Goal: Task Accomplishment & Management: Use online tool/utility

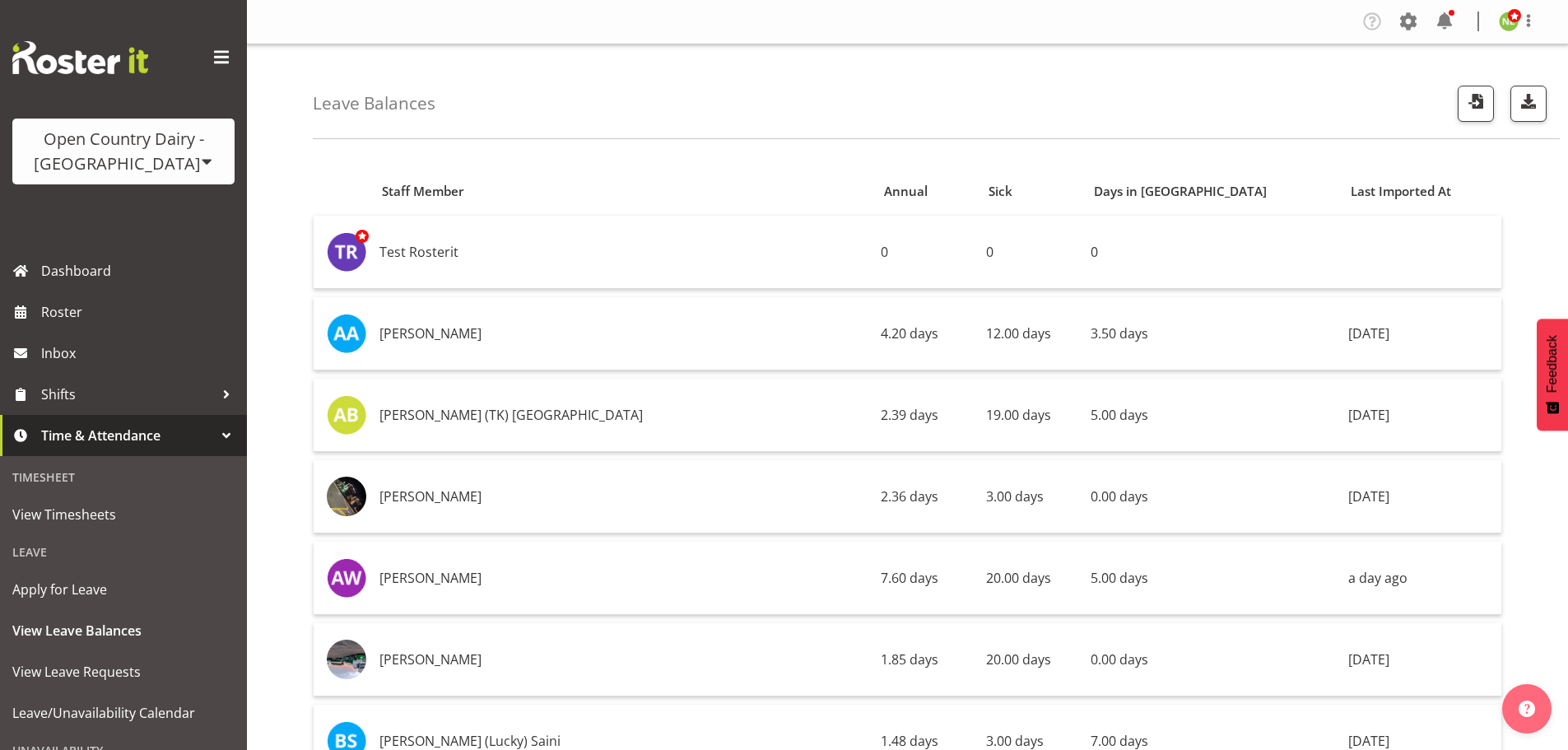
scroll to position [4969, 0]
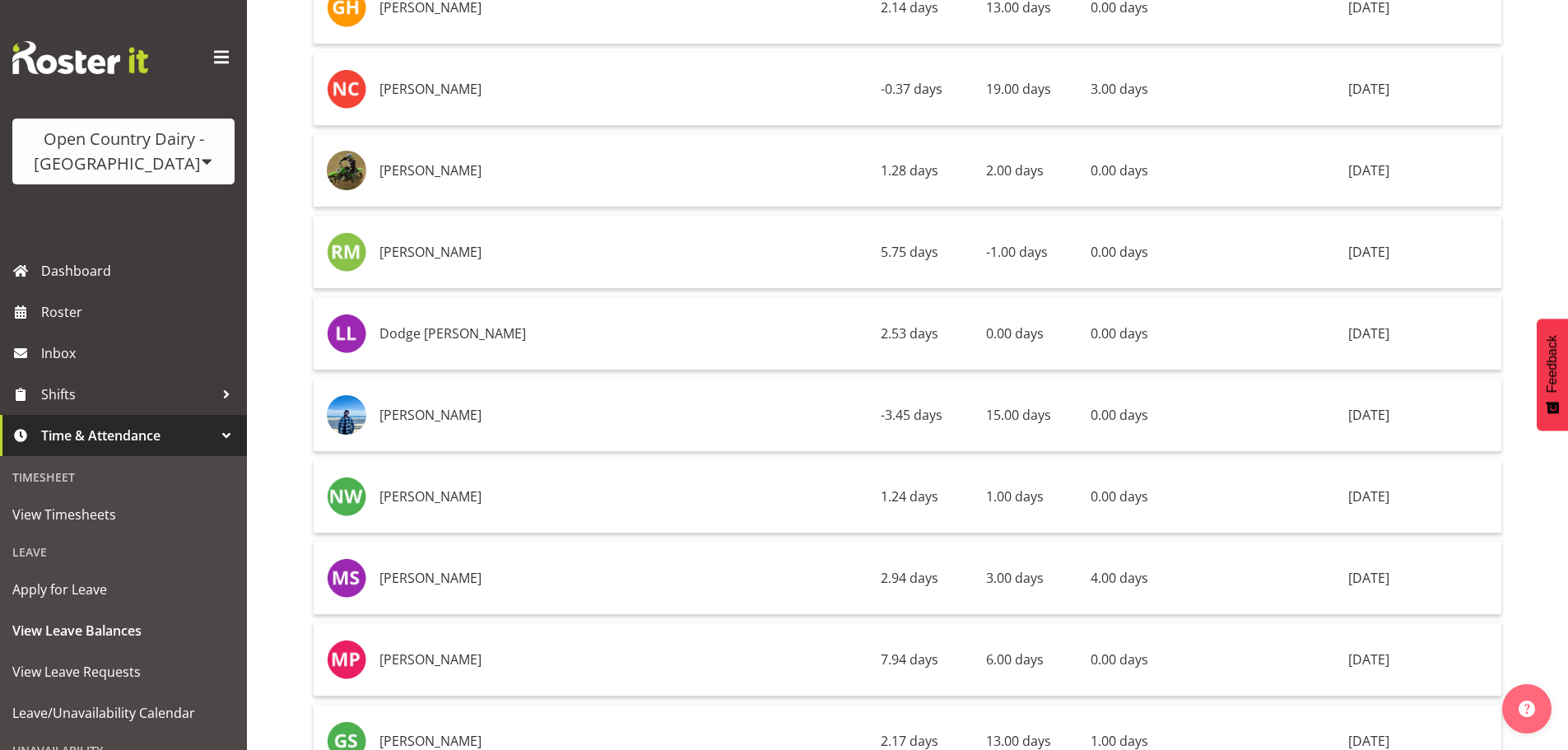
click at [106, 159] on div "Open Country Dairy - [GEOGRAPHIC_DATA]" at bounding box center [124, 152] width 189 height 49
click at [142, 213] on link "Open Country Dairy - [GEOGRAPHIC_DATA]" at bounding box center [171, 209] width 318 height 30
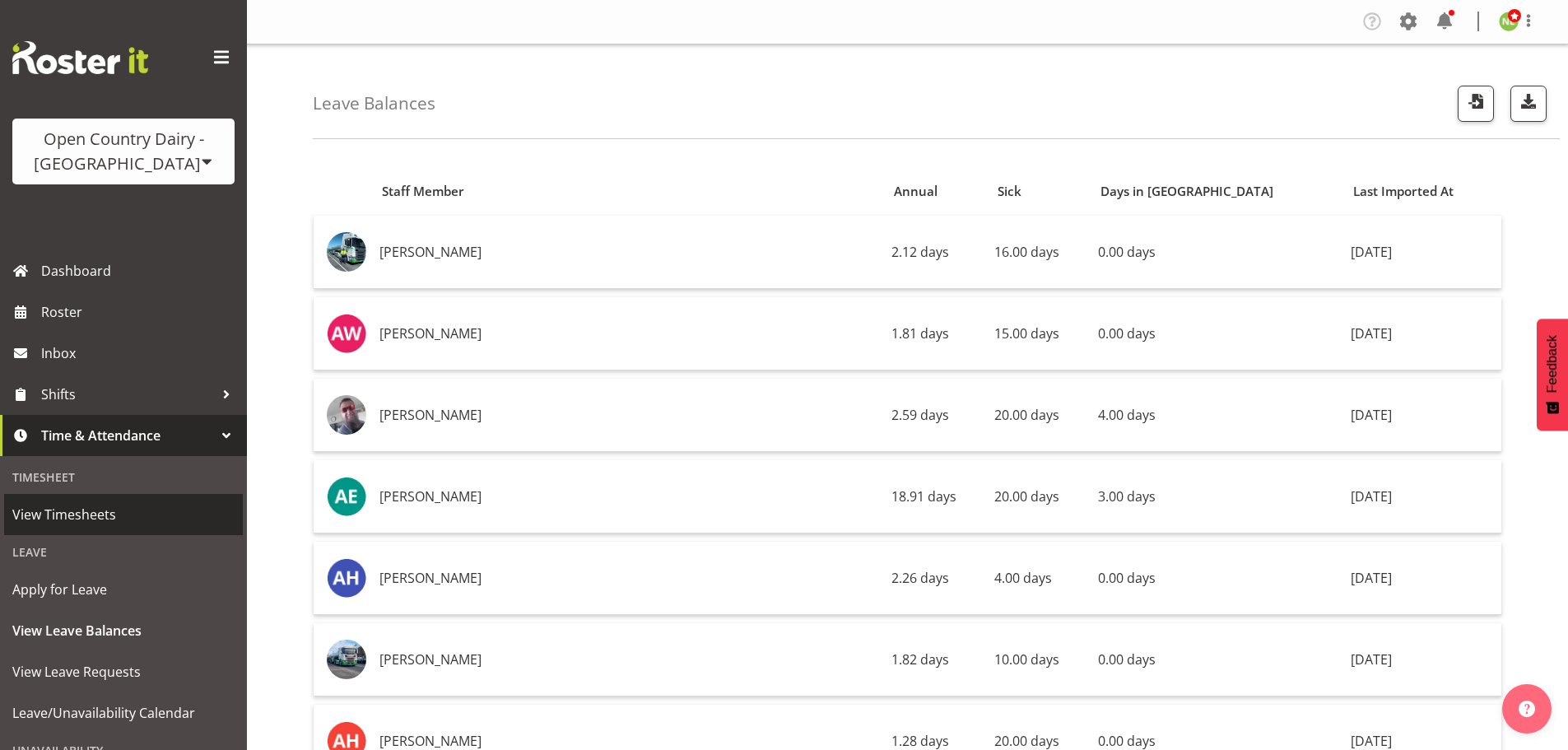
click at [89, 515] on span "View Timesheets" at bounding box center [123, 514] width 223 height 25
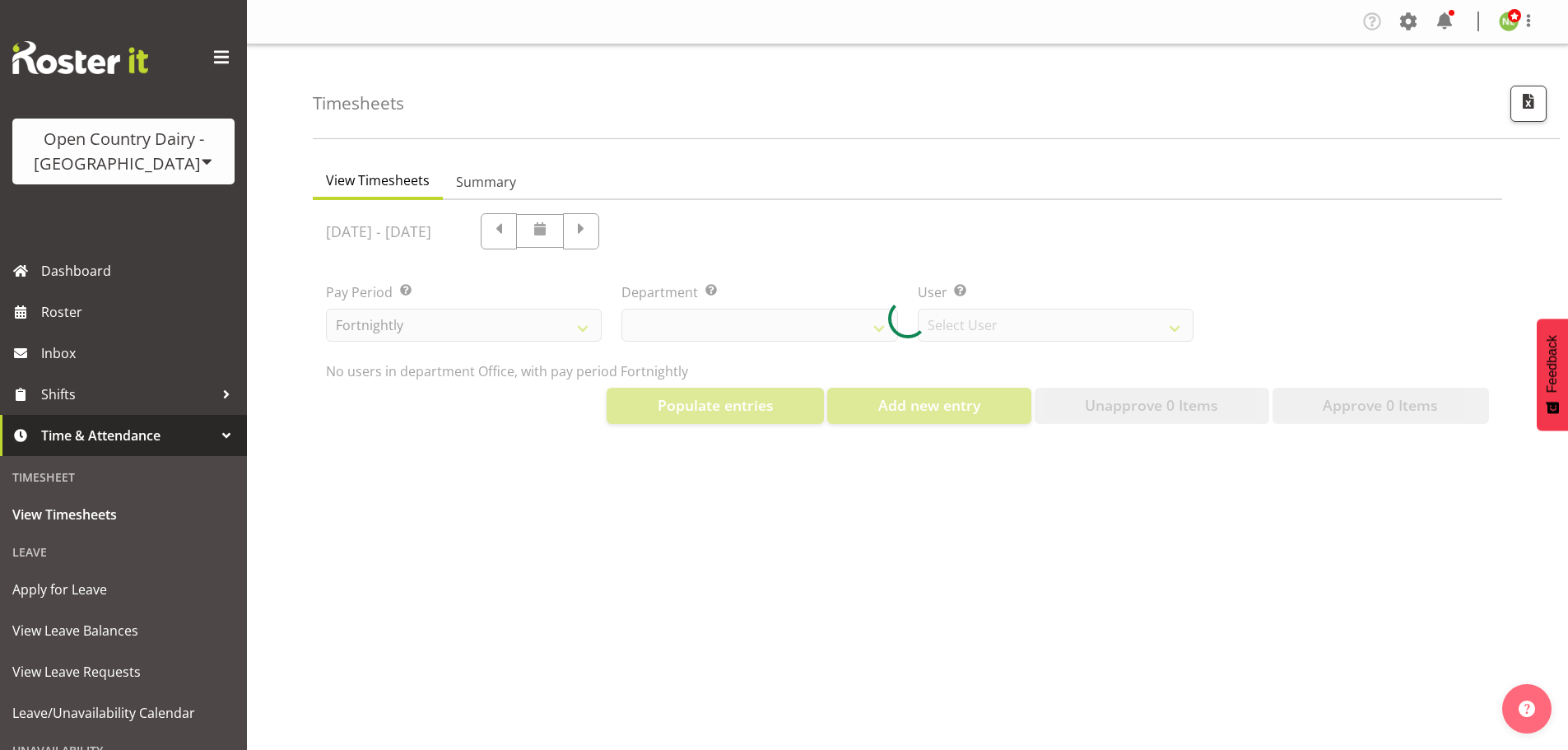
select select "699"
select select "8449"
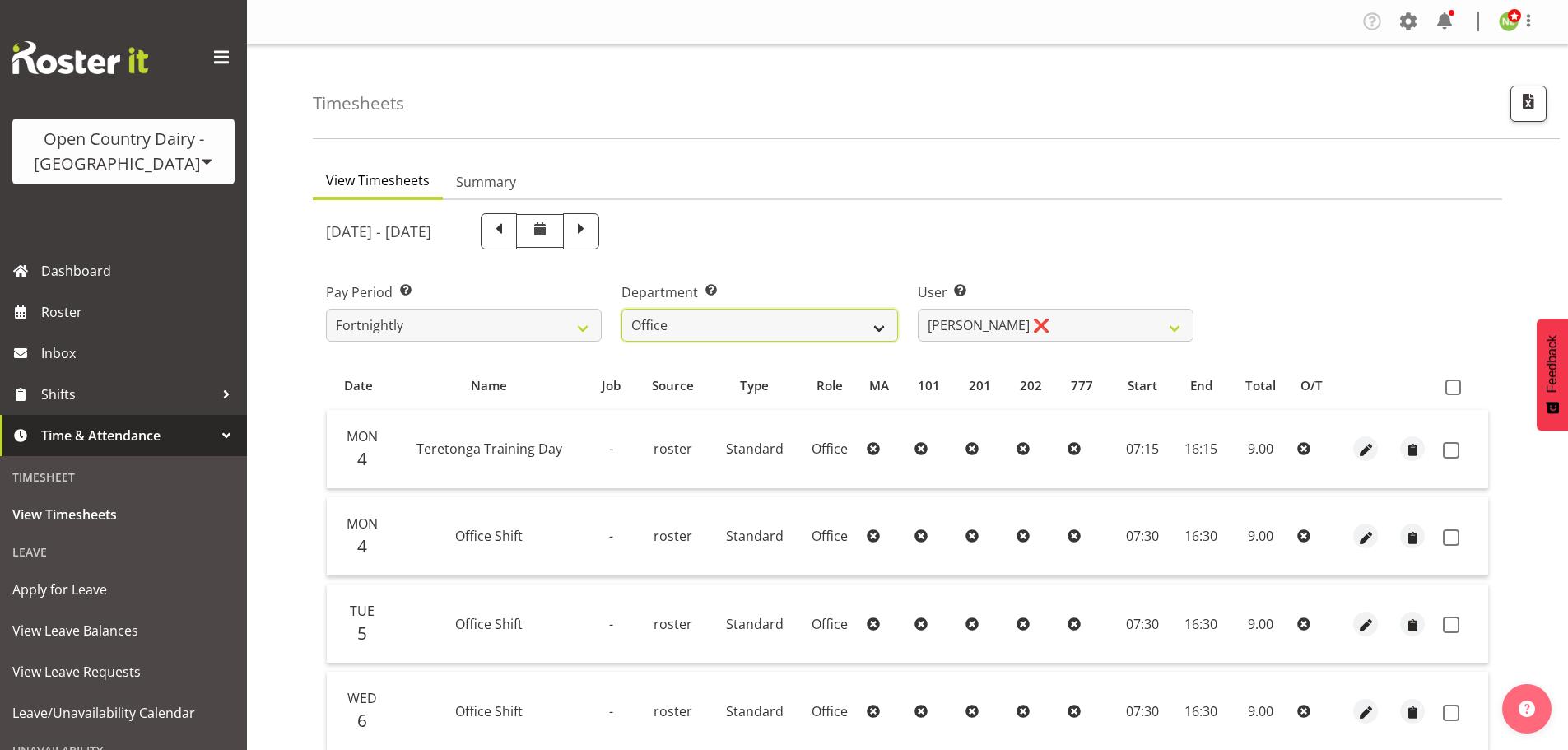
click at [837, 324] on select "734 735 736 737 738 739 850 851 852 853 854 855 856 858 861 862 865 868 869 870" at bounding box center [759, 325] width 275 height 33
drag, startPoint x: 764, startPoint y: 321, endPoint x: 750, endPoint y: 332, distance: 17.8
click at [763, 321] on select "734 735 736 737 738 739 850 851 852 853 854 855 856 858 861 862 865 868 869 870" at bounding box center [759, 325] width 275 height 33
click at [713, 326] on select "734 735 736 737 738 739 850 851 852 853 854 855 856 858 861 862 865 868 869 870" at bounding box center [759, 325] width 275 height 33
click at [711, 333] on select "734 735 736 737 738 739 850 851 852 853 854 855 856 858 861 862 865 868 869 870" at bounding box center [759, 325] width 275 height 33
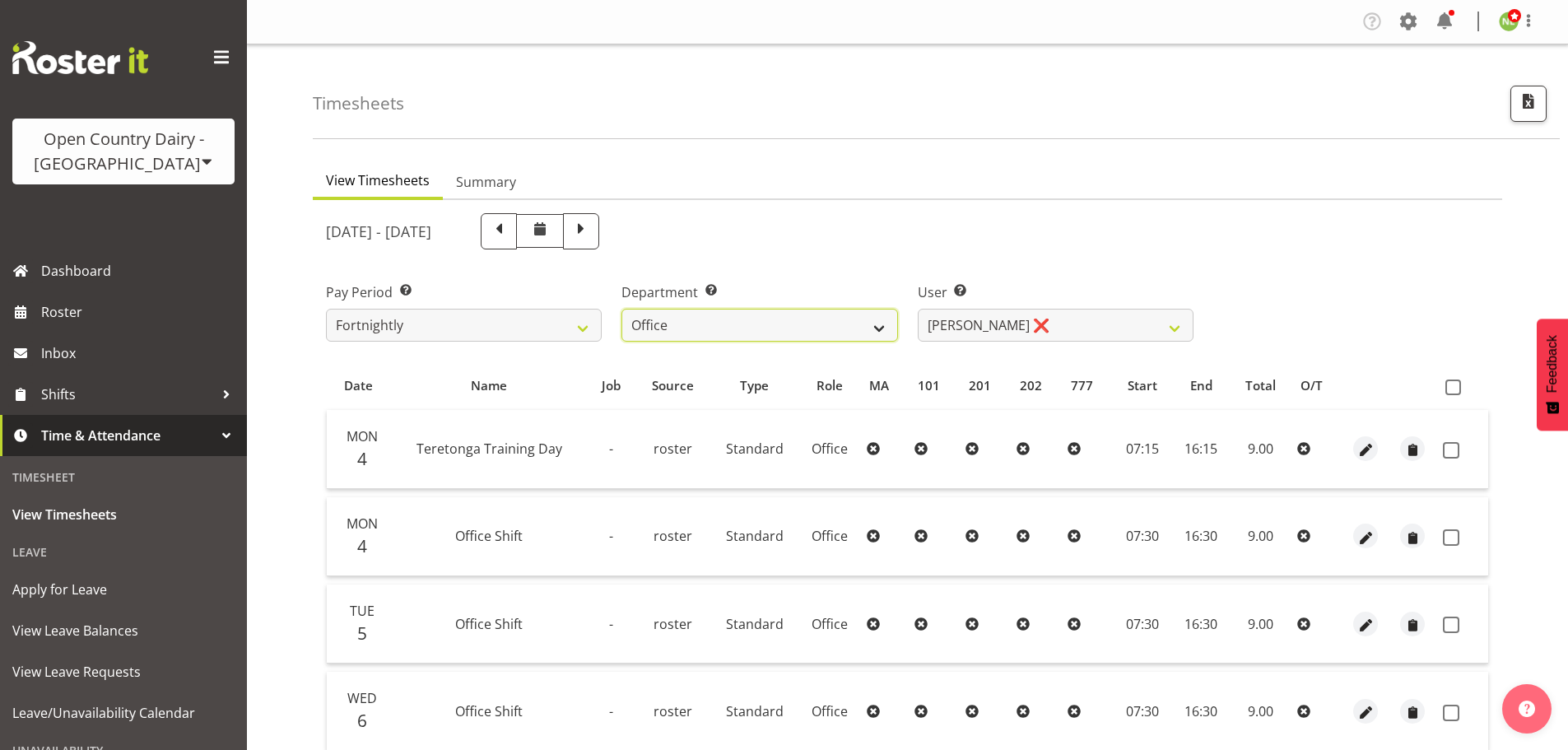
drag, startPoint x: 741, startPoint y: 328, endPoint x: 767, endPoint y: 323, distance: 26.5
click at [747, 327] on select "734 735 736 737 738 739 850 851 852 853 854 855 856 858 861 862 865 868 869 870" at bounding box center [759, 325] width 275 height 33
click at [622, 309] on select "734 735 736 737 738 739 850 851 852 853 854 855 856 858 861 862 865 868 869 870" at bounding box center [759, 325] width 275 height 33
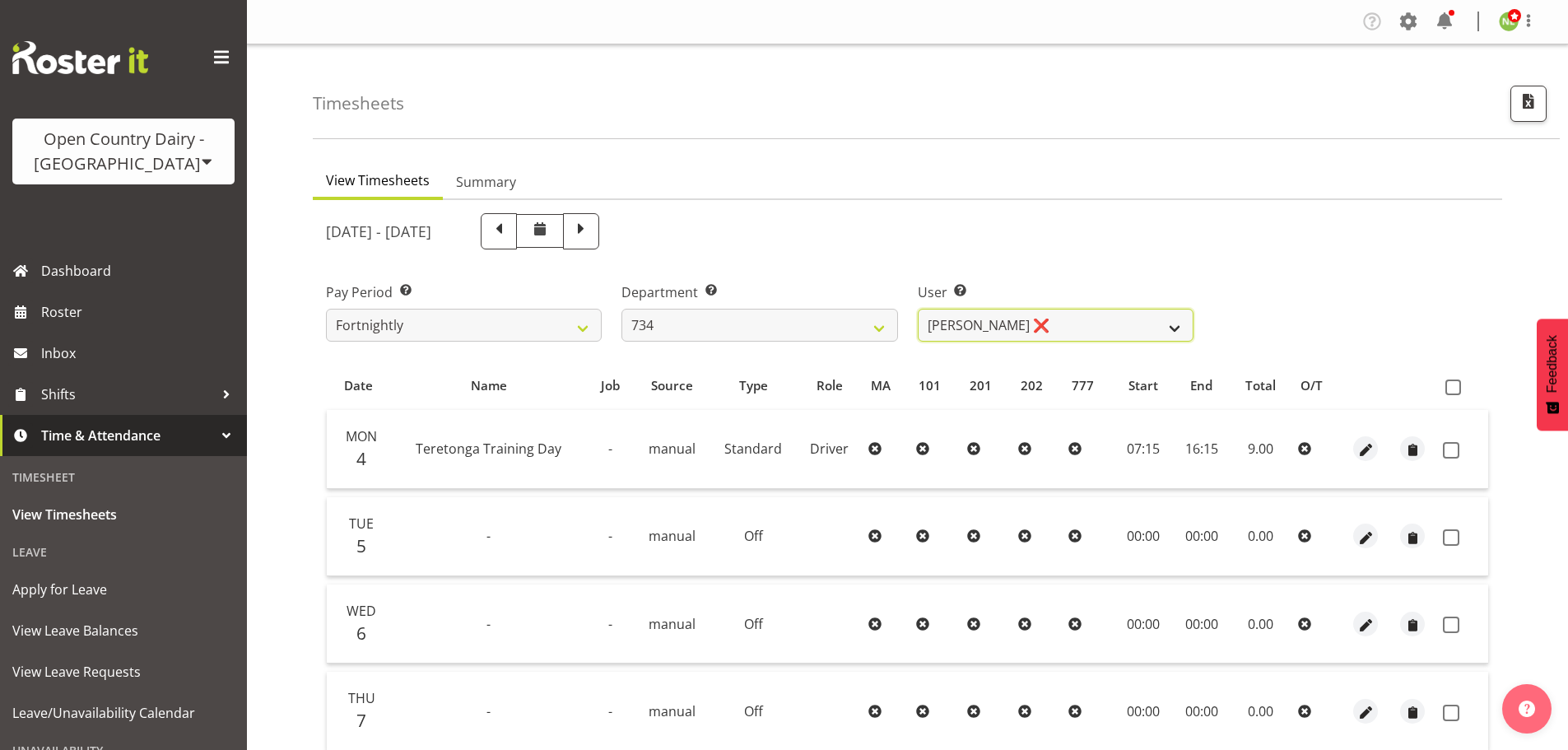
click at [1018, 318] on select "[PERSON_NAME] ❌ [PERSON_NAME] ✔ [PERSON_NAME] ❌ [PERSON_NAME] ❌ [PERSON_NAME] ❌" at bounding box center [1055, 325] width 275 height 33
click at [763, 315] on select "734 735 736 737 738 739 850 851 852 853 854 855 856 858 861 862 865 868 869 870" at bounding box center [759, 325] width 275 height 33
click at [622, 309] on select "734 735 736 737 738 739 850 851 852 853 854 855 856 858 861 862 865 868 869 870" at bounding box center [759, 325] width 275 height 33
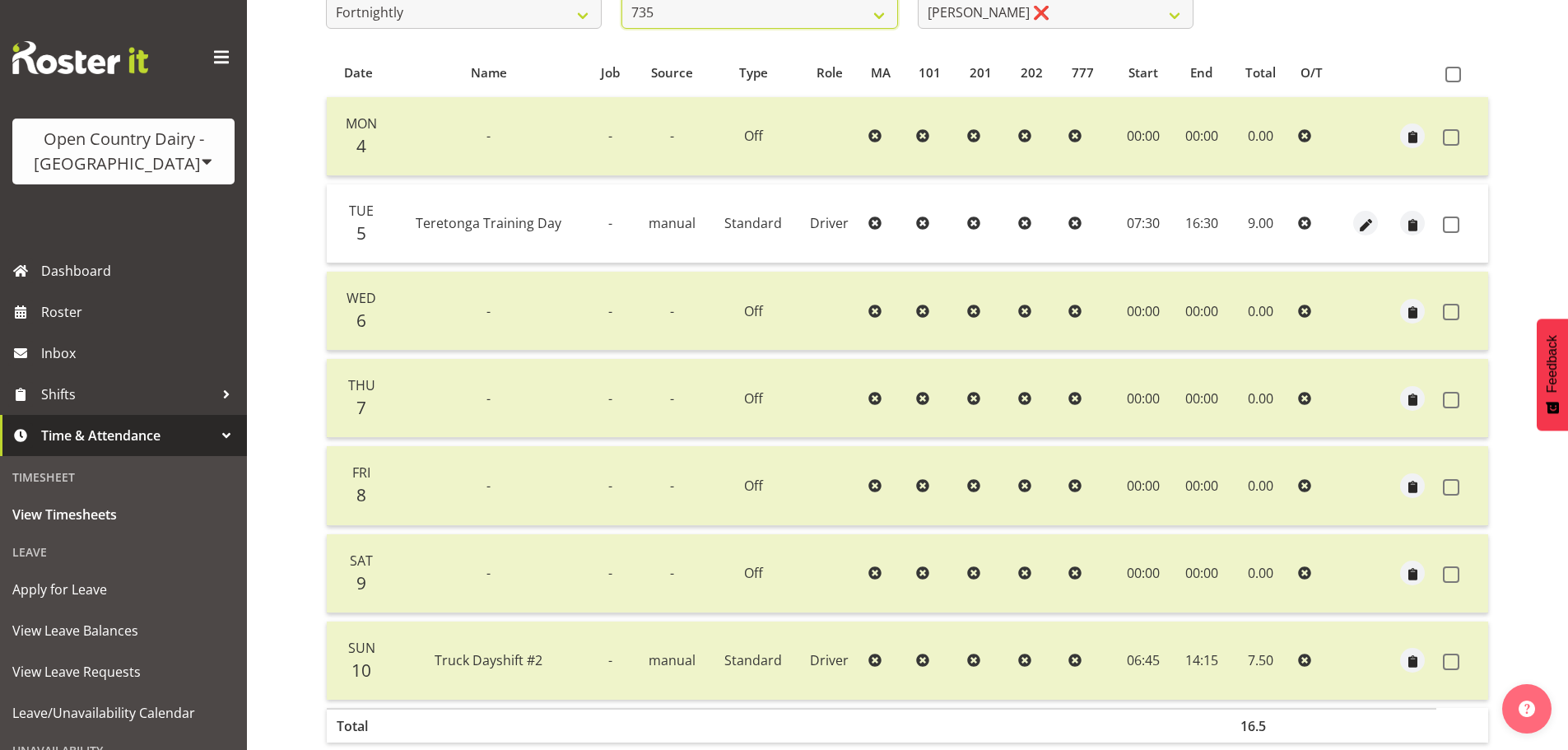
scroll to position [148, 0]
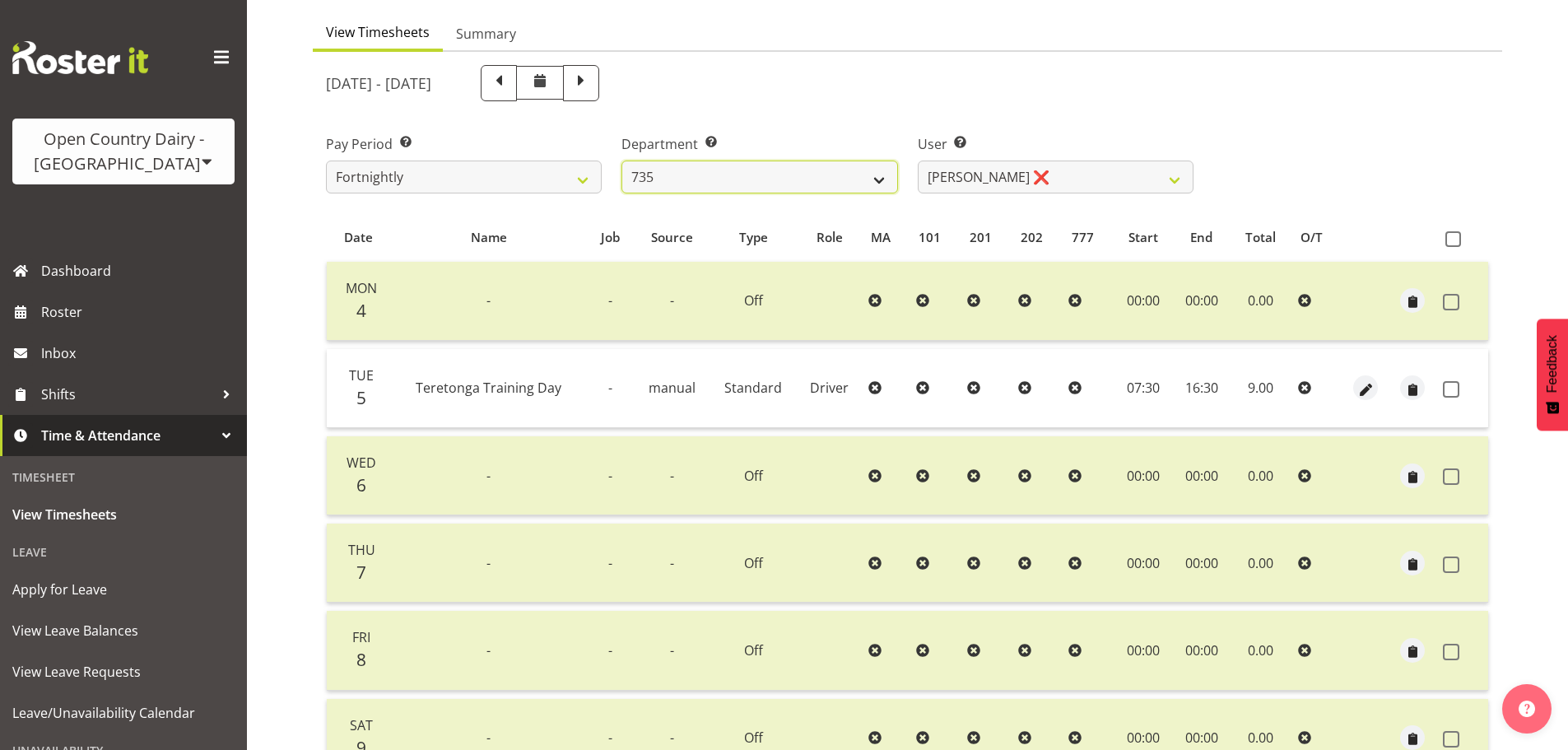
click at [866, 177] on select "734 735 736 737 738 739 850 851 852 853 854 855 856 858 861 862 865 868 869 870" at bounding box center [759, 176] width 275 height 33
select select "906"
click at [622, 160] on select "734 735 736 737 738 739 850 851 852 853 854 855 856 858 861 862 865 868 869 870" at bounding box center [759, 176] width 275 height 33
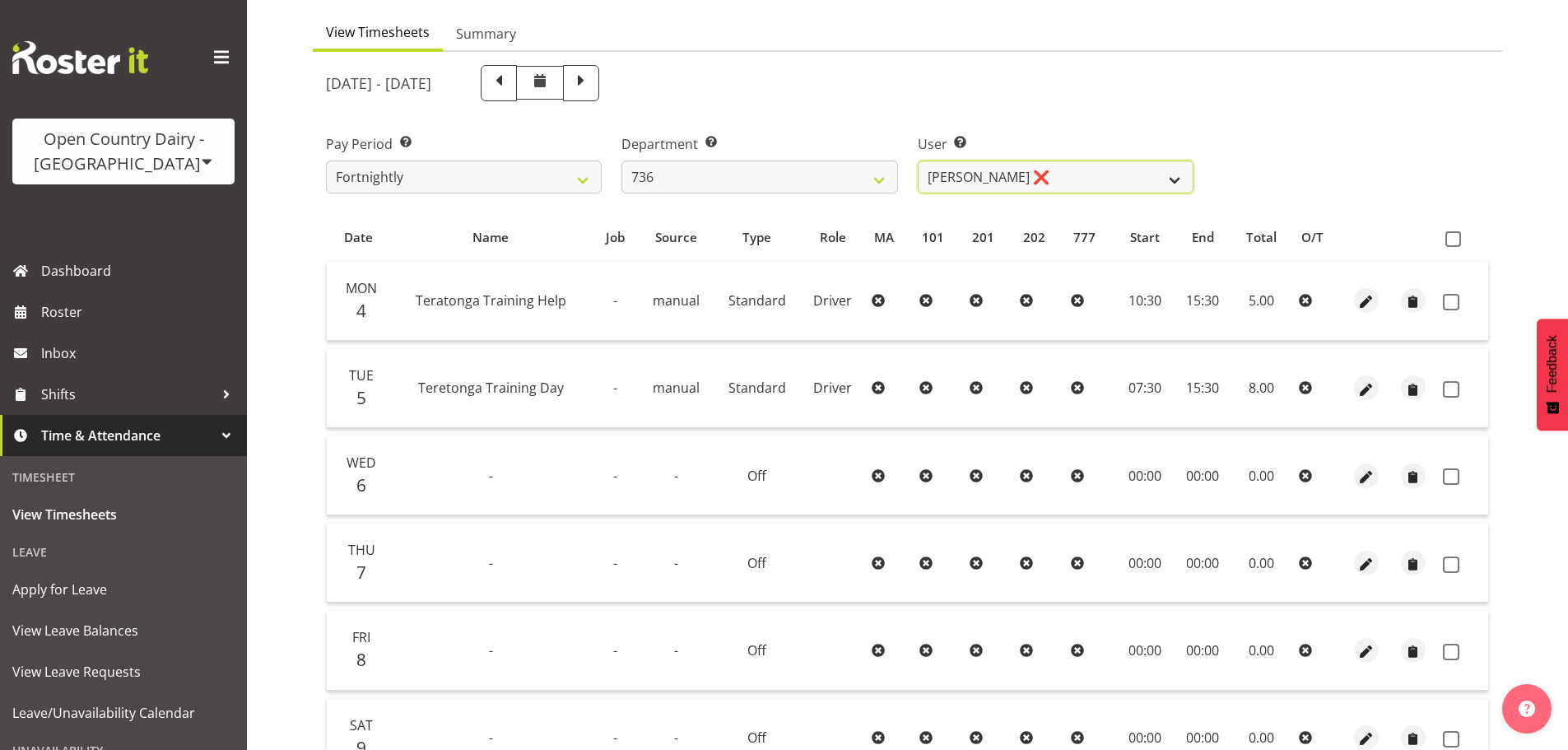
click at [978, 185] on select "[PERSON_NAME] ❌ [PERSON_NAME] ([PERSON_NAME]) [PERSON_NAME] ✔ [PERSON_NAME] ❌" at bounding box center [1055, 176] width 275 height 33
click at [917, 160] on select "[PERSON_NAME] ❌ [PERSON_NAME] ([PERSON_NAME]) [PERSON_NAME] ✔ [PERSON_NAME] ❌" at bounding box center [1055, 176] width 275 height 33
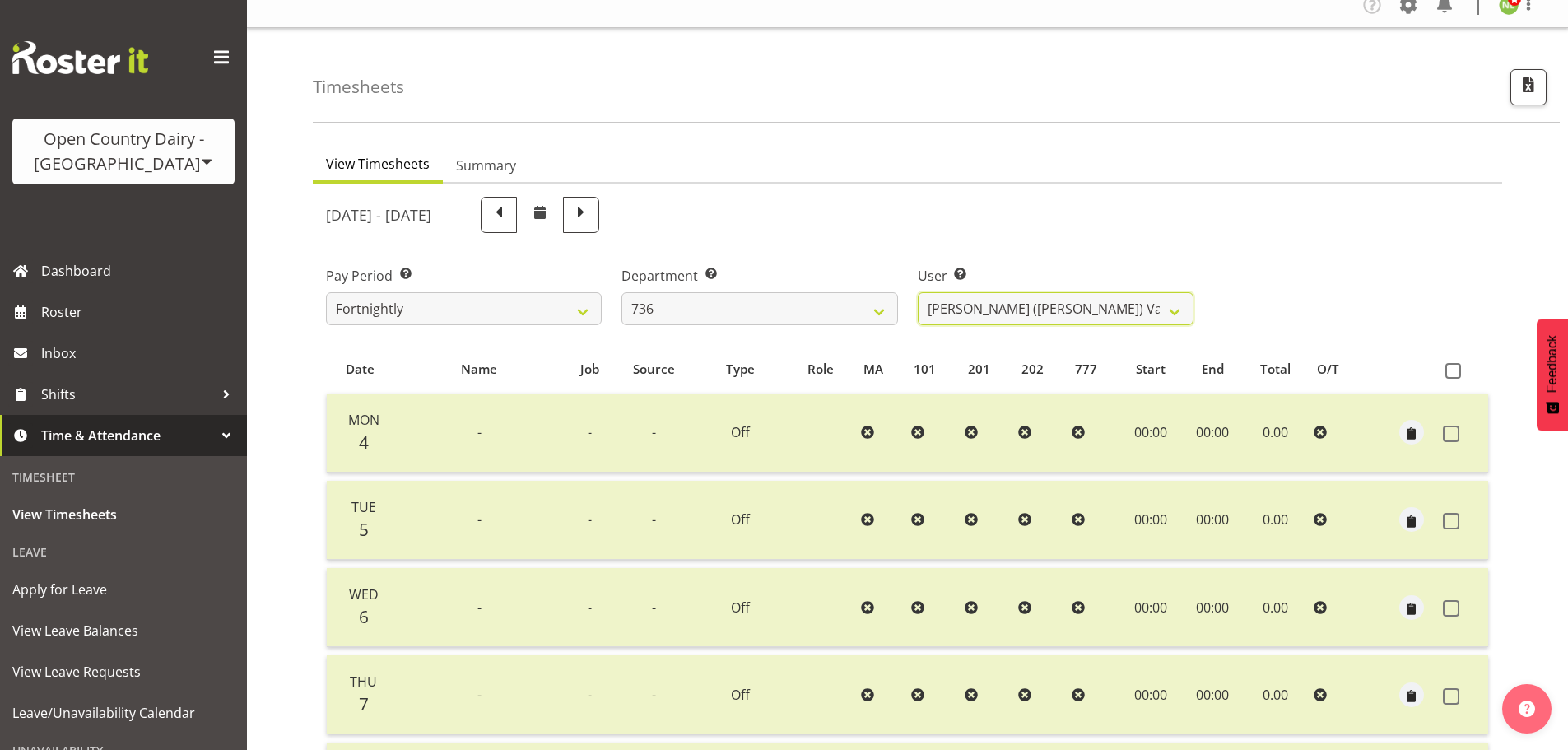
scroll to position [0, 0]
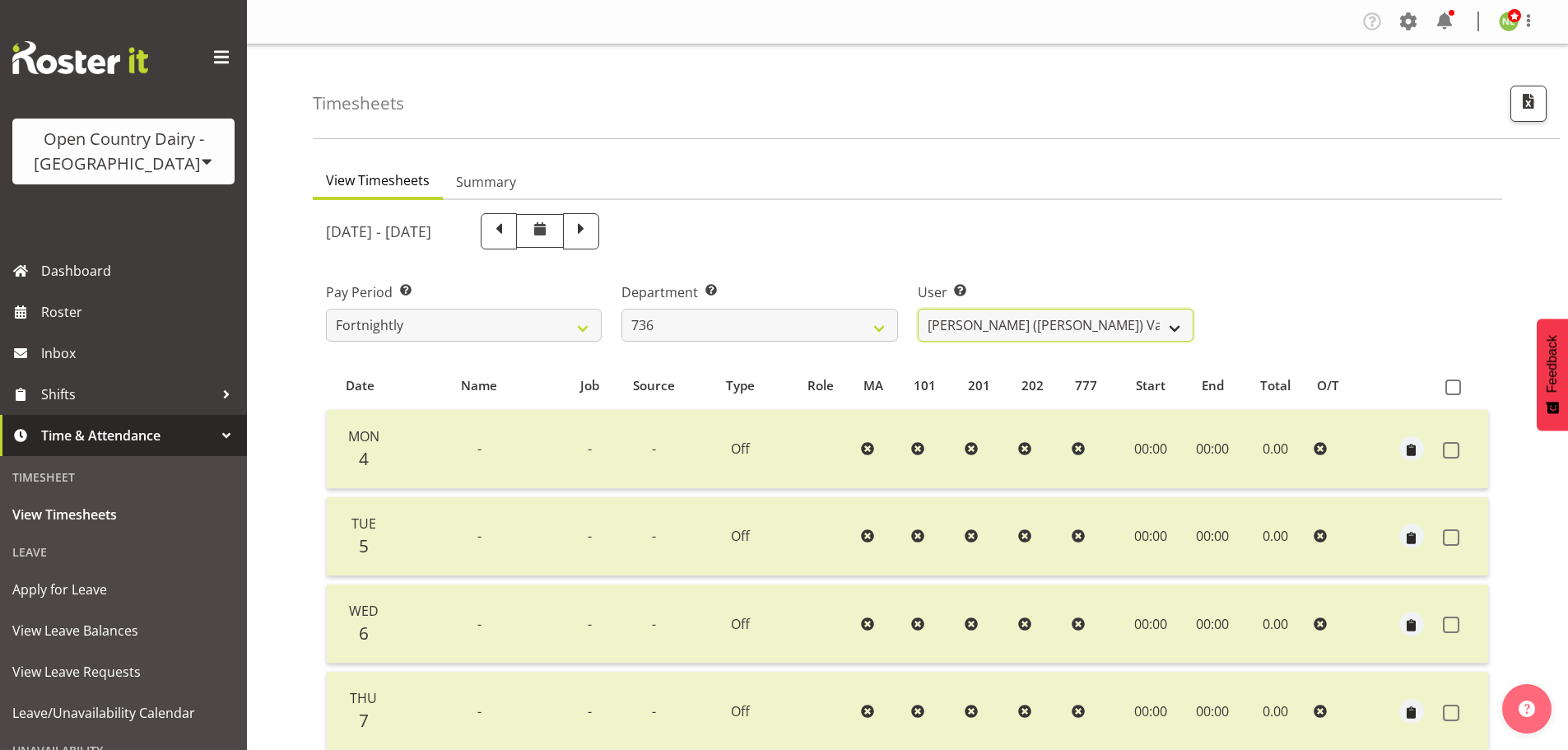
click at [983, 337] on select "[PERSON_NAME] ❌ [PERSON_NAME] ([PERSON_NAME]) [PERSON_NAME] ✔ [PERSON_NAME] ❌" at bounding box center [1055, 325] width 275 height 33
select select "7434"
click at [917, 309] on select "[PERSON_NAME] ❌ [PERSON_NAME] ([PERSON_NAME]) [PERSON_NAME] ✔ [PERSON_NAME] ❌" at bounding box center [1055, 325] width 275 height 33
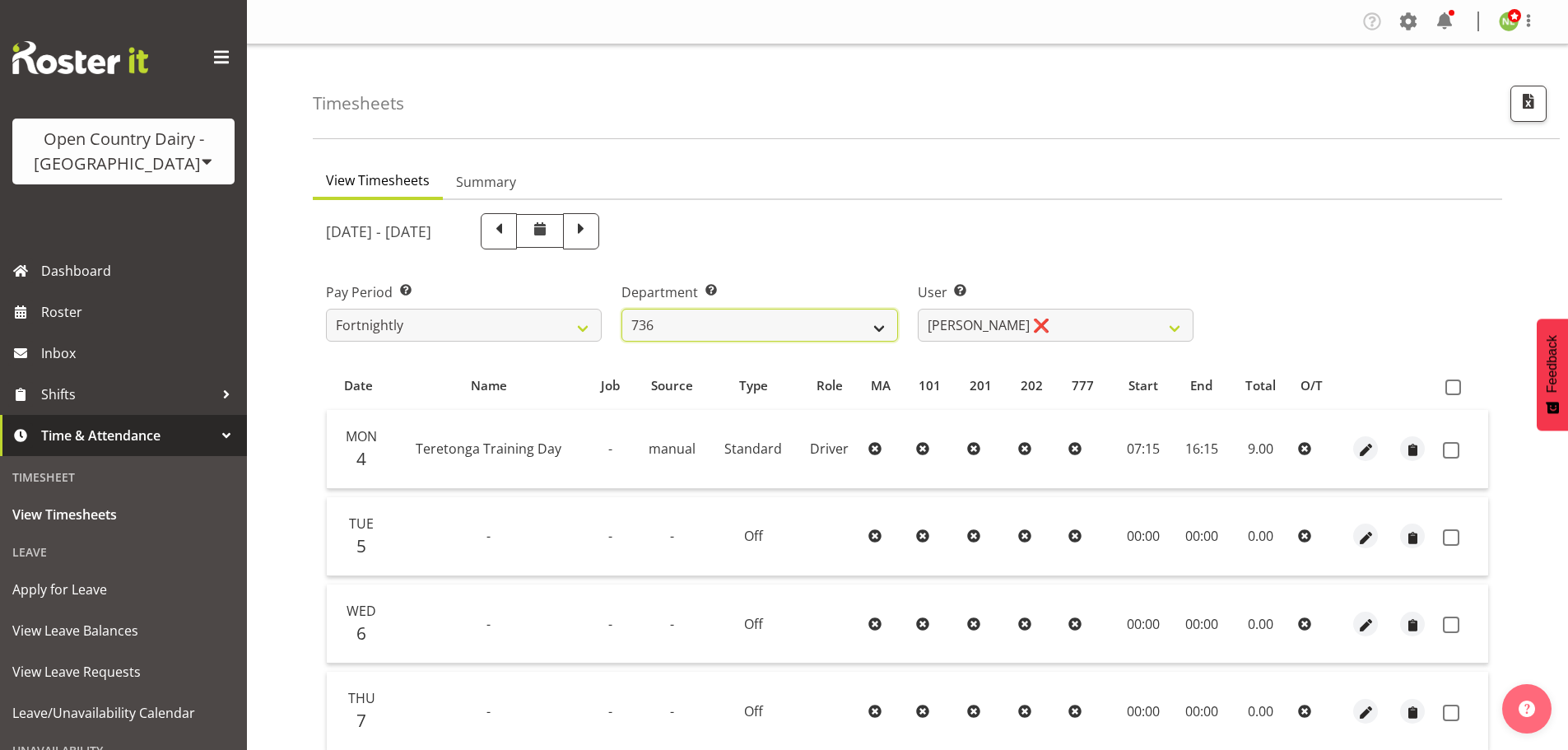
click at [832, 329] on select "734 735 736 737 738 739 850 851 852 853 854 855 856 858 861 862 865 868 869 870" at bounding box center [759, 325] width 275 height 33
select select "903"
click at [622, 309] on select "734 735 736 737 738 739 850 851 852 853 854 855 856 858 861 862 865 868 869 870" at bounding box center [759, 325] width 275 height 33
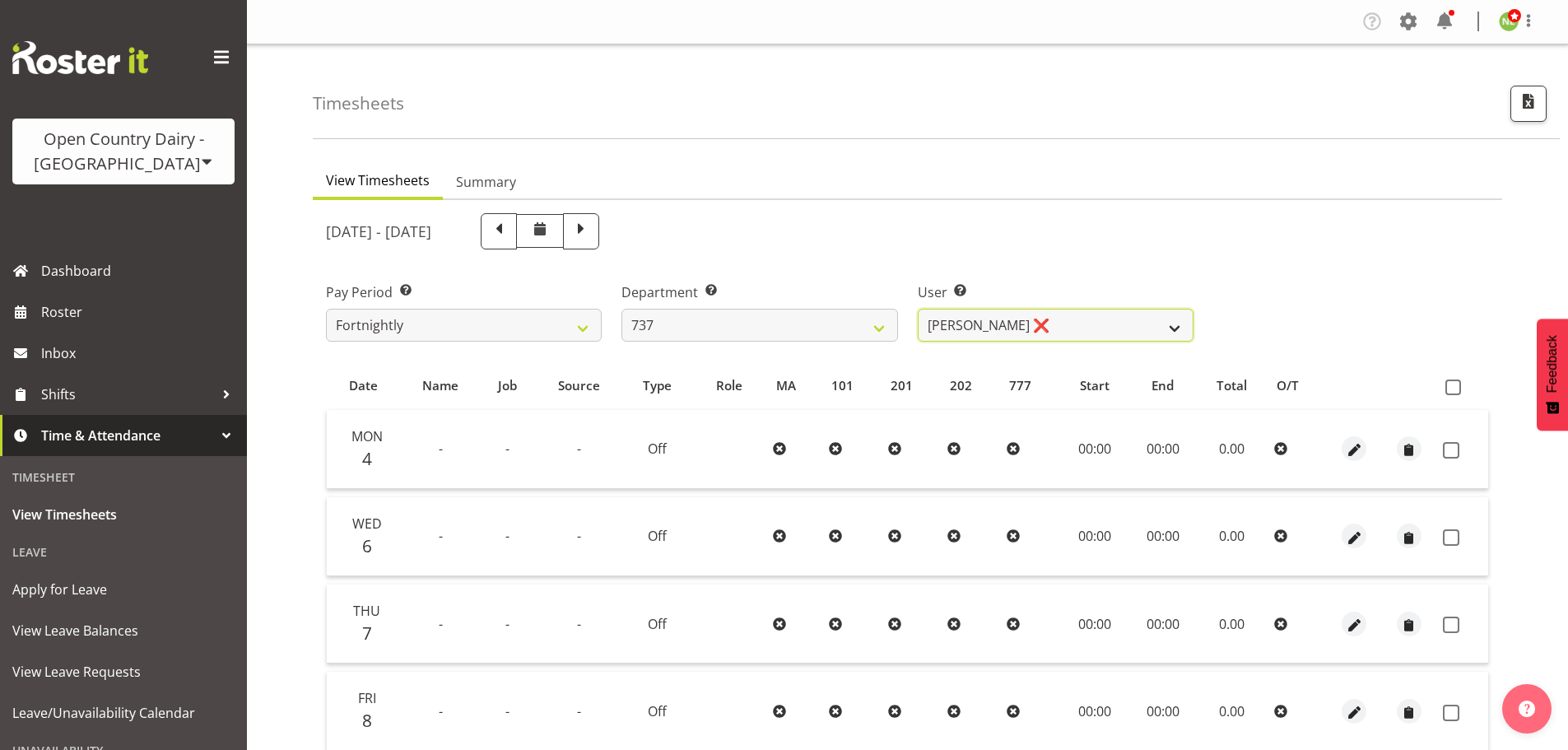
click at [984, 325] on select "[PERSON_NAME] ❌ [PERSON_NAME] ✔ [PERSON_NAME] ❌" at bounding box center [1055, 325] width 275 height 33
select select "10918"
click at [917, 309] on select "[PERSON_NAME] ❌ [PERSON_NAME] ✔ [PERSON_NAME] ❌" at bounding box center [1055, 325] width 275 height 33
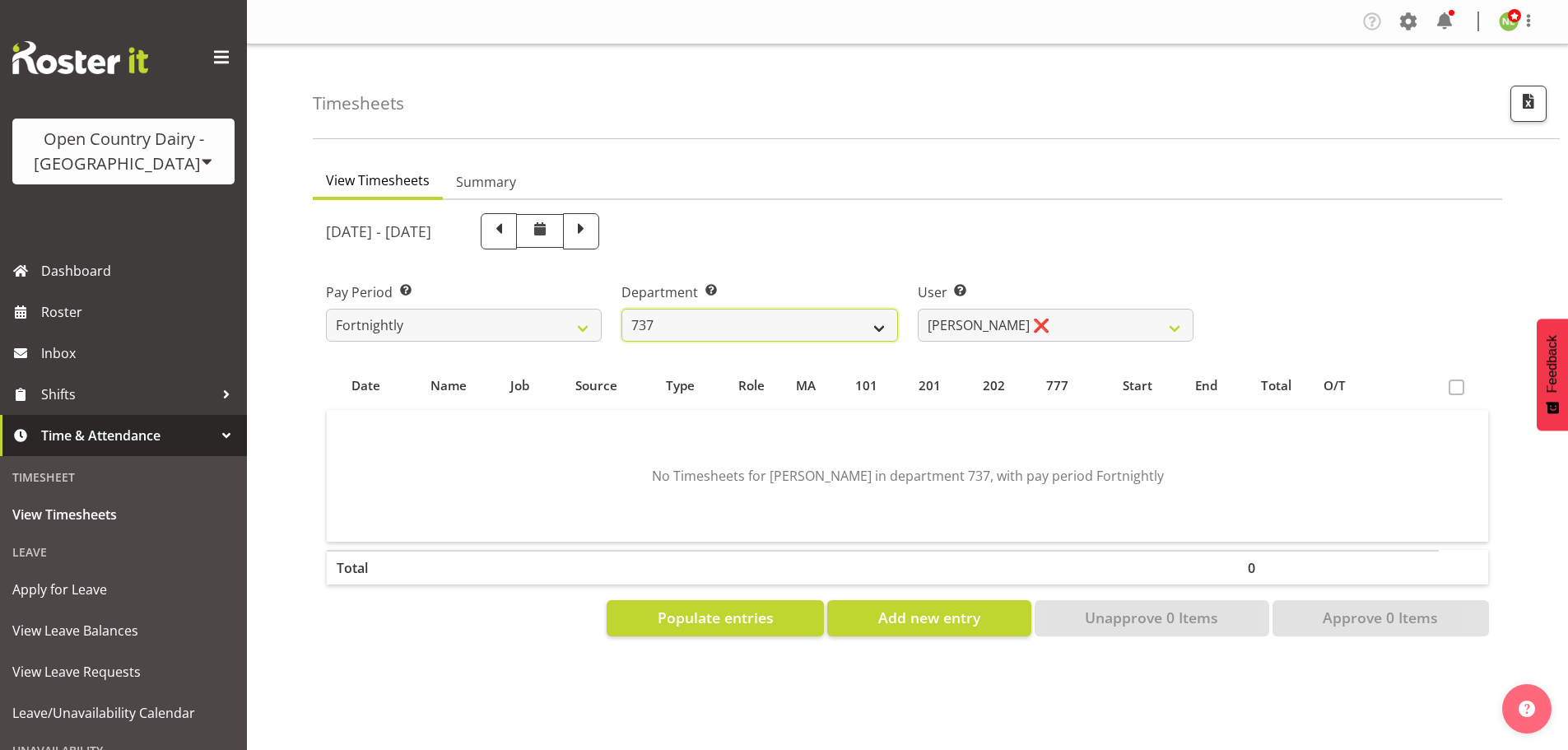
click at [861, 324] on select "734 735 736 737 738 739 850 851 852 853 854 855 856 858 861 862 865 868 869 870" at bounding box center [759, 325] width 275 height 33
select select "904"
click at [622, 309] on select "734 735 736 737 738 739 850 851 852 853 854 855 856 858 861 862 865 868 869 870" at bounding box center [759, 325] width 275 height 33
select select "10055"
drag, startPoint x: 784, startPoint y: 327, endPoint x: 794, endPoint y: 328, distance: 10.0
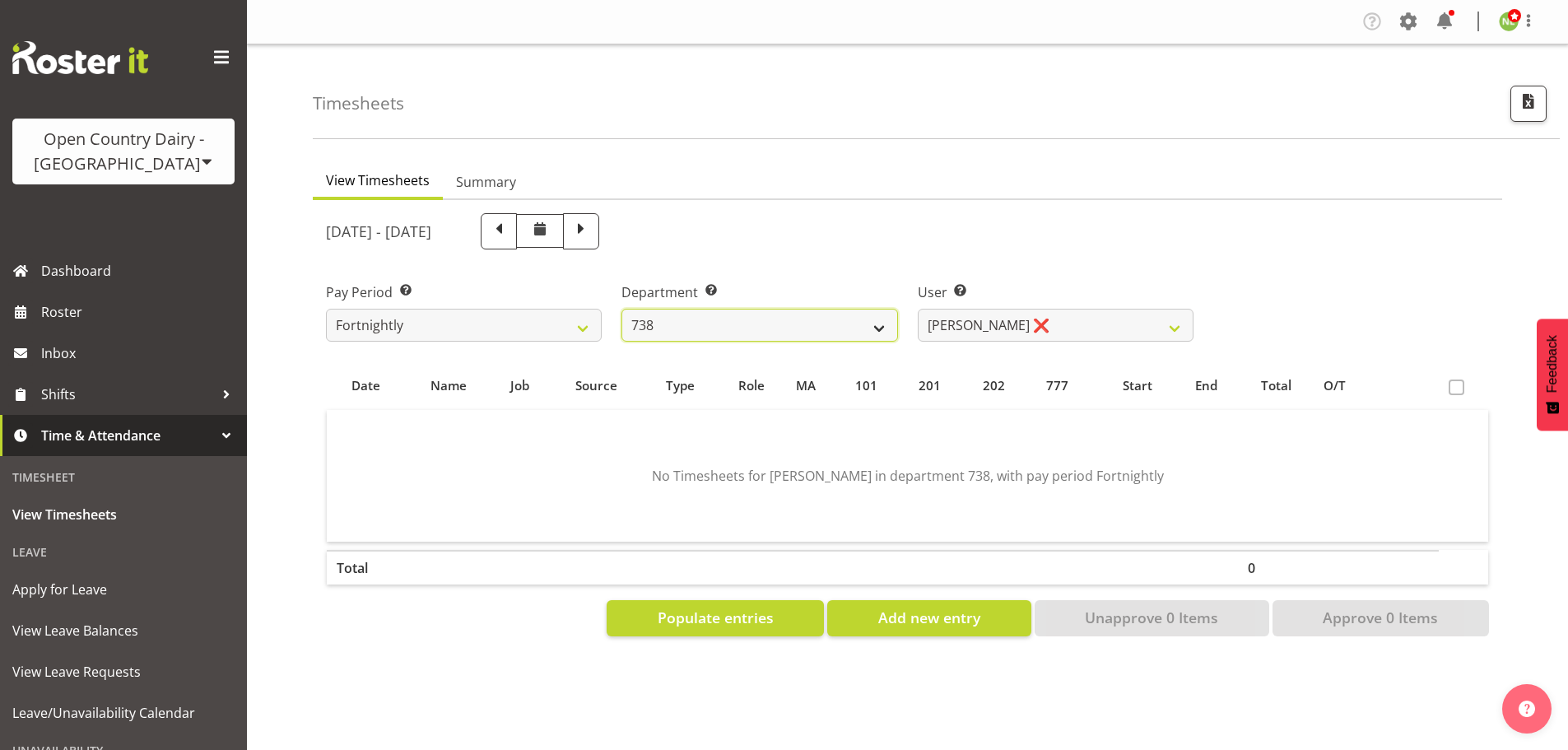
click at [787, 327] on select "734 735 736 737 738 739 850 851 852 853 854 855 856 858 861 862 865 868 869 870" at bounding box center [759, 325] width 275 height 33
click at [622, 309] on select "734 735 736 737 738 739 850 851 852 853 854 855 856 858 861 862 865 868 869 870" at bounding box center [759, 325] width 275 height 33
click at [809, 337] on select "734 735 736 737 738 739 850 851 852 853 854 855 856 858 861 862 865 868 869 870" at bounding box center [759, 325] width 275 height 33
select select "903"
click at [622, 309] on select "734 735 736 737 738 739 850 851 852 853 854 855 856 858 861 862 865 868 869 870" at bounding box center [759, 325] width 275 height 33
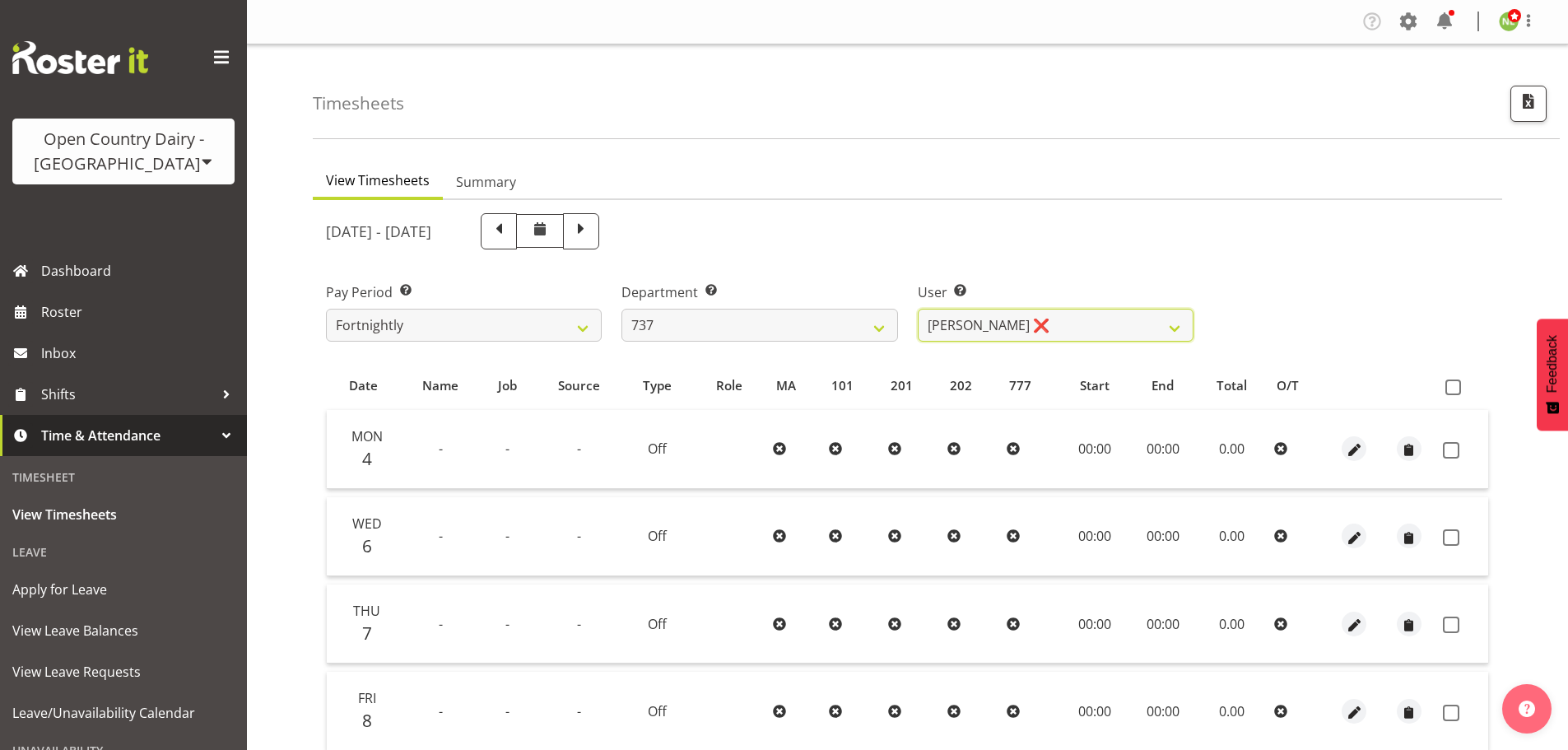
drag, startPoint x: 982, startPoint y: 320, endPoint x: 987, endPoint y: 295, distance: 25.5
click at [987, 295] on div "User Select user. Note: This is filtered down by the previous two drop-down ite…" at bounding box center [1055, 312] width 275 height 60
select select "10918"
click at [917, 309] on select "[PERSON_NAME] ❌ [PERSON_NAME] ✔ [PERSON_NAME] ❌" at bounding box center [1055, 325] width 275 height 33
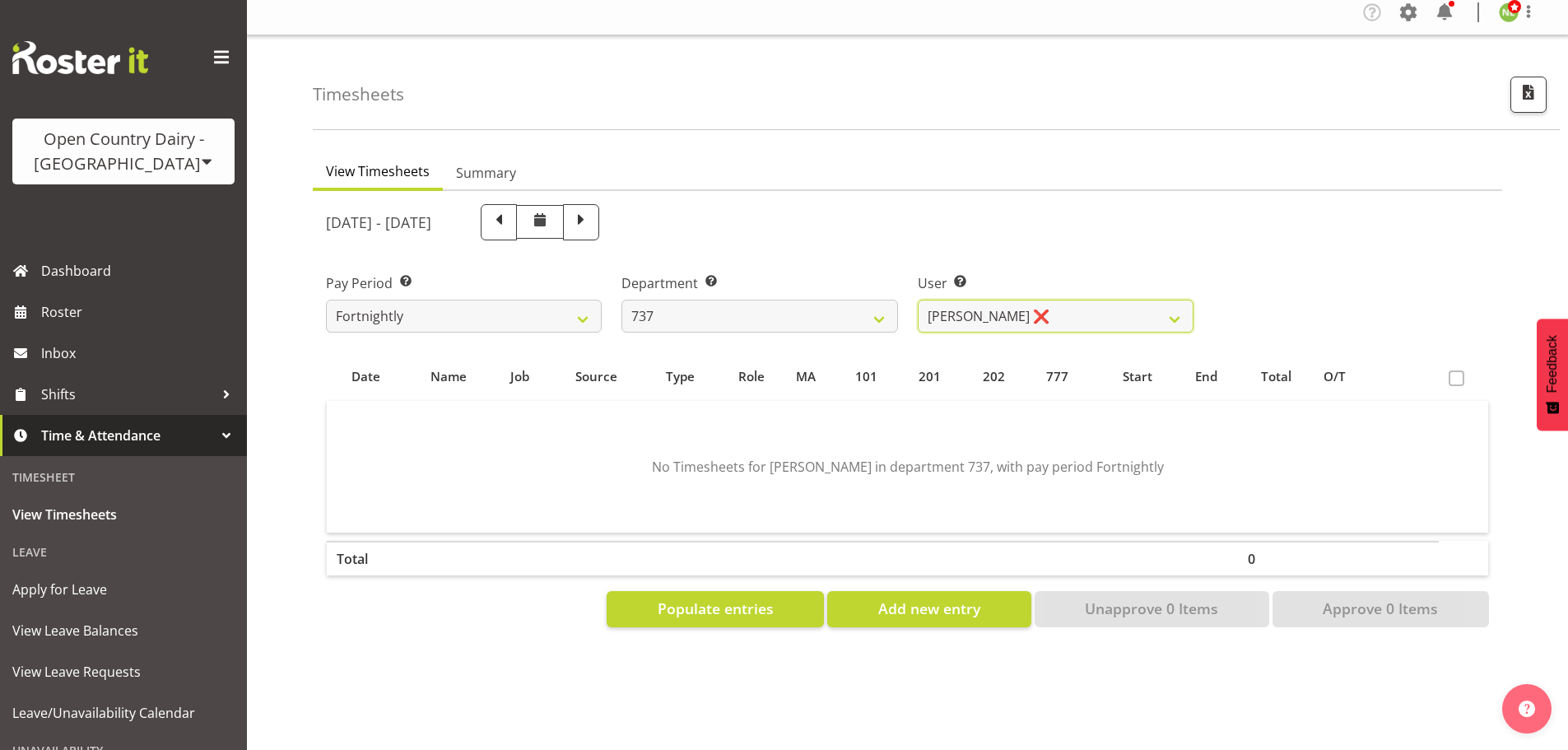
scroll to position [72, 0]
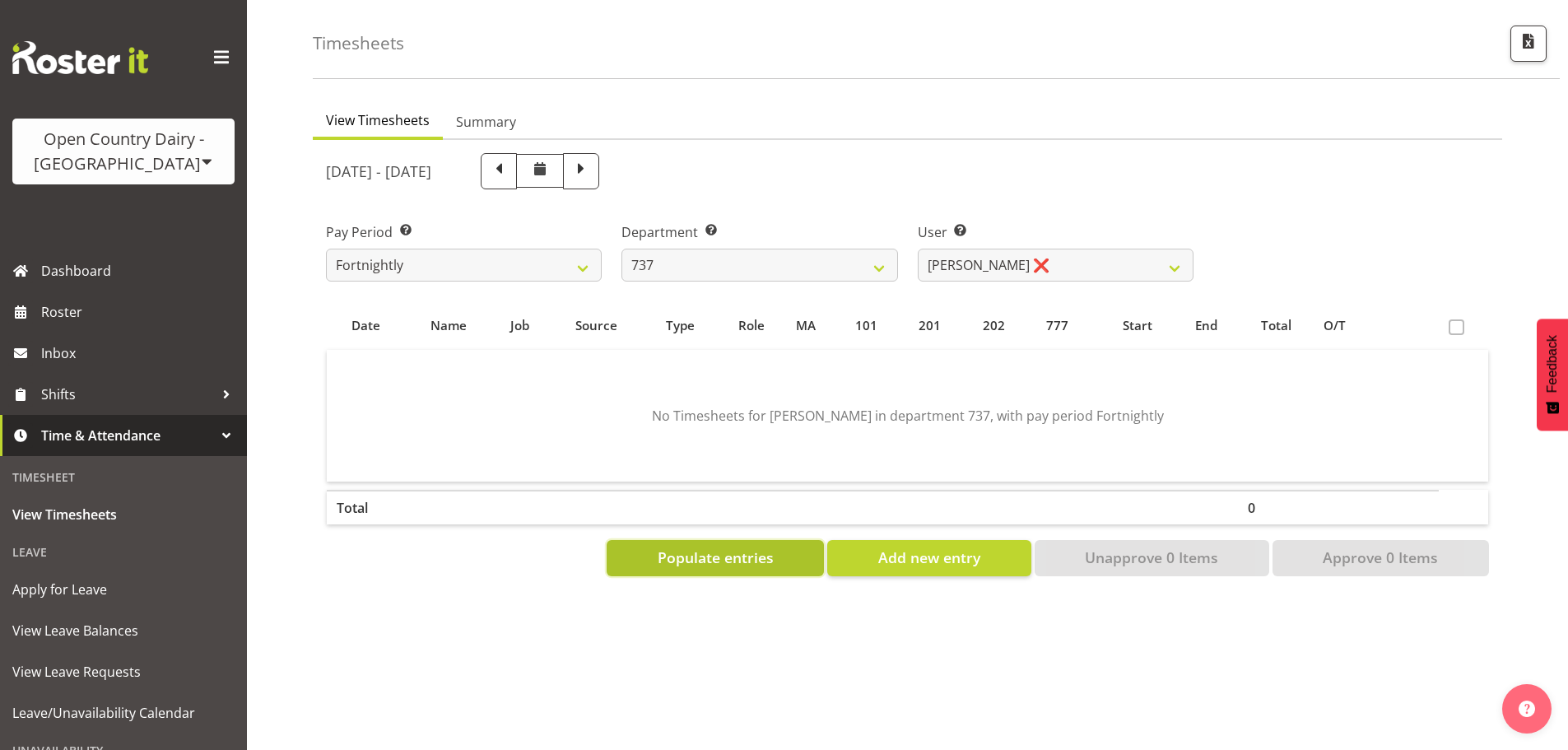
click at [684, 549] on span "Populate entries" at bounding box center [715, 557] width 116 height 21
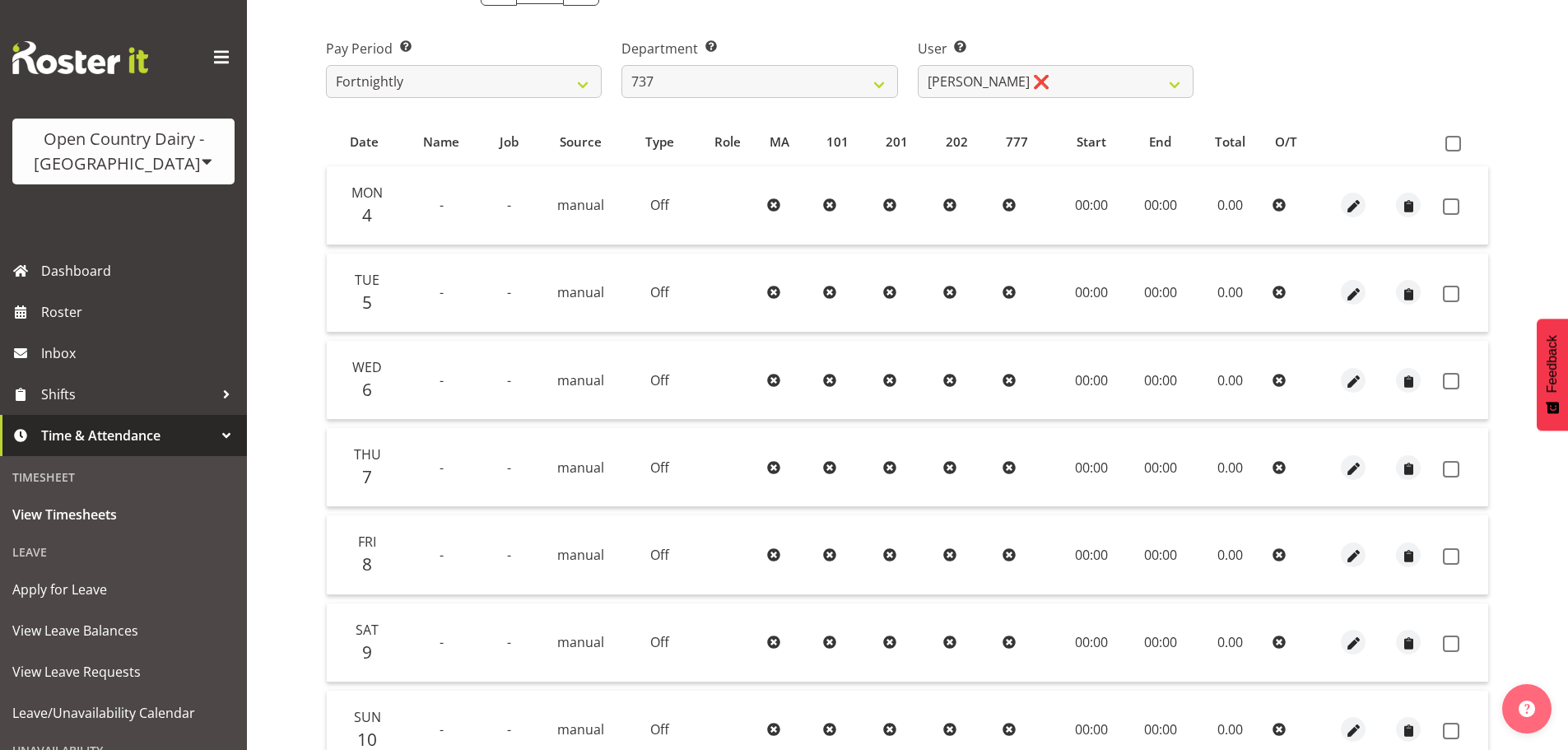
scroll to position [155, 0]
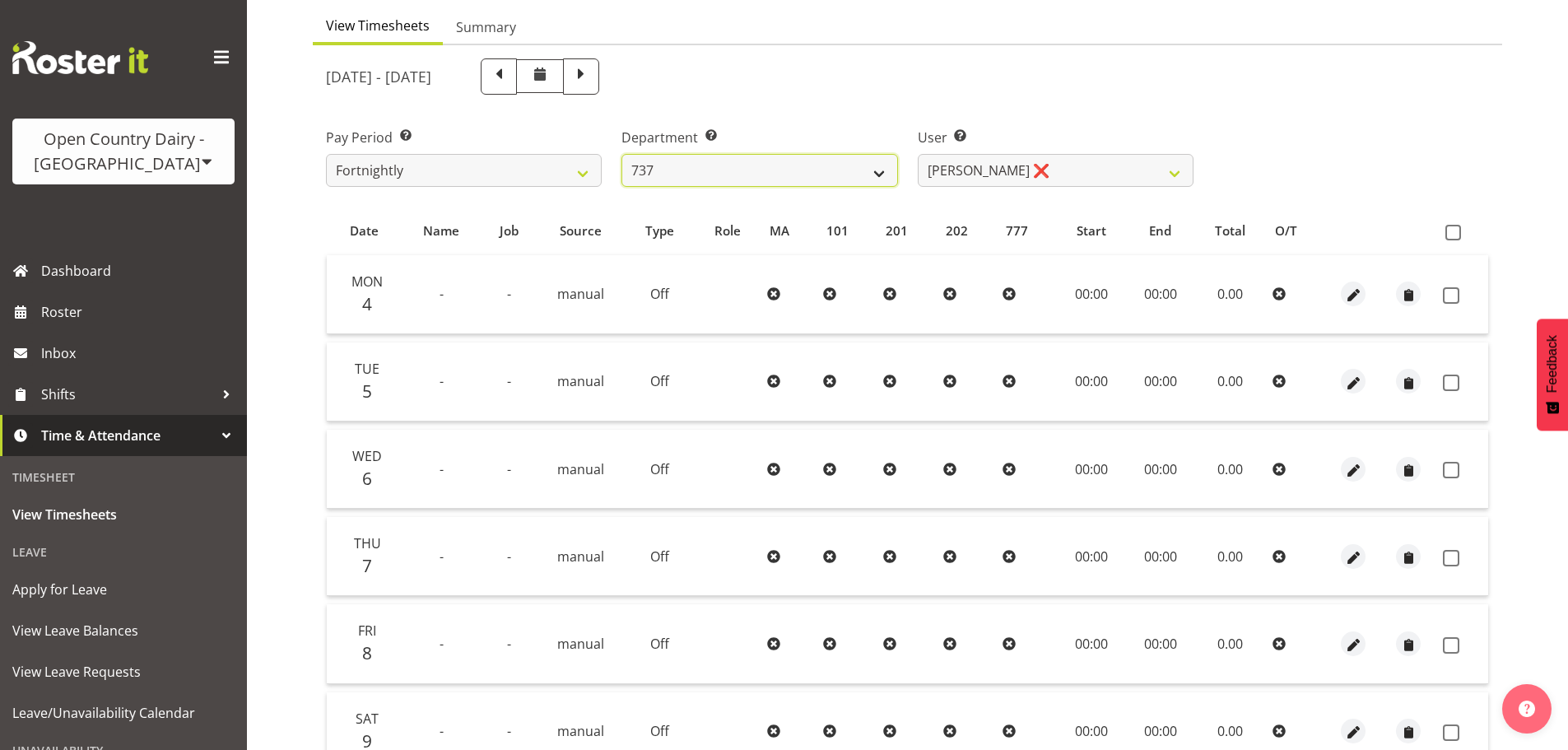
drag, startPoint x: 816, startPoint y: 171, endPoint x: 803, endPoint y: 183, distance: 17.7
click at [816, 171] on select "734 735 736 737 738 739 850 851 852 853 854 855 856 858 861 862 865 868 869 870" at bounding box center [759, 170] width 275 height 33
select select "904"
click at [622, 154] on select "734 735 736 737 738 739 850 851 852 853 854 855 856 858 861 862 865 868 869 870" at bounding box center [759, 170] width 275 height 33
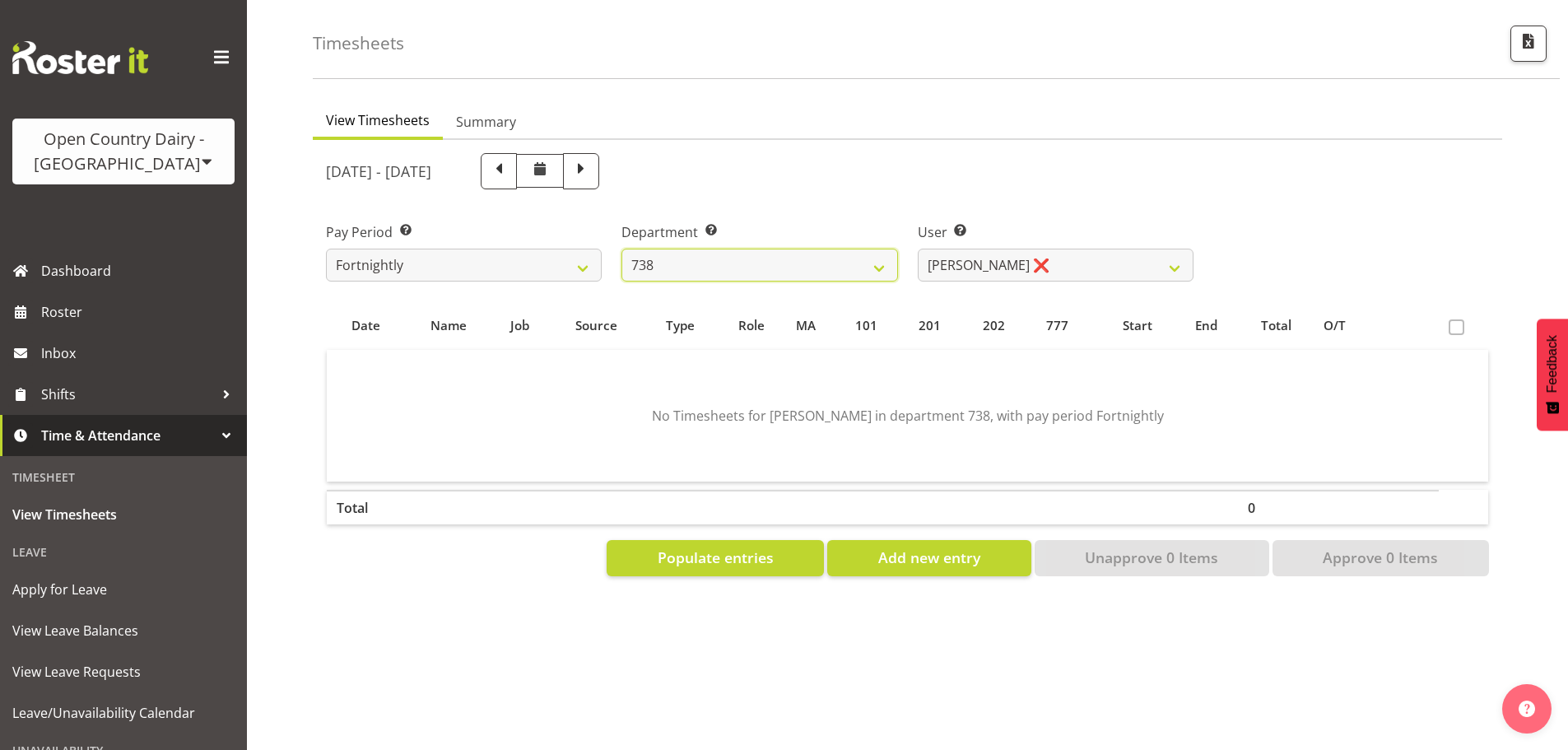
scroll to position [72, 0]
drag, startPoint x: 708, startPoint y: 558, endPoint x: 759, endPoint y: 540, distance: 54.1
click at [709, 558] on button "Populate entries" at bounding box center [715, 557] width 217 height 36
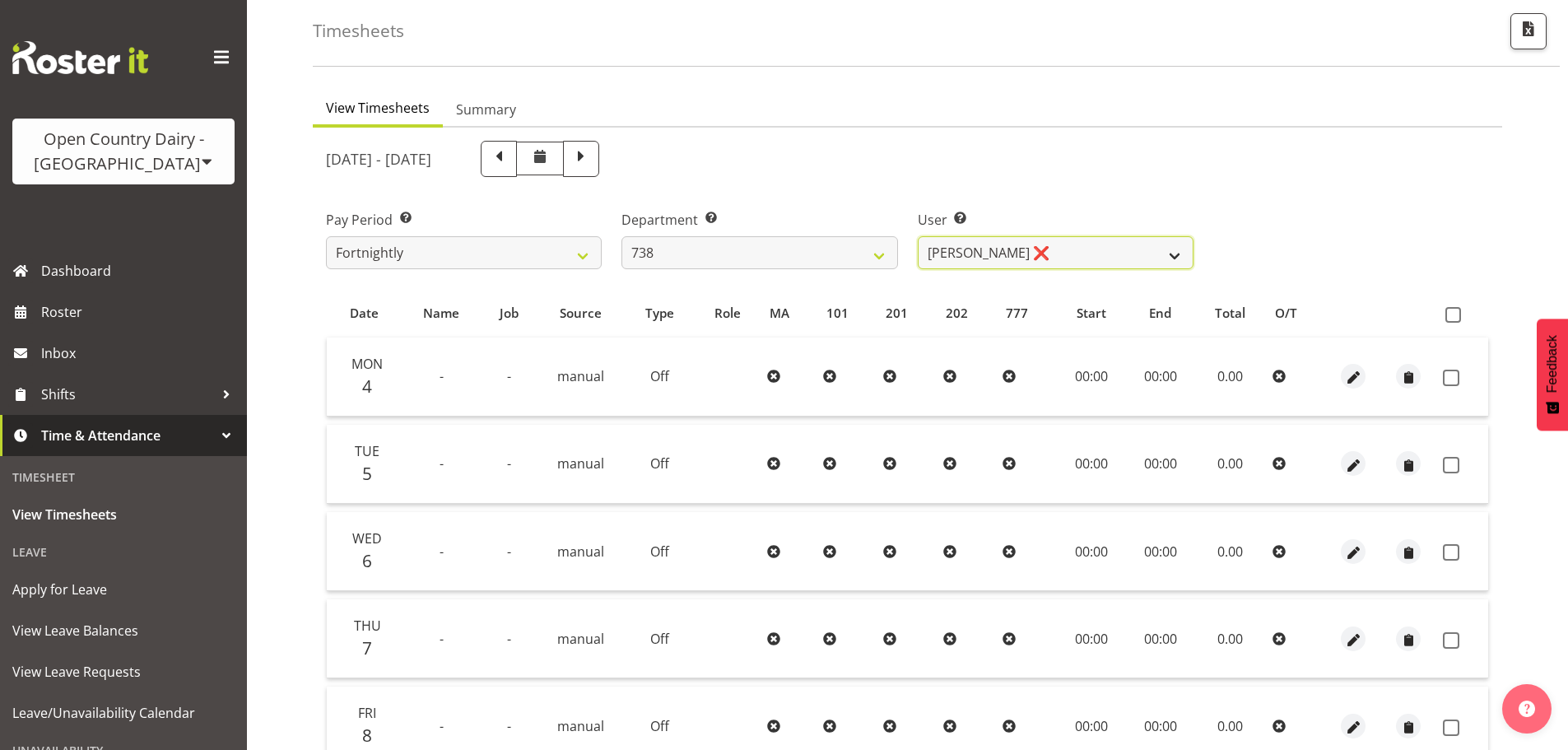
click at [1005, 256] on select "[PERSON_NAME] ❌ [PERSON_NAME] ❌ [PERSON_NAME] ❌" at bounding box center [1055, 252] width 275 height 33
click at [917, 236] on select "[PERSON_NAME] ❌ [PERSON_NAME] ❌ [PERSON_NAME] ❌" at bounding box center [1055, 252] width 275 height 33
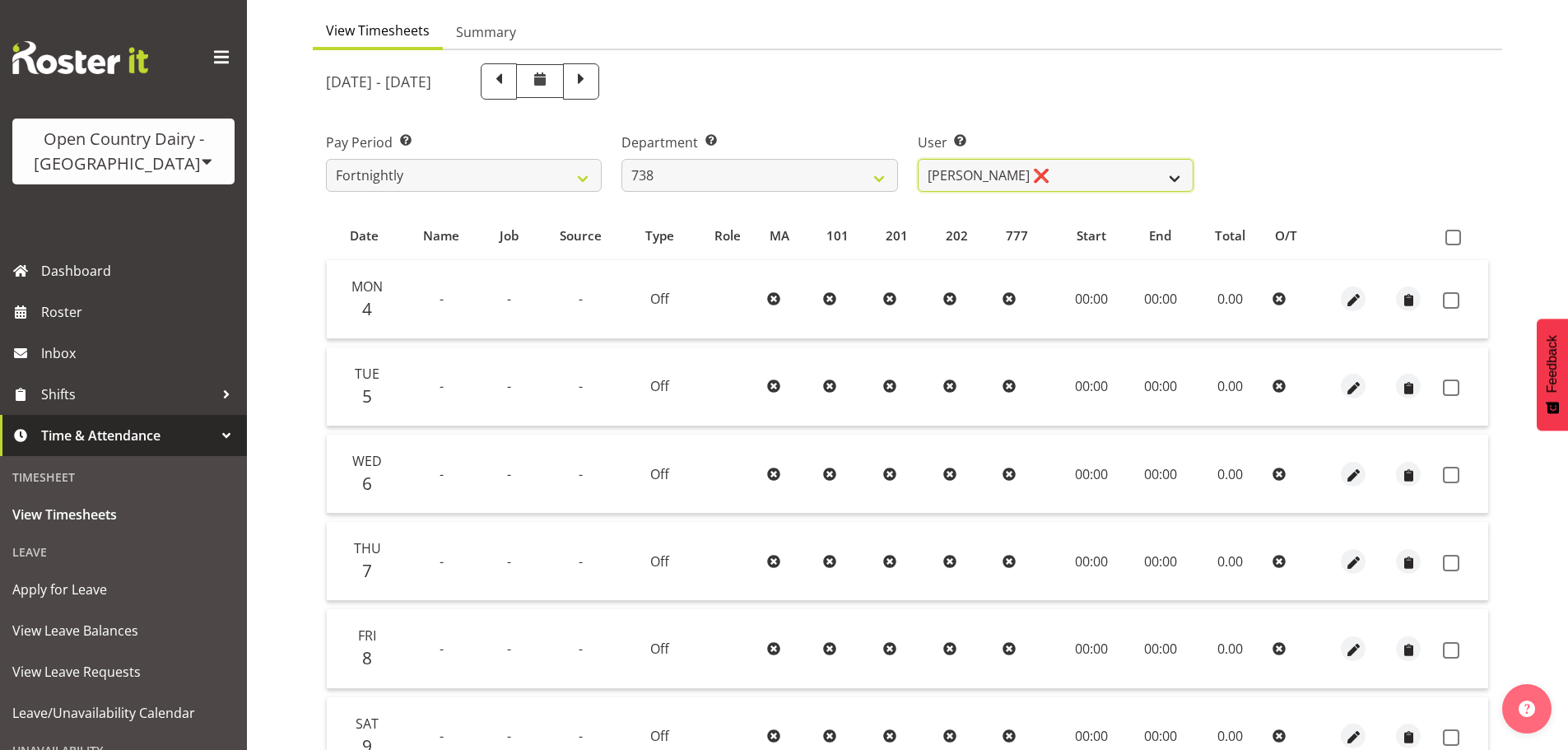
scroll to position [148, 0]
drag, startPoint x: 1004, startPoint y: 168, endPoint x: 1002, endPoint y: 179, distance: 11.2
click at [1004, 168] on select "[PERSON_NAME] ❌ [PERSON_NAME] ❌ [PERSON_NAME] ❌" at bounding box center [1055, 176] width 275 height 33
select select "10093"
click at [917, 160] on select "[PERSON_NAME] ❌ [PERSON_NAME] ❌ [PERSON_NAME] ❌" at bounding box center [1055, 176] width 275 height 33
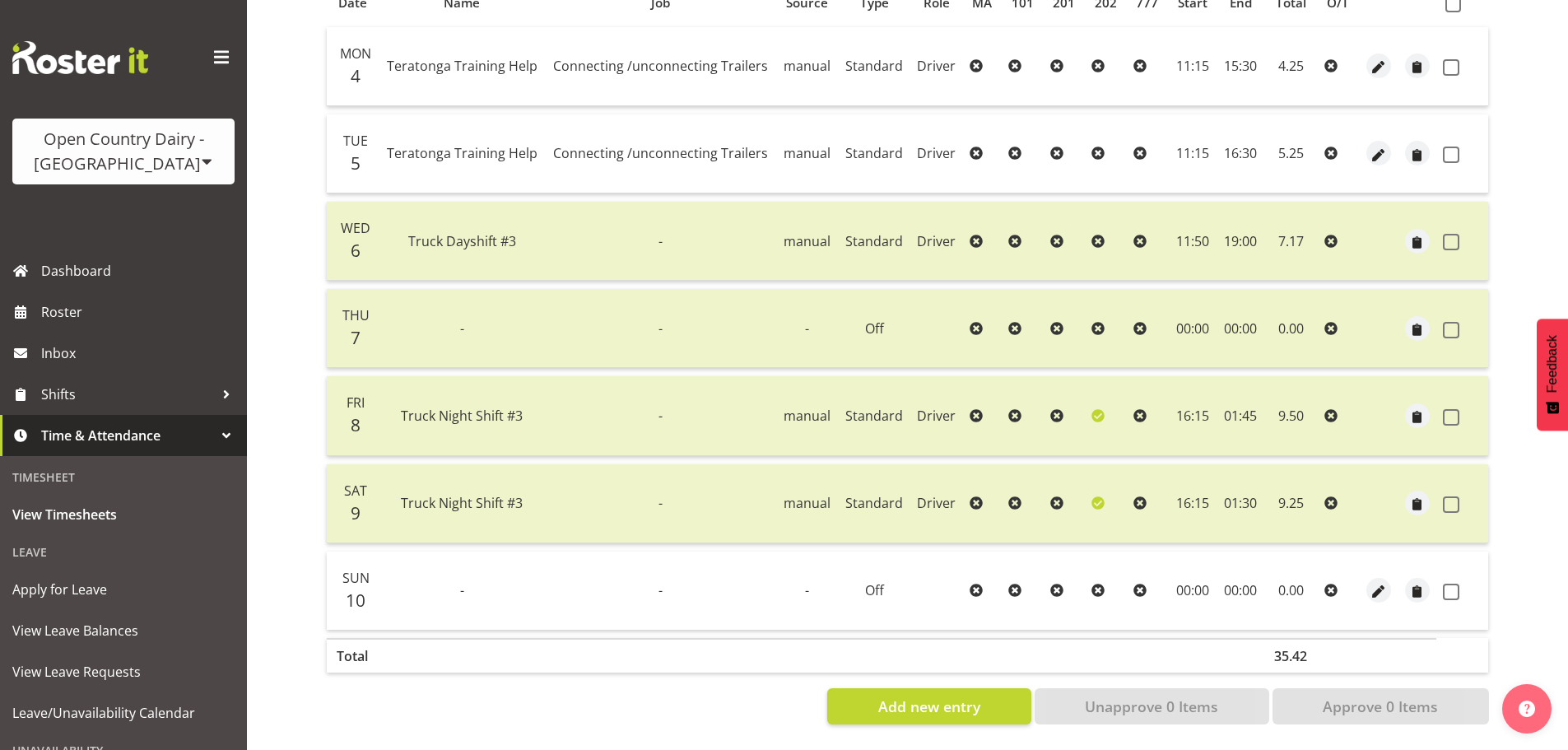
scroll to position [0, 0]
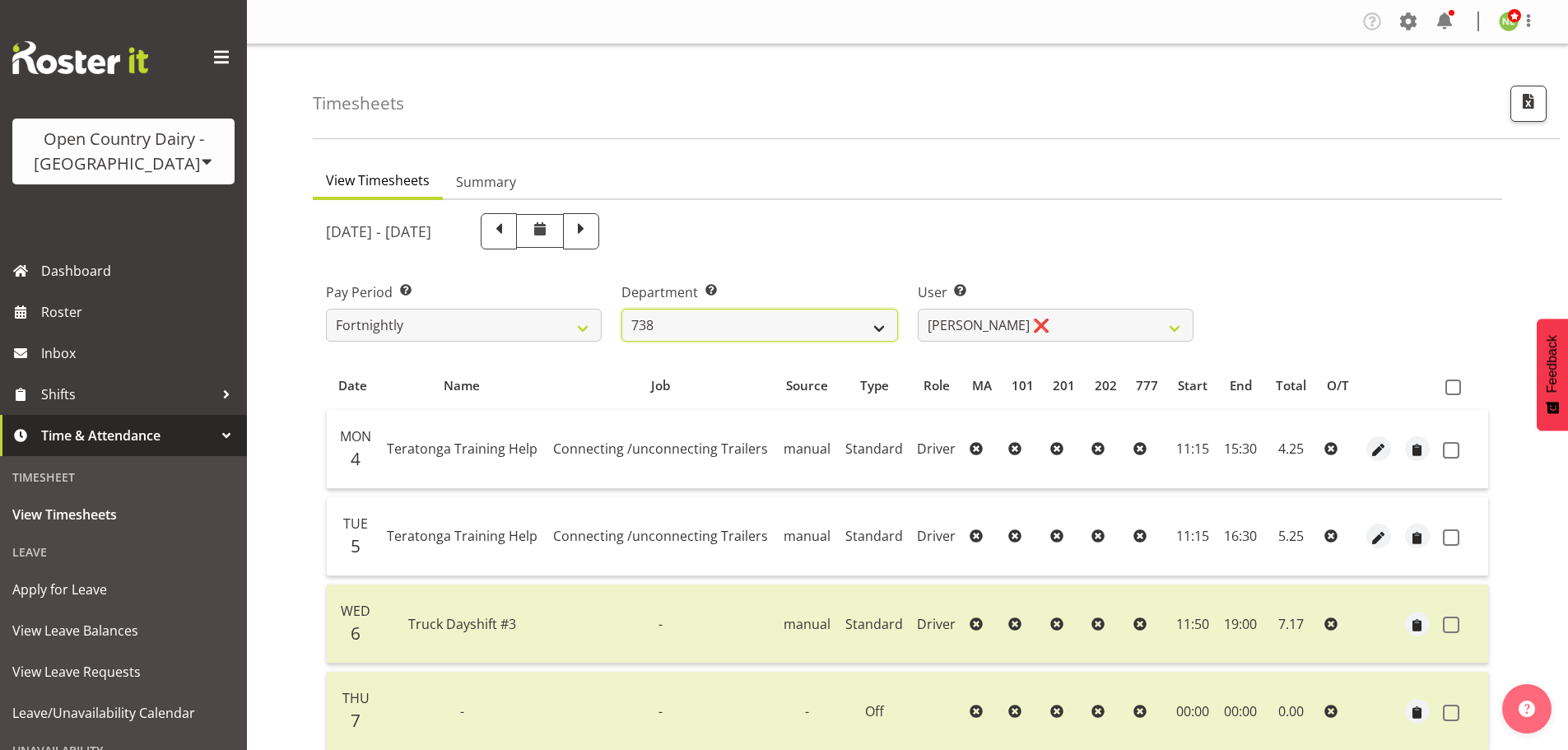
click at [818, 325] on select "734 735 736 737 738 739 850 851 852 853 854 855 856 858 861 862 865 868 869 870" at bounding box center [759, 325] width 275 height 33
select select "902"
click at [622, 309] on select "734 735 736 737 738 739 850 851 852 853 854 855 856 858 861 862 865 868 869 870" at bounding box center [759, 325] width 275 height 33
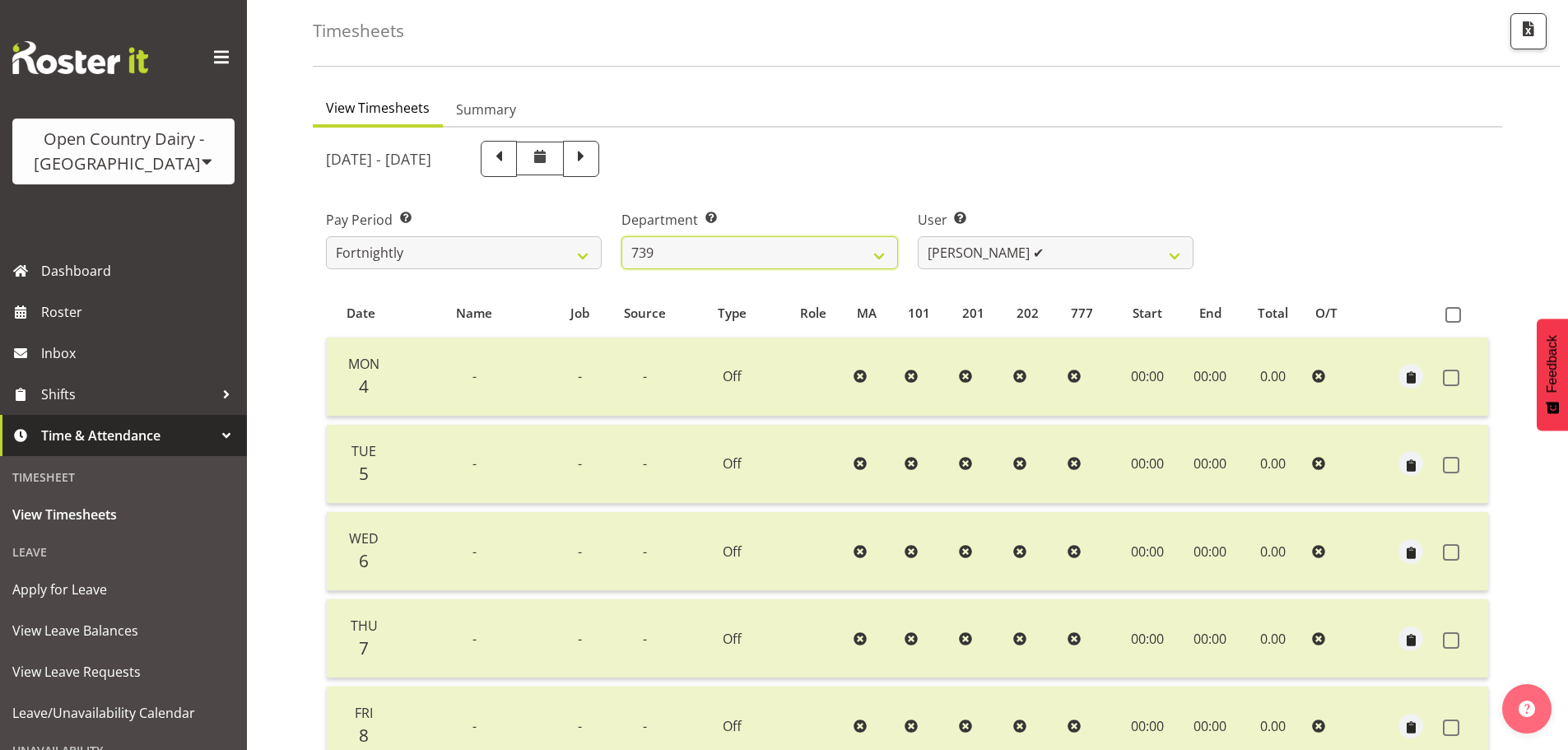
scroll to position [66, 0]
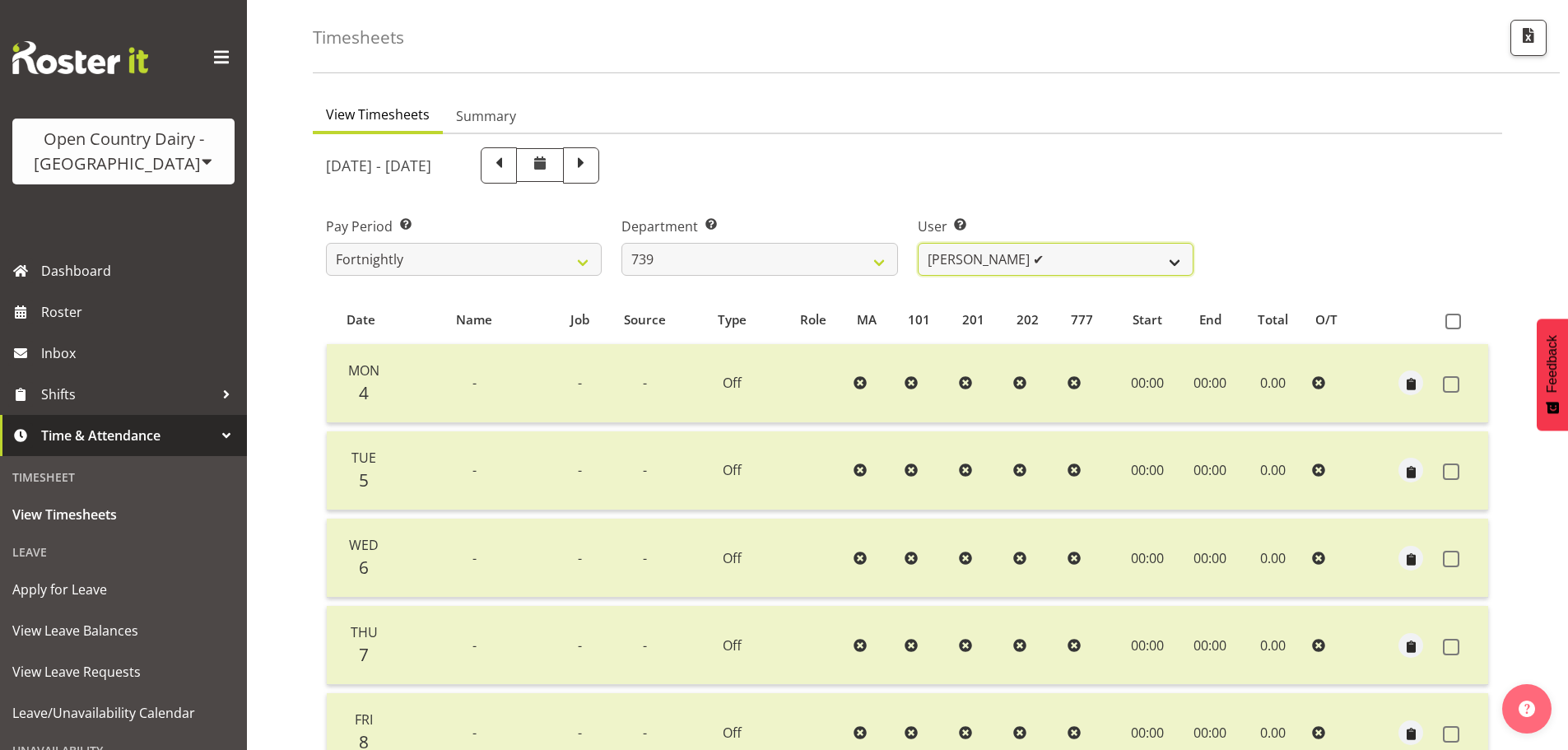
click at [1006, 254] on select "[PERSON_NAME] ✔ [PERSON_NAME] Veint ❌" at bounding box center [1055, 259] width 275 height 33
select select "9757"
click at [917, 243] on select "[PERSON_NAME] ✔ [PERSON_NAME] Veint ❌" at bounding box center [1055, 259] width 275 height 33
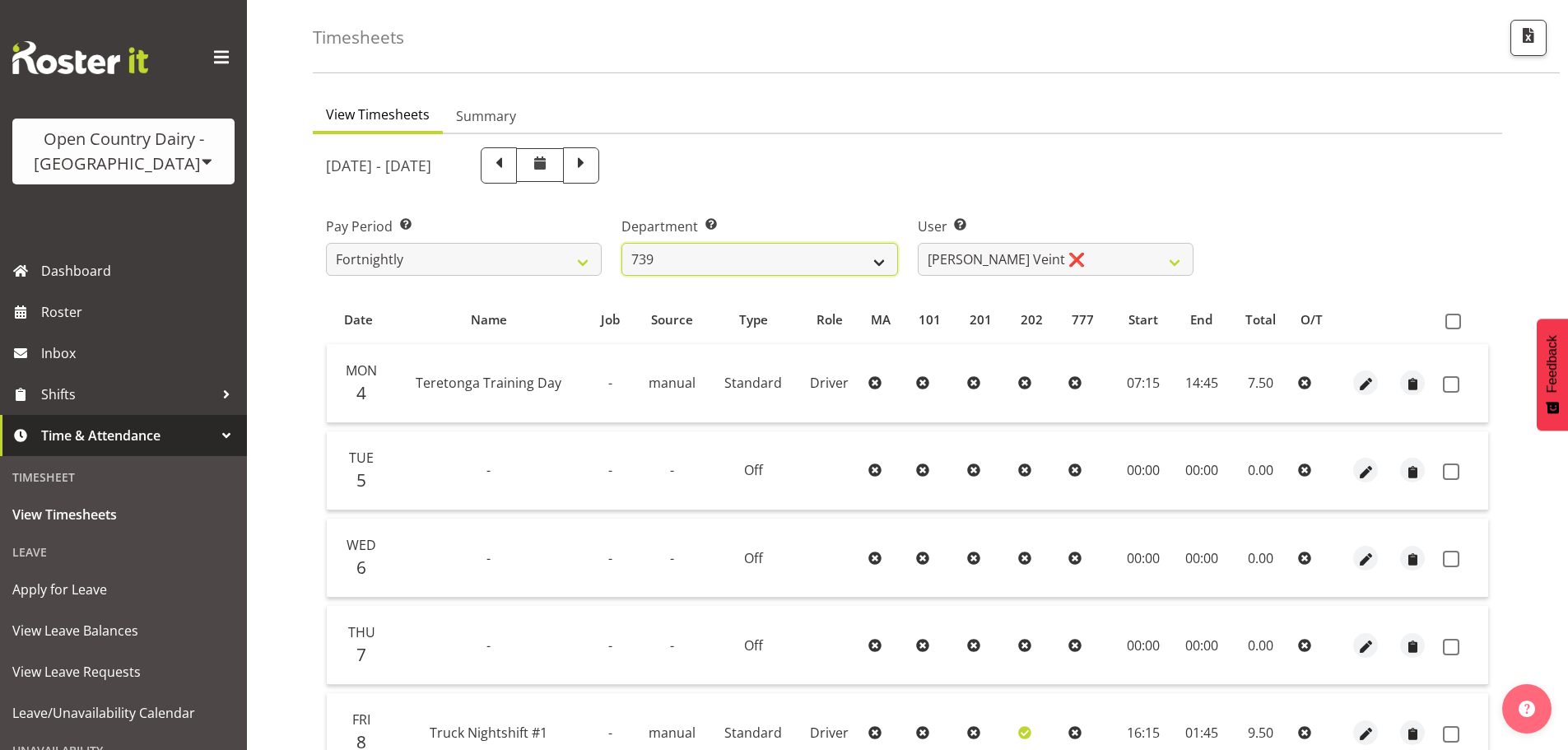
click at [794, 271] on select "734 735 736 737 738 739 850 851 852 853 854 855 856 858 861 862 865 868 869 870" at bounding box center [759, 259] width 275 height 33
select select "815"
click at [622, 243] on select "734 735 736 737 738 739 850 851 852 853 854 855 856 858 861 862 865 868 869 870" at bounding box center [759, 259] width 275 height 33
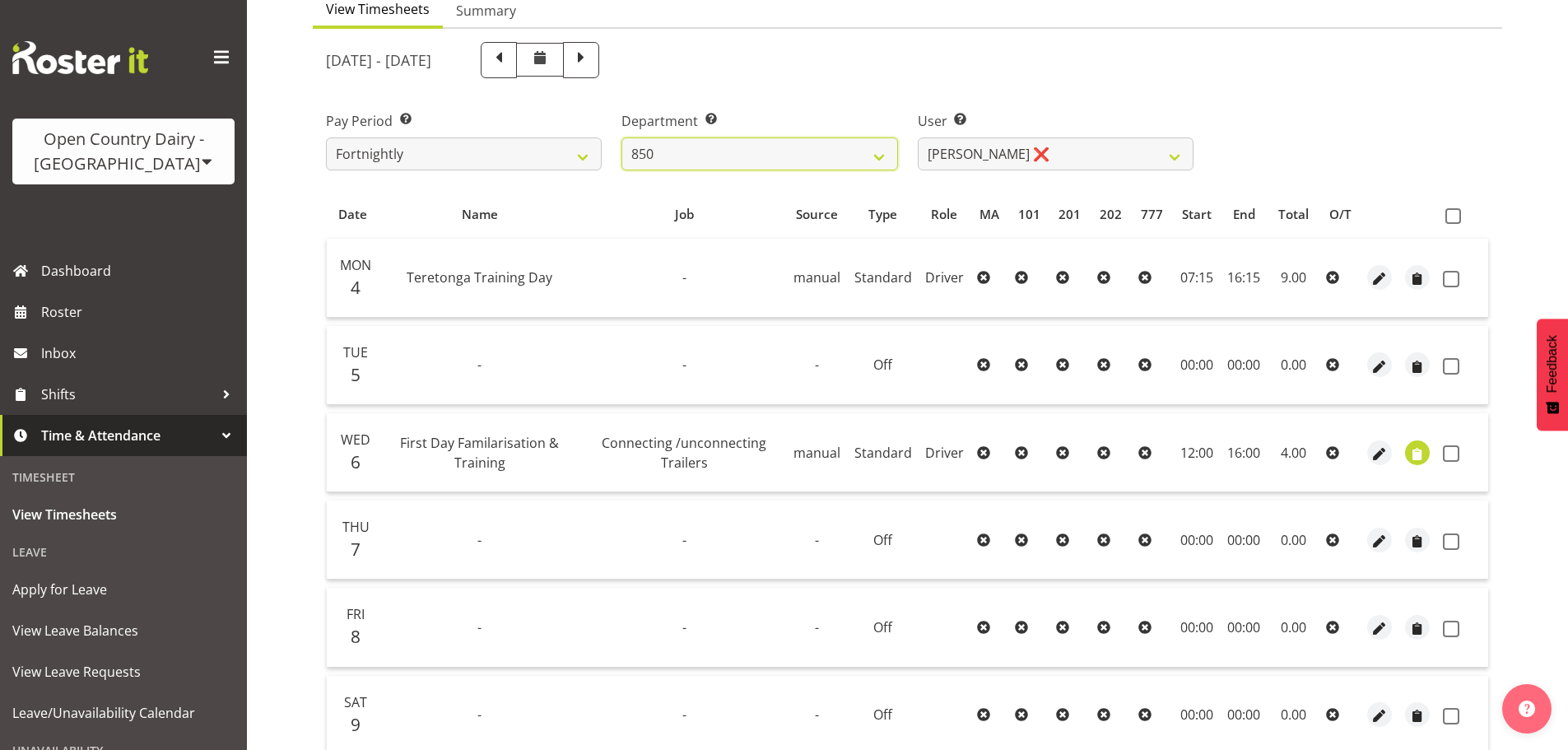
scroll to position [148, 0]
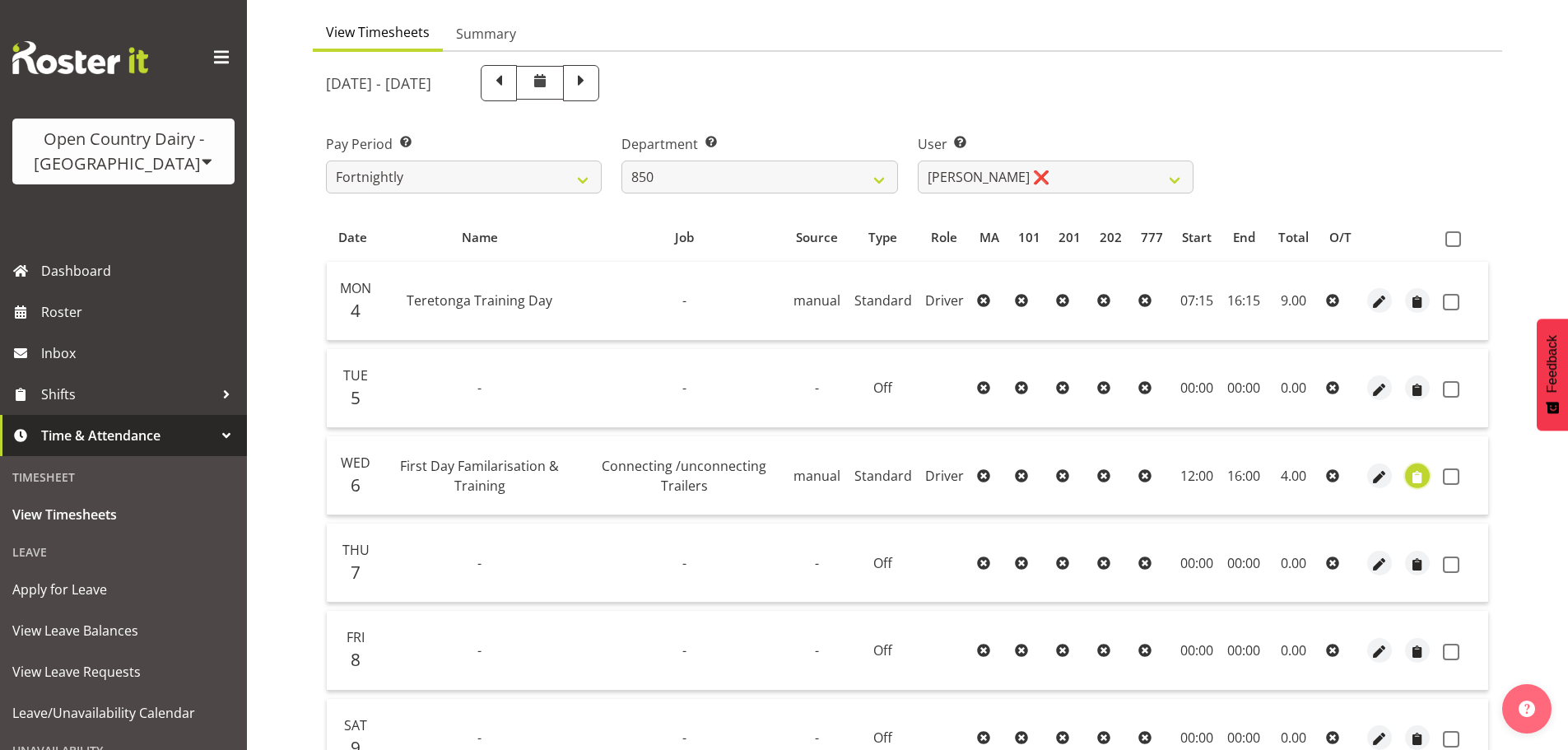
click at [1413, 470] on span "button" at bounding box center [1418, 476] width 19 height 19
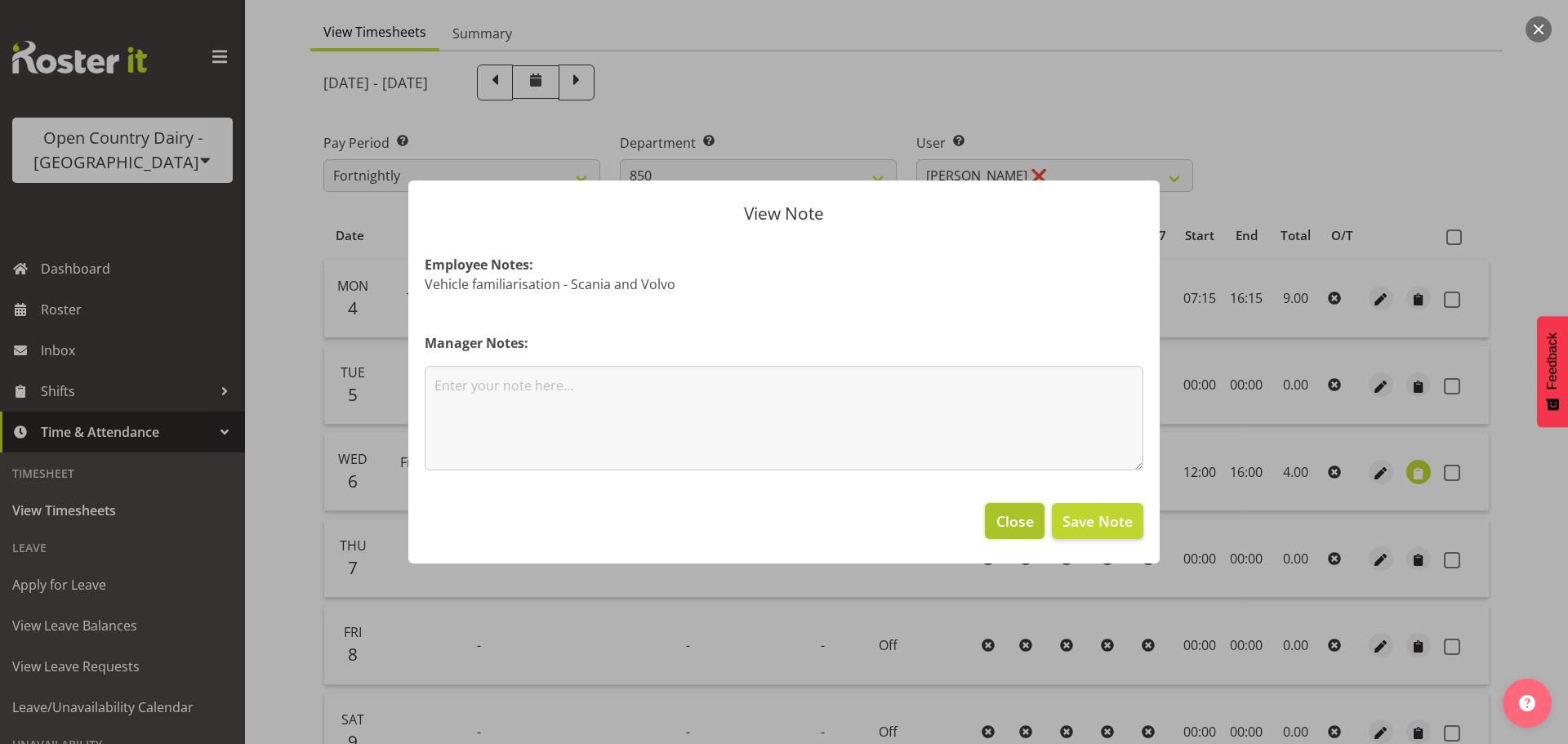
click at [1008, 510] on span "Close" at bounding box center [1015, 520] width 37 height 21
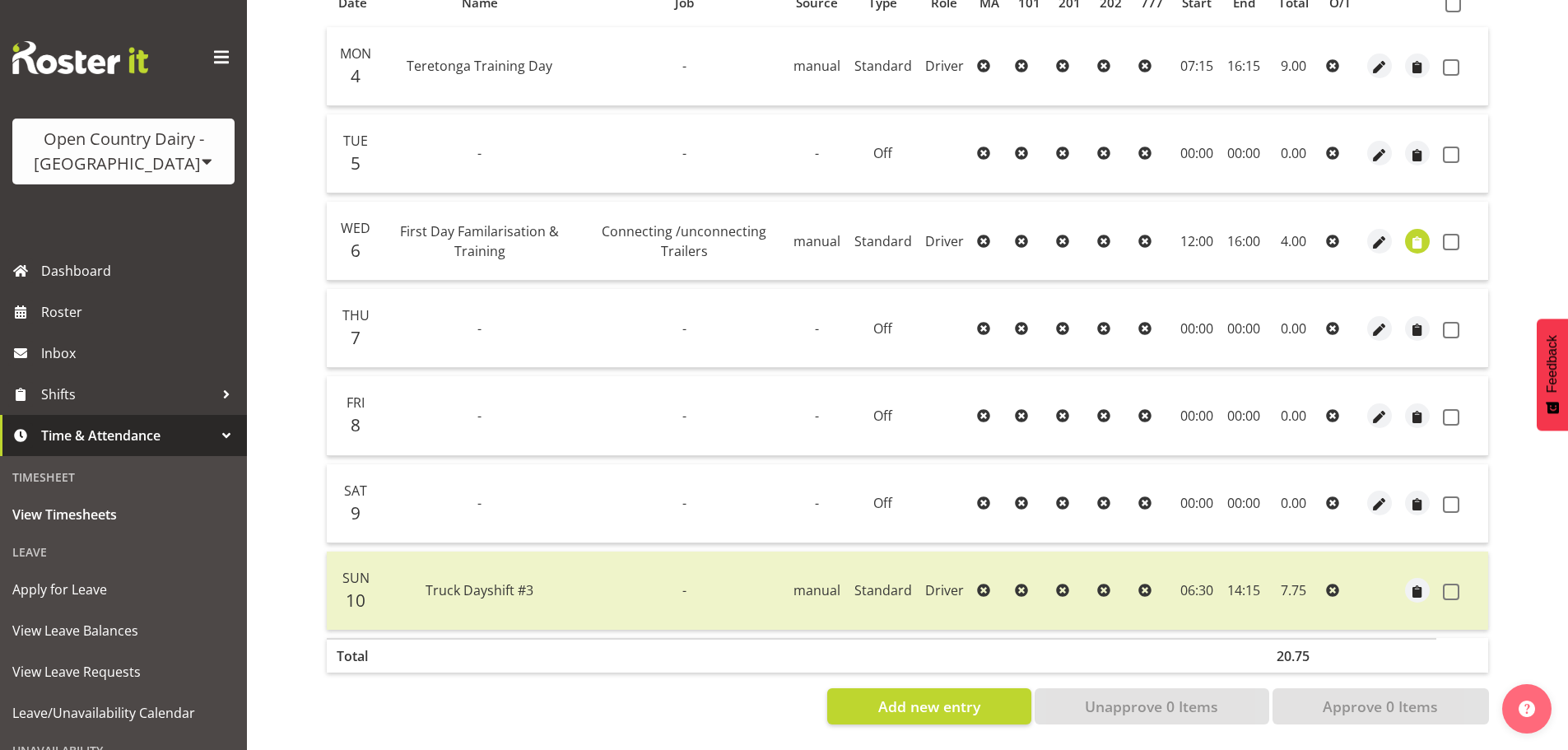
scroll to position [0, 0]
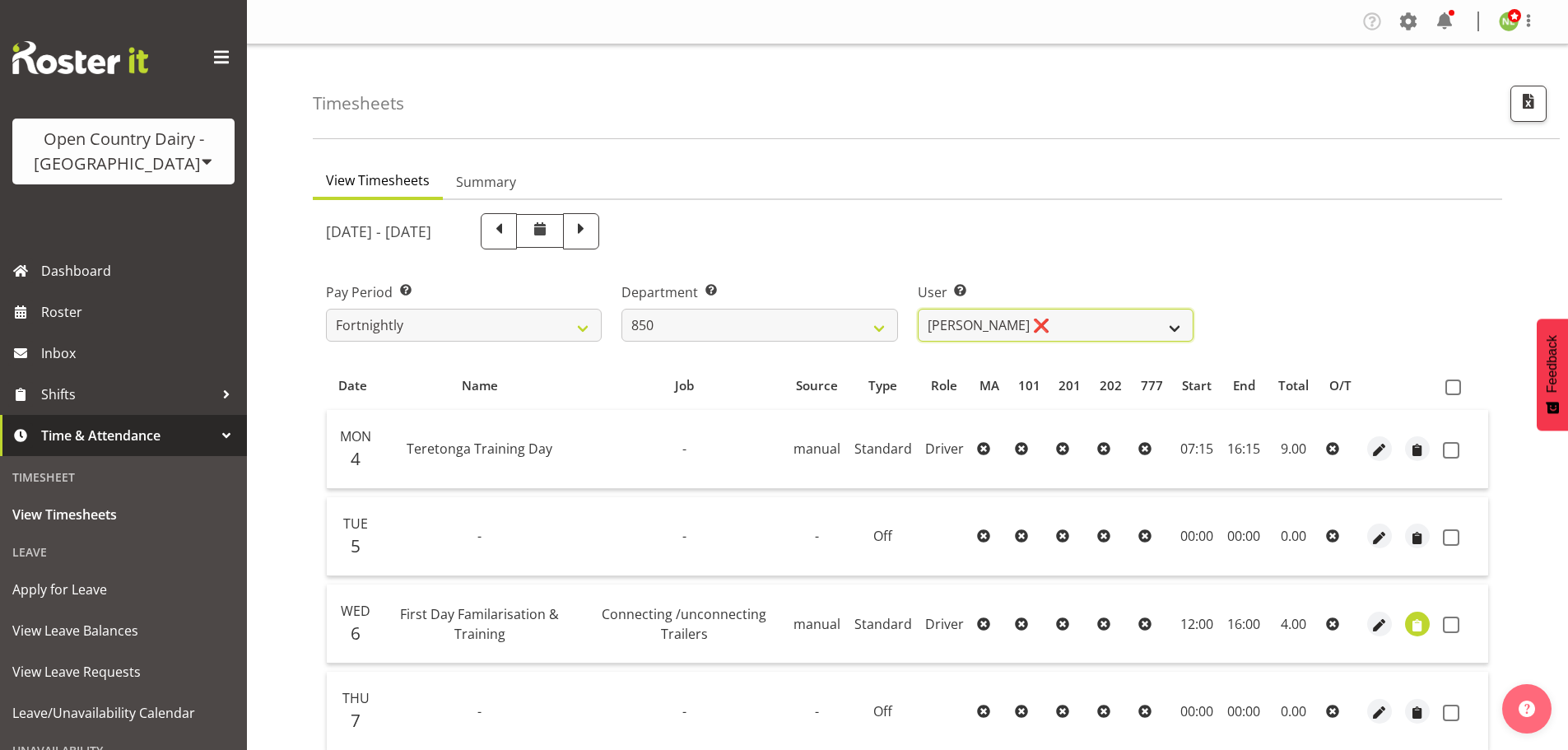
click at [974, 319] on select "[PERSON_NAME] ❌ [PERSON_NAME] ❌ [PERSON_NAME] ❌ [PERSON_NAME] ❌" at bounding box center [1055, 325] width 275 height 33
click at [917, 309] on select "[PERSON_NAME] ❌ [PERSON_NAME] ❌ [PERSON_NAME] ❌ [PERSON_NAME] ❌" at bounding box center [1055, 325] width 275 height 33
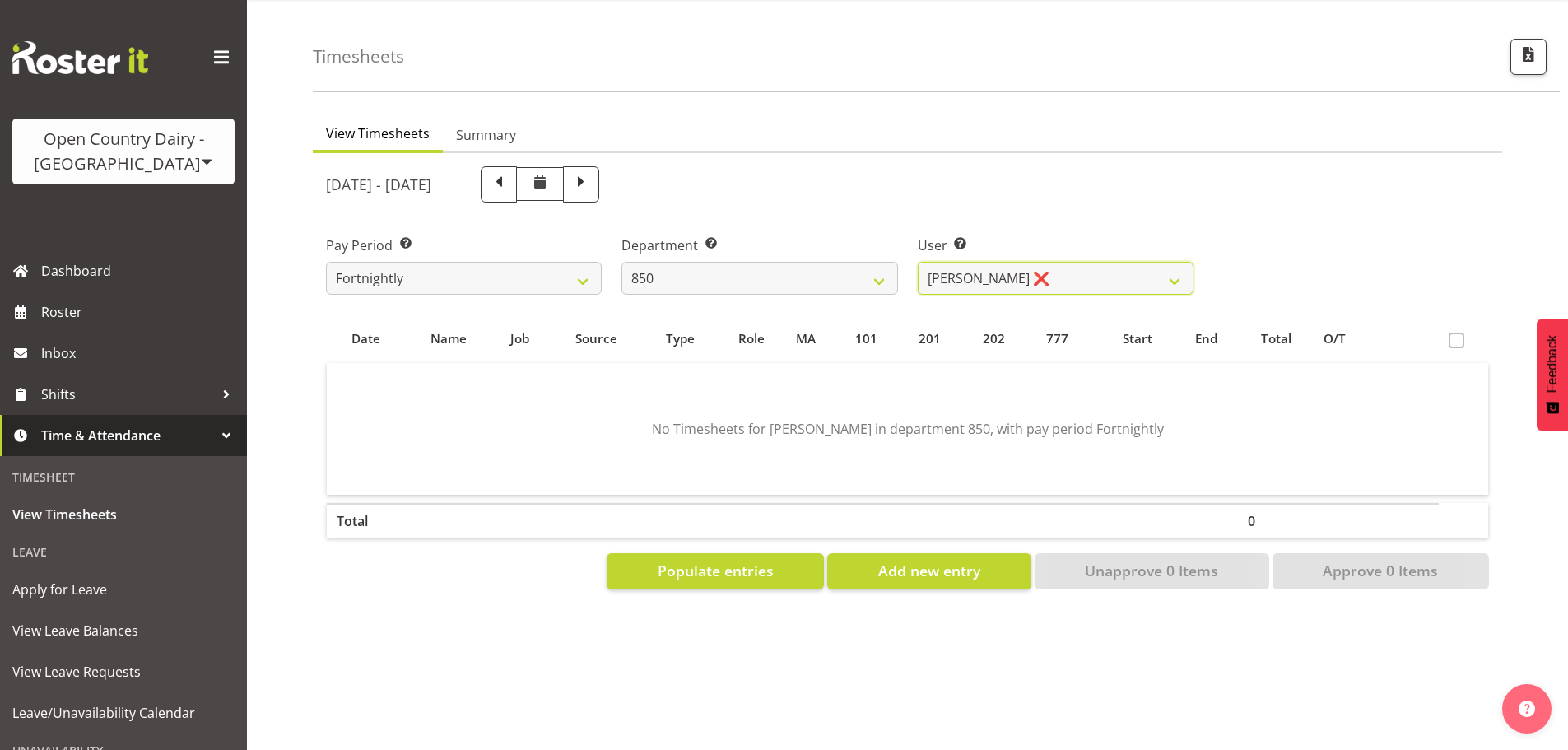
scroll to position [72, 0]
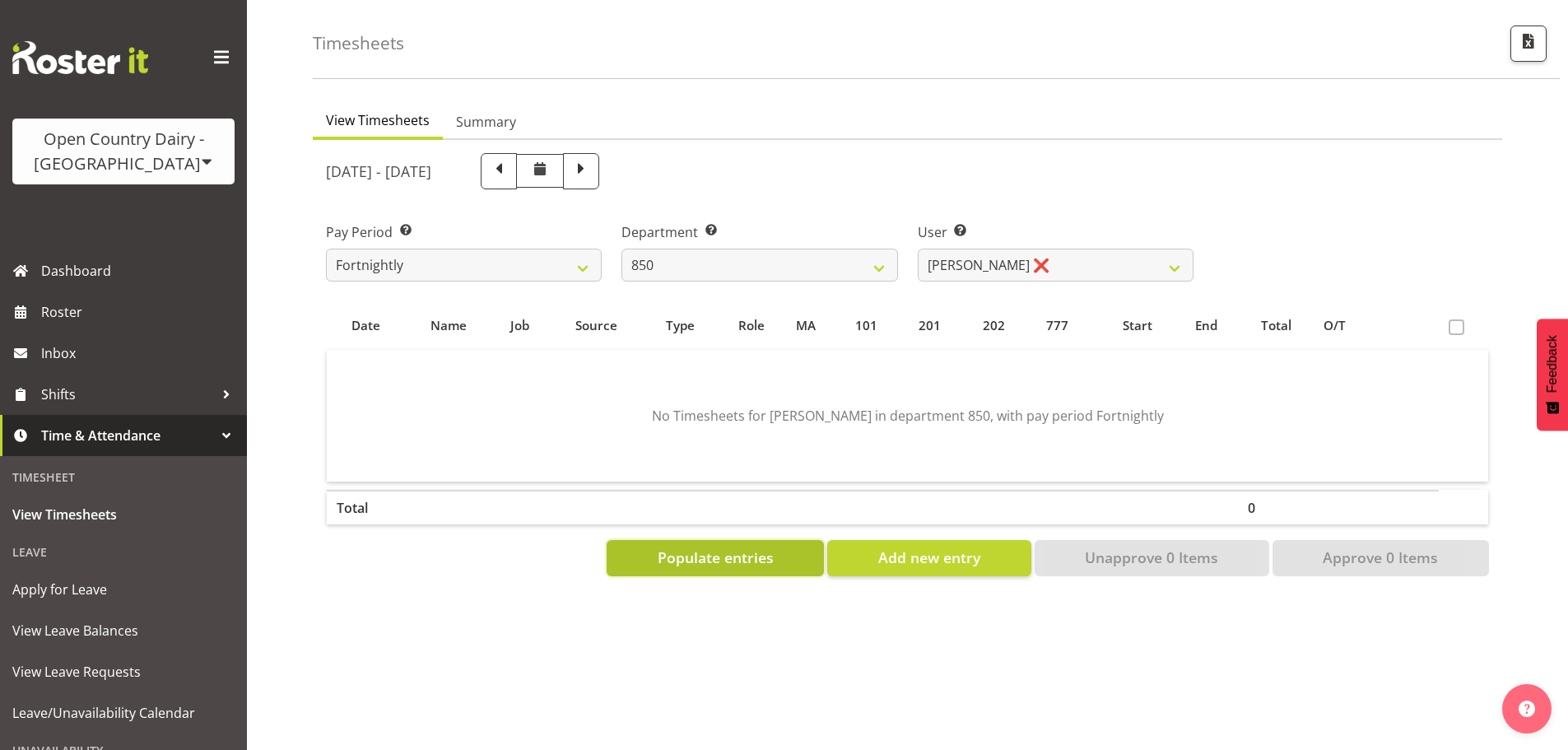
click at [697, 546] on span "Populate entries" at bounding box center [715, 557] width 116 height 21
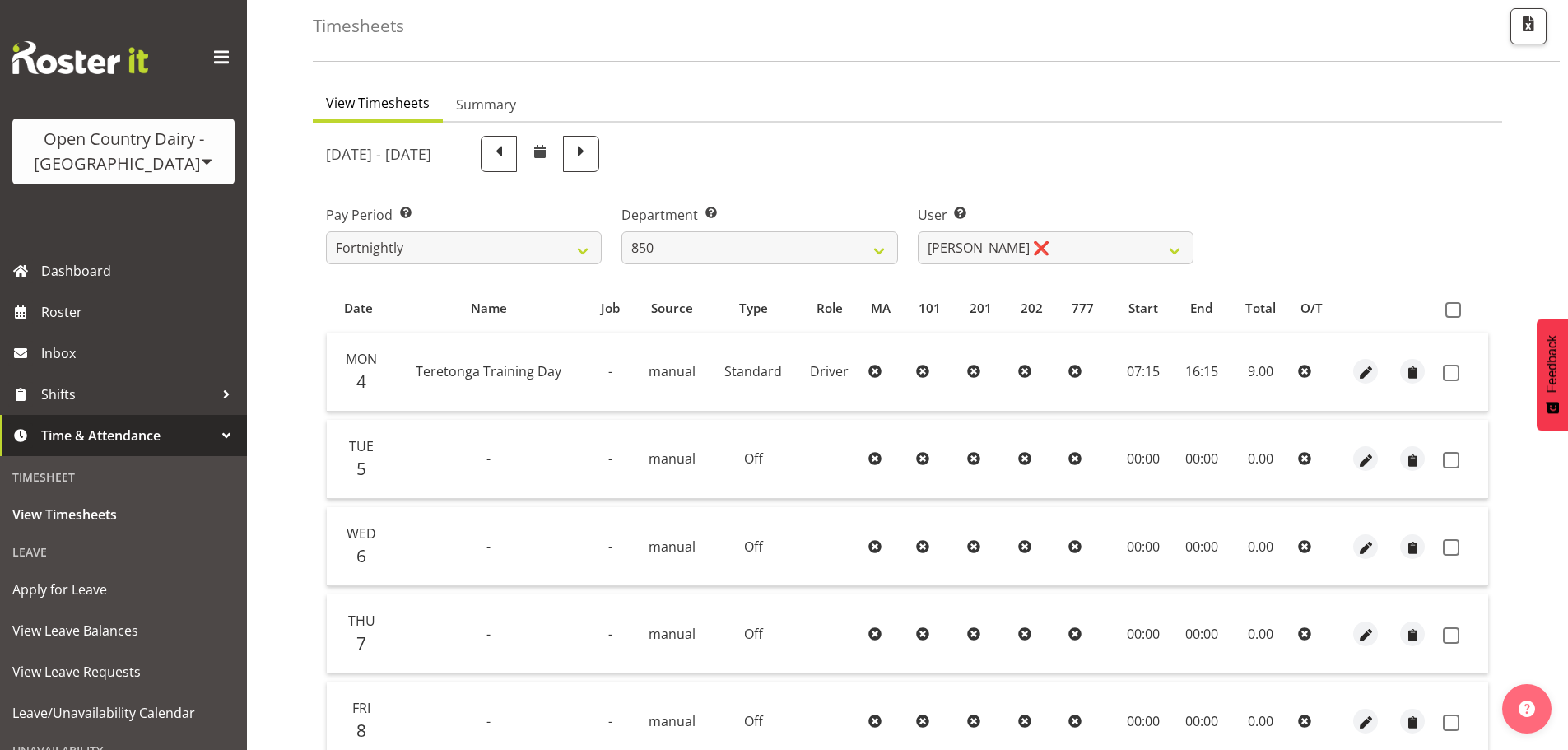
scroll to position [237, 0]
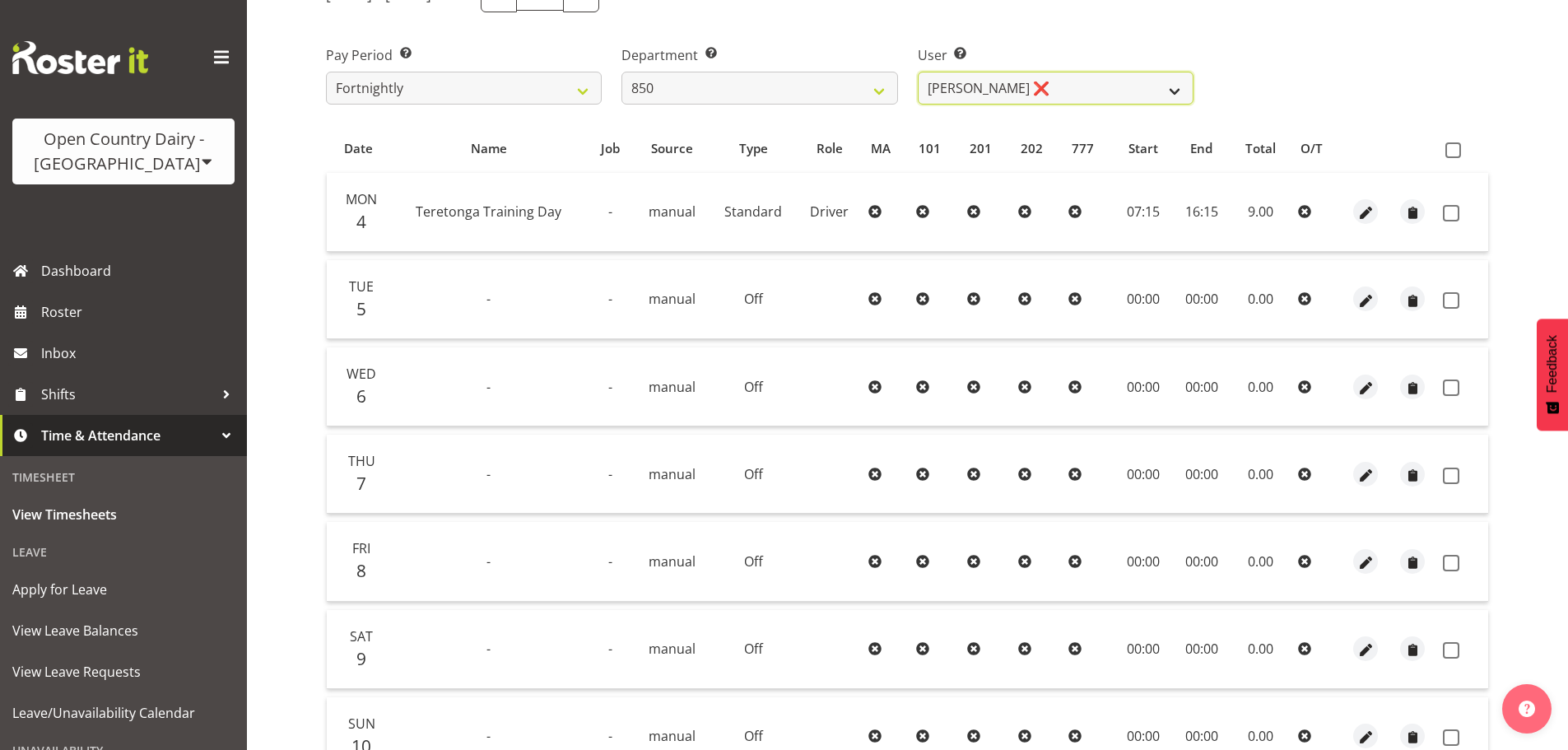
click at [1023, 95] on select "[PERSON_NAME] ❌ [PERSON_NAME] ❌ [PERSON_NAME] ❌ [PERSON_NAME] ❌" at bounding box center [1055, 88] width 275 height 33
click at [917, 72] on select "[PERSON_NAME] ❌ [PERSON_NAME] ❌ [PERSON_NAME] ❌ [PERSON_NAME] ❌" at bounding box center [1055, 88] width 275 height 33
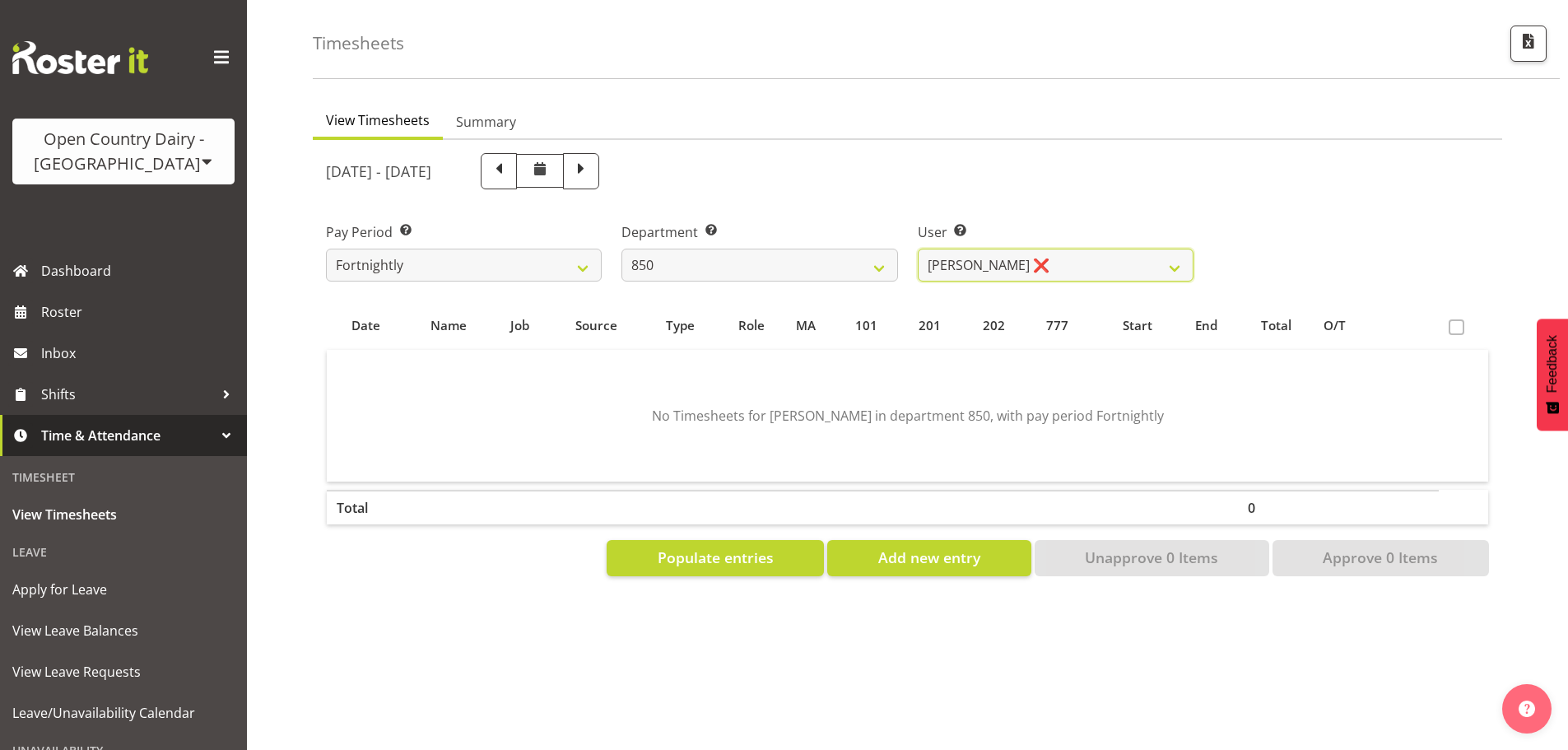
scroll to position [72, 0]
click at [696, 557] on button "Populate entries" at bounding box center [715, 557] width 217 height 36
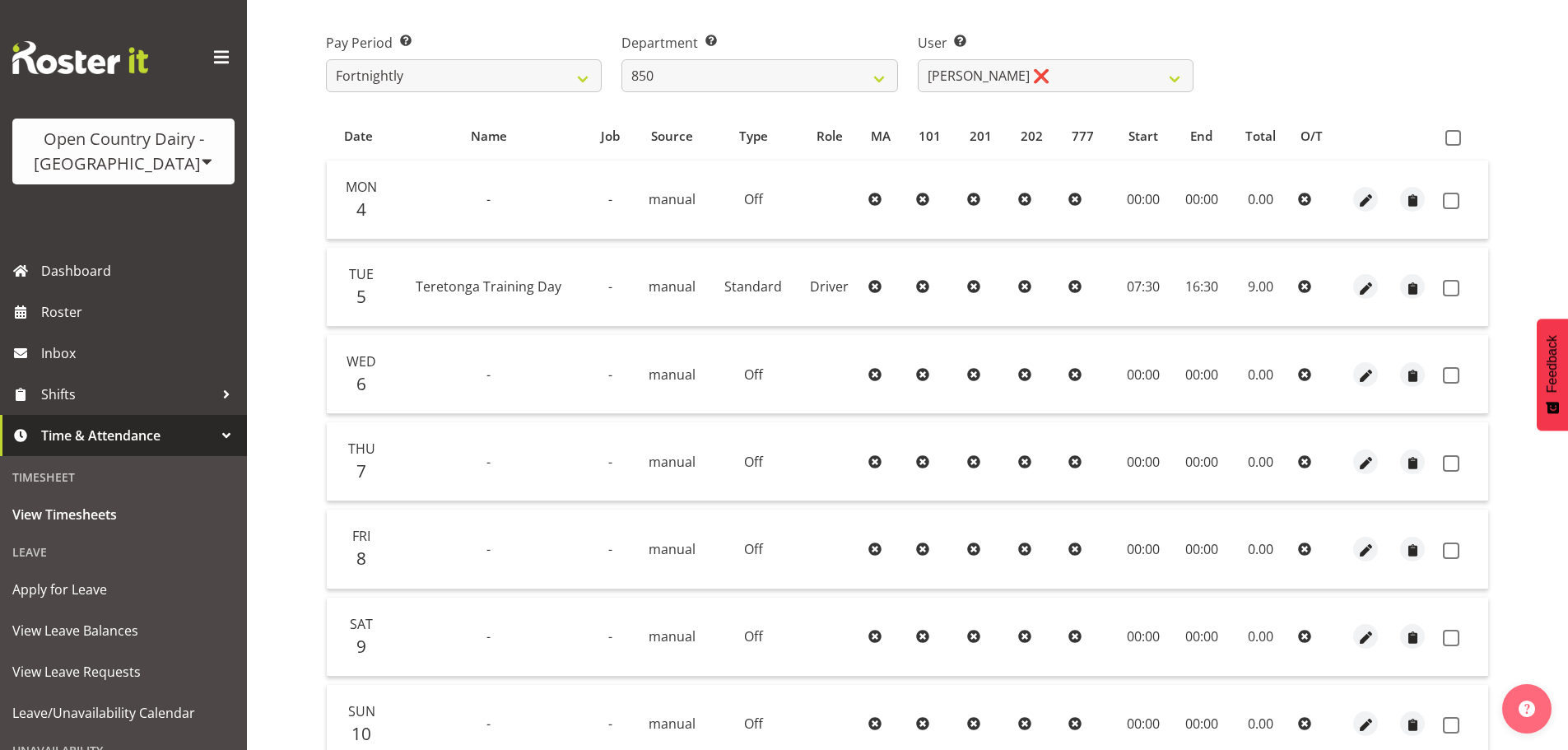
scroll to position [230, 0]
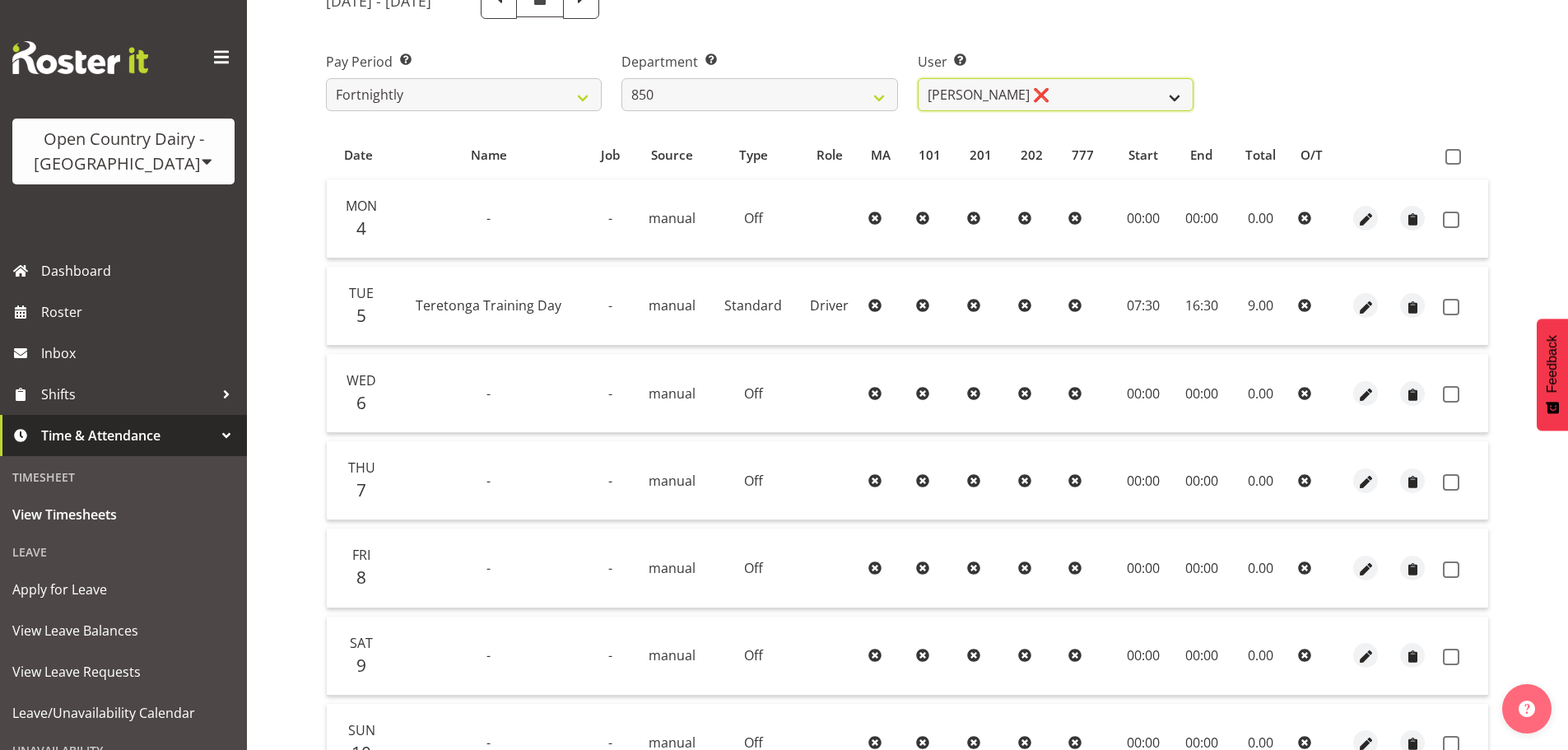
drag, startPoint x: 1031, startPoint y: 93, endPoint x: 1021, endPoint y: 107, distance: 17.2
click at [1031, 93] on select "[PERSON_NAME] ❌ [PERSON_NAME] ❌ [PERSON_NAME] ❌ [PERSON_NAME] ❌" at bounding box center [1055, 95] width 275 height 33
select select "11635"
click at [917, 78] on select "[PERSON_NAME] ❌ [PERSON_NAME] ❌ [PERSON_NAME] ❌ [PERSON_NAME] ❌" at bounding box center [1055, 95] width 275 height 33
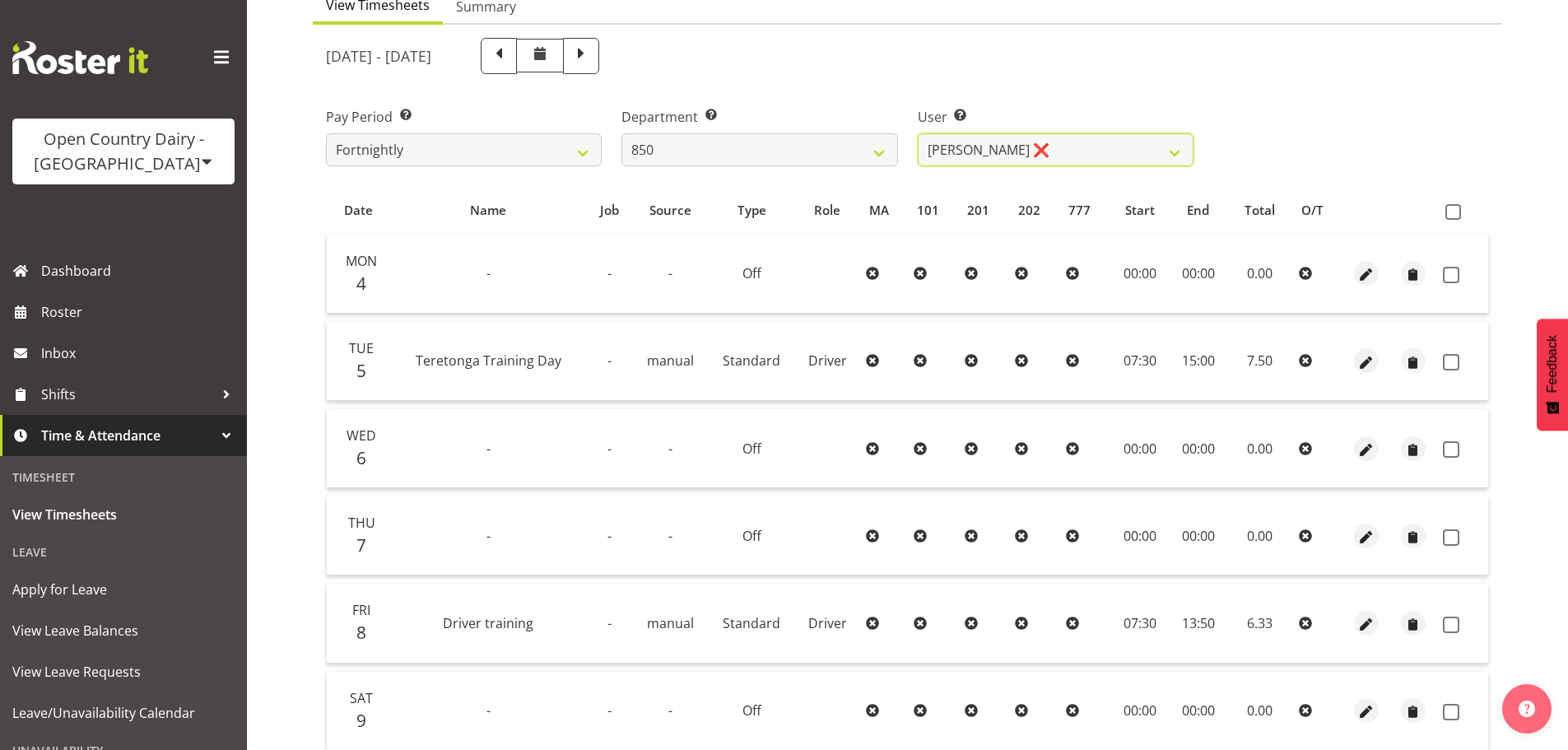
scroll to position [148, 0]
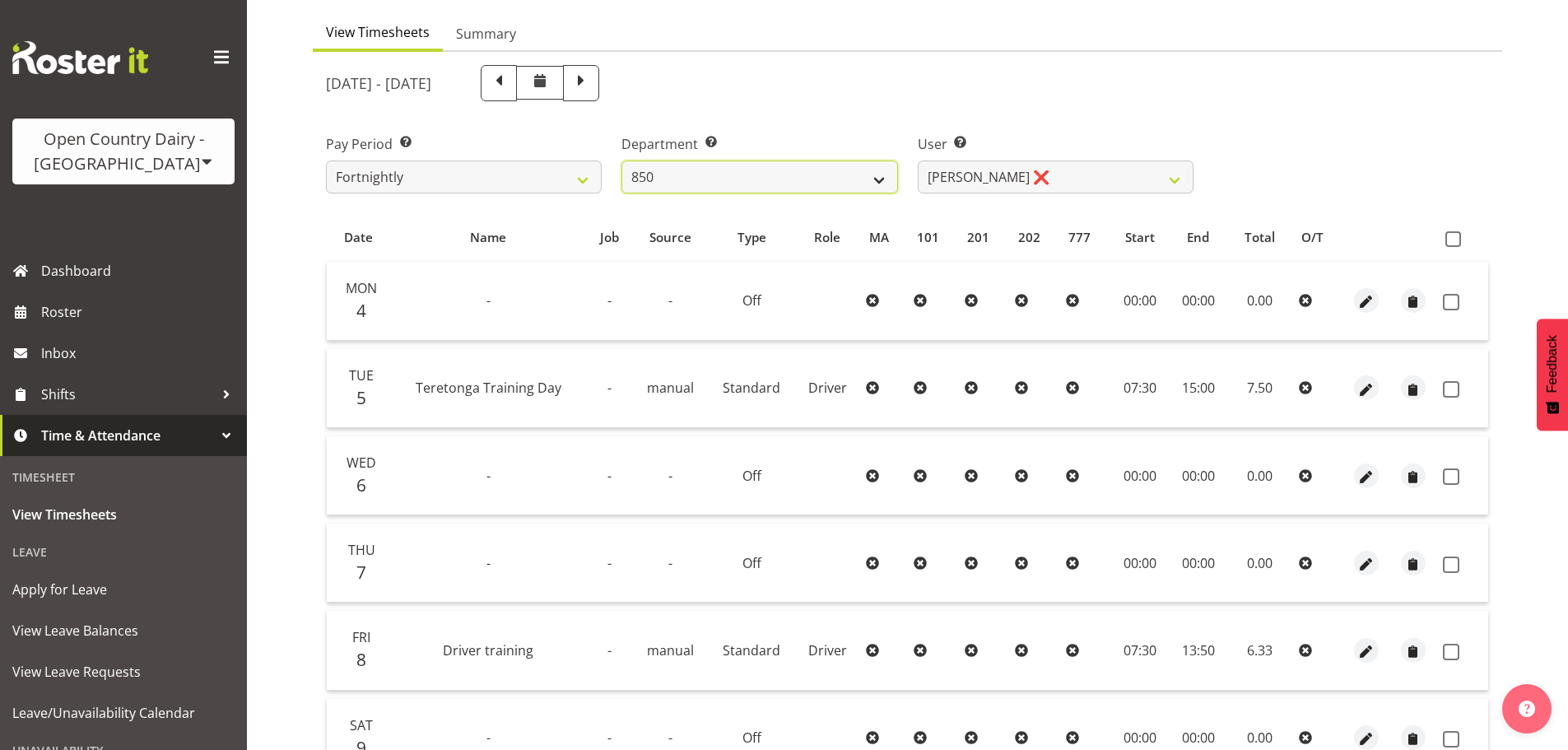
click at [833, 179] on select "734 735 736 737 738 739 850 851 852 853 854 855 856 858 861 862 865 868 869 870" at bounding box center [759, 176] width 275 height 33
select select "667"
click at [622, 160] on select "734 735 736 737 738 739 850 851 852 853 854 855 856 858 861 862 865 868 869 870" at bounding box center [759, 176] width 275 height 33
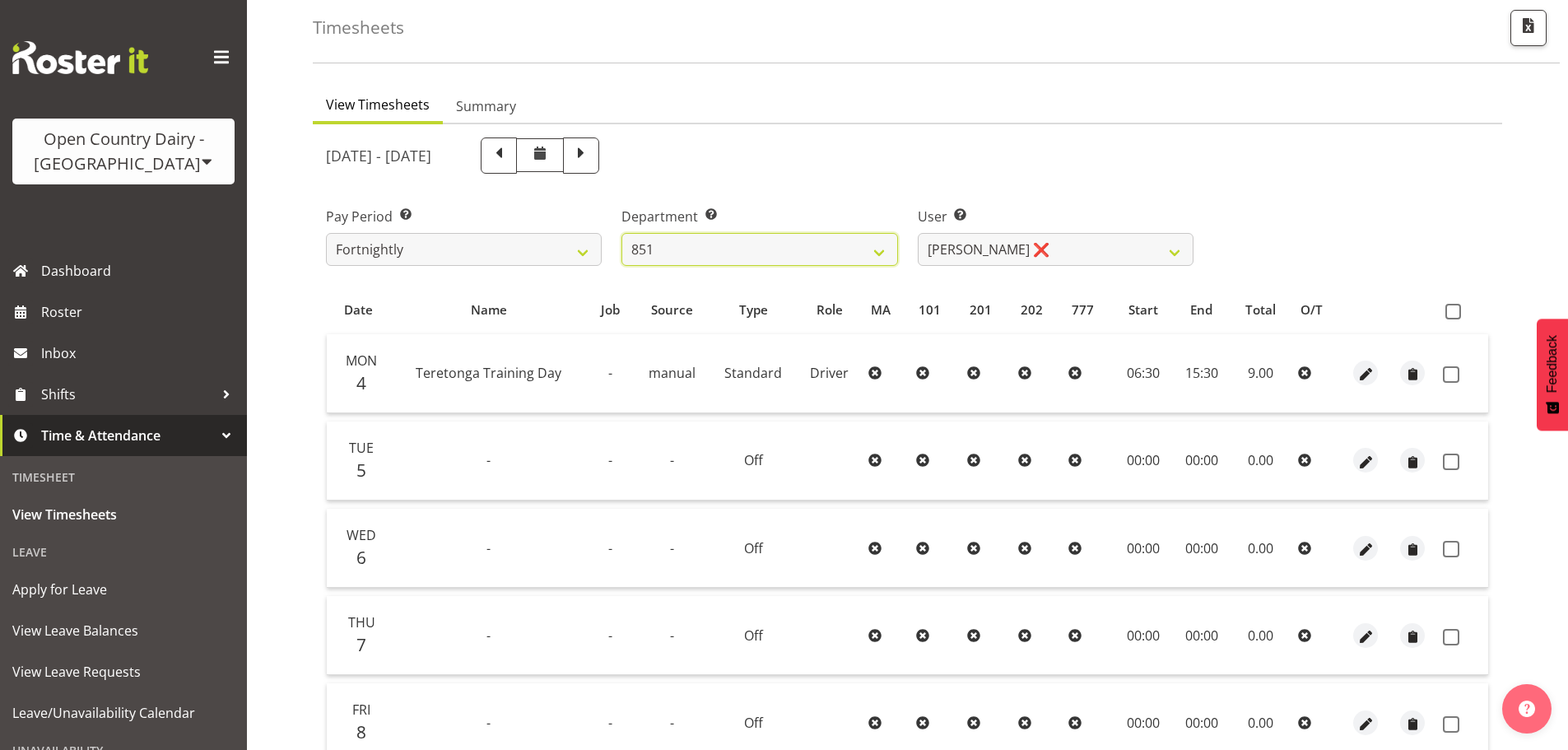
scroll to position [66, 0]
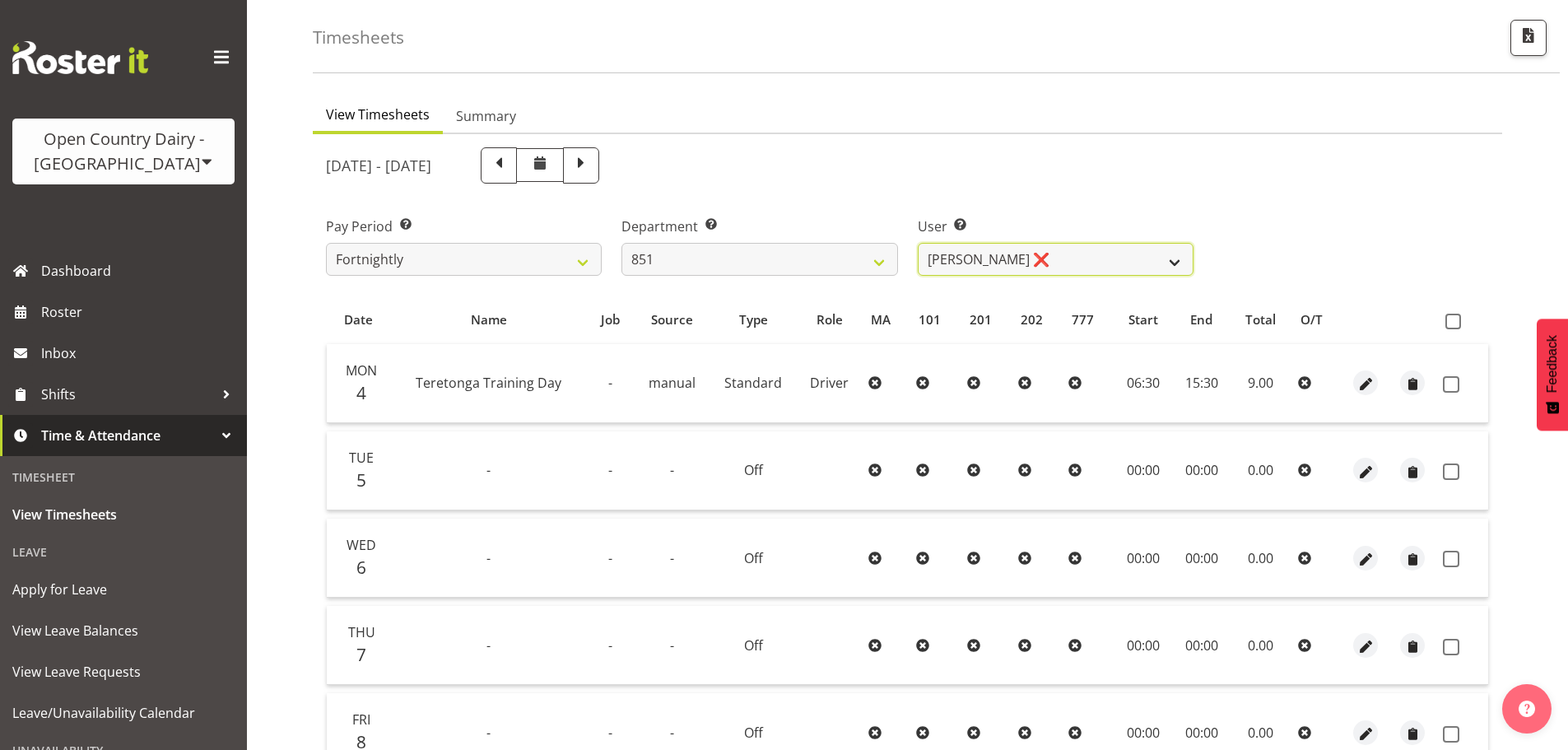
click at [956, 257] on select "[PERSON_NAME] ❌ [PERSON_NAME] ❌ [PERSON_NAME] ❌" at bounding box center [1055, 259] width 275 height 33
click at [917, 243] on select "[PERSON_NAME] ❌ [PERSON_NAME] ❌ [PERSON_NAME] ❌" at bounding box center [1055, 259] width 275 height 33
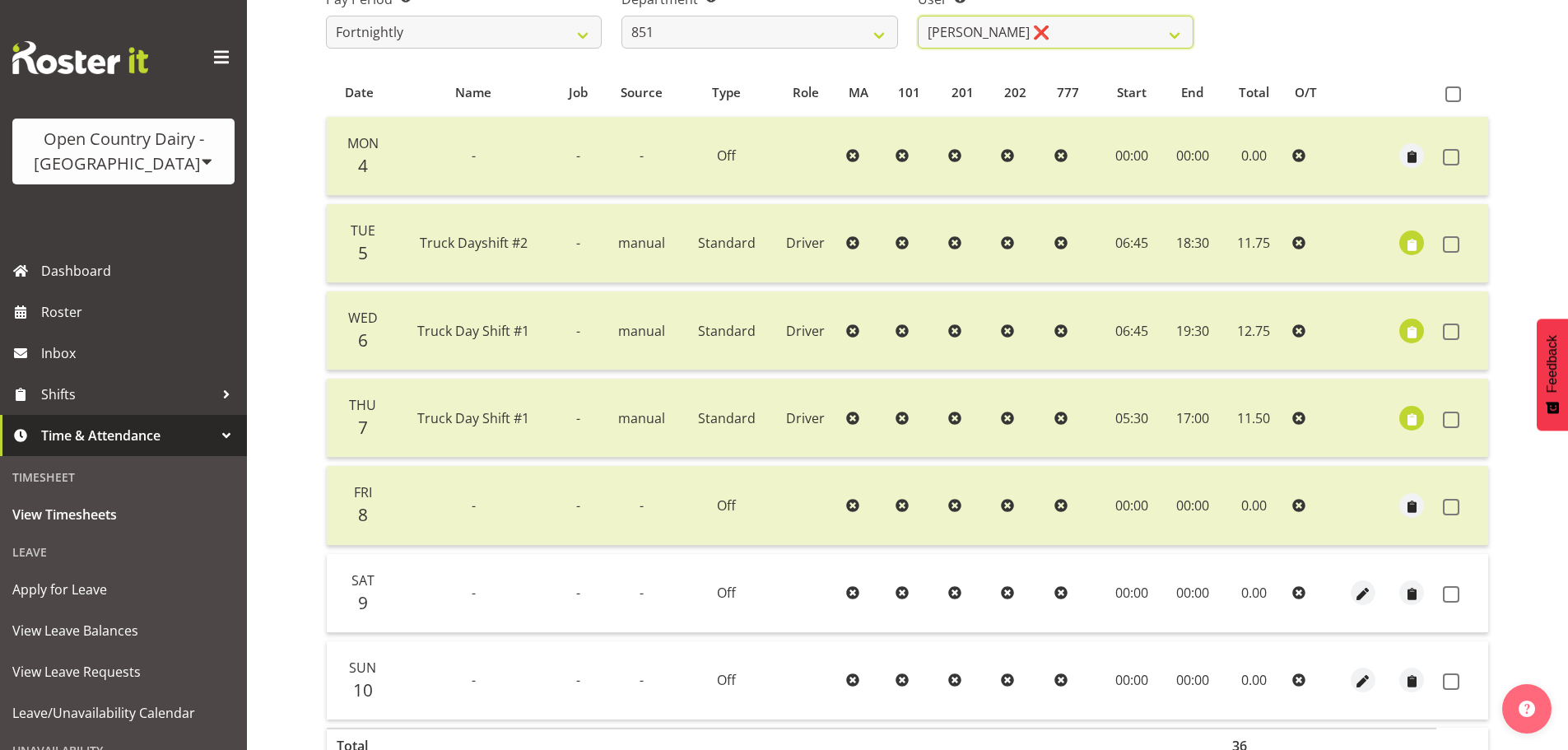
scroll to position [313, 0]
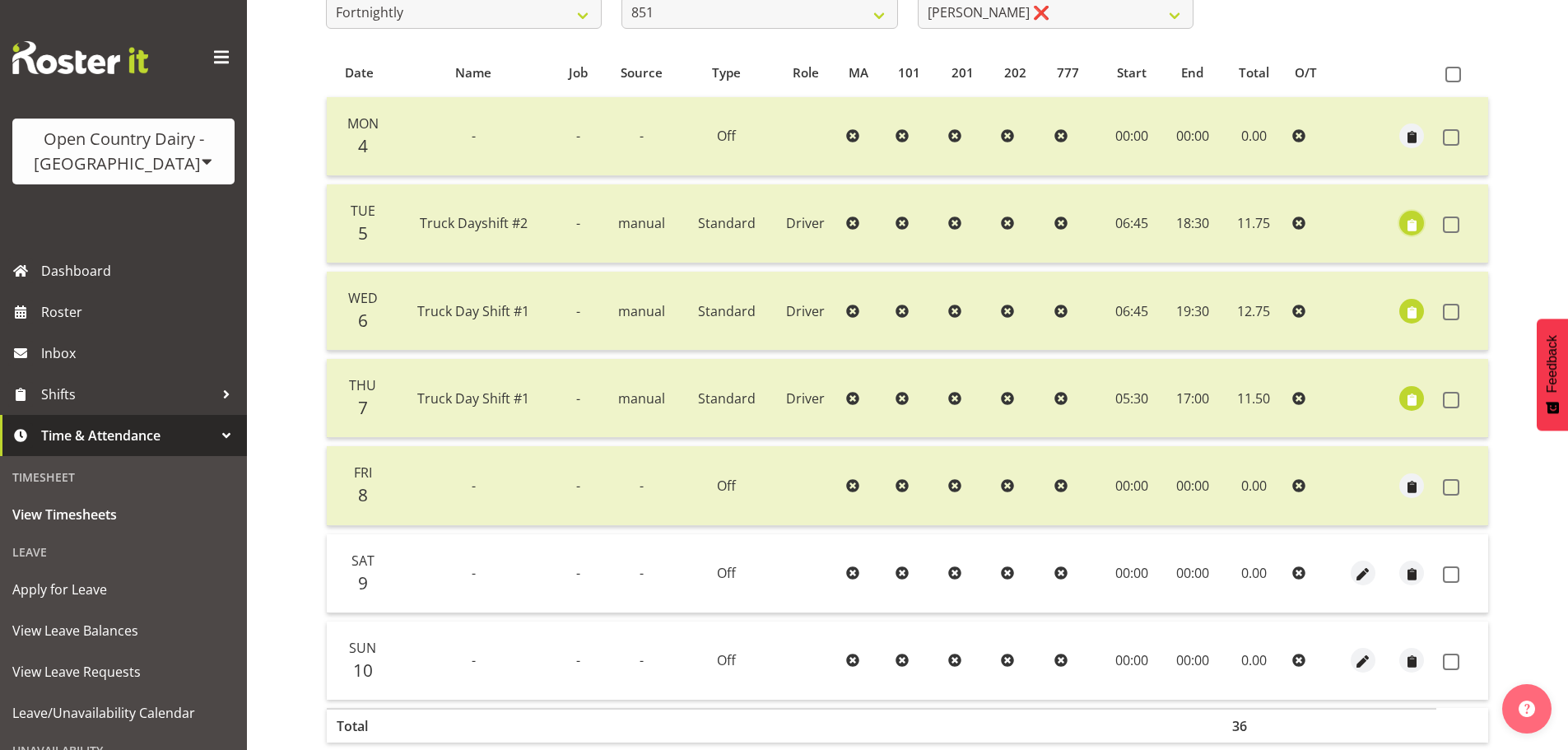
click at [1406, 226] on span "button" at bounding box center [1412, 225] width 19 height 19
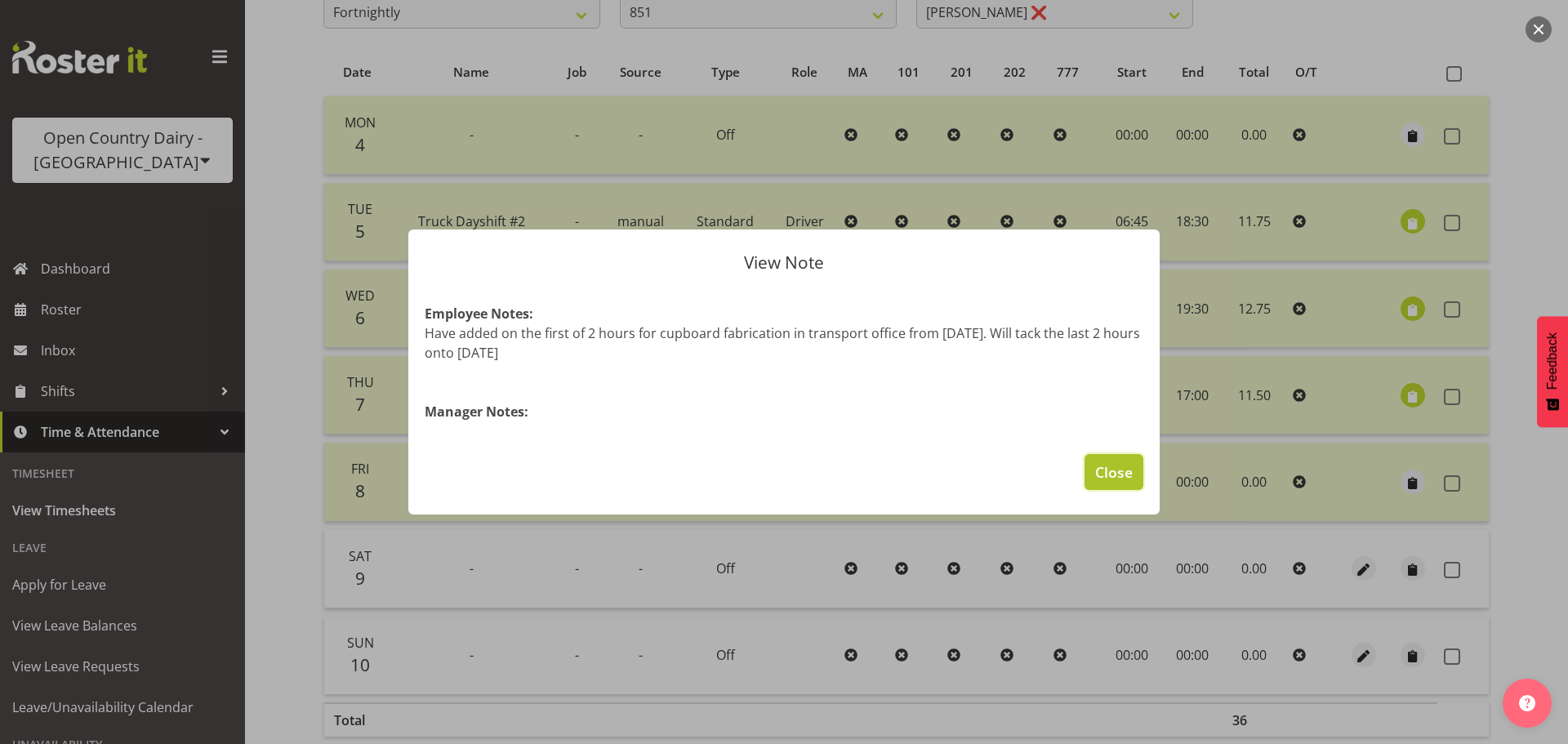
click at [1095, 472] on span "Close" at bounding box center [1114, 471] width 37 height 21
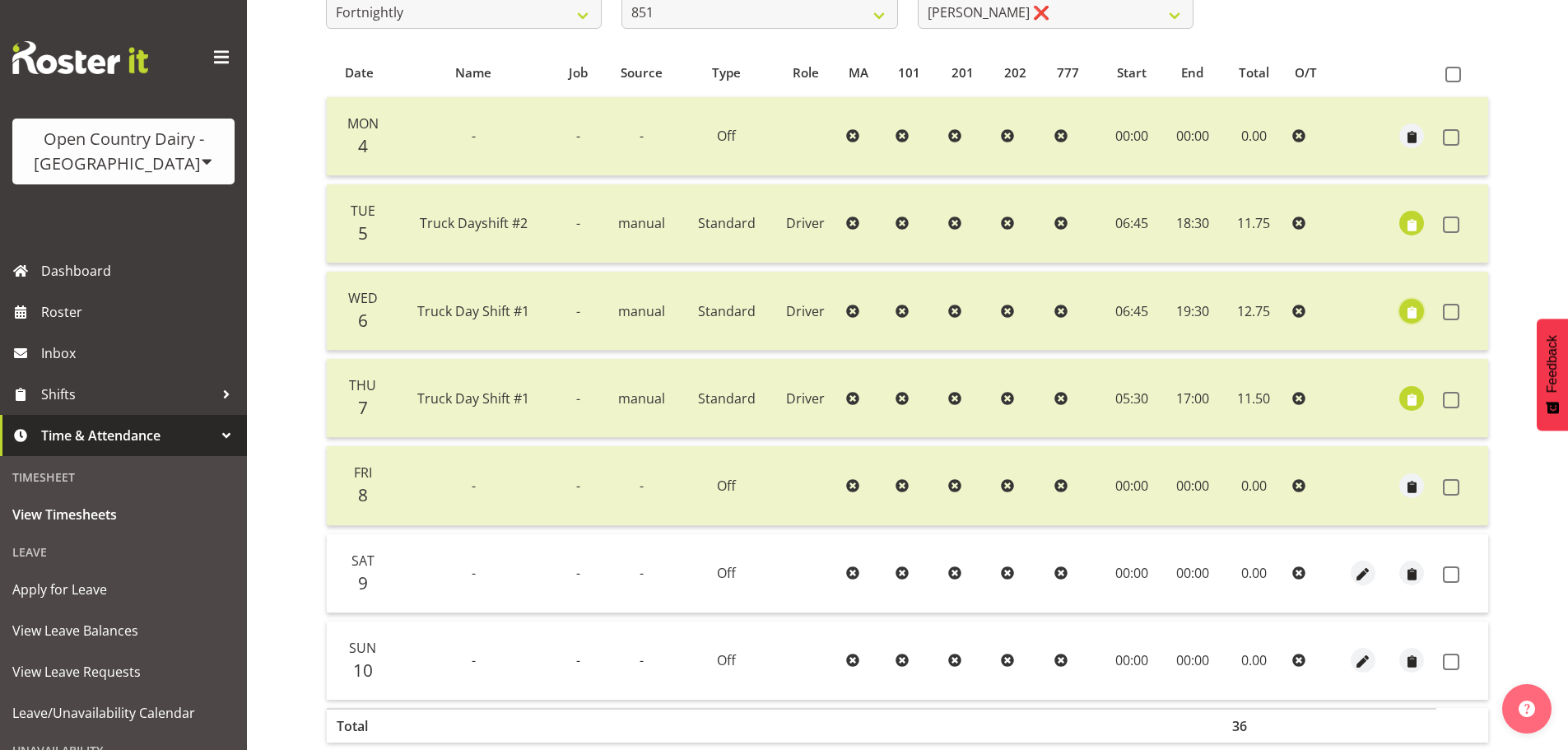
click at [1416, 320] on span "button" at bounding box center [1412, 312] width 19 height 19
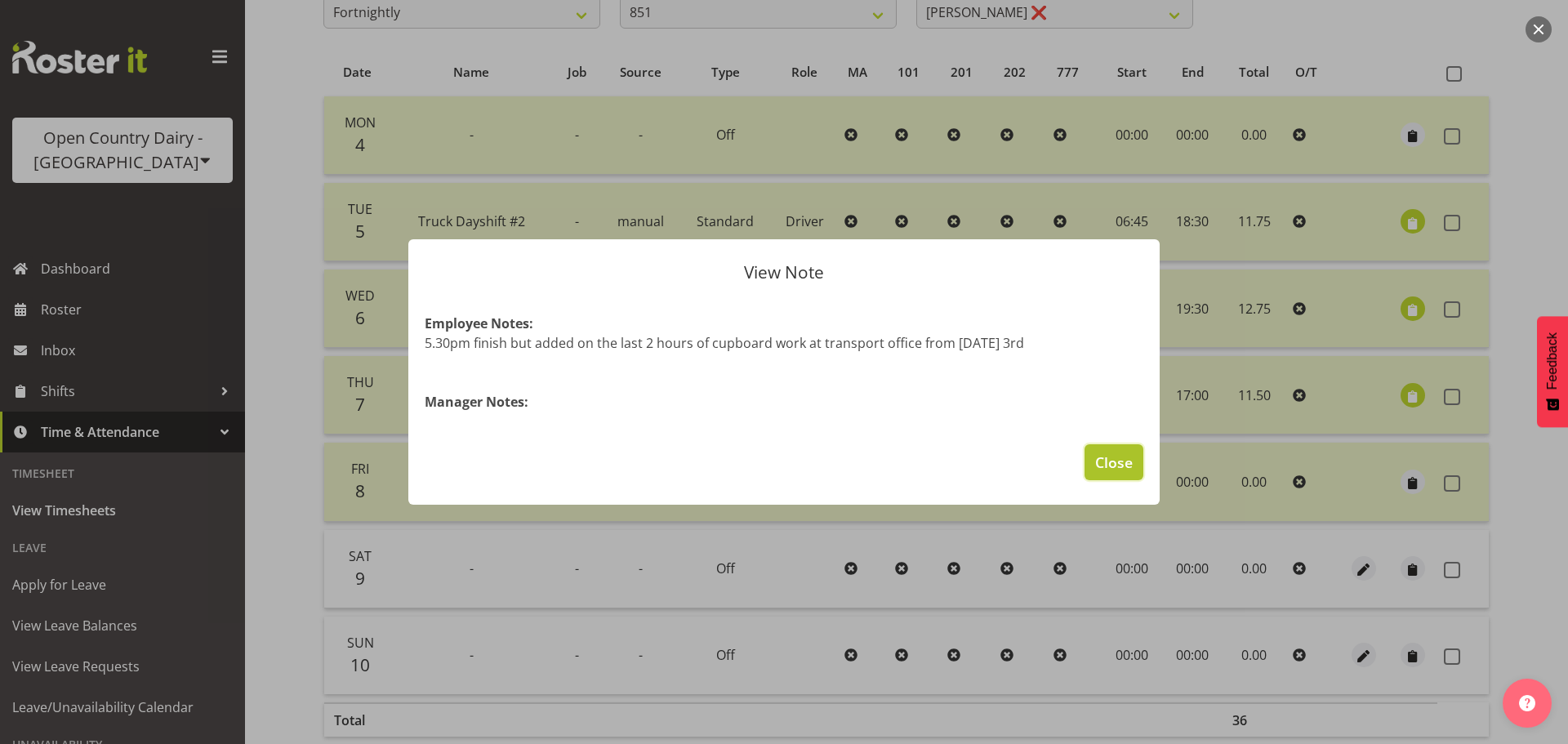
click at [1106, 460] on span "Close" at bounding box center [1114, 462] width 37 height 21
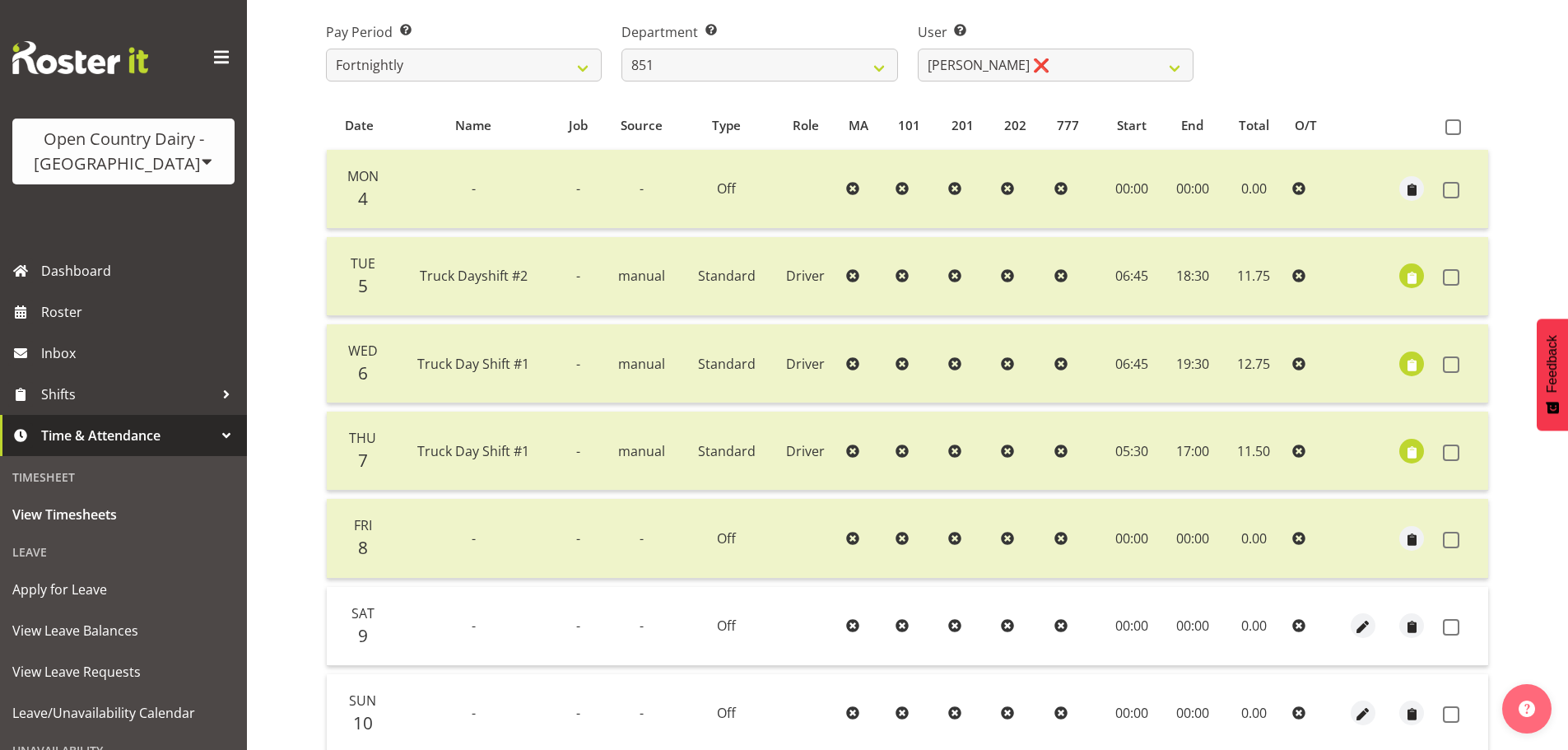
scroll to position [230, 0]
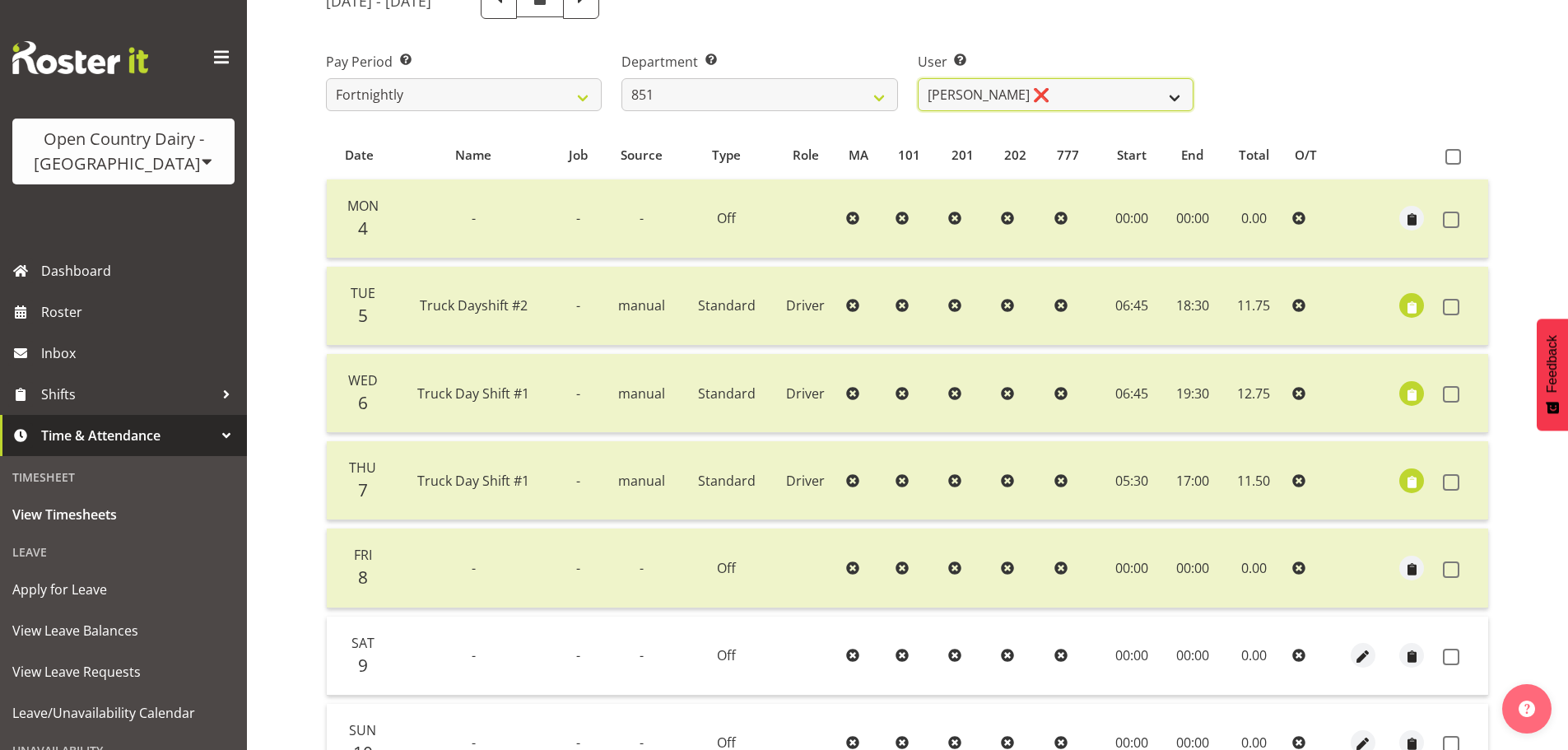
drag, startPoint x: 953, startPoint y: 88, endPoint x: 947, endPoint y: 109, distance: 21.8
click at [954, 88] on select "[PERSON_NAME] ❌ [PERSON_NAME] ❌ [PERSON_NAME] ❌" at bounding box center [1055, 95] width 275 height 33
select select "7437"
click at [917, 78] on select "[PERSON_NAME] ❌ [PERSON_NAME] ❌ [PERSON_NAME] ❌" at bounding box center [1055, 95] width 275 height 33
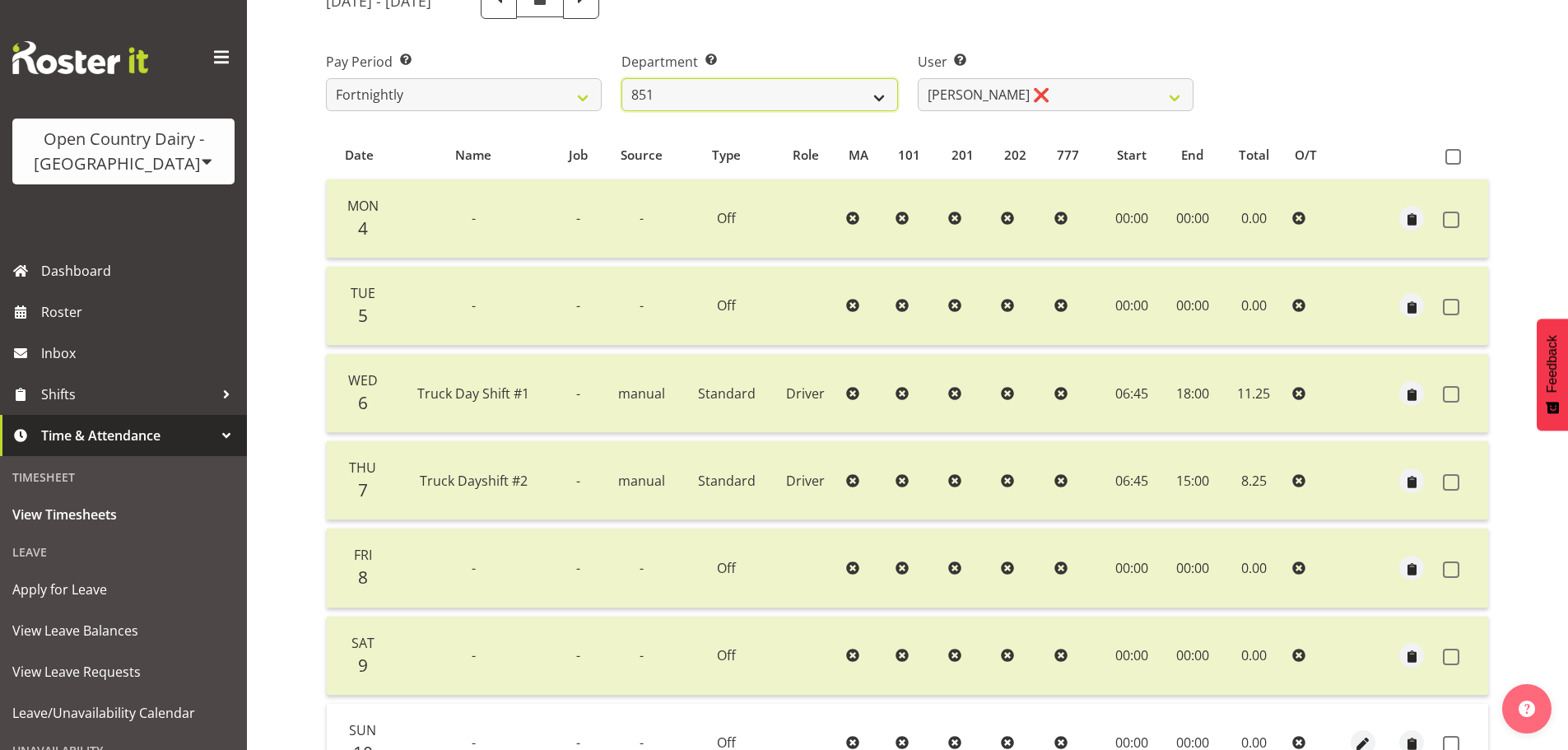
click at [729, 101] on select "734 735 736 737 738 739 850 851 852 853 854 855 856 858 861 862 865 868 869 870" at bounding box center [759, 95] width 275 height 33
select select "816"
click at [622, 78] on select "734 735 736 737 738 739 850 851 852 853 854 855 856 858 861 862 865 868 869 870" at bounding box center [759, 95] width 275 height 33
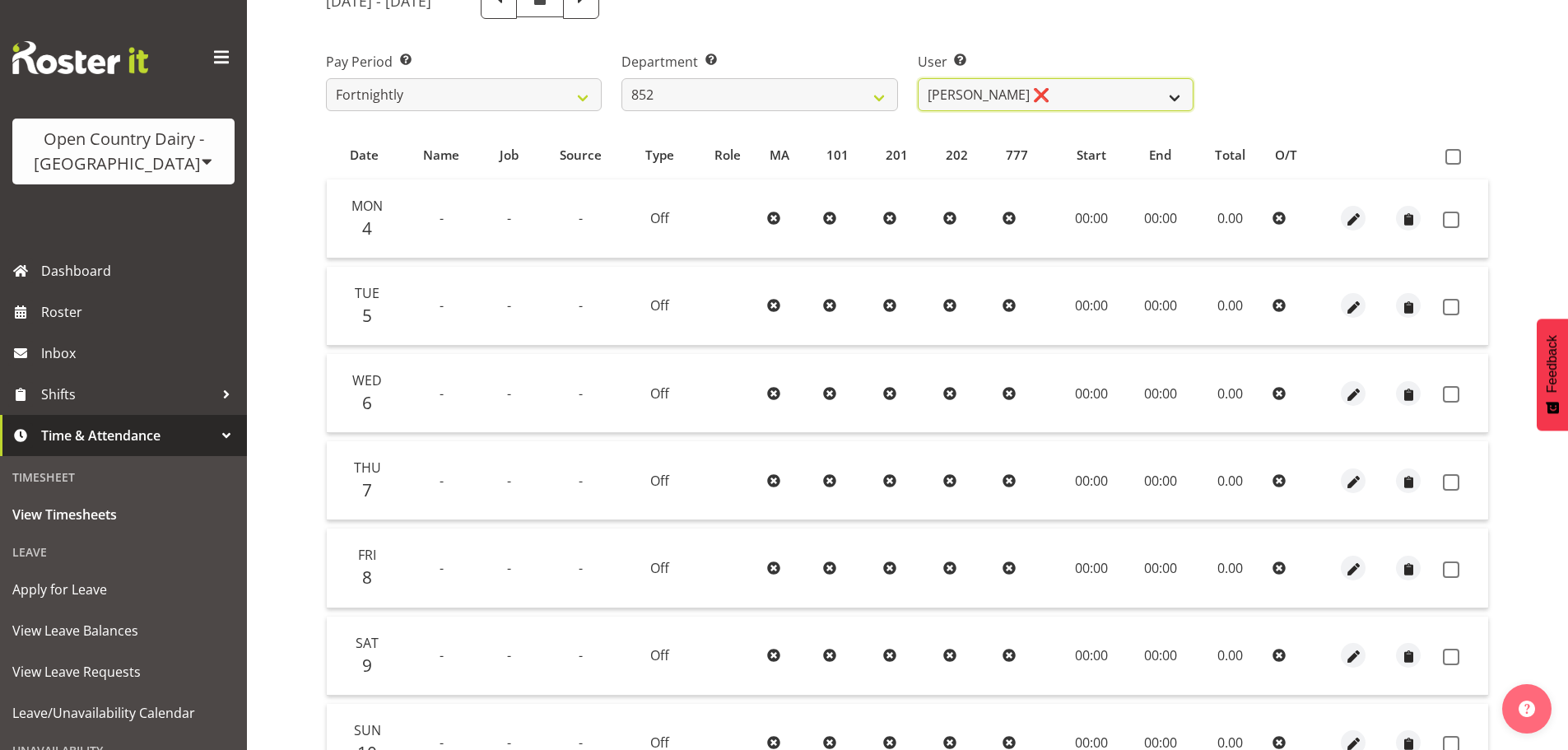
click at [1000, 91] on select "[PERSON_NAME] ❌ [PERSON_NAME] ❌" at bounding box center [1055, 95] width 275 height 33
select select "11648"
click at [917, 78] on select "[PERSON_NAME] ❌ [PERSON_NAME] ❌" at bounding box center [1055, 95] width 275 height 33
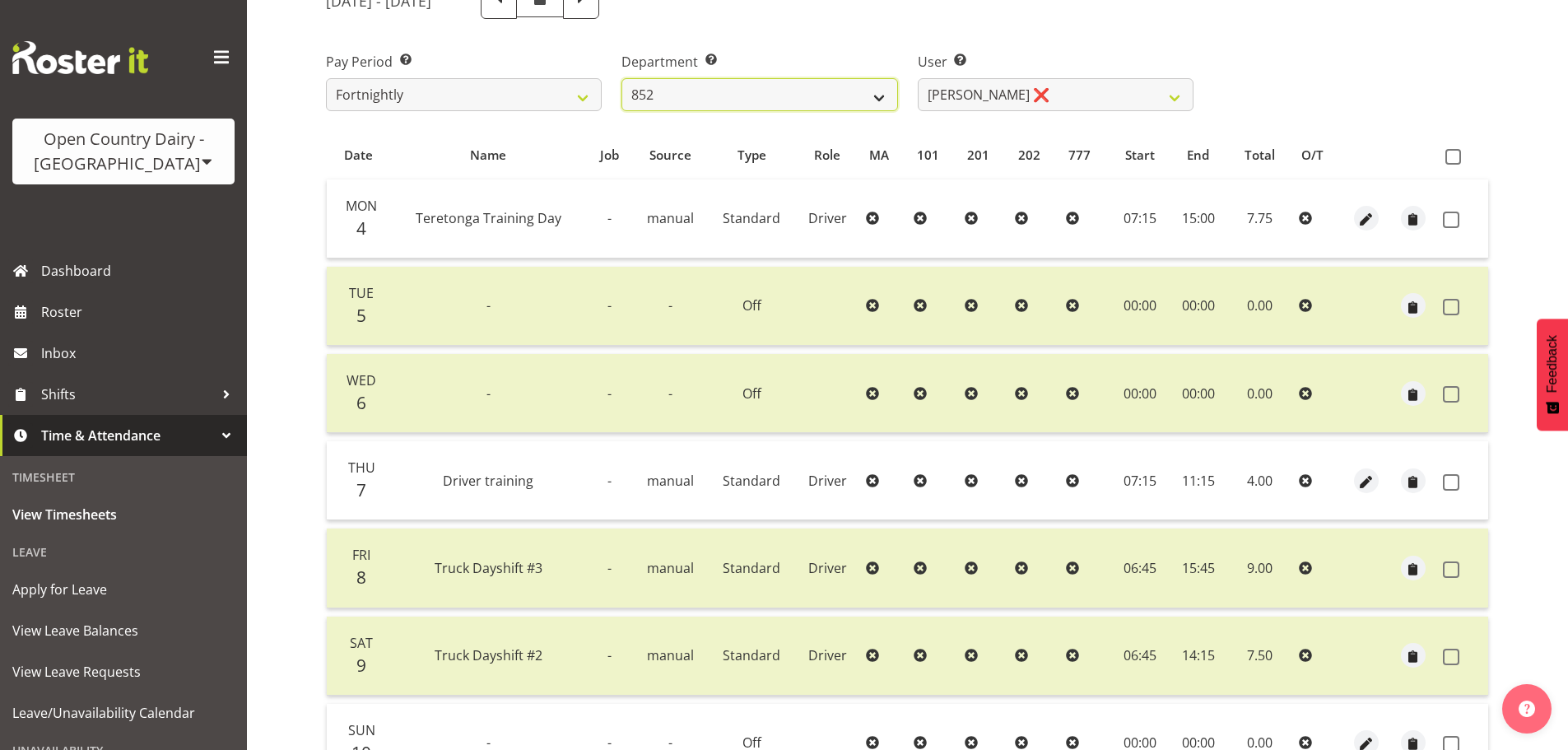
drag, startPoint x: 753, startPoint y: 96, endPoint x: 743, endPoint y: 107, distance: 14.9
click at [753, 96] on select "734 735 736 737 738 739 850 851 852 853 854 855 856 858 861 862 865 868 869 870" at bounding box center [759, 95] width 275 height 33
select select "669"
click at [622, 78] on select "734 735 736 737 738 739 850 851 852 853 854 855 856 858 861 862 865 868 869 870" at bounding box center [759, 95] width 275 height 33
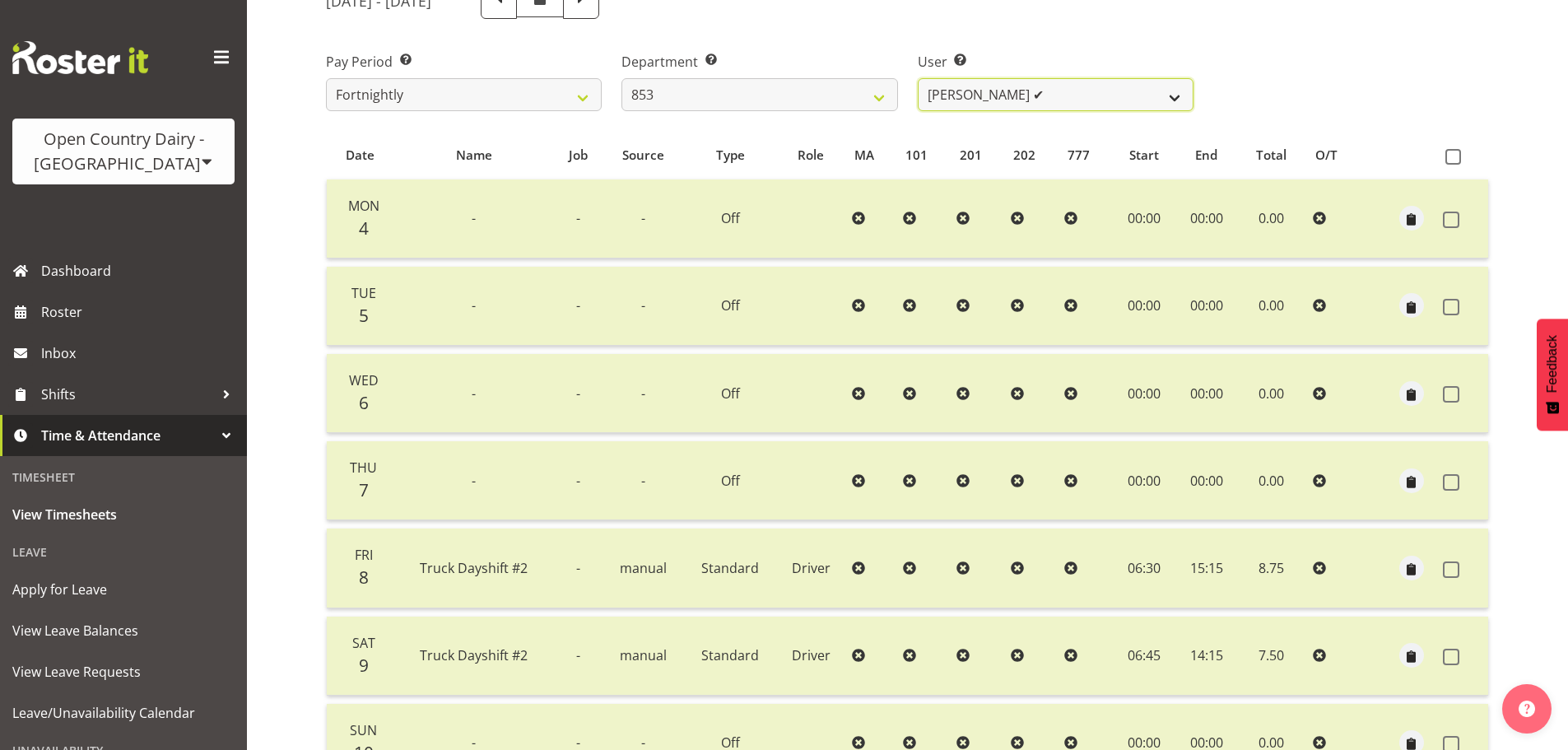
click at [1018, 89] on select "[PERSON_NAME] ✔ [PERSON_NAME] ✔ [PERSON_NAME] ❌ [PERSON_NAME] ❌" at bounding box center [1055, 95] width 275 height 33
click at [917, 78] on select "[PERSON_NAME] ✔ [PERSON_NAME] ✔ [PERSON_NAME] ❌ [PERSON_NAME] ❌" at bounding box center [1055, 95] width 275 height 33
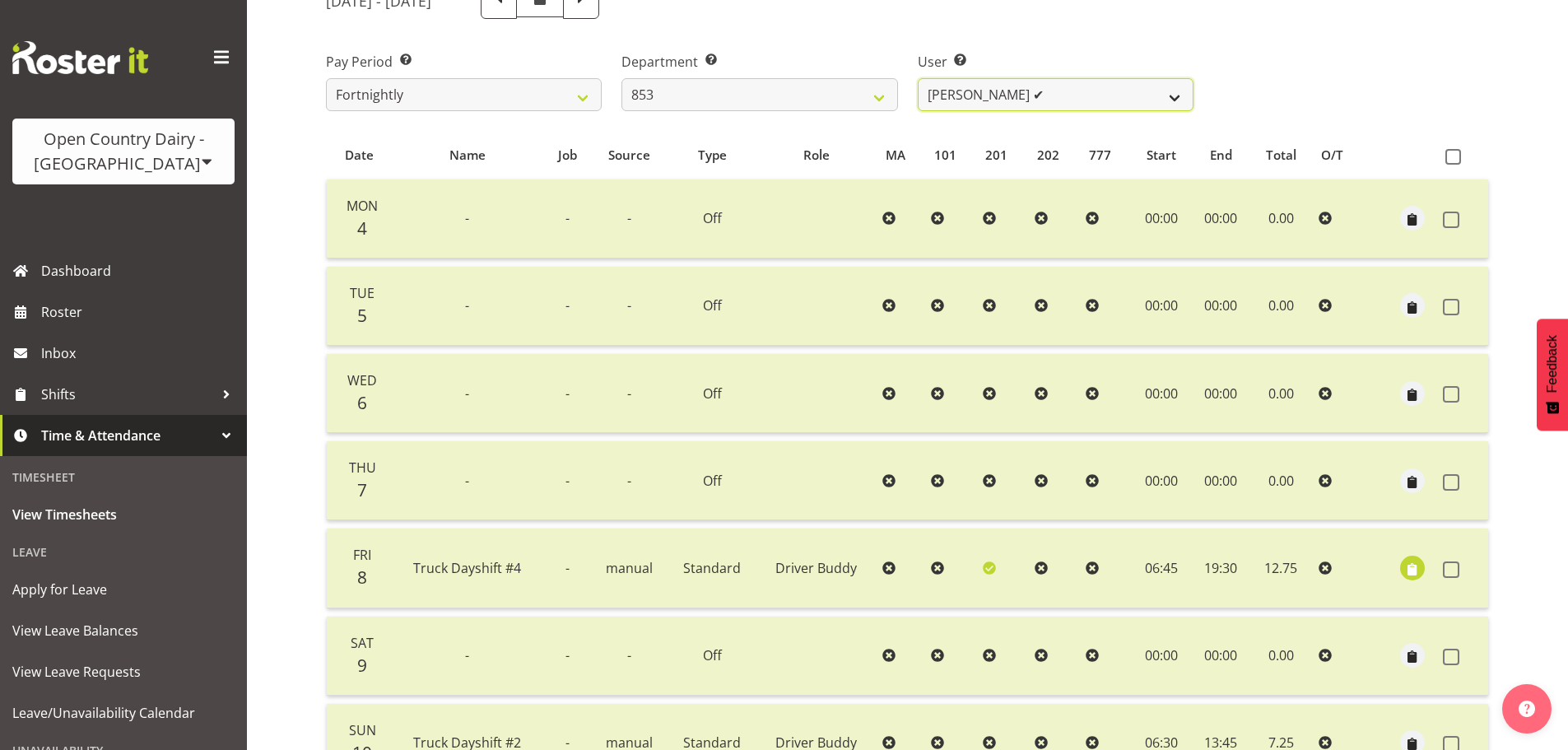
click at [1005, 94] on select "[PERSON_NAME] ✔ [PERSON_NAME] ✔ [PERSON_NAME] ❌ [PERSON_NAME] ❌" at bounding box center [1055, 95] width 275 height 33
click at [917, 78] on select "[PERSON_NAME] ✔ [PERSON_NAME] ✔ [PERSON_NAME] ❌ [PERSON_NAME] ❌" at bounding box center [1055, 95] width 275 height 33
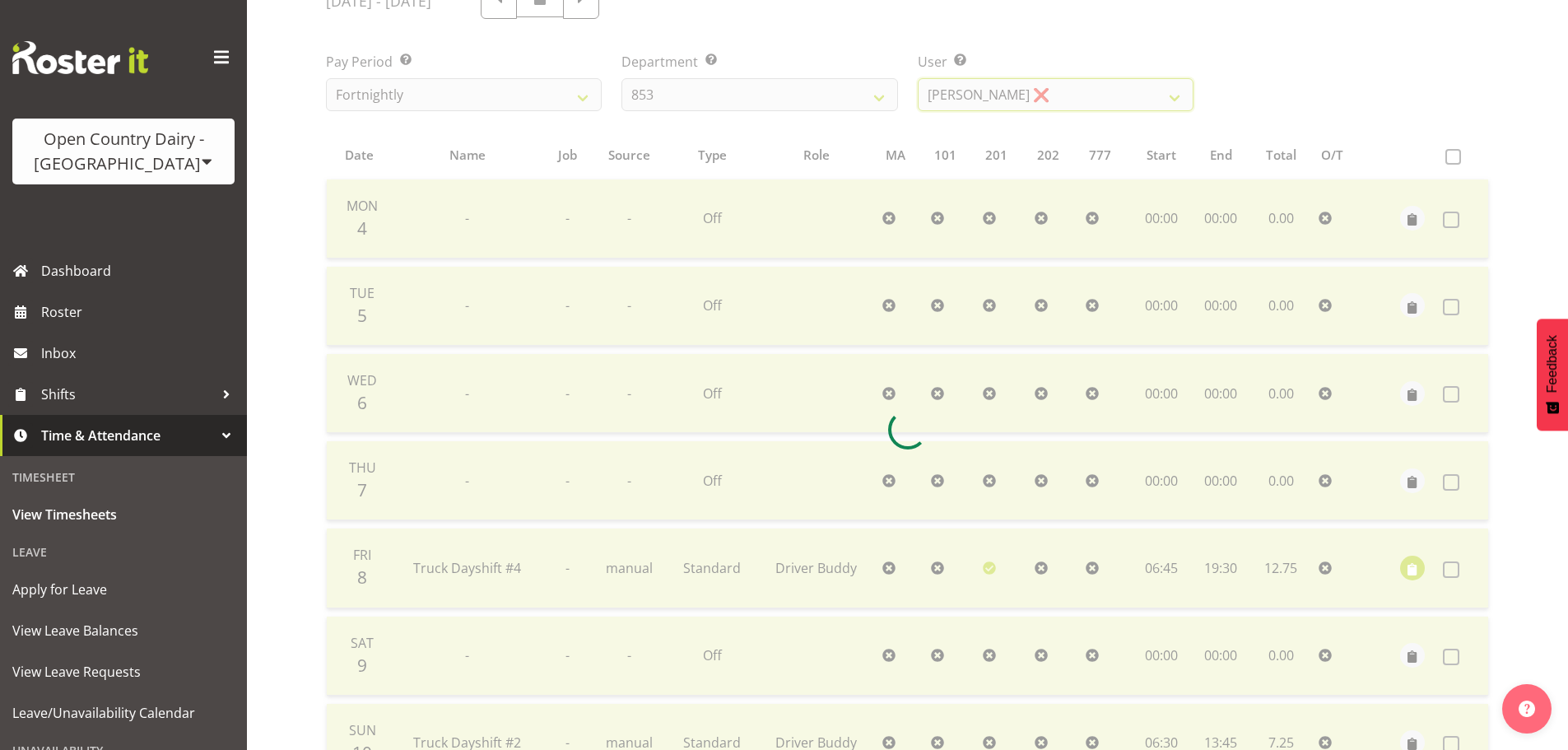
scroll to position [72, 0]
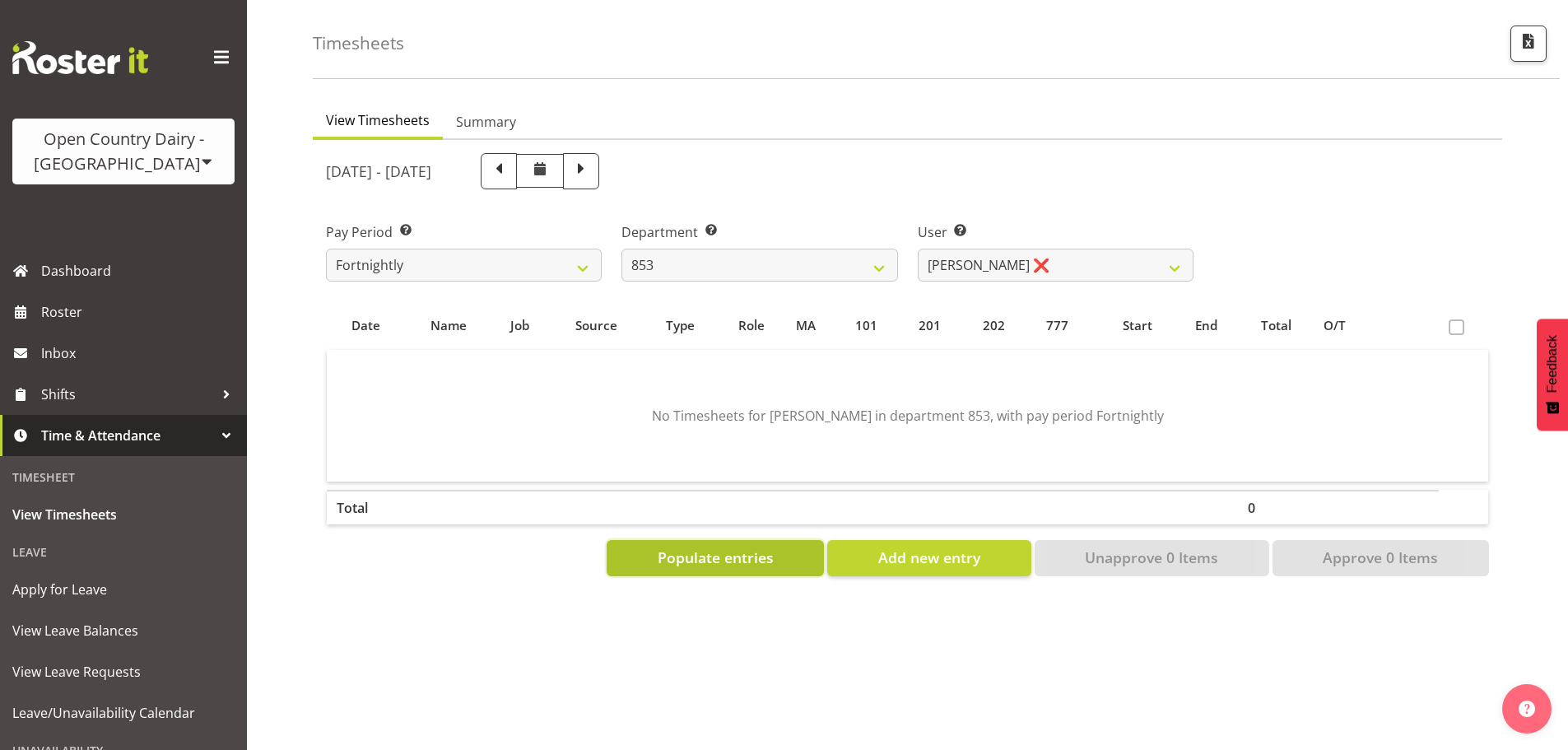
click at [708, 551] on span "Populate entries" at bounding box center [715, 557] width 116 height 21
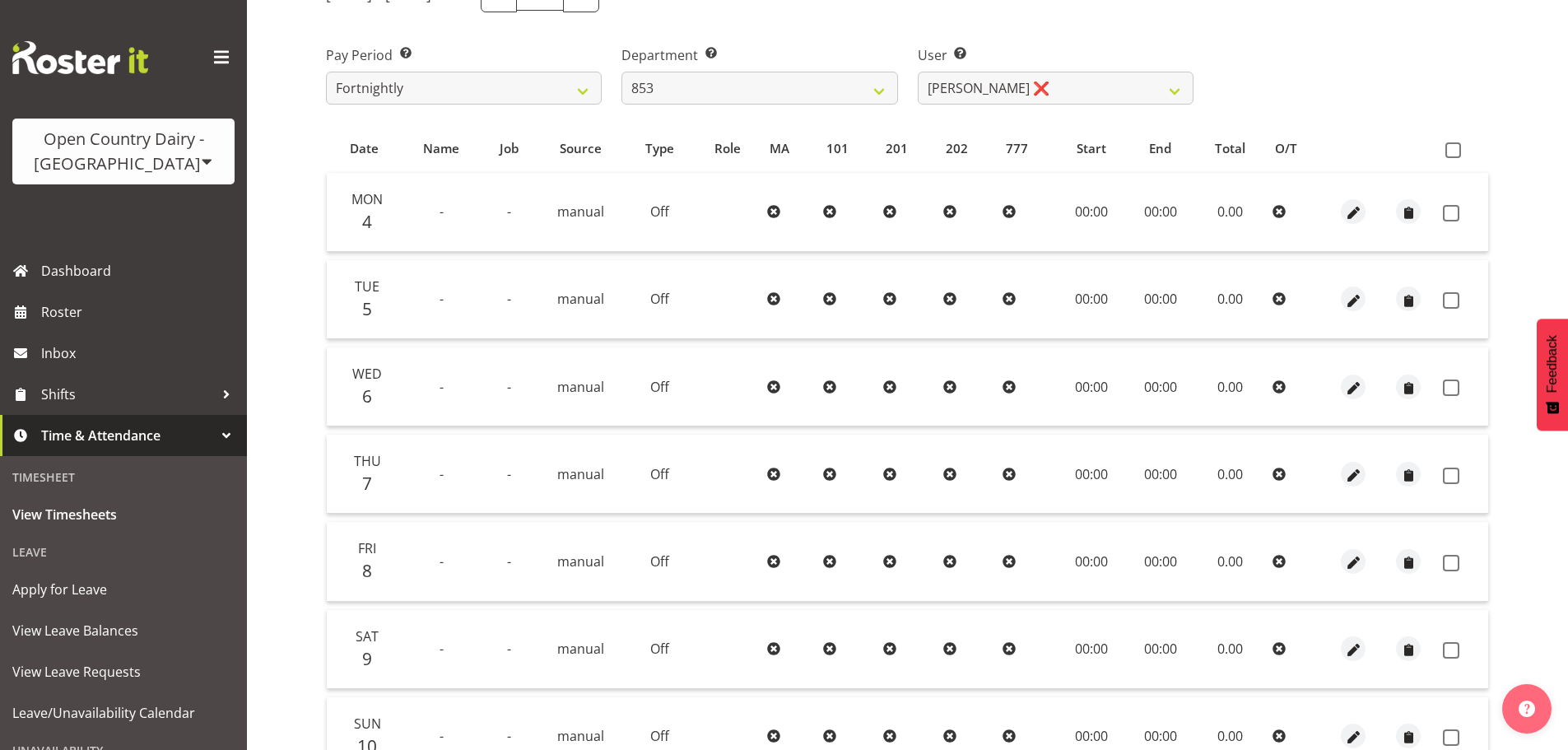
scroll to position [230, 0]
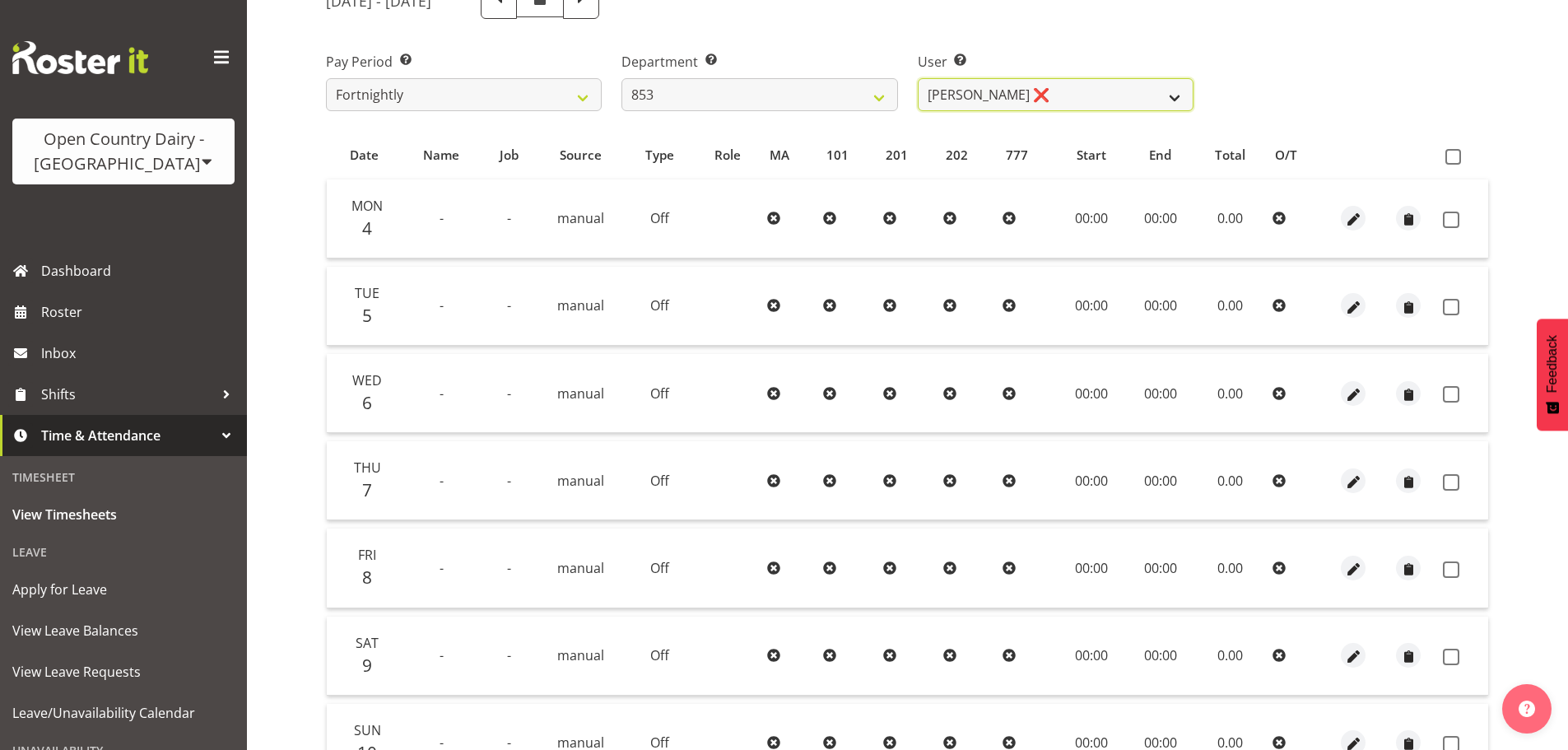
click at [1015, 102] on select "[PERSON_NAME] ✔ [PERSON_NAME] ✔ [PERSON_NAME] ❌ [PERSON_NAME] ❌" at bounding box center [1055, 95] width 275 height 33
select select "10131"
click at [917, 78] on select "[PERSON_NAME] ✔ [PERSON_NAME] ✔ [PERSON_NAME] ❌ [PERSON_NAME] ❌" at bounding box center [1055, 95] width 275 height 33
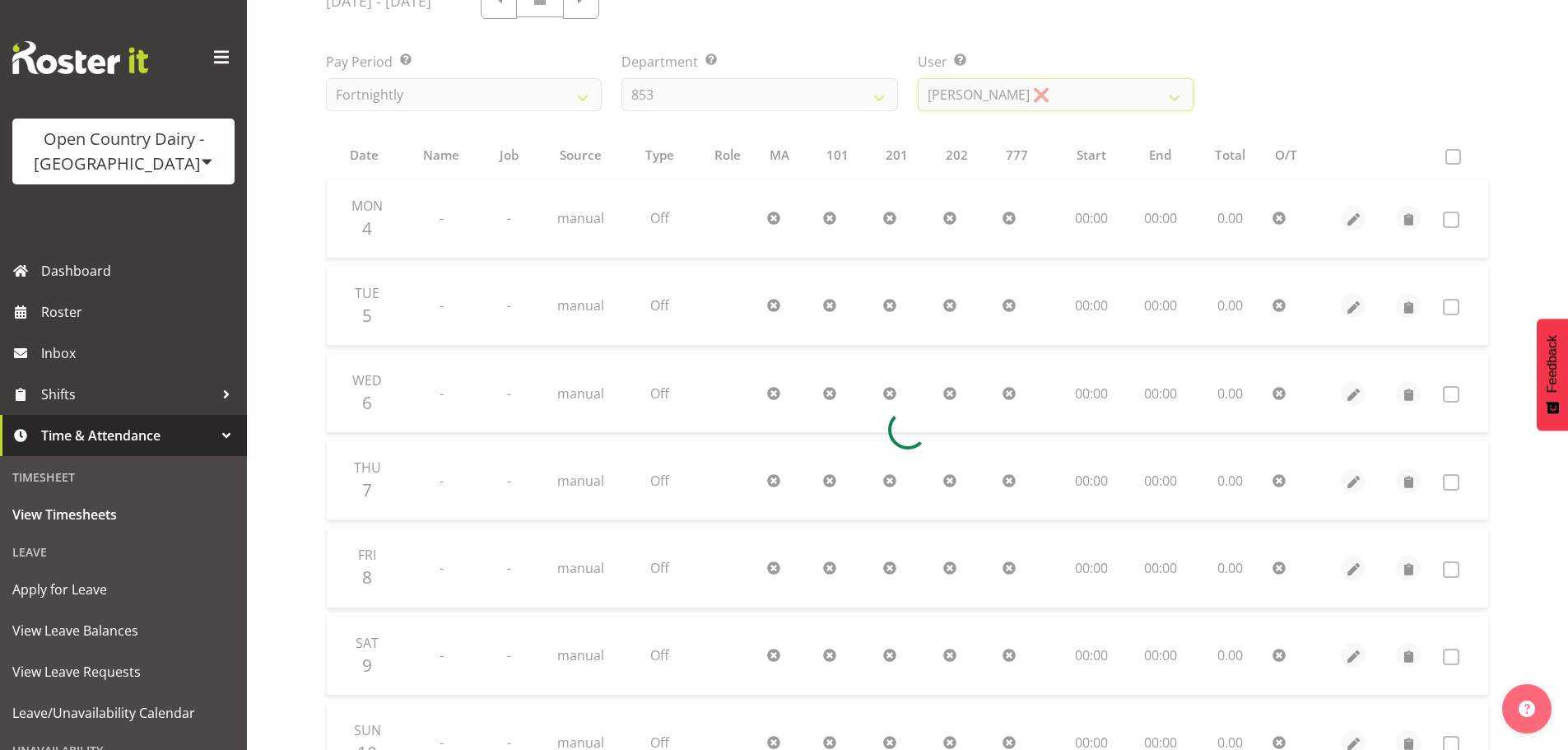
scroll to position [72, 0]
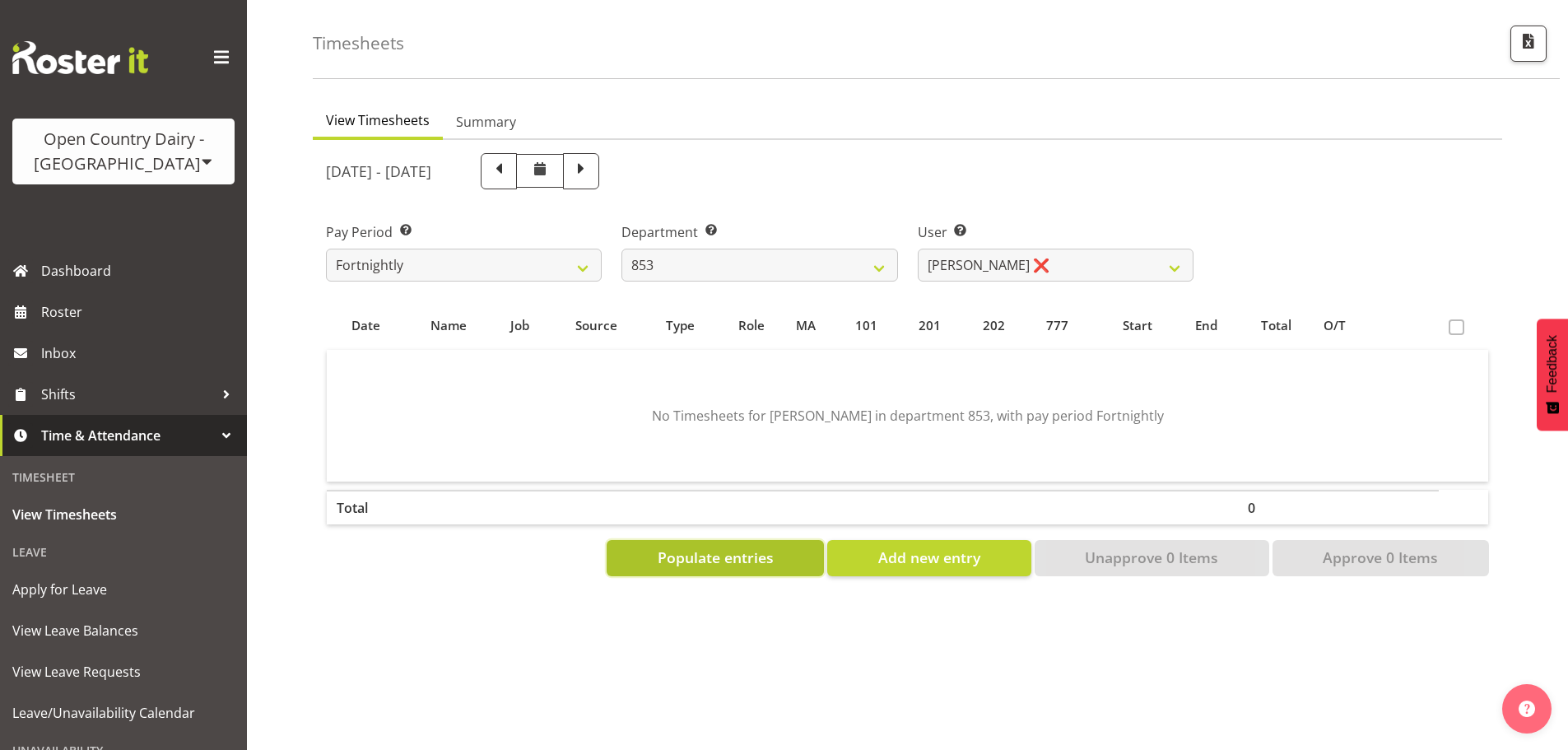
click at [739, 546] on span "Populate entries" at bounding box center [715, 557] width 116 height 21
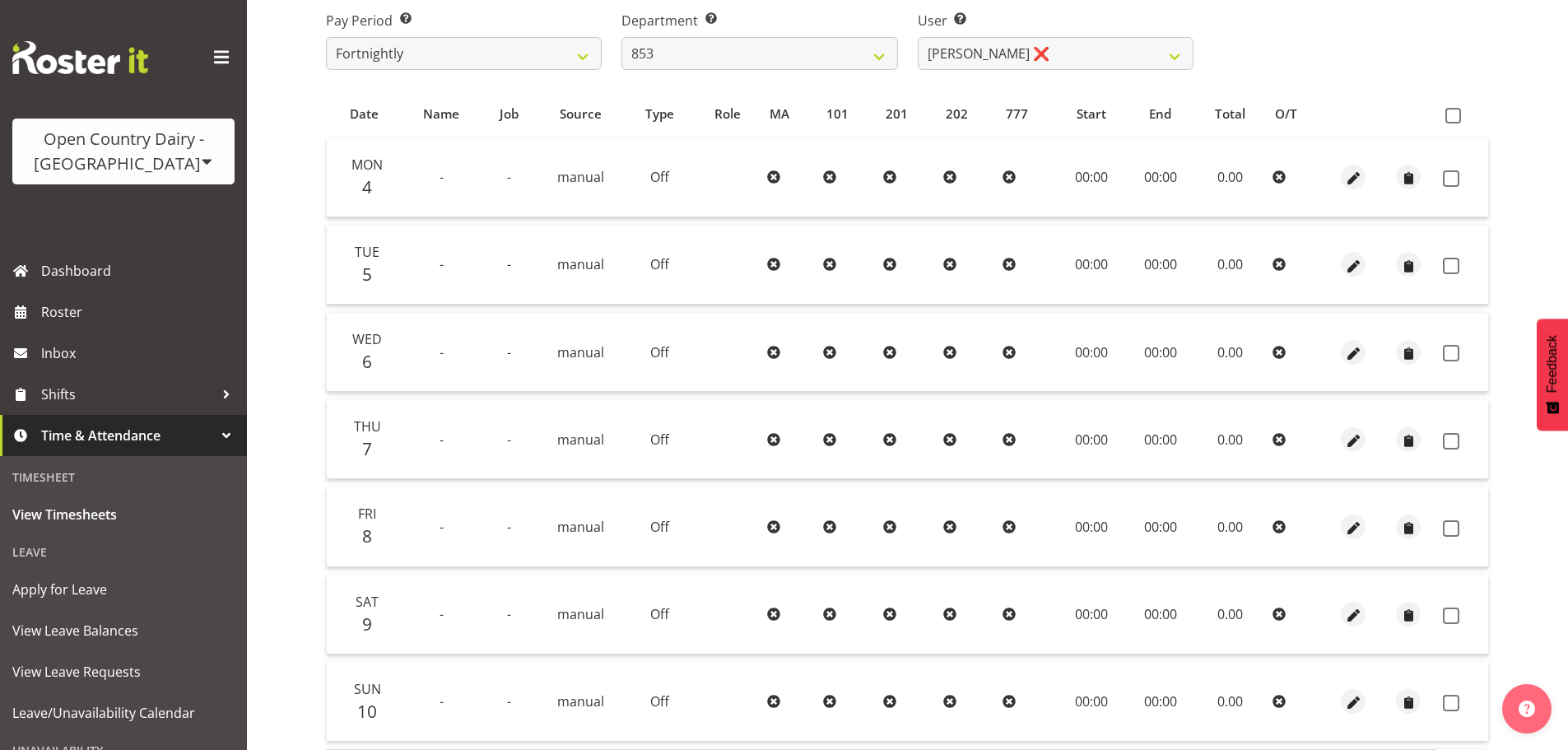
scroll to position [66, 0]
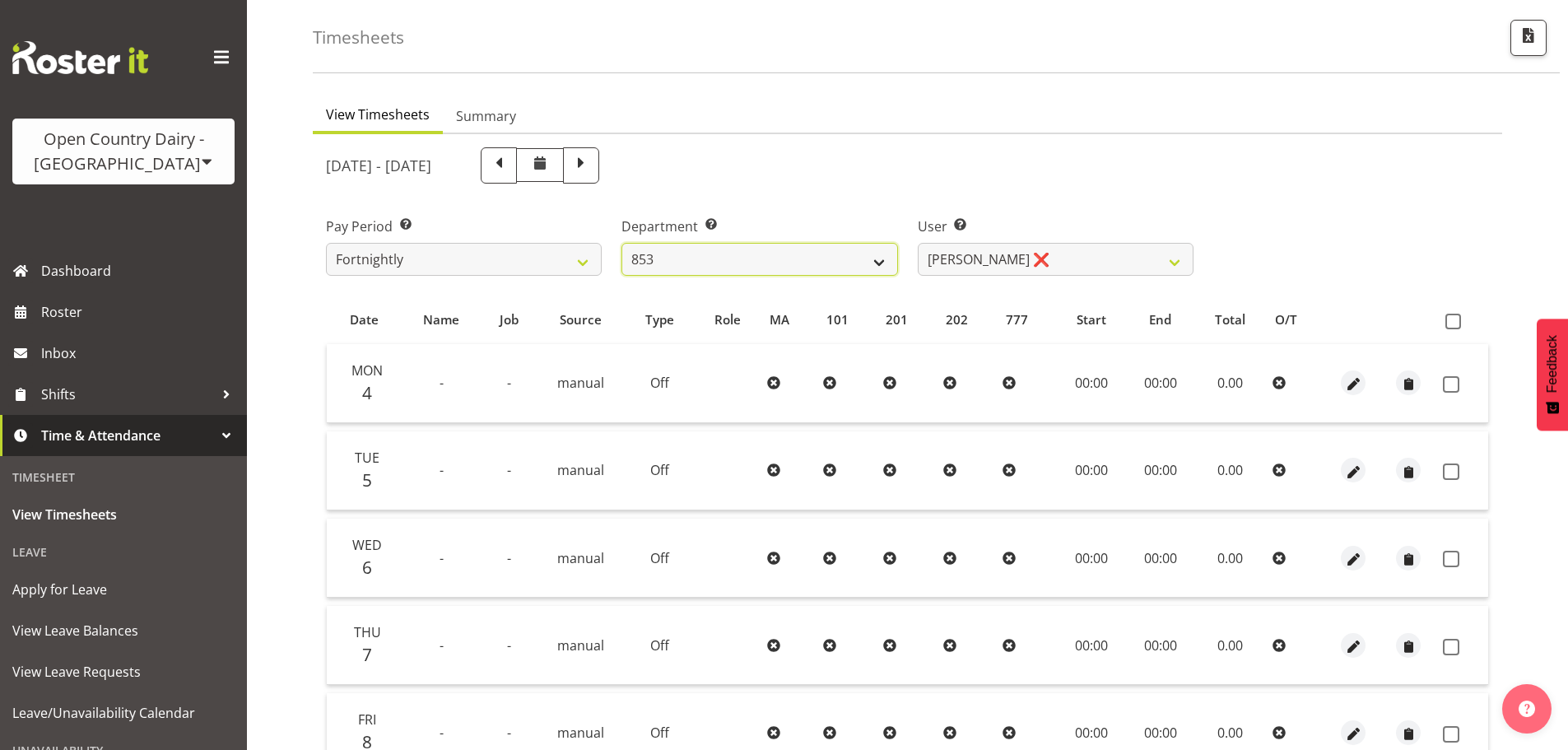
click at [814, 257] on select "734 735 736 737 738 739 850 851 852 853 854 855 856 858 861 862 865 868 869 870" at bounding box center [759, 259] width 275 height 33
select select "755"
click at [622, 243] on select "734 735 736 737 738 739 850 851 852 853 854 855 856 858 861 862 865 868 869 870" at bounding box center [759, 259] width 275 height 33
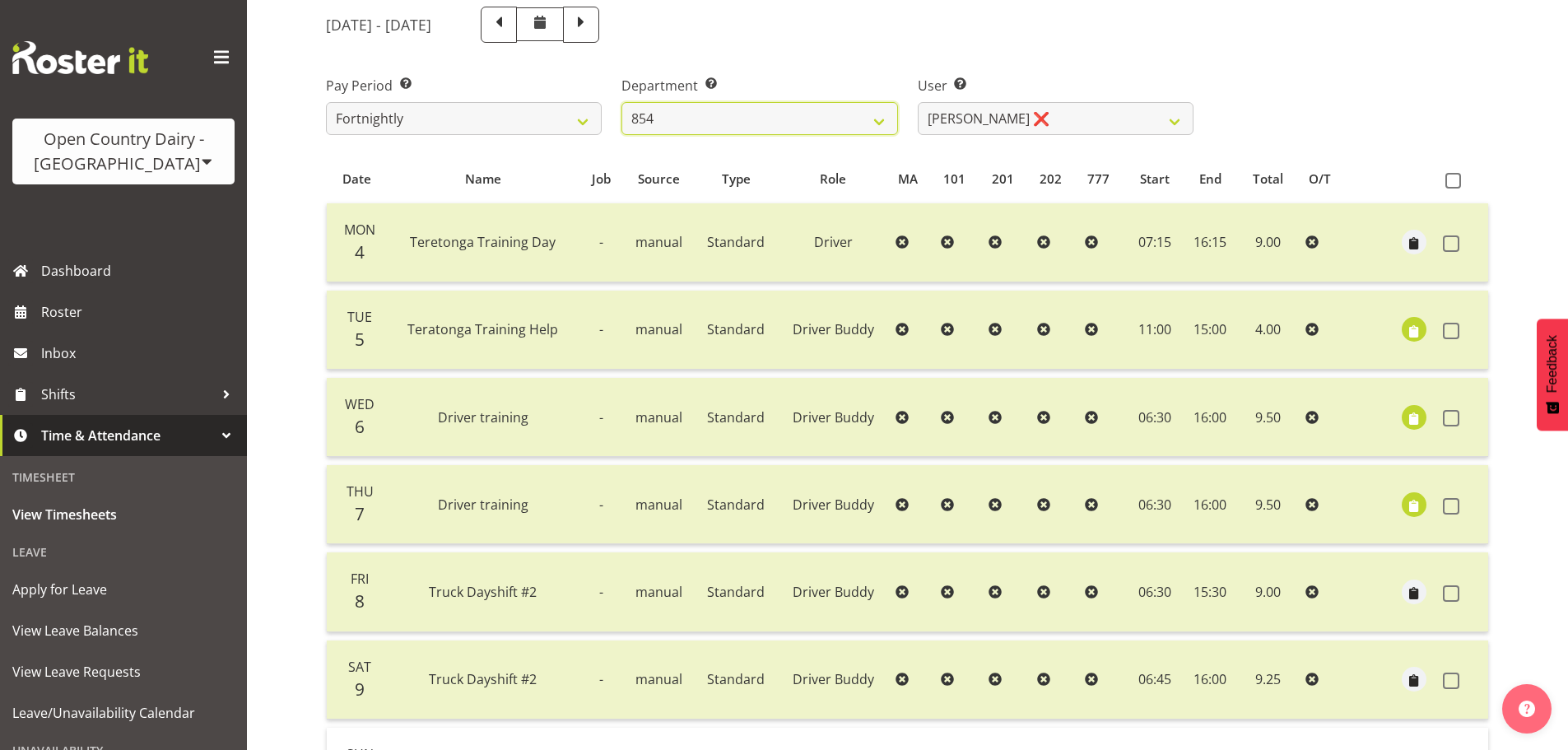
scroll to position [148, 0]
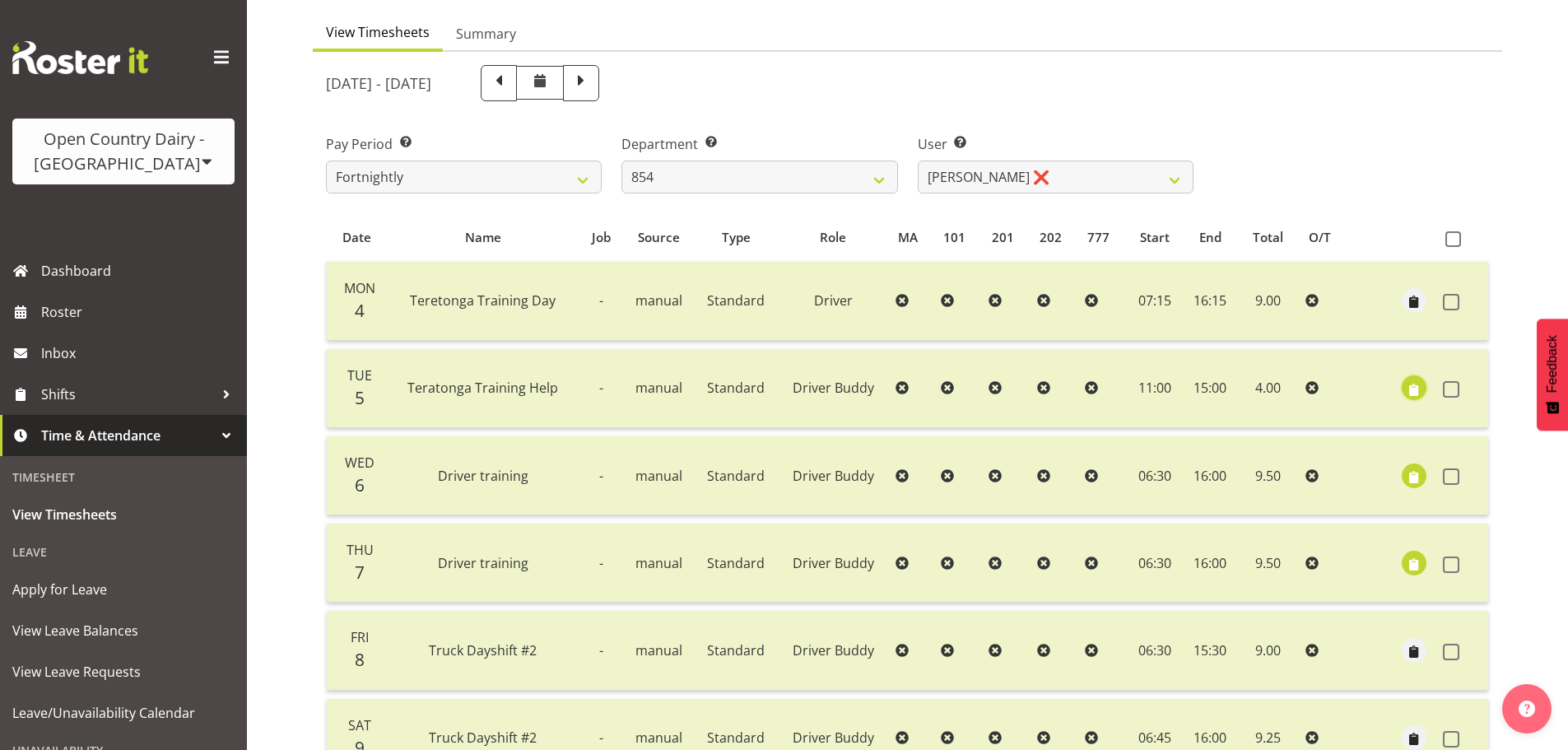
click at [1417, 389] on span "button" at bounding box center [1415, 389] width 19 height 19
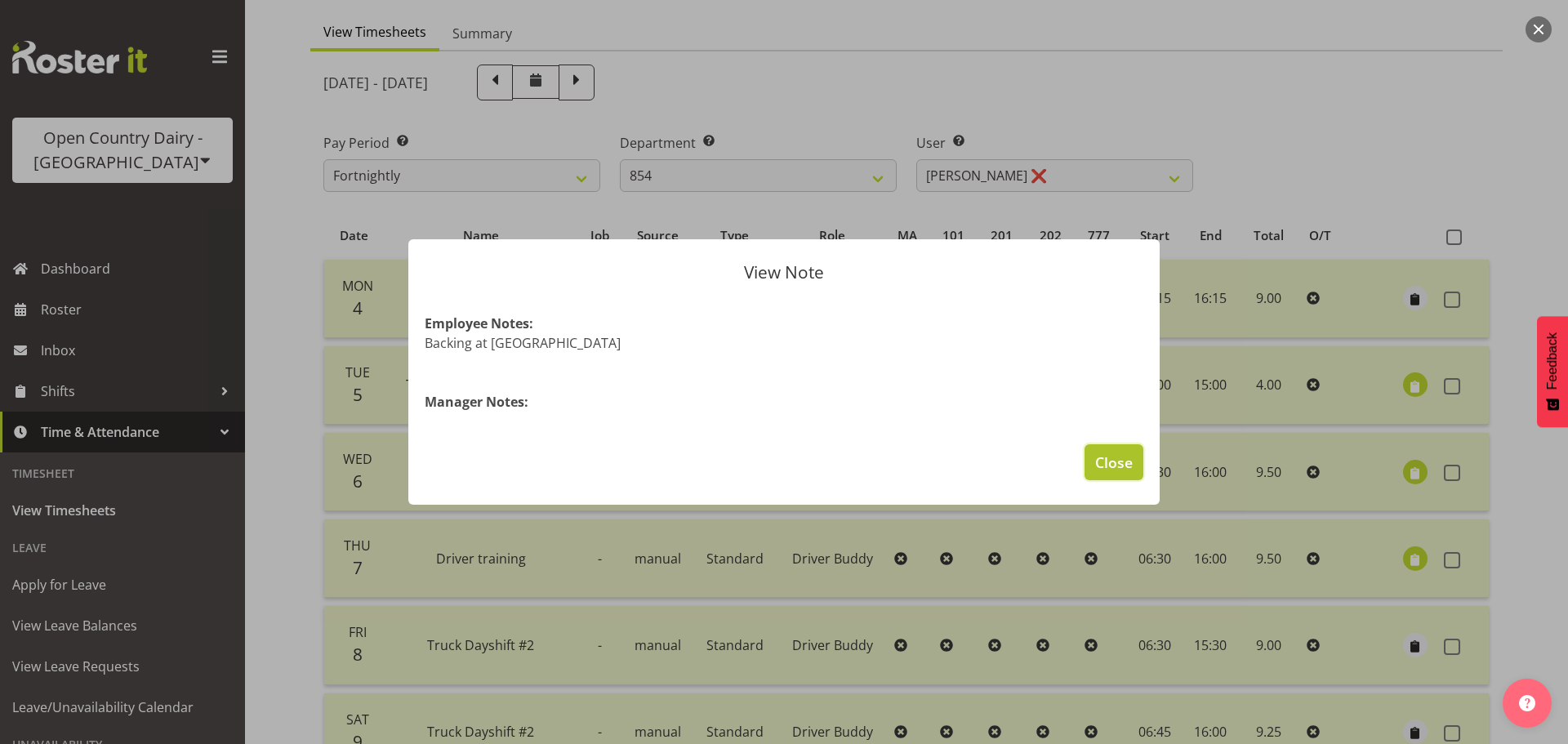
click at [1105, 465] on span "Close" at bounding box center [1114, 462] width 37 height 21
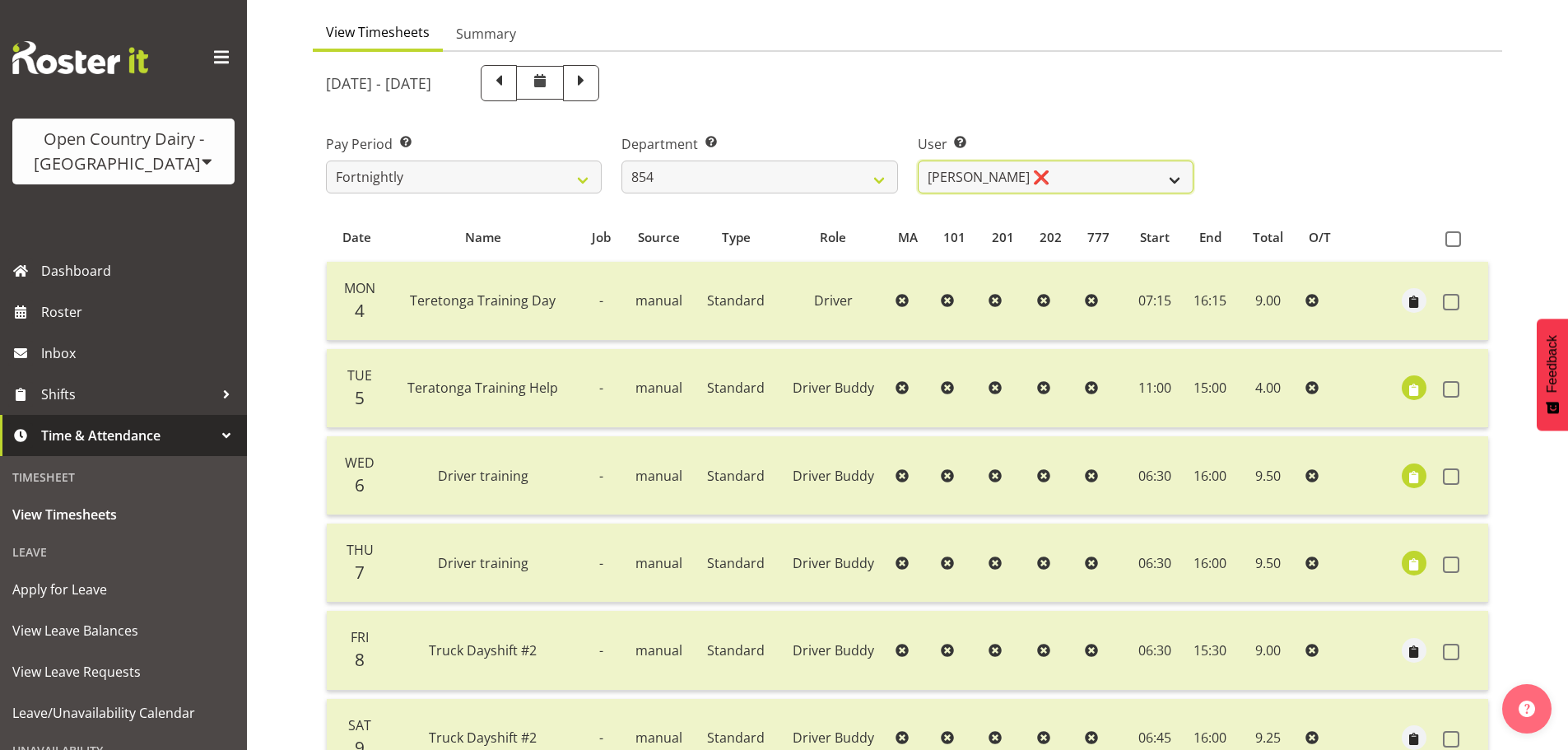
click at [970, 190] on select "[PERSON_NAME] ❌ [PERSON_NAME] ✔ [PERSON_NAME] ❌" at bounding box center [1055, 176] width 275 height 33
click at [917, 160] on select "[PERSON_NAME] ❌ [PERSON_NAME] ✔ [PERSON_NAME] ❌" at bounding box center [1055, 176] width 275 height 33
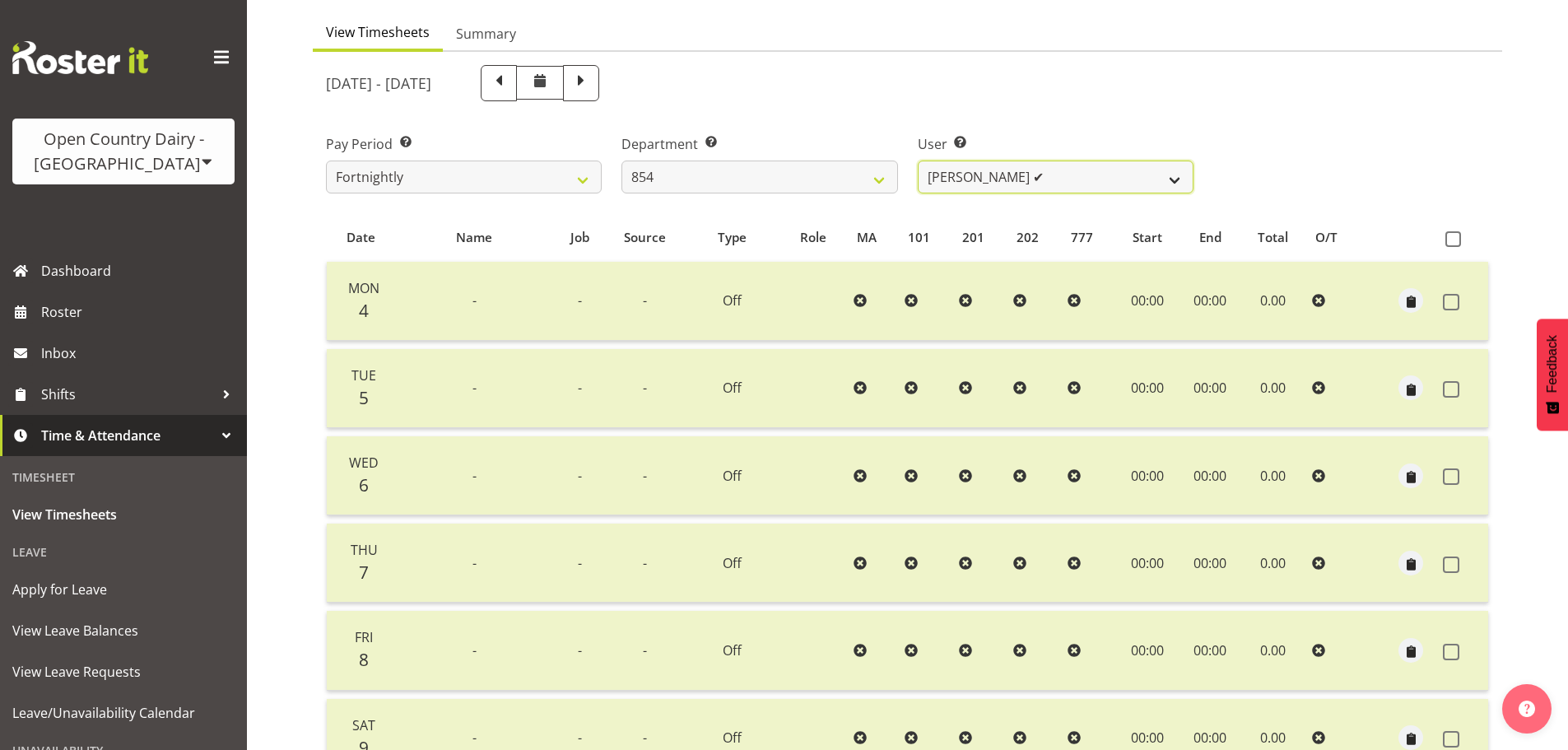
click at [988, 170] on select "[PERSON_NAME] ❌ [PERSON_NAME] ✔ [PERSON_NAME] ❌" at bounding box center [1055, 176] width 275 height 33
select select "10054"
click at [917, 160] on select "[PERSON_NAME] ❌ [PERSON_NAME] ✔ [PERSON_NAME] ❌" at bounding box center [1055, 176] width 275 height 33
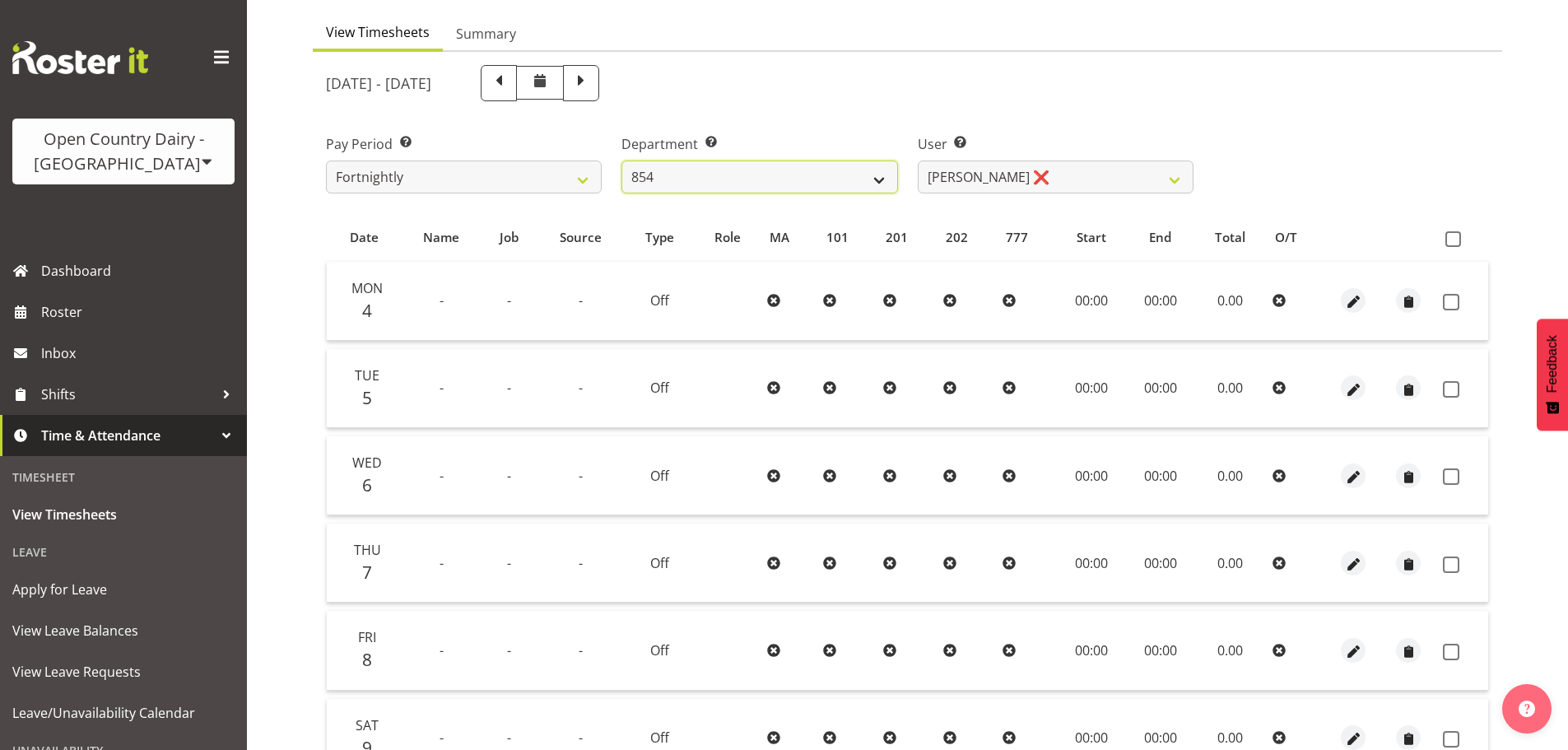
drag, startPoint x: 777, startPoint y: 164, endPoint x: 773, endPoint y: 185, distance: 21.4
click at [777, 164] on select "734 735 736 737 738 739 850 851 852 853 854 855 856 858 861 862 865 868 869 870" at bounding box center [759, 176] width 275 height 33
select select "668"
click at [622, 160] on select "734 735 736 737 738 739 850 851 852 853 854 855 856 858 861 862 865 868 869 870" at bounding box center [759, 176] width 275 height 33
select select "8288"
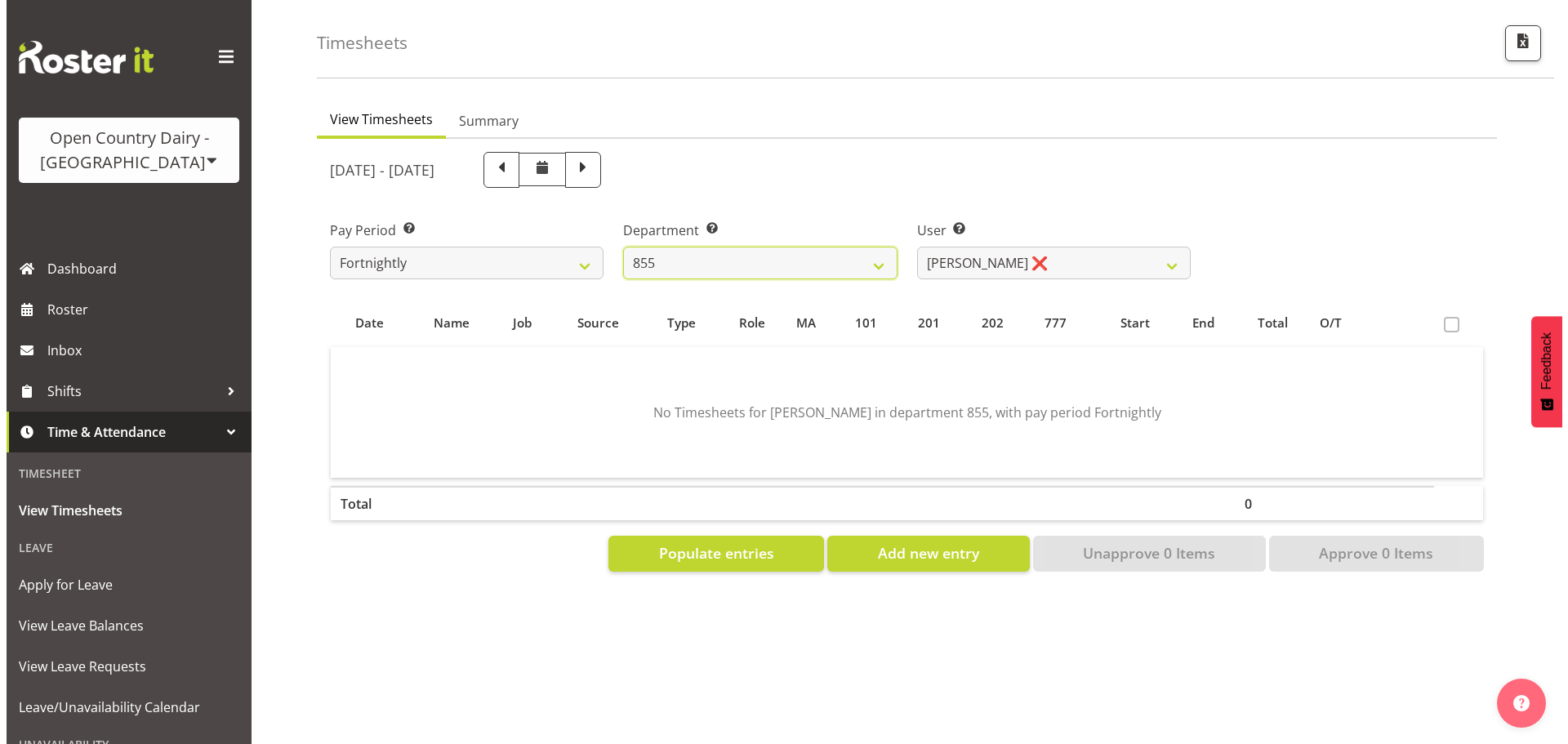
scroll to position [72, 0]
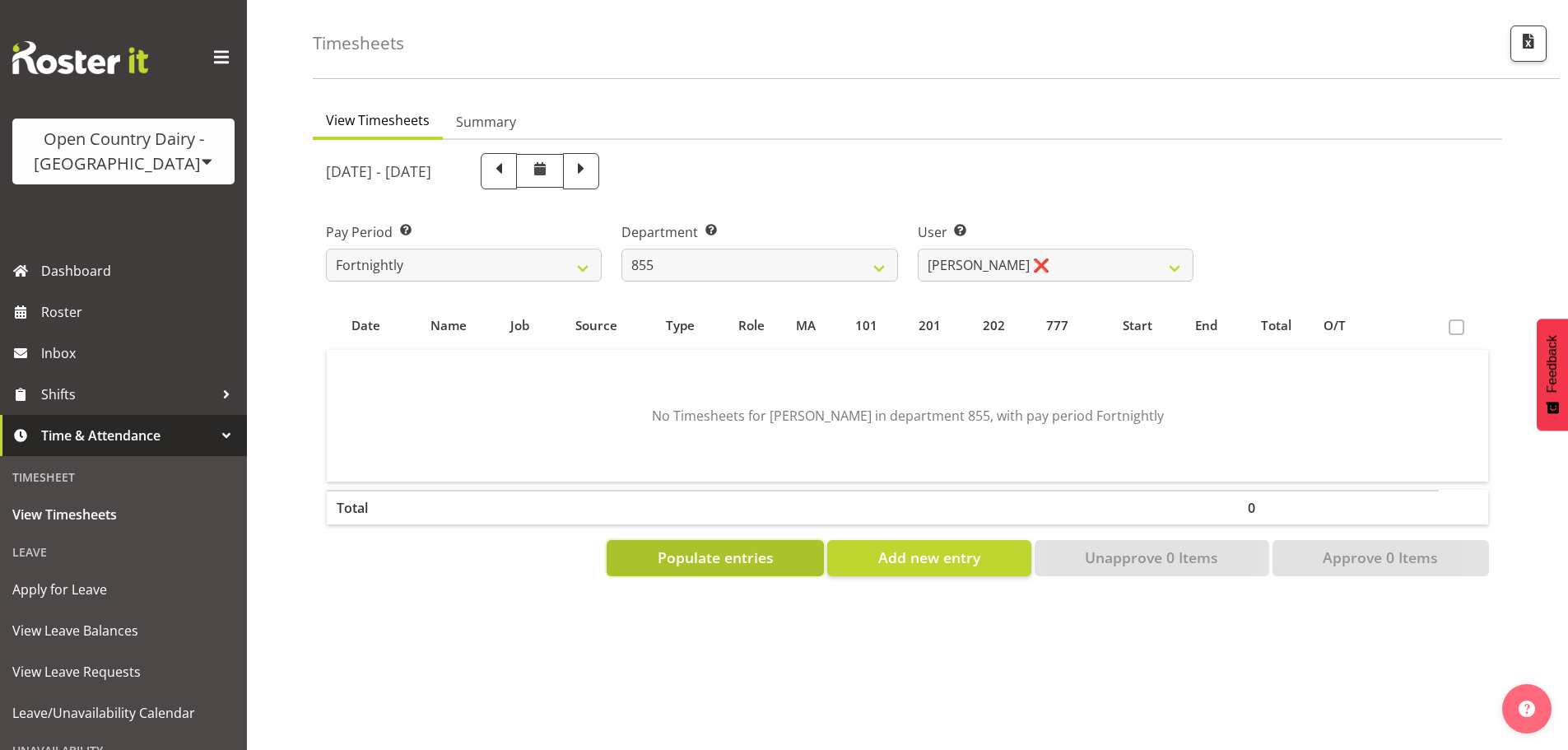
drag, startPoint x: 640, startPoint y: 531, endPoint x: 657, endPoint y: 538, distance: 18.4
click at [641, 539] on button "Populate entries" at bounding box center [715, 557] width 217 height 36
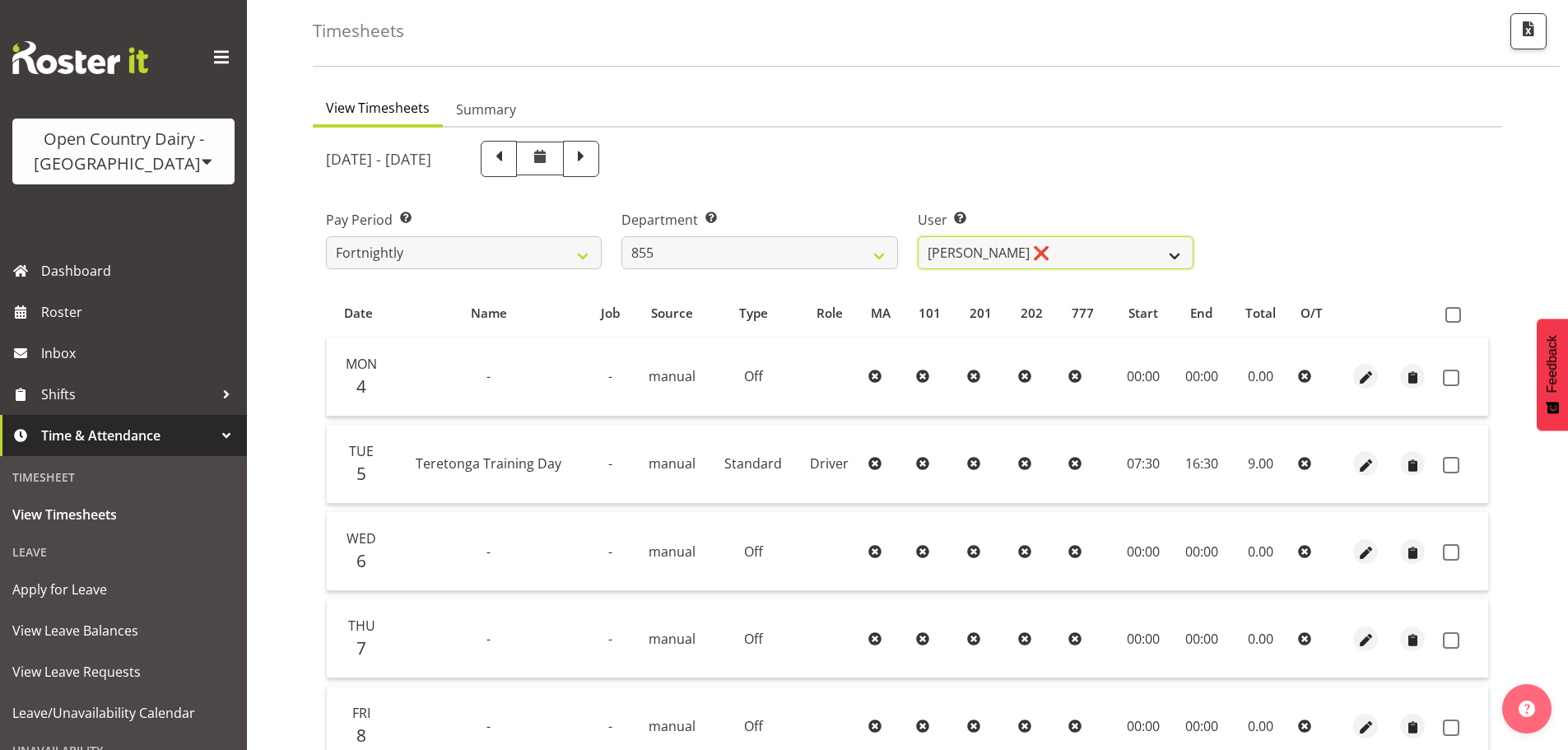
click at [998, 257] on select "[PERSON_NAME] ❌ [PERSON_NAME] ❌ [PERSON_NAME] ❌" at bounding box center [1055, 252] width 275 height 33
click at [1032, 154] on div "[DATE] - [DATE]" at bounding box center [760, 159] width 868 height 36
click at [1361, 465] on span "button" at bounding box center [1366, 465] width 19 height 19
select select "Standard"
select select "806"
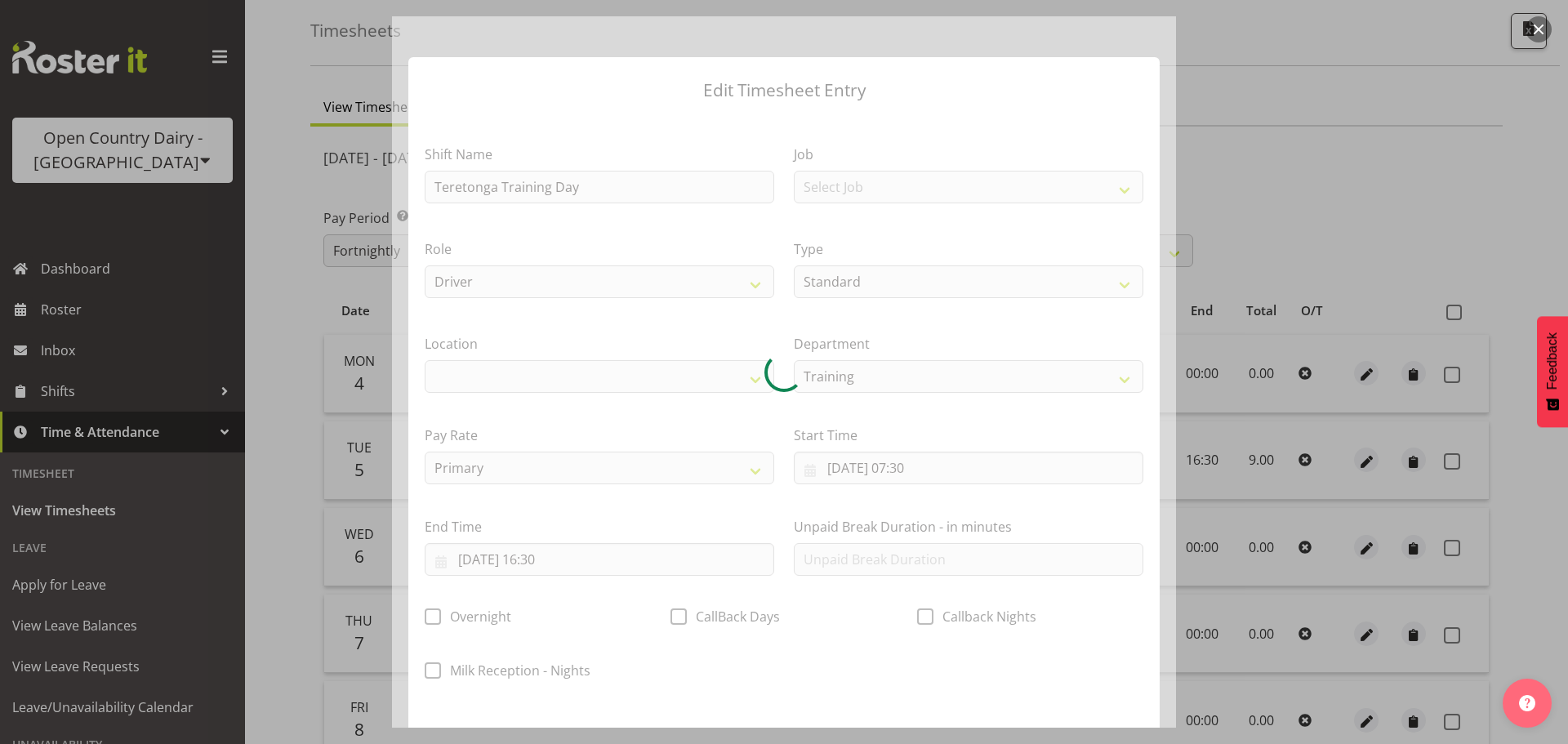
select select
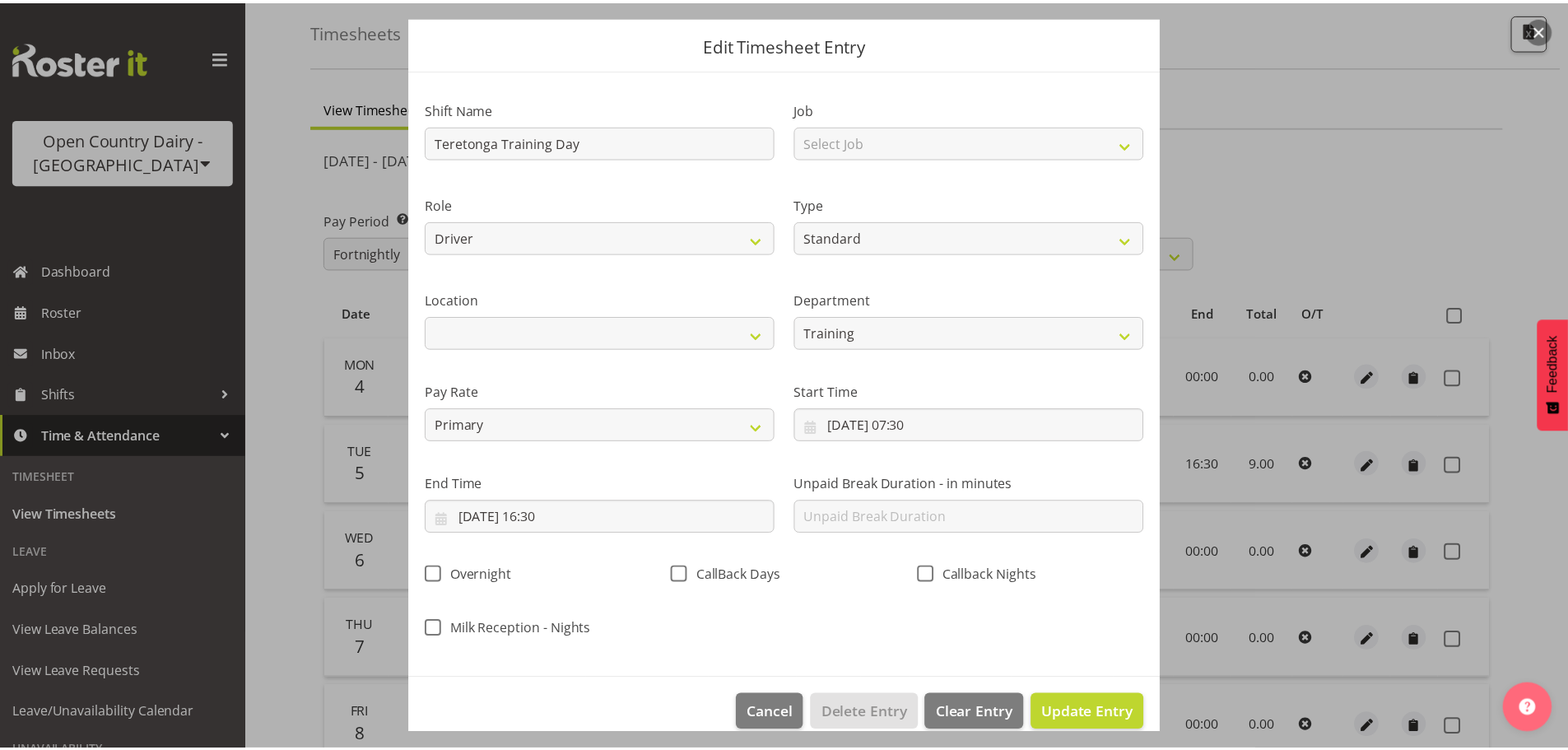
scroll to position [69, 0]
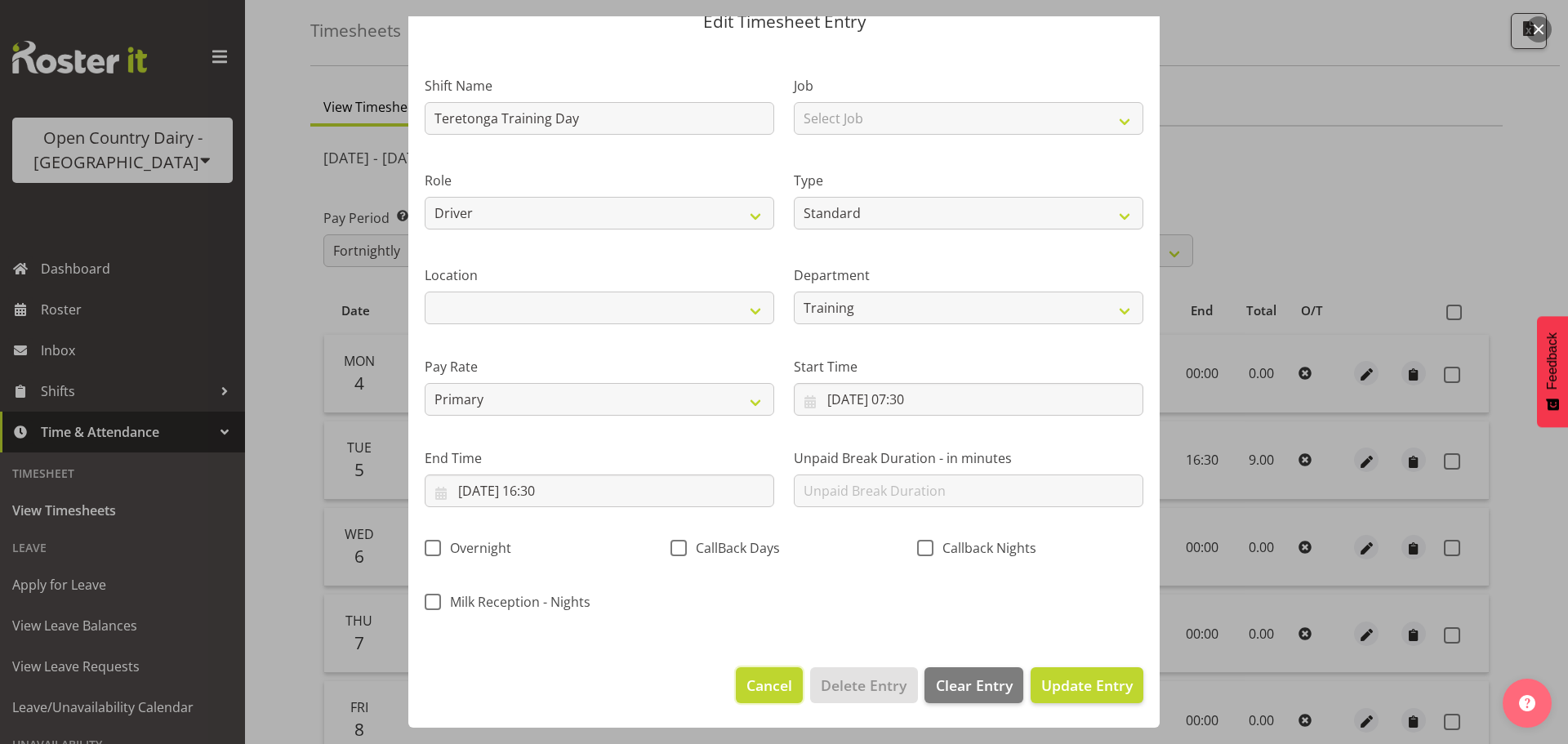
click at [746, 689] on span "Cancel" at bounding box center [769, 684] width 46 height 21
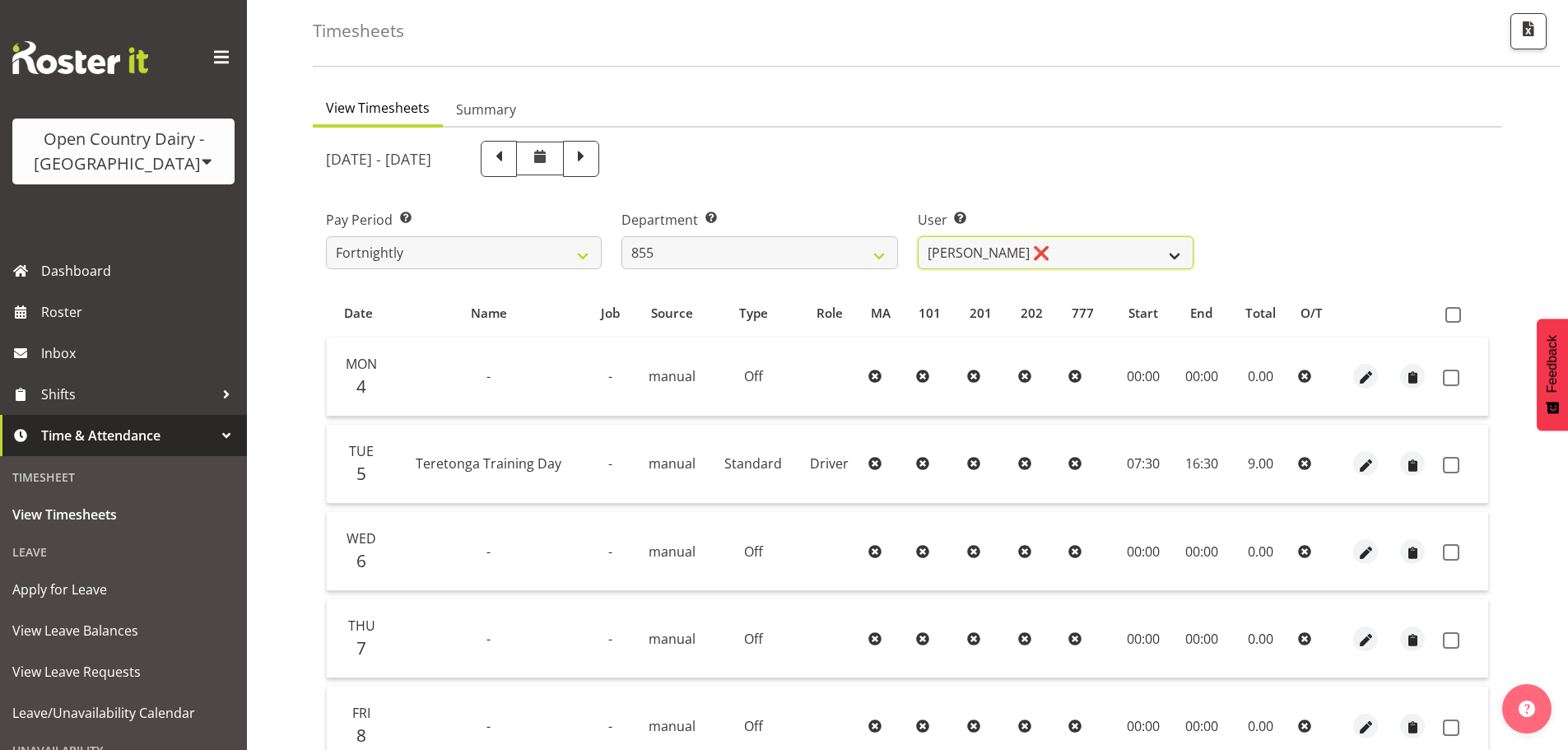
drag, startPoint x: 961, startPoint y: 235, endPoint x: 960, endPoint y: 265, distance: 30.0
click at [962, 236] on select "[PERSON_NAME] ❌ [PERSON_NAME] ❌ [PERSON_NAME] ❌" at bounding box center [1055, 252] width 275 height 33
click at [917, 236] on select "[PERSON_NAME] ❌ [PERSON_NAME] ❌ [PERSON_NAME] ❌" at bounding box center [1055, 252] width 275 height 33
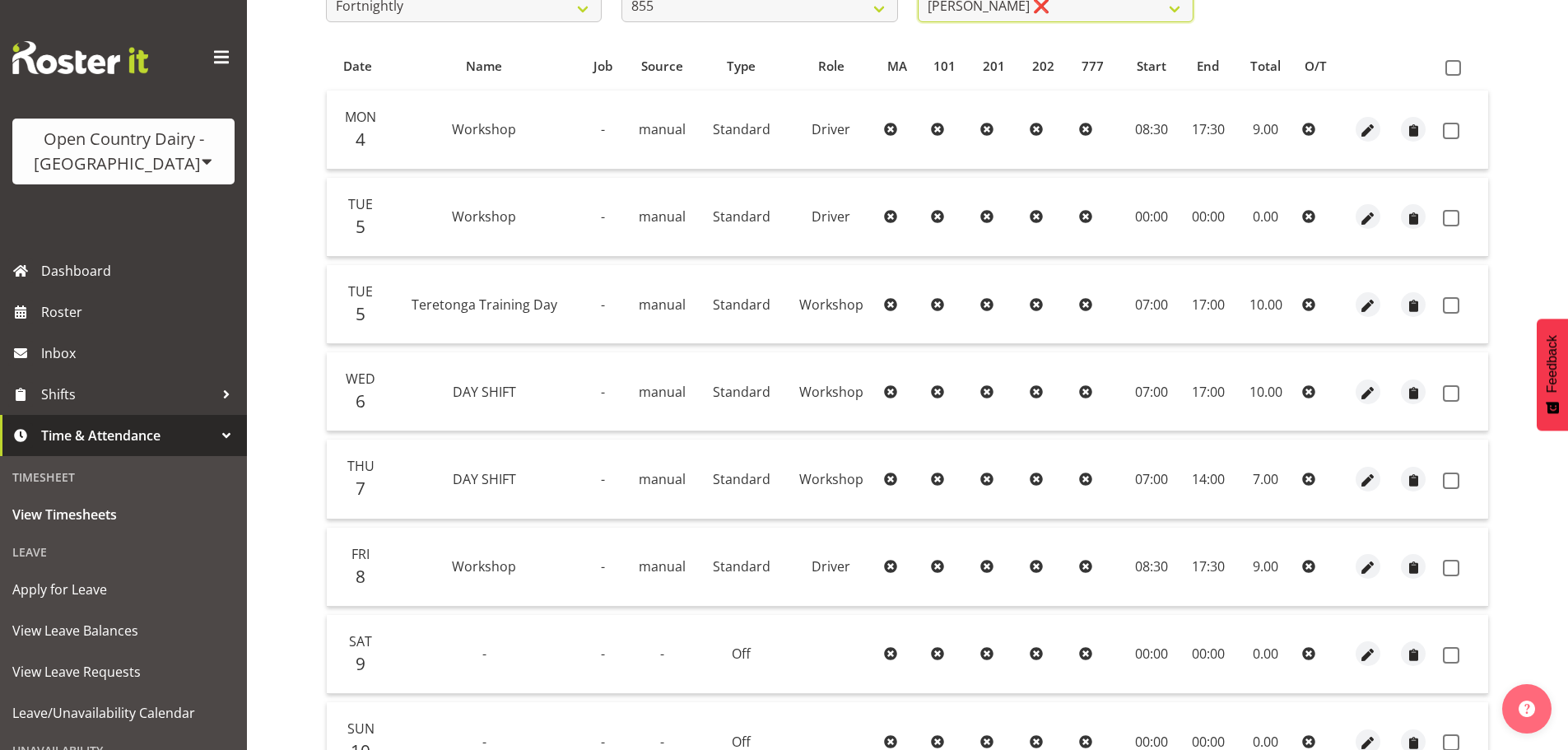
scroll to position [155, 0]
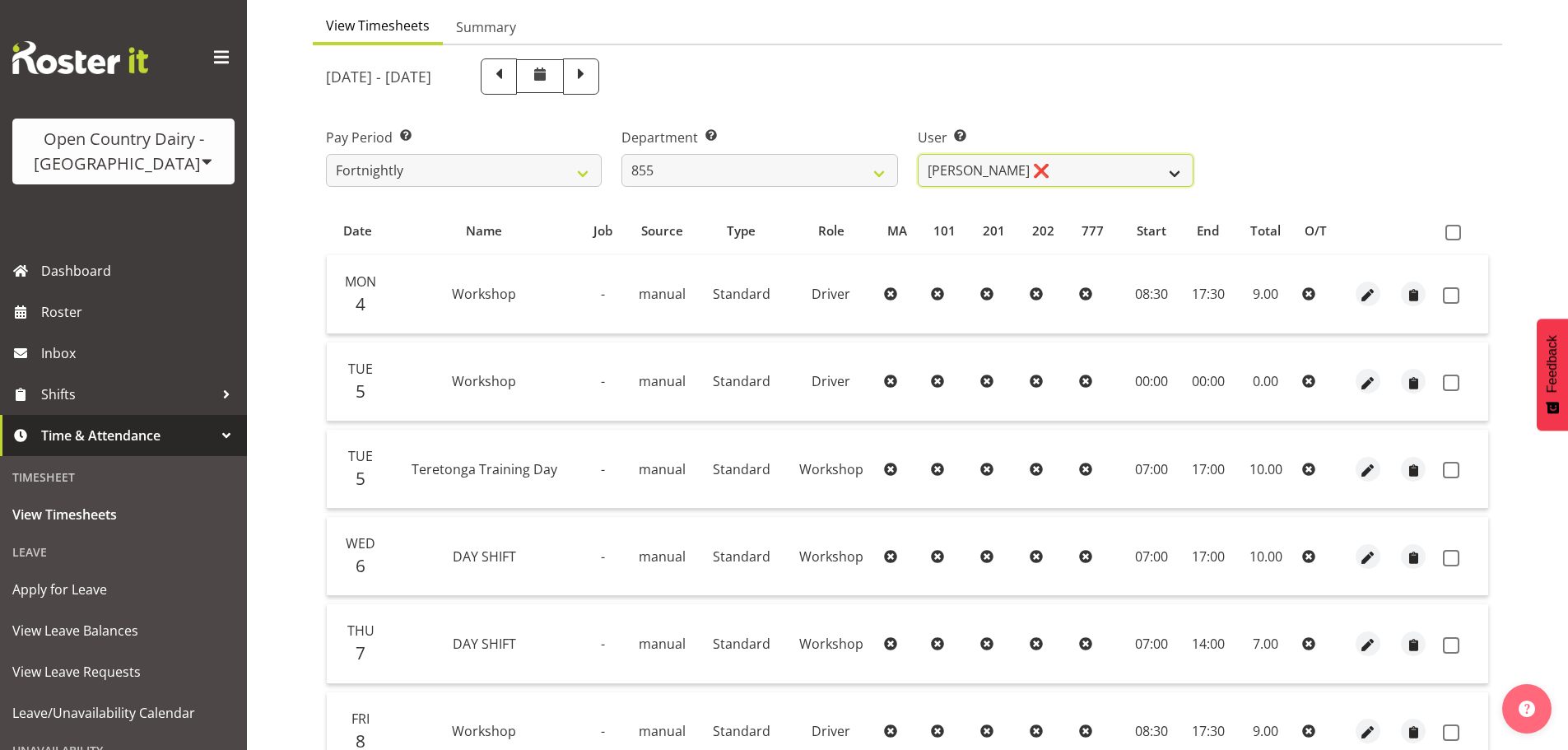
click at [1012, 154] on select "[PERSON_NAME] ❌ [PERSON_NAME] ❌ [PERSON_NAME] ❌" at bounding box center [1055, 170] width 275 height 33
select select "7491"
click at [917, 154] on select "[PERSON_NAME] ❌ [PERSON_NAME] ❌ [PERSON_NAME] ❌" at bounding box center [1055, 170] width 275 height 33
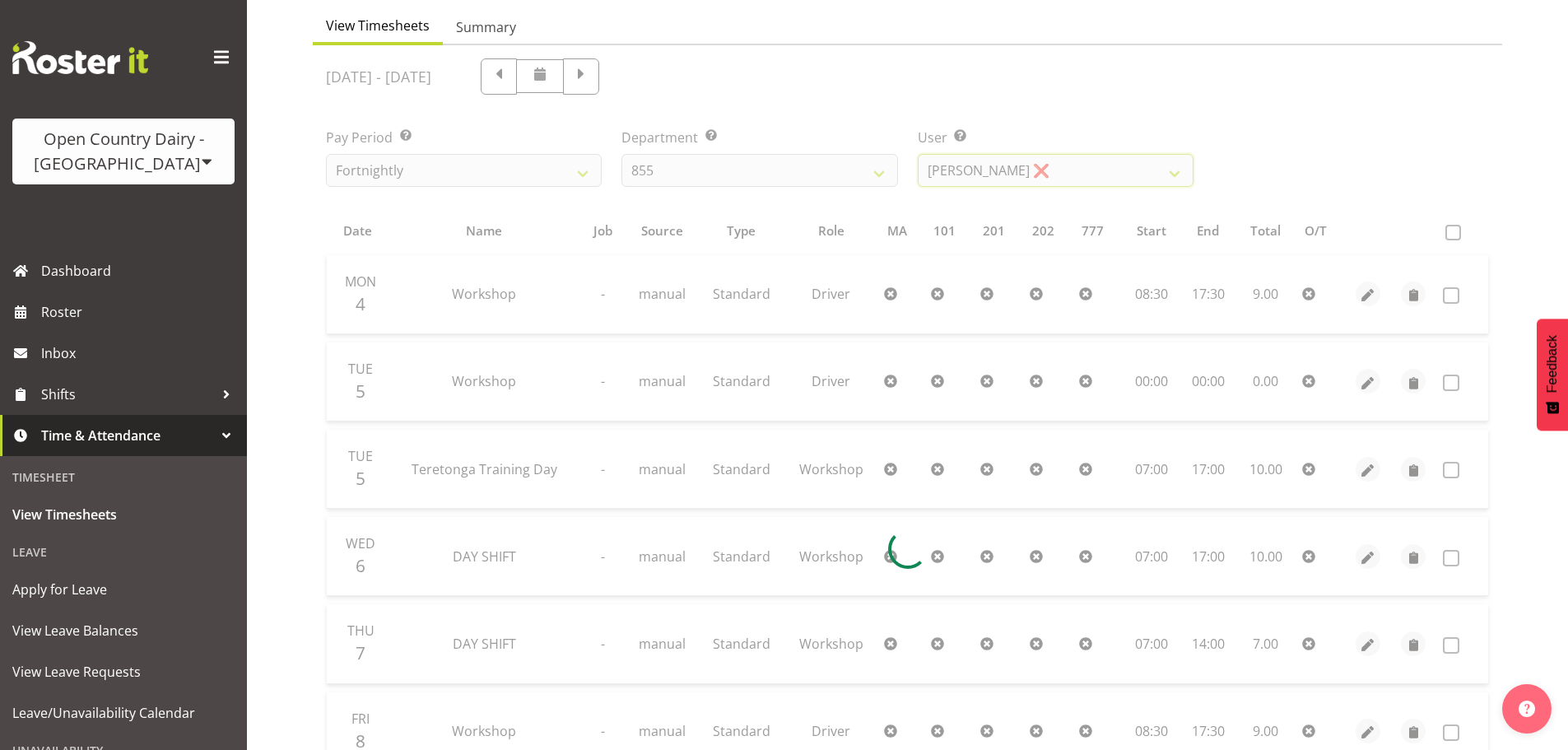
scroll to position [72, 0]
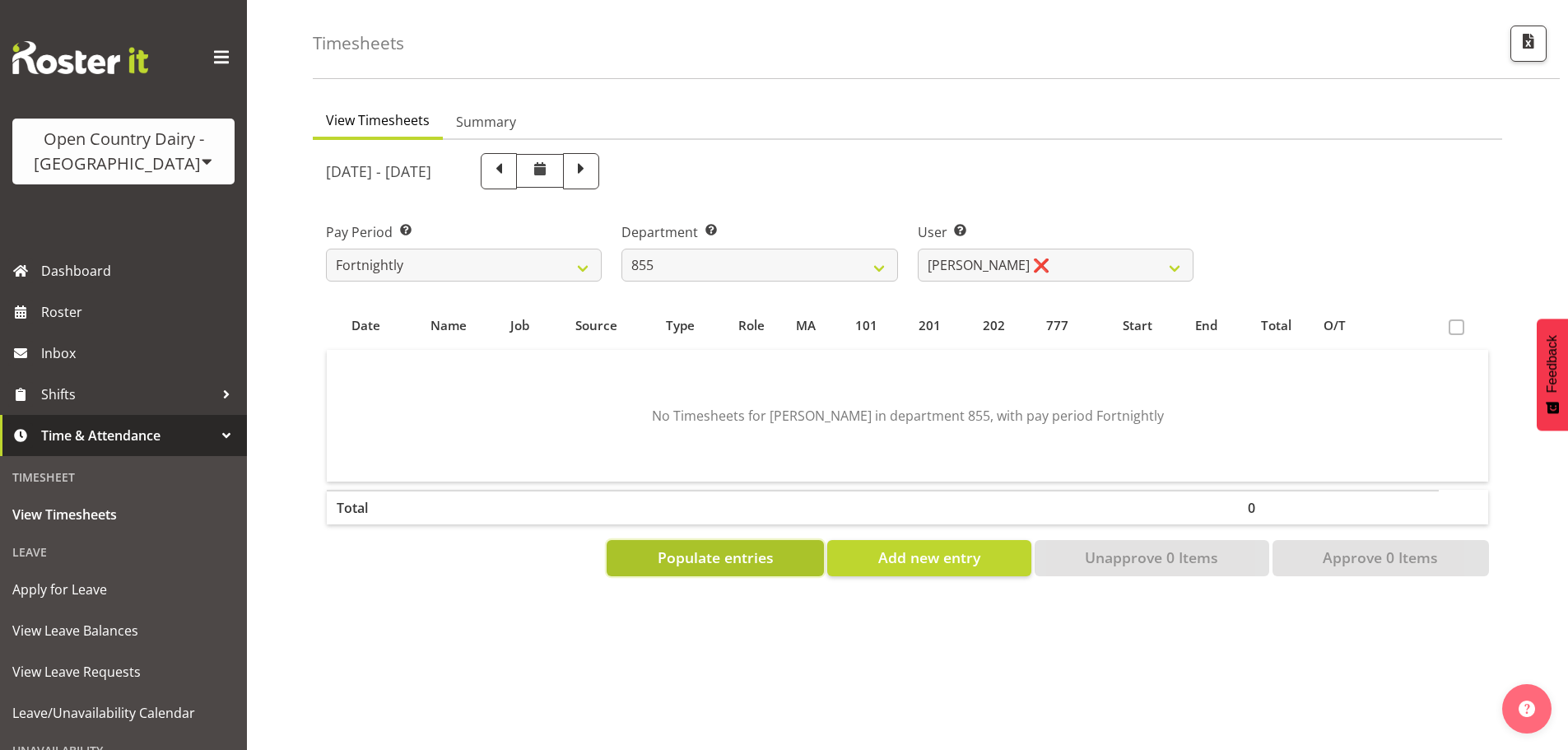
click at [686, 550] on span "Populate entries" at bounding box center [715, 557] width 116 height 21
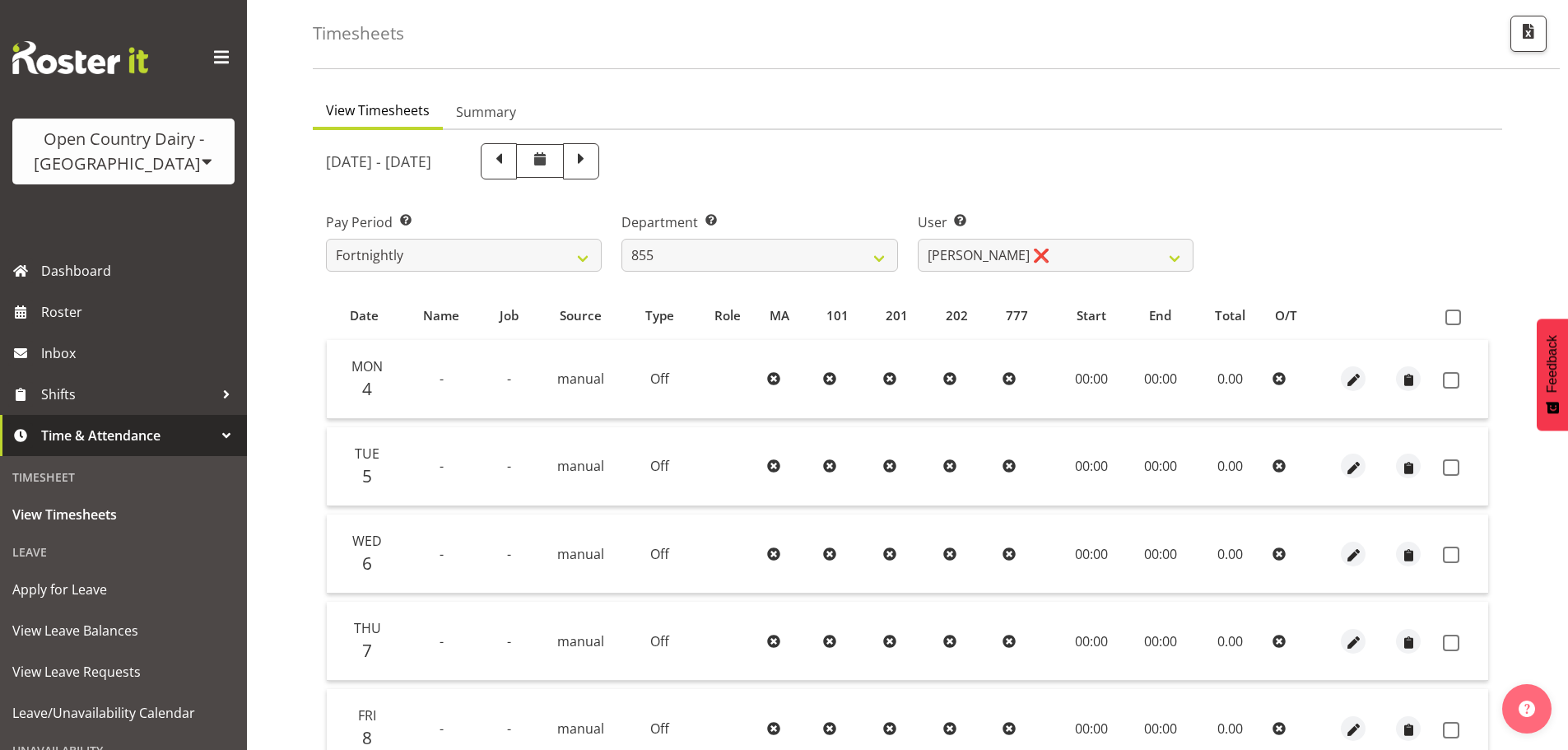
scroll to position [66, 0]
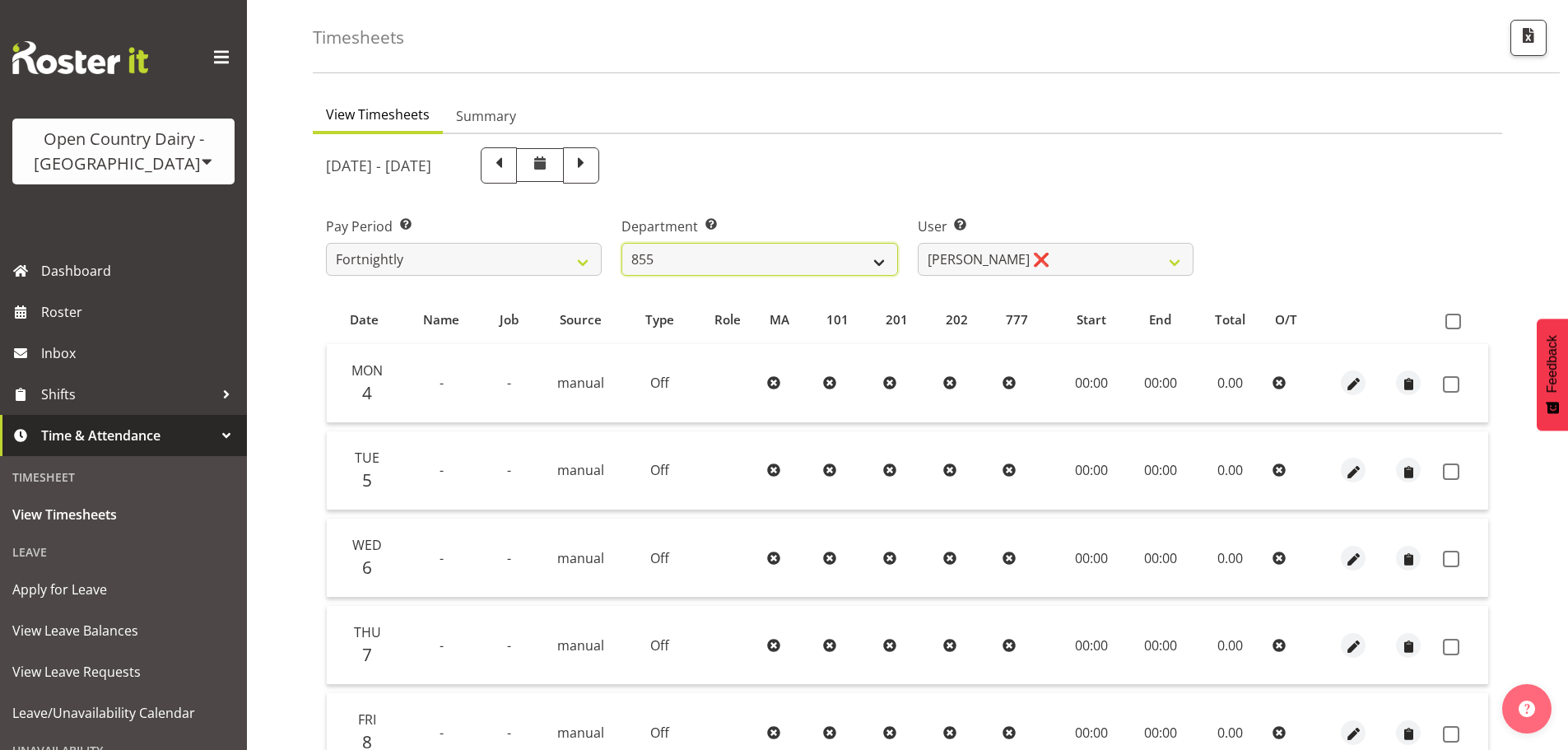
click at [773, 256] on select "734 735 736 737 738 739 850 851 852 853 854 855 856 858 861 862 865 868 869 870" at bounding box center [759, 259] width 275 height 33
select select "671"
click at [622, 243] on select "734 735 736 737 738 739 850 851 852 853 854 855 856 858 861 862 865 868 869 870" at bounding box center [759, 259] width 275 height 33
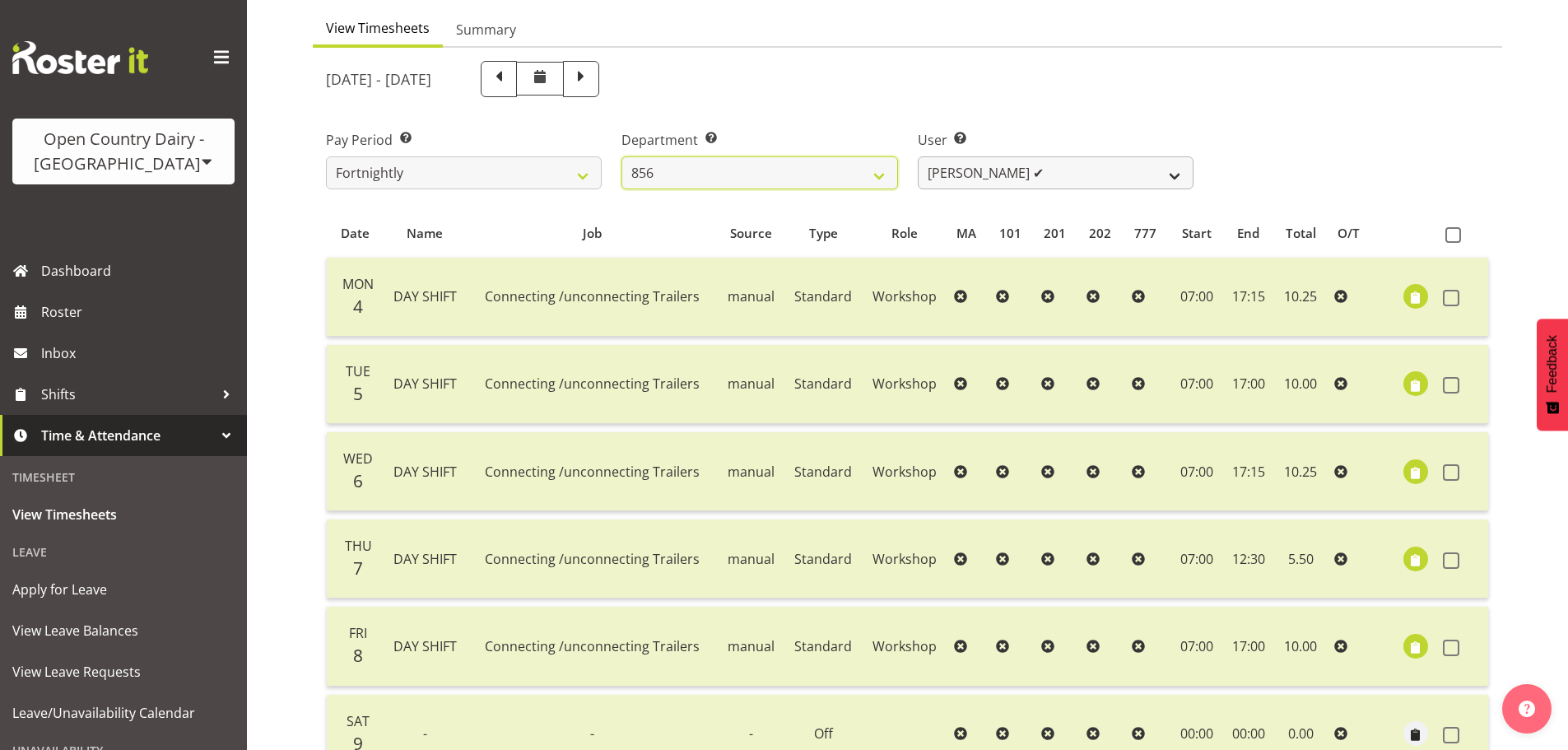
scroll to position [148, 0]
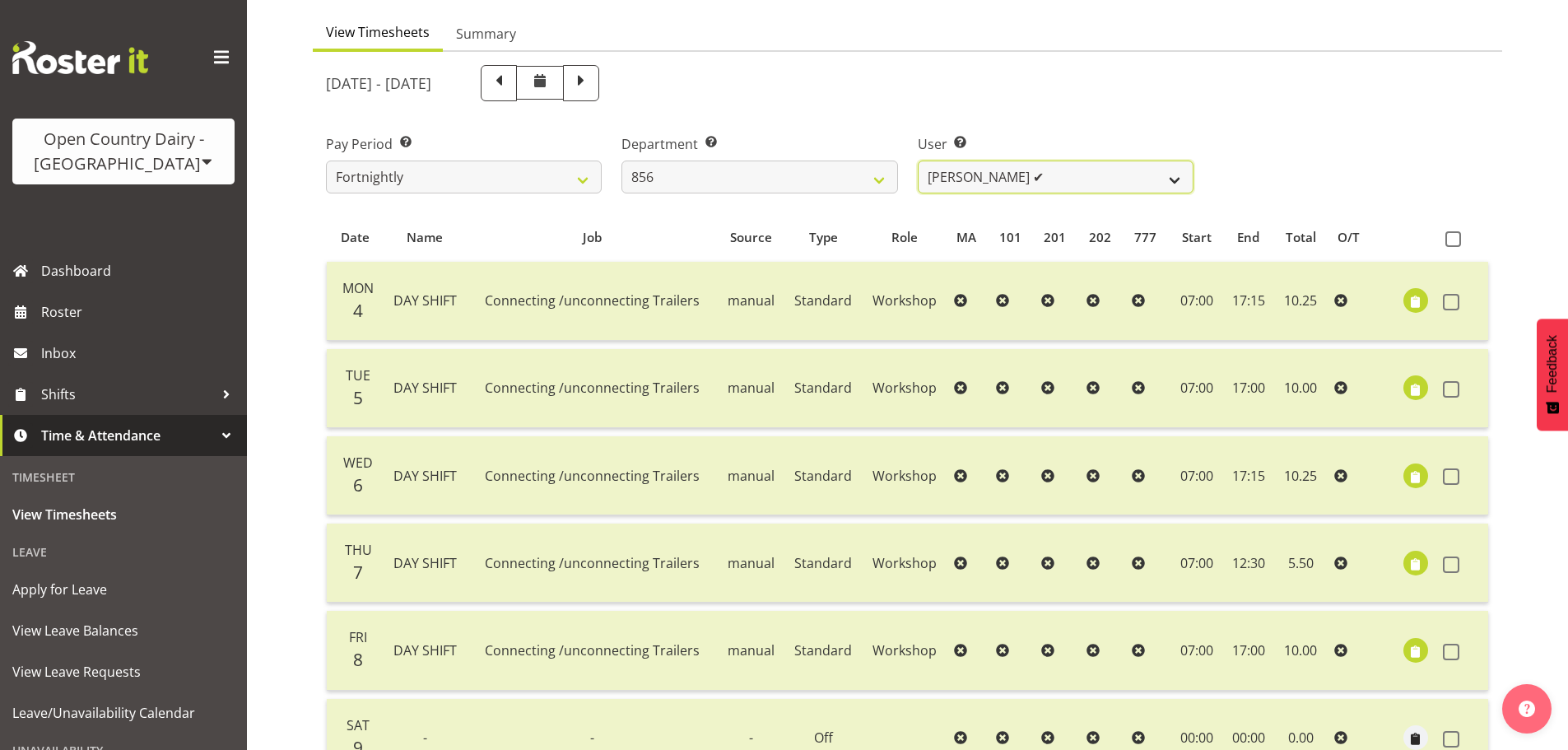
drag, startPoint x: 1015, startPoint y: 169, endPoint x: 1012, endPoint y: 182, distance: 13.3
click at [1014, 170] on select "[PERSON_NAME] ✔ [PERSON_NAME] ❌ [PERSON_NAME] ❌ [PERSON_NAME] ✔" at bounding box center [1055, 176] width 275 height 33
click at [917, 160] on select "[PERSON_NAME] ✔ [PERSON_NAME] ❌ [PERSON_NAME] ❌ [PERSON_NAME] ✔" at bounding box center [1055, 176] width 275 height 33
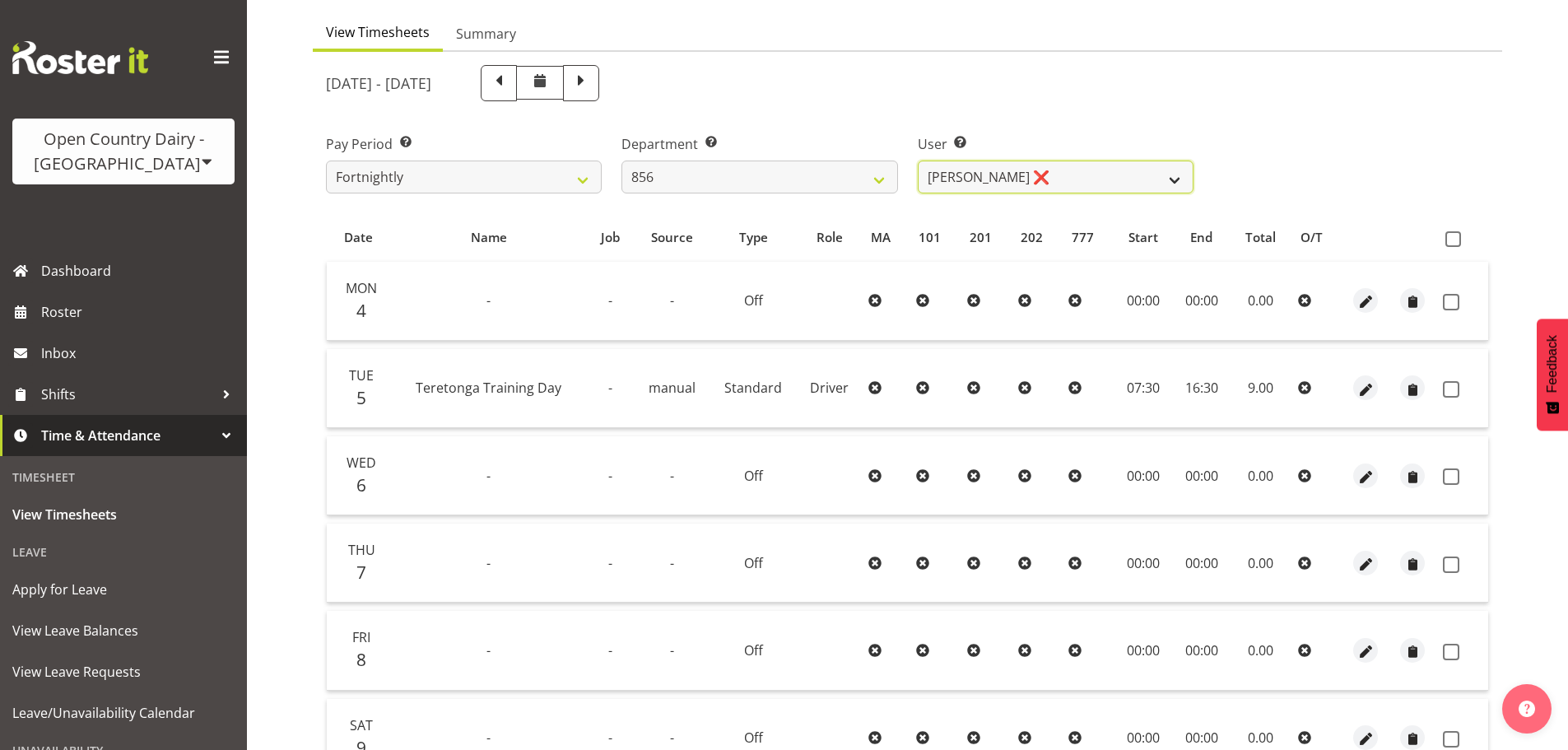
click at [1039, 179] on select "[PERSON_NAME] ✔ [PERSON_NAME] ❌ [PERSON_NAME] ❌ [PERSON_NAME] ✔" at bounding box center [1055, 176] width 275 height 33
select select "7435"
click at [917, 160] on select "[PERSON_NAME] ✔ [PERSON_NAME] ❌ [PERSON_NAME] ❌ [PERSON_NAME] ✔" at bounding box center [1055, 176] width 275 height 33
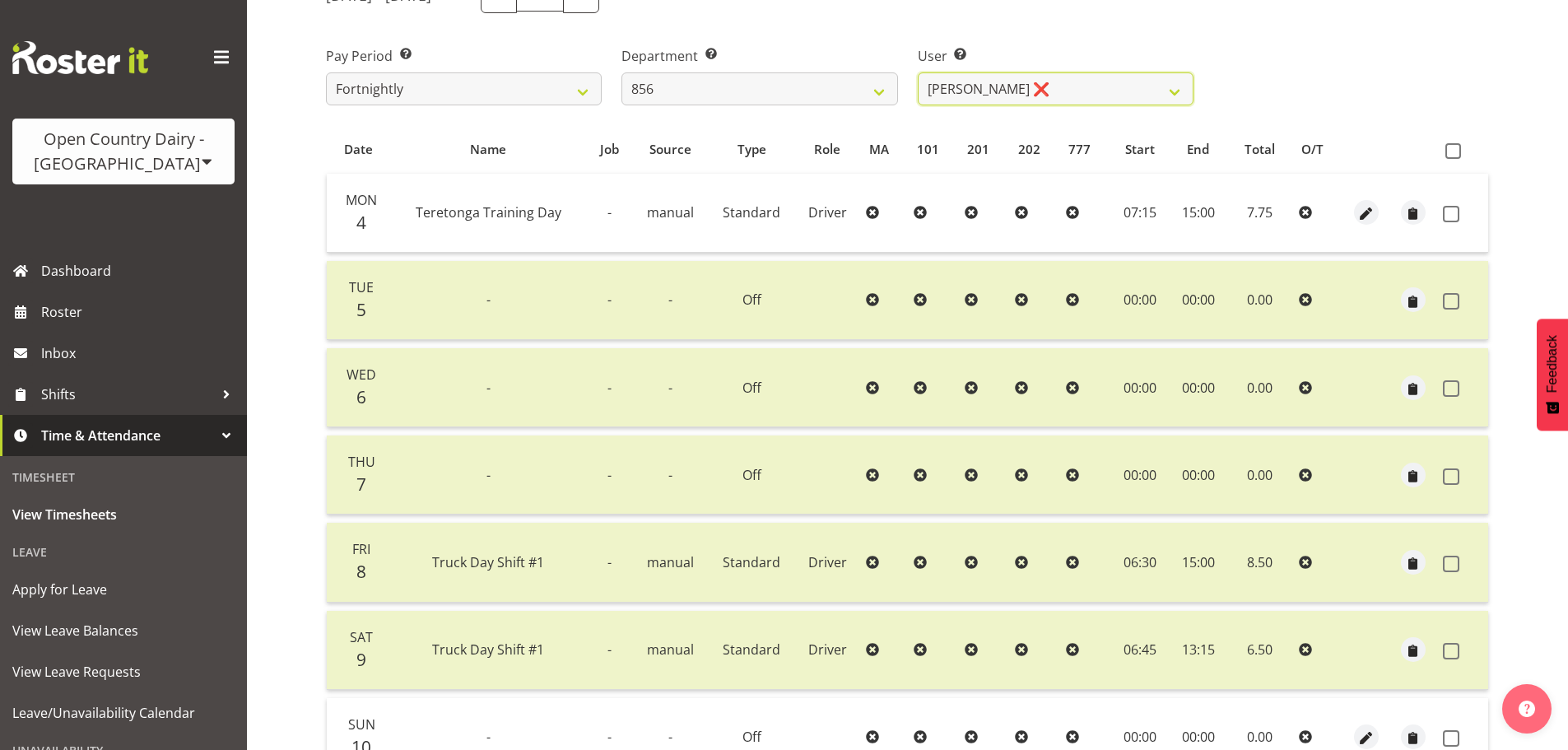
scroll to position [0, 0]
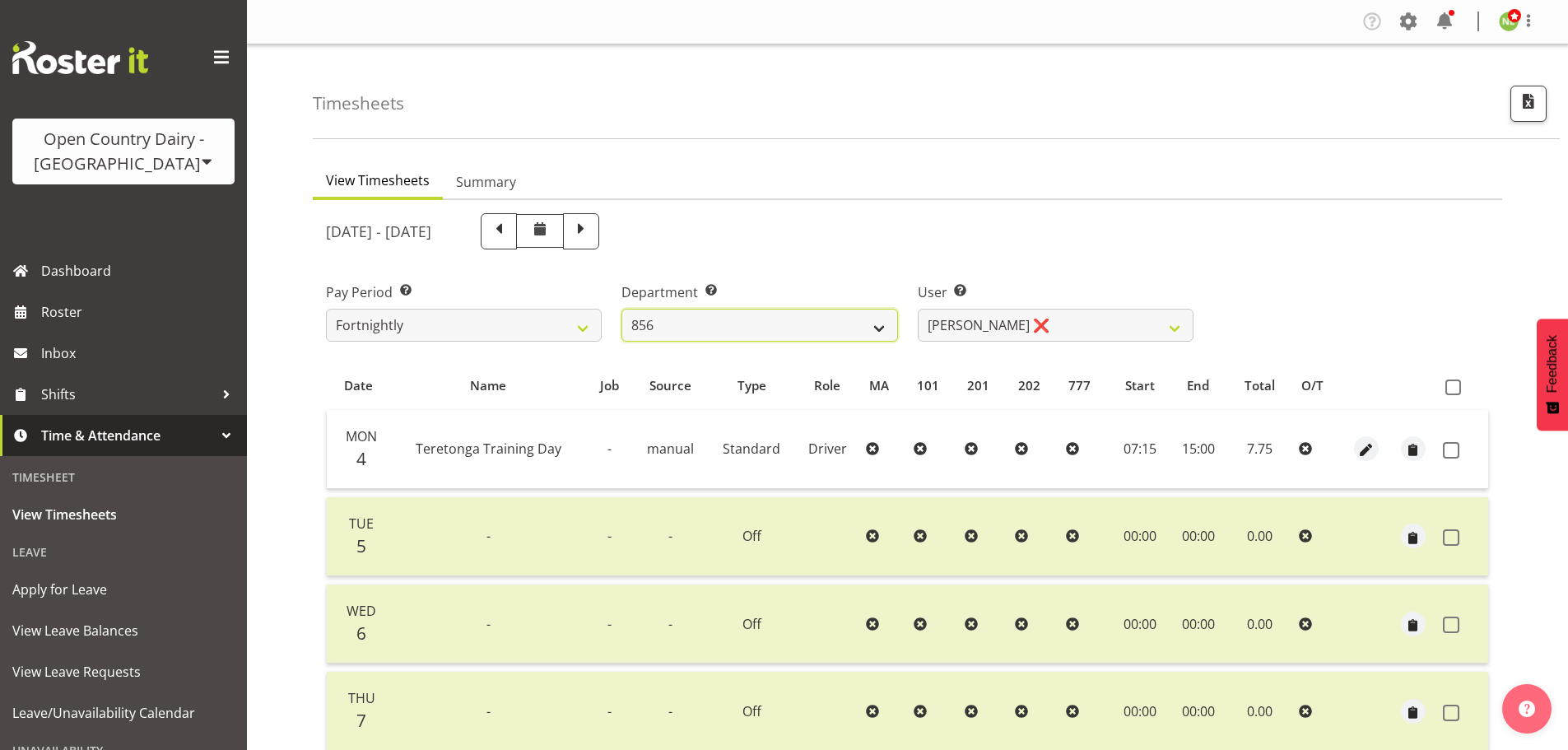
click at [732, 338] on select "734 735 736 737 738 739 850 851 852 853 854 855 856 858 861 862 865 868 869 870" at bounding box center [759, 325] width 275 height 33
select select "783"
click at [622, 309] on select "734 735 736 737 738 739 850 851 852 853 854 855 856 858 861 862 865 868 869 870" at bounding box center [759, 325] width 275 height 33
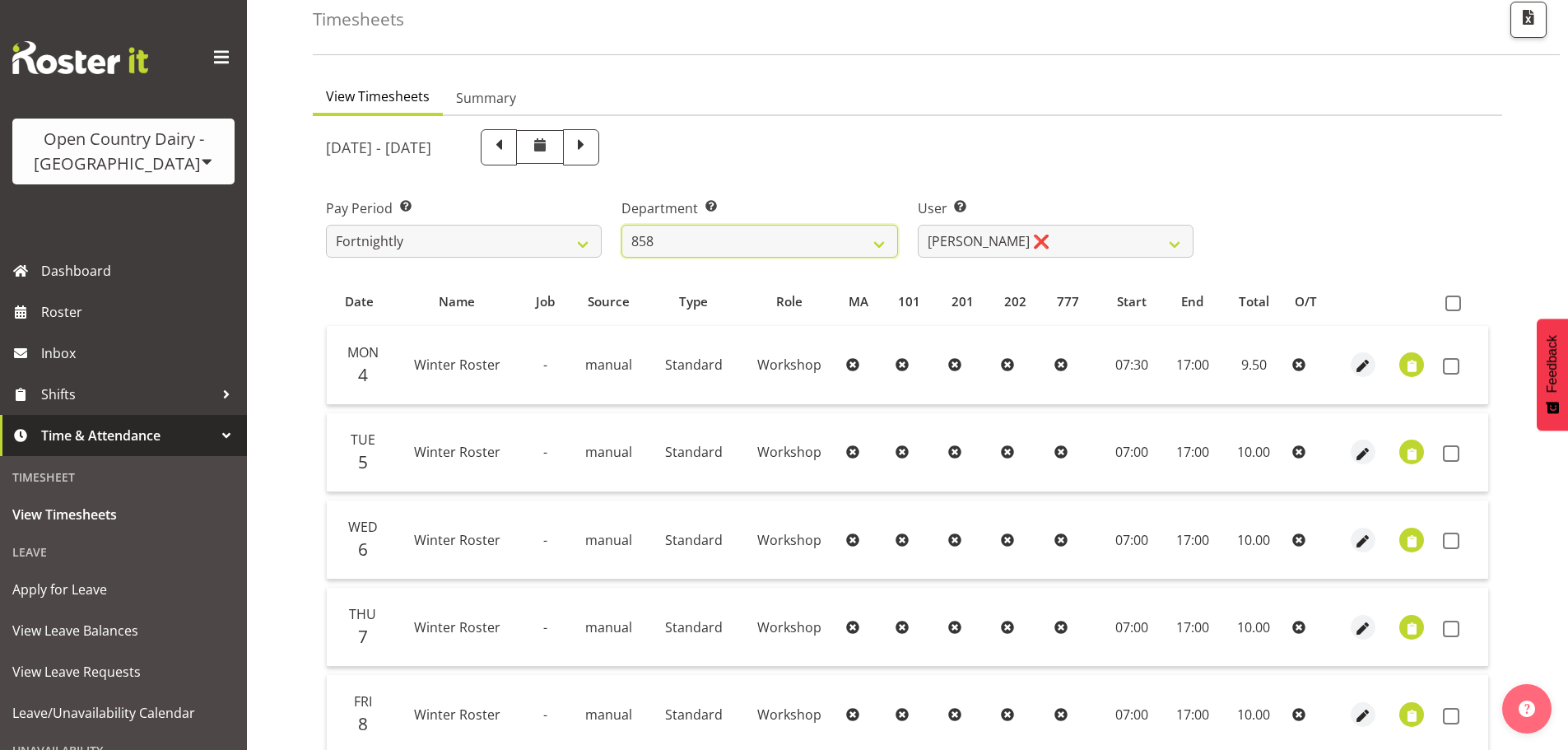
scroll to position [164, 0]
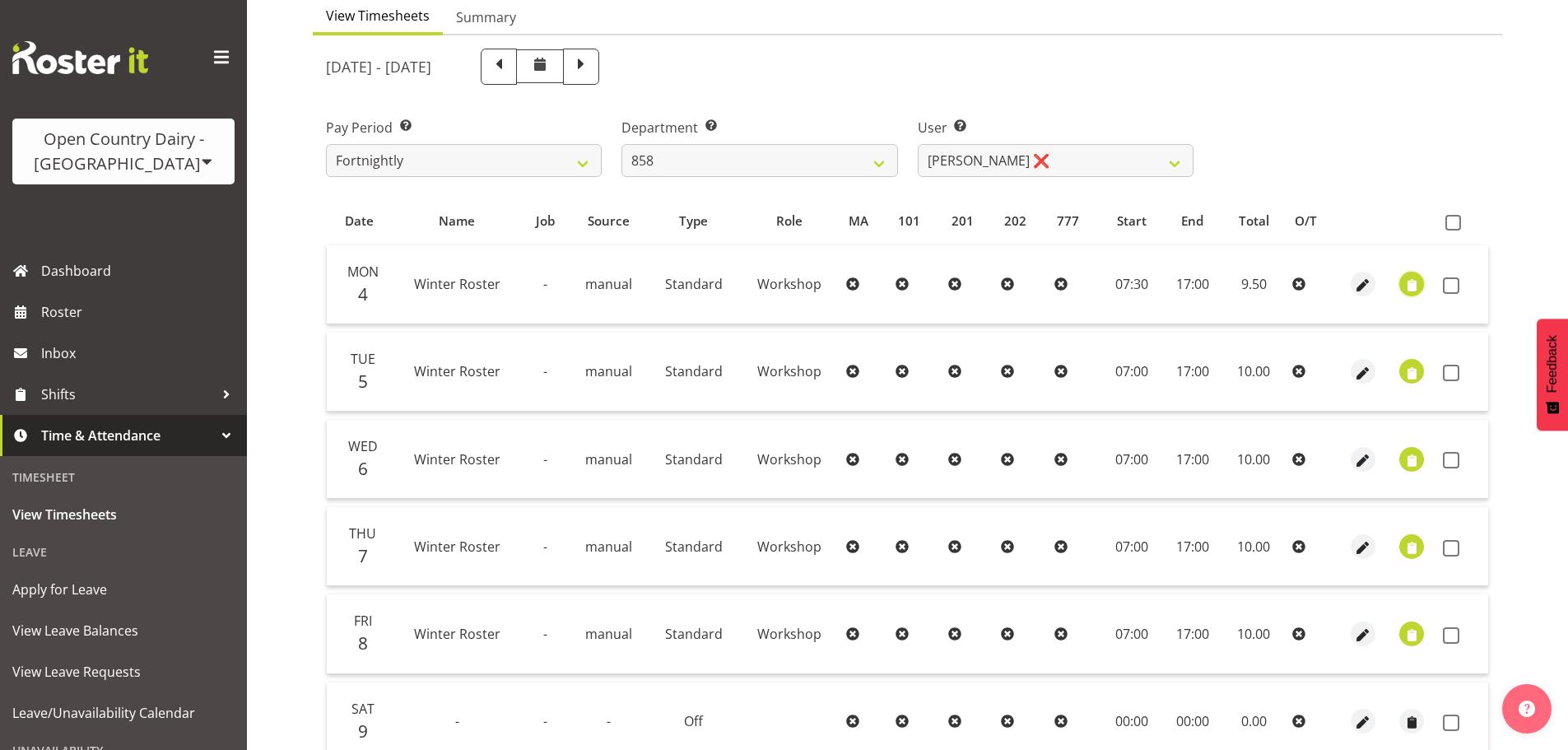
click at [1409, 284] on span "button" at bounding box center [1412, 286] width 19 height 19
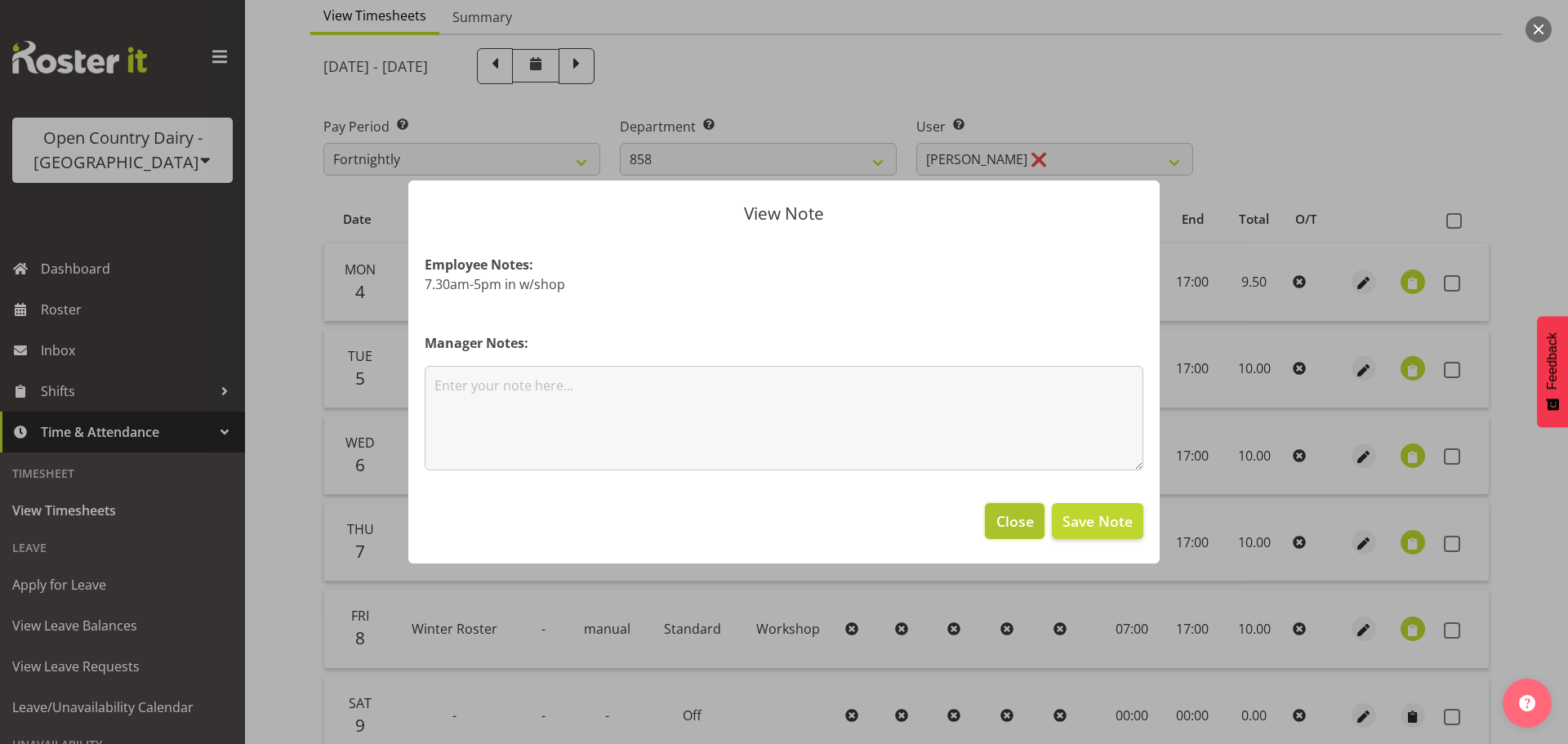
click at [1010, 514] on span "Close" at bounding box center [1015, 520] width 37 height 21
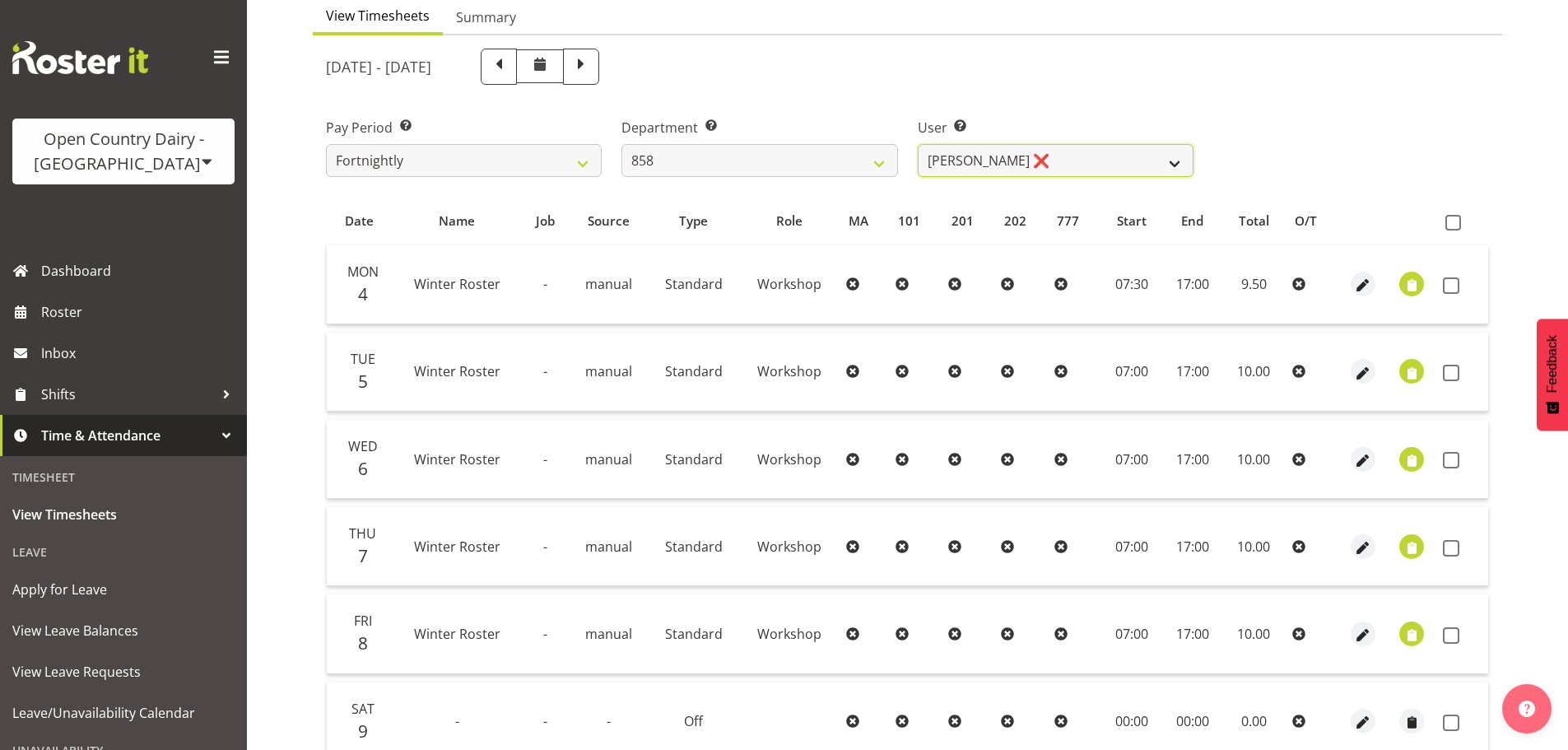
drag, startPoint x: 1010, startPoint y: 159, endPoint x: 1011, endPoint y: 173, distance: 14.0
click at [1010, 159] on select "[PERSON_NAME] ❌ [PERSON_NAME] ❌ [PERSON_NAME] ❌" at bounding box center [1055, 160] width 275 height 33
click at [917, 144] on select "[PERSON_NAME] ❌ [PERSON_NAME] ❌ [PERSON_NAME] ❌" at bounding box center [1055, 160] width 275 height 33
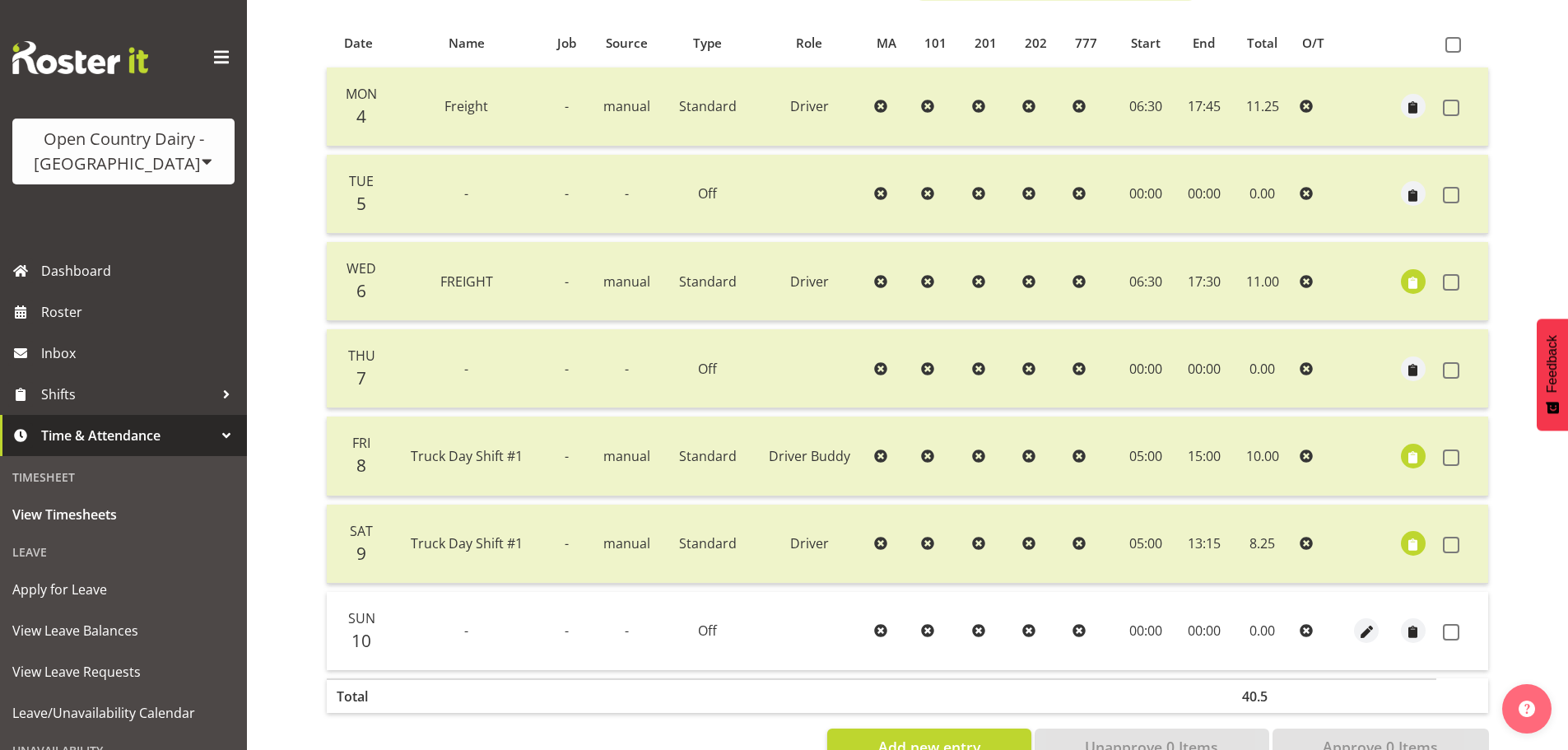
scroll to position [313, 0]
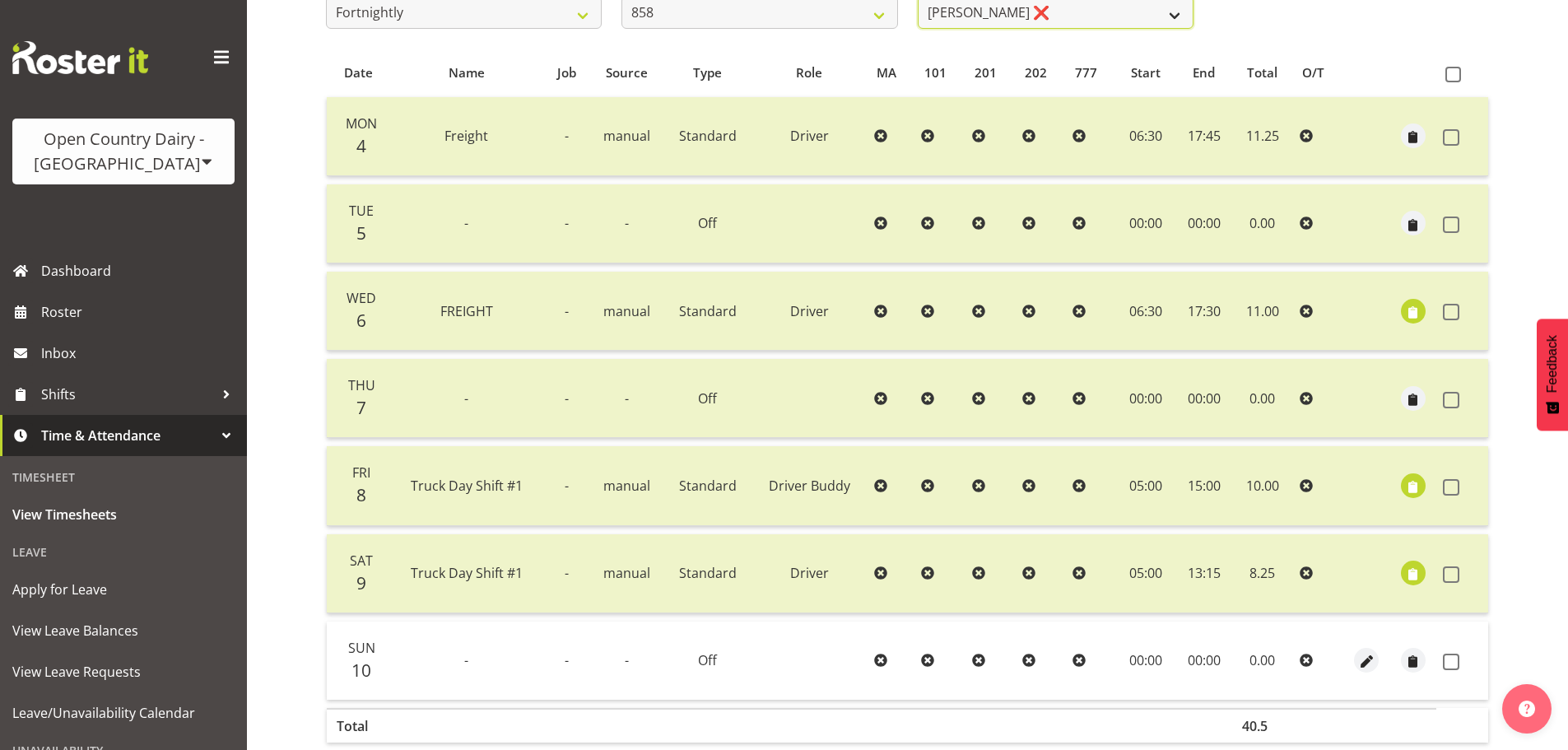
click at [1025, 25] on select "[PERSON_NAME] ❌ [PERSON_NAME] ❌ [PERSON_NAME] ❌" at bounding box center [1055, 12] width 275 height 33
select select "7456"
click at [917, 0] on select "[PERSON_NAME] ❌ [PERSON_NAME] ❌ [PERSON_NAME] ❌" at bounding box center [1055, 12] width 275 height 33
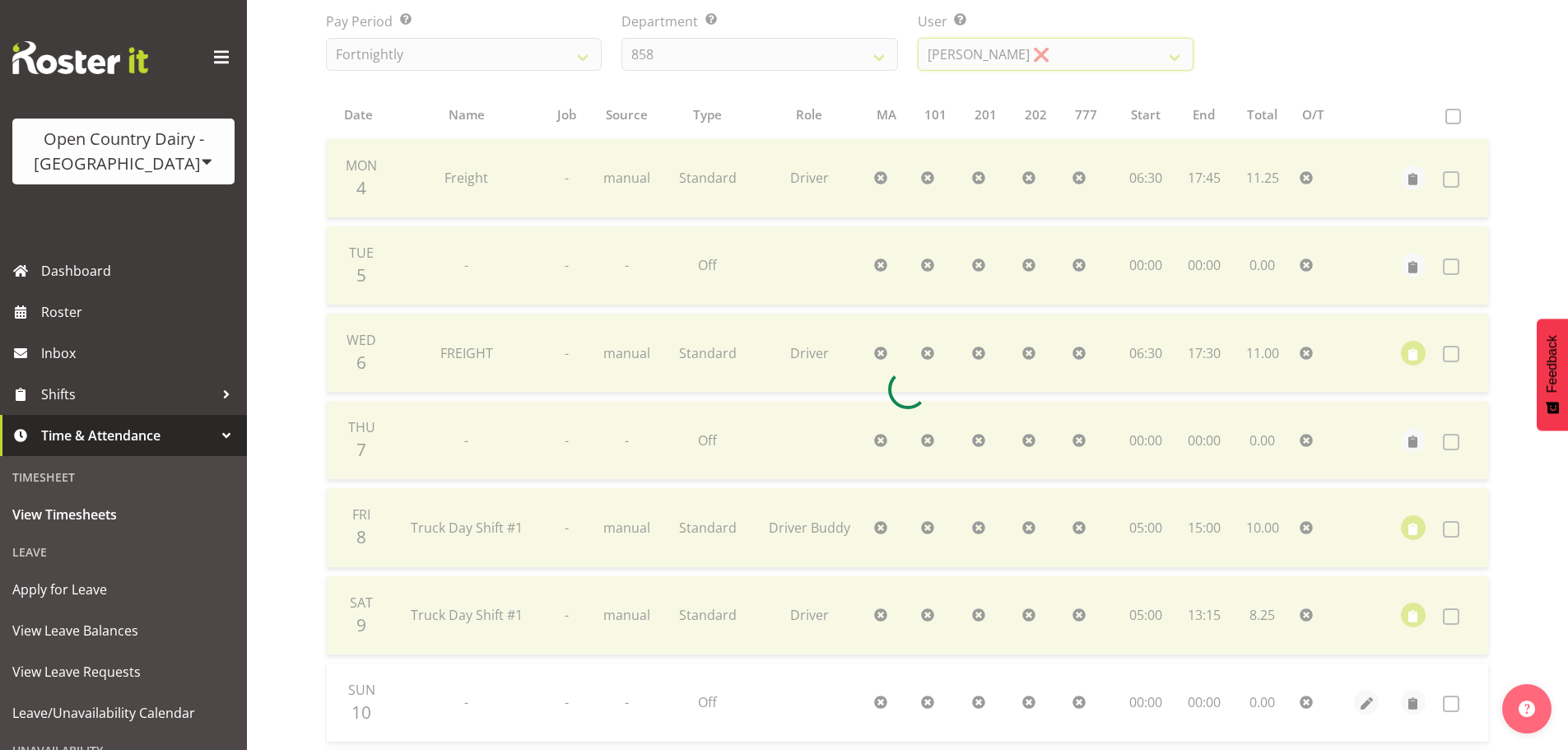
scroll to position [230, 0]
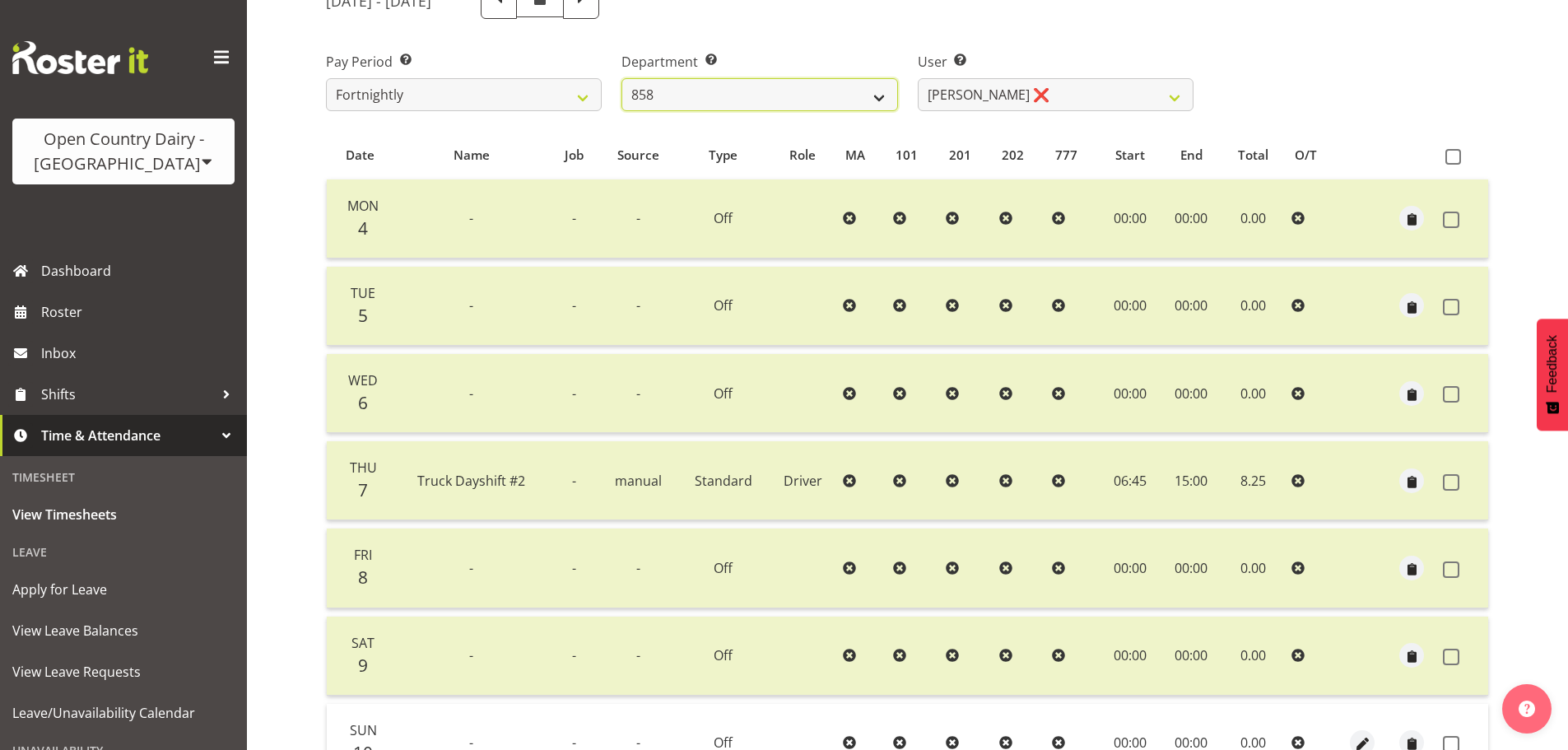
click at [795, 99] on select "734 735 736 737 738 739 850 851 852 853 854 855 856 858 861 862 865 868 869 870" at bounding box center [759, 95] width 275 height 33
select select "675"
click at [622, 78] on select "734 735 736 737 738 739 850 851 852 853 854 855 856 858 861 862 865 868 869 870" at bounding box center [759, 95] width 275 height 33
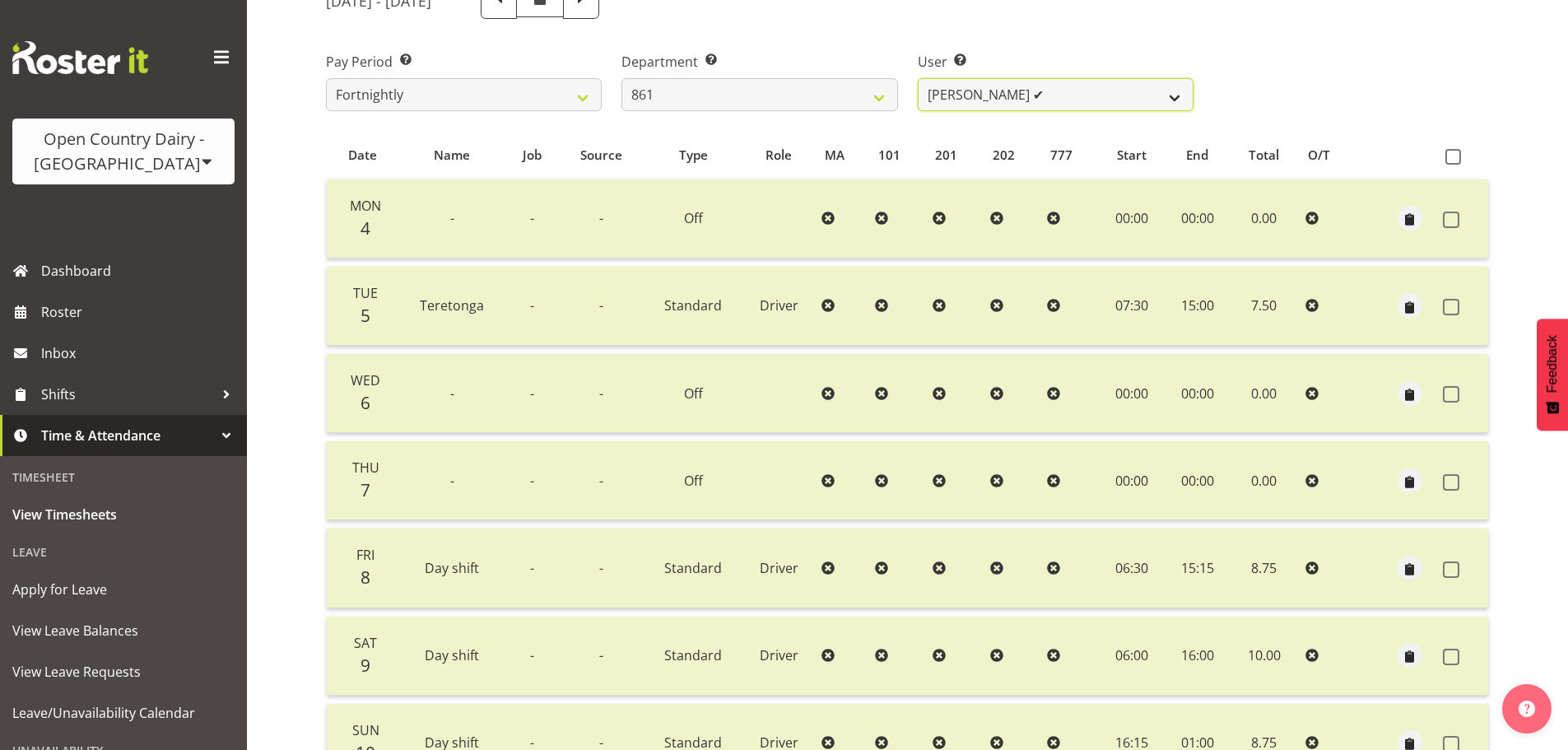
click at [1033, 94] on select "[PERSON_NAME] ✔ [PERSON_NAME] ❌ [PERSON_NAME] ❌" at bounding box center [1055, 95] width 275 height 33
click at [917, 78] on select "[PERSON_NAME] ✔ [PERSON_NAME] ❌ [PERSON_NAME] ❌" at bounding box center [1055, 95] width 275 height 33
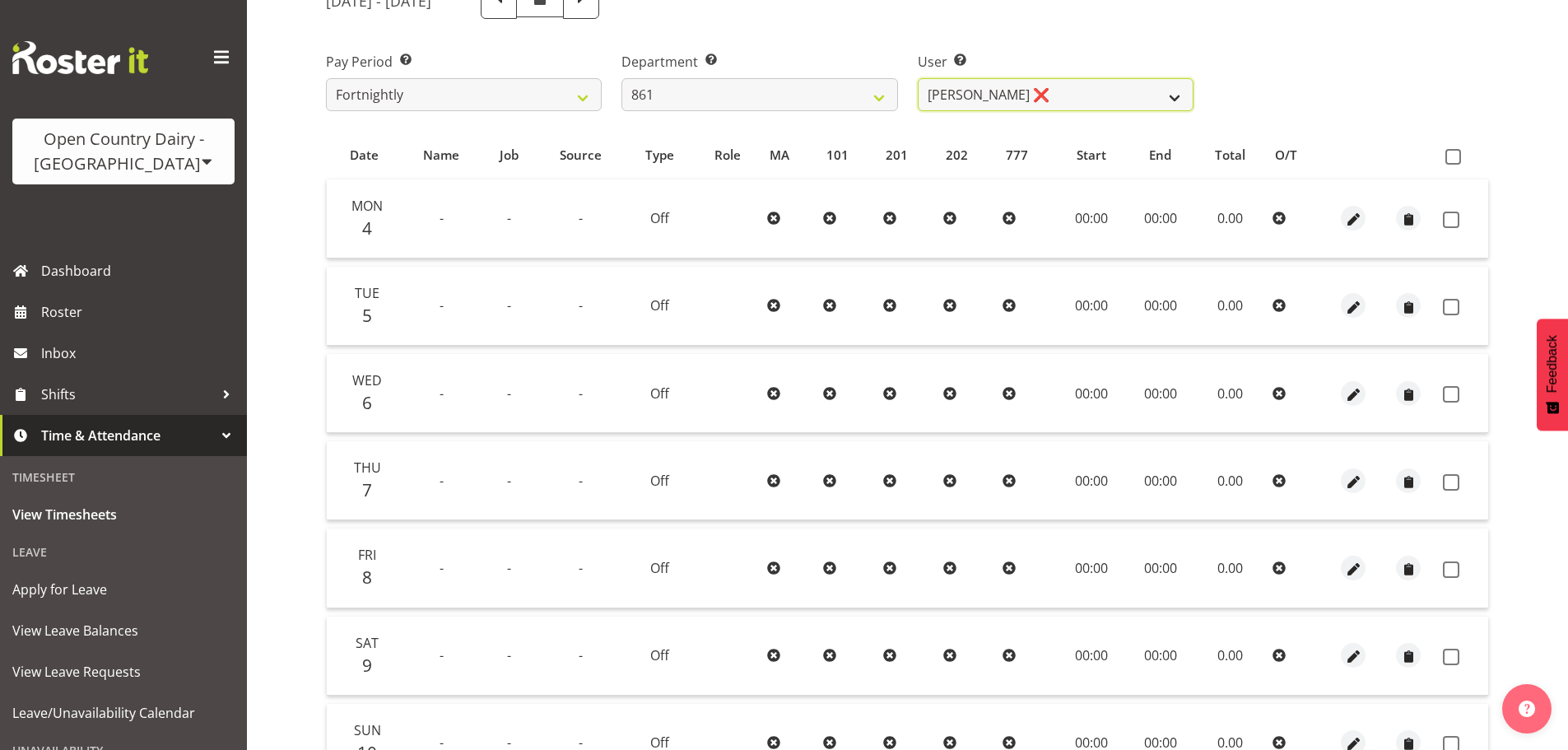
drag, startPoint x: 1024, startPoint y: 98, endPoint x: 1022, endPoint y: 107, distance: 9.2
click at [1024, 100] on select "[PERSON_NAME] ✔ [PERSON_NAME] ❌ [PERSON_NAME] ❌" at bounding box center [1055, 95] width 275 height 33
select select "7460"
click at [917, 78] on select "[PERSON_NAME] ✔ [PERSON_NAME] ❌ [PERSON_NAME] ❌" at bounding box center [1055, 95] width 275 height 33
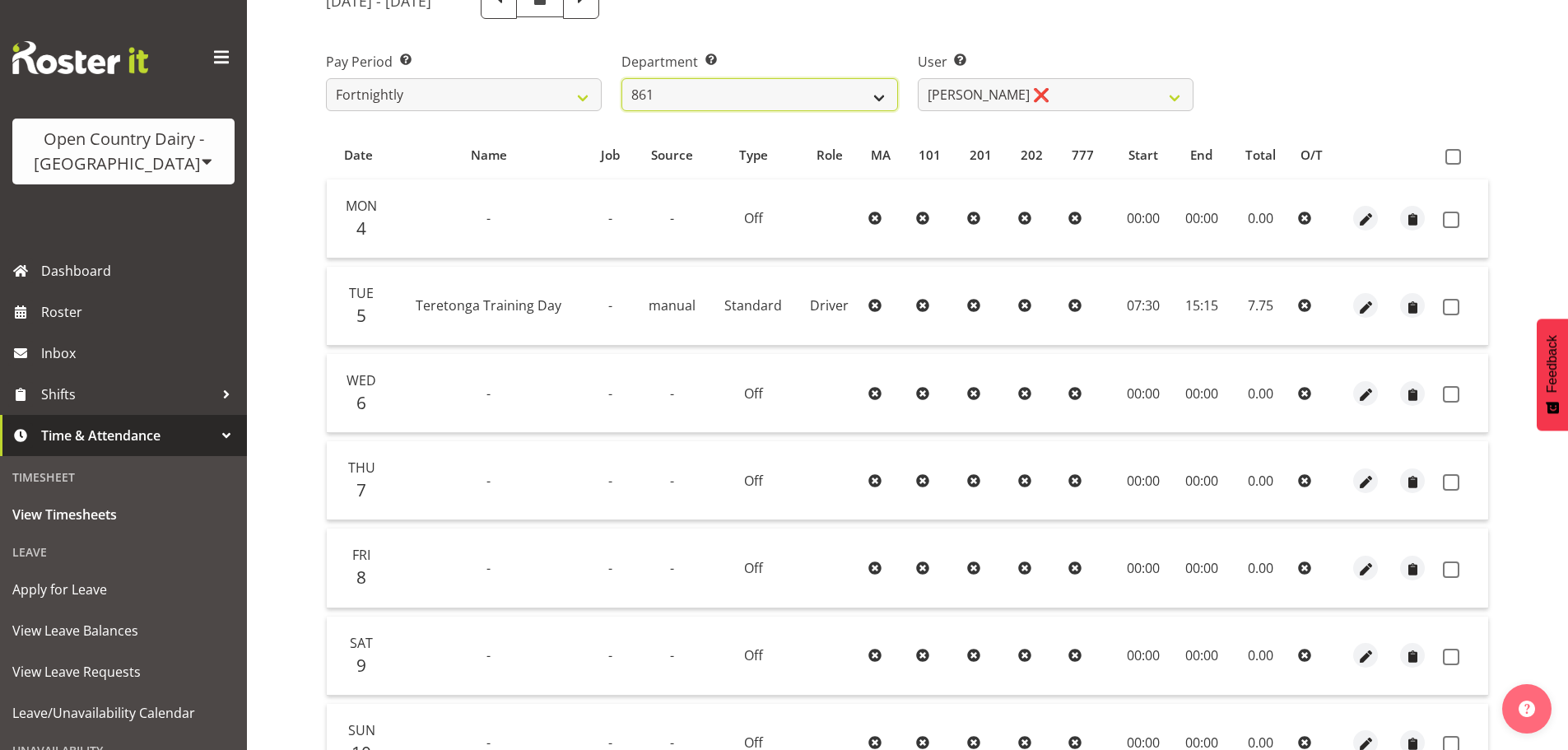
click at [794, 103] on select "734 735 736 737 738 739 850 851 852 853 854 855 856 858 861 862 865 868 869 870" at bounding box center [759, 95] width 275 height 33
select select "676"
click at [622, 78] on select "734 735 736 737 738 739 850 851 852 853 854 855 856 858 861 862 865 868 869 870" at bounding box center [759, 95] width 275 height 33
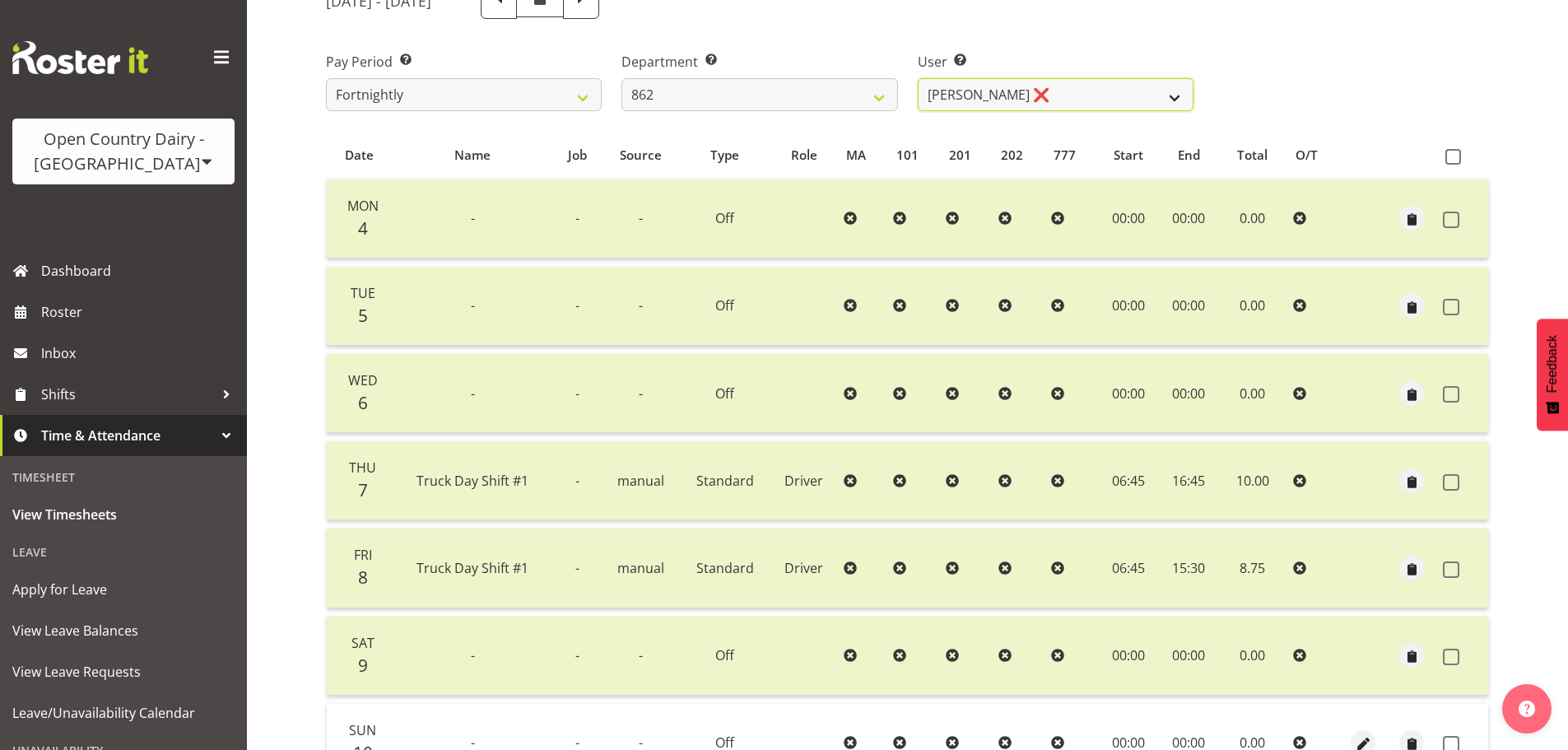
click at [1014, 110] on select "[PERSON_NAME] ❌ [PERSON_NAME] ([PERSON_NAME]) [PERSON_NAME] ✔ [PERSON_NAME] ❌ F…" at bounding box center [1055, 95] width 275 height 33
click at [917, 78] on select "[PERSON_NAME] ❌ [PERSON_NAME] ([PERSON_NAME]) [PERSON_NAME] ✔ [PERSON_NAME] ❌ F…" at bounding box center [1055, 95] width 275 height 33
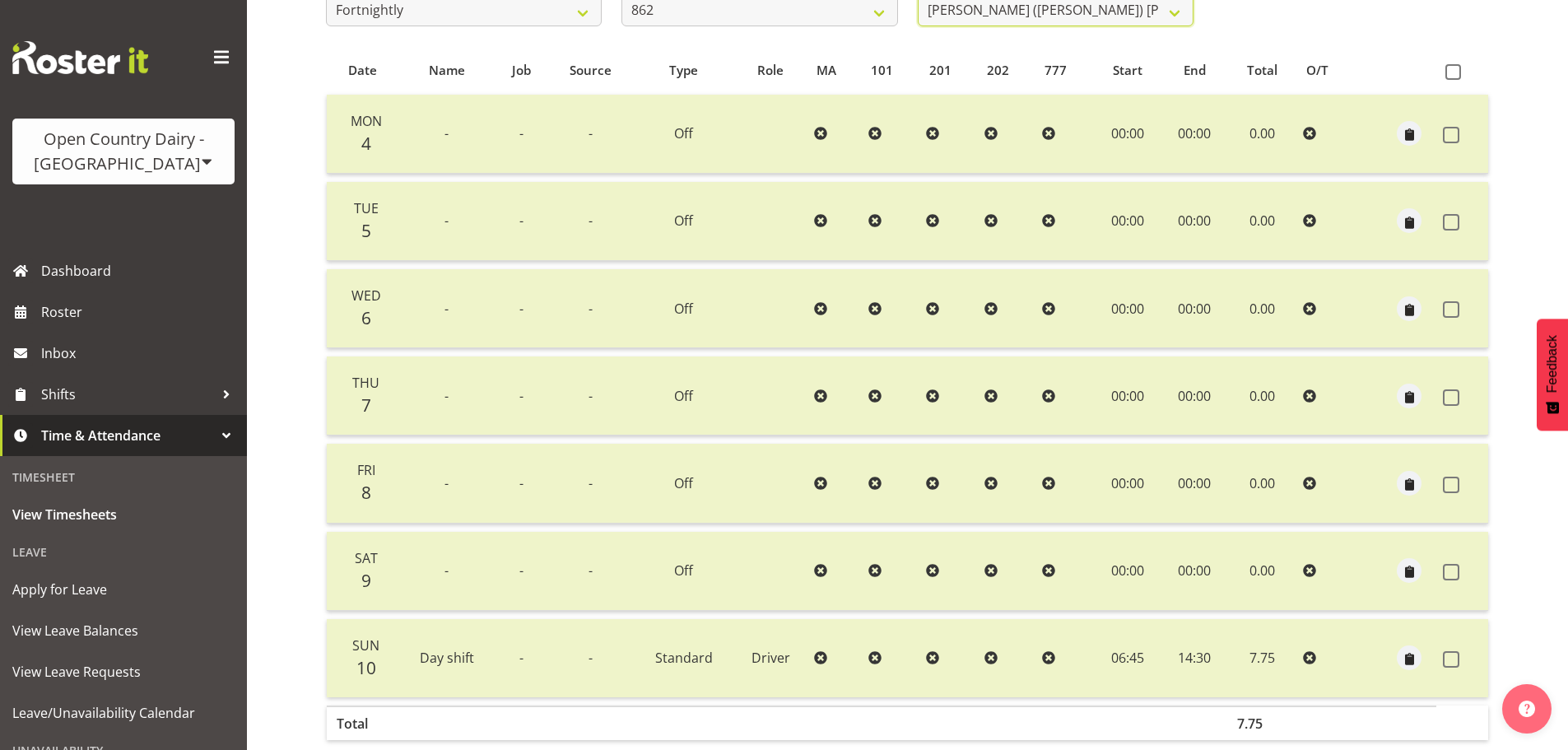
scroll to position [148, 0]
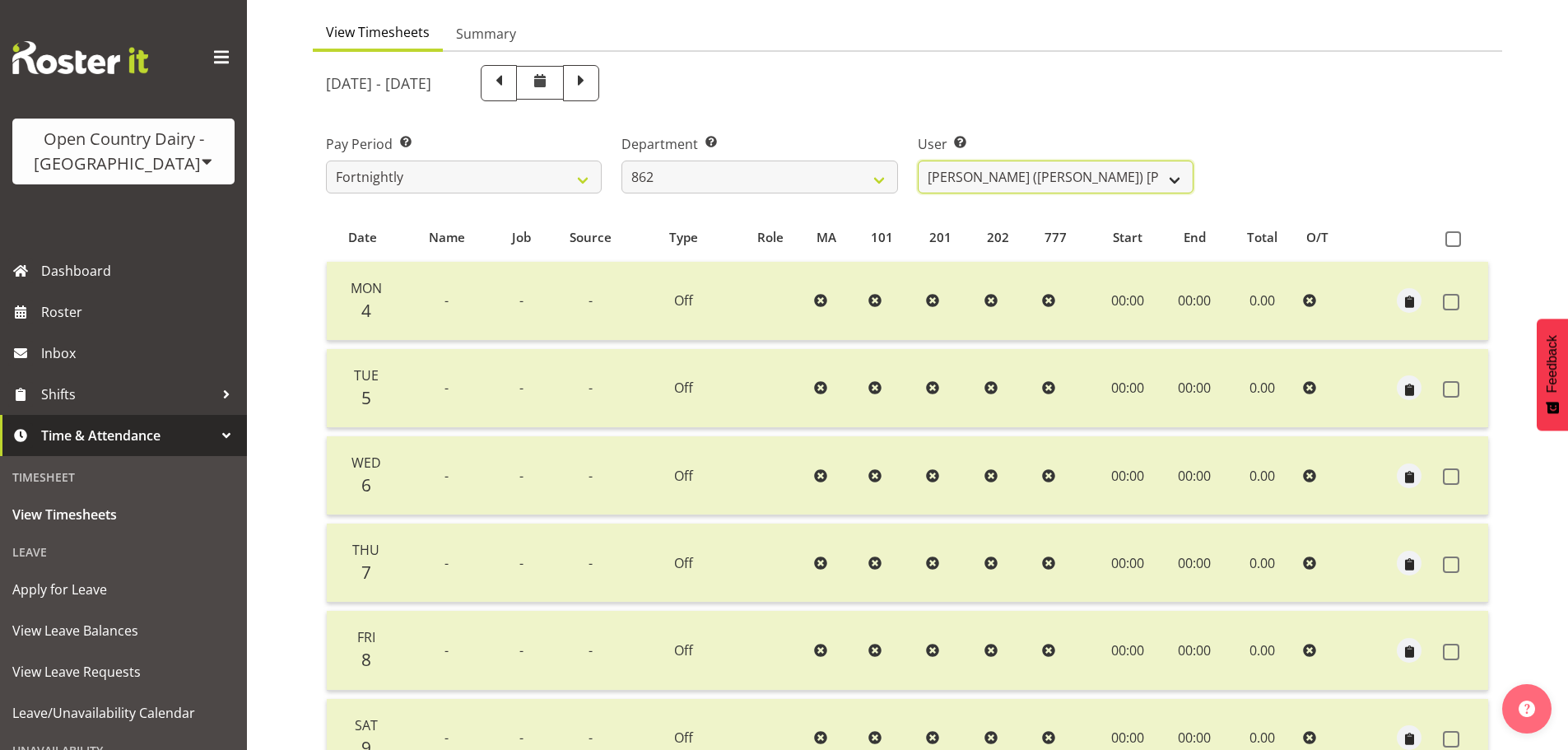
drag, startPoint x: 979, startPoint y: 176, endPoint x: 981, endPoint y: 192, distance: 16.1
click at [979, 176] on select "[PERSON_NAME] ❌ [PERSON_NAME] ([PERSON_NAME]) [PERSON_NAME] ✔ [PERSON_NAME] ❌ F…" at bounding box center [1055, 176] width 275 height 33
click at [917, 160] on select "[PERSON_NAME] ❌ [PERSON_NAME] ([PERSON_NAME]) [PERSON_NAME] ✔ [PERSON_NAME] ❌ F…" at bounding box center [1055, 176] width 275 height 33
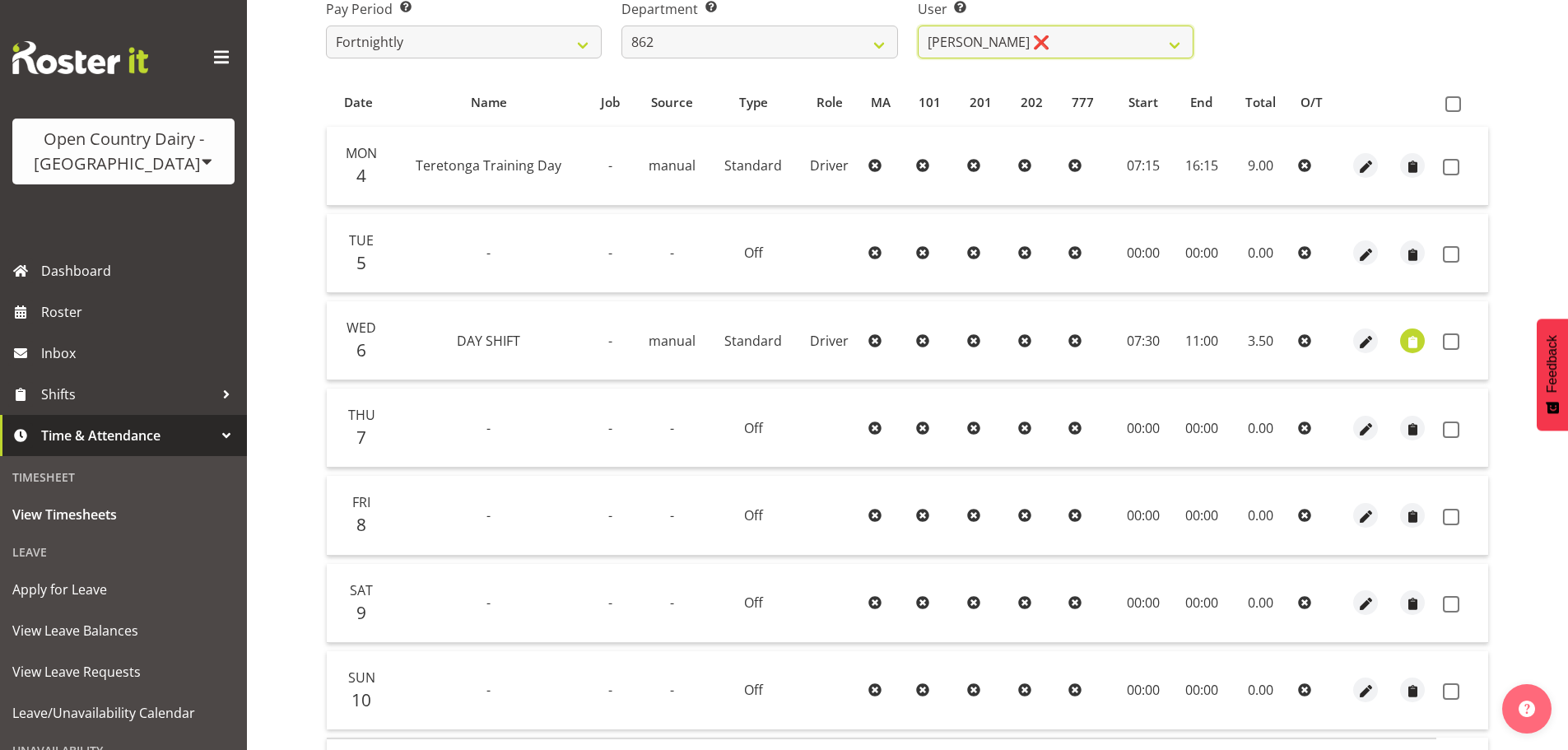
scroll to position [230, 0]
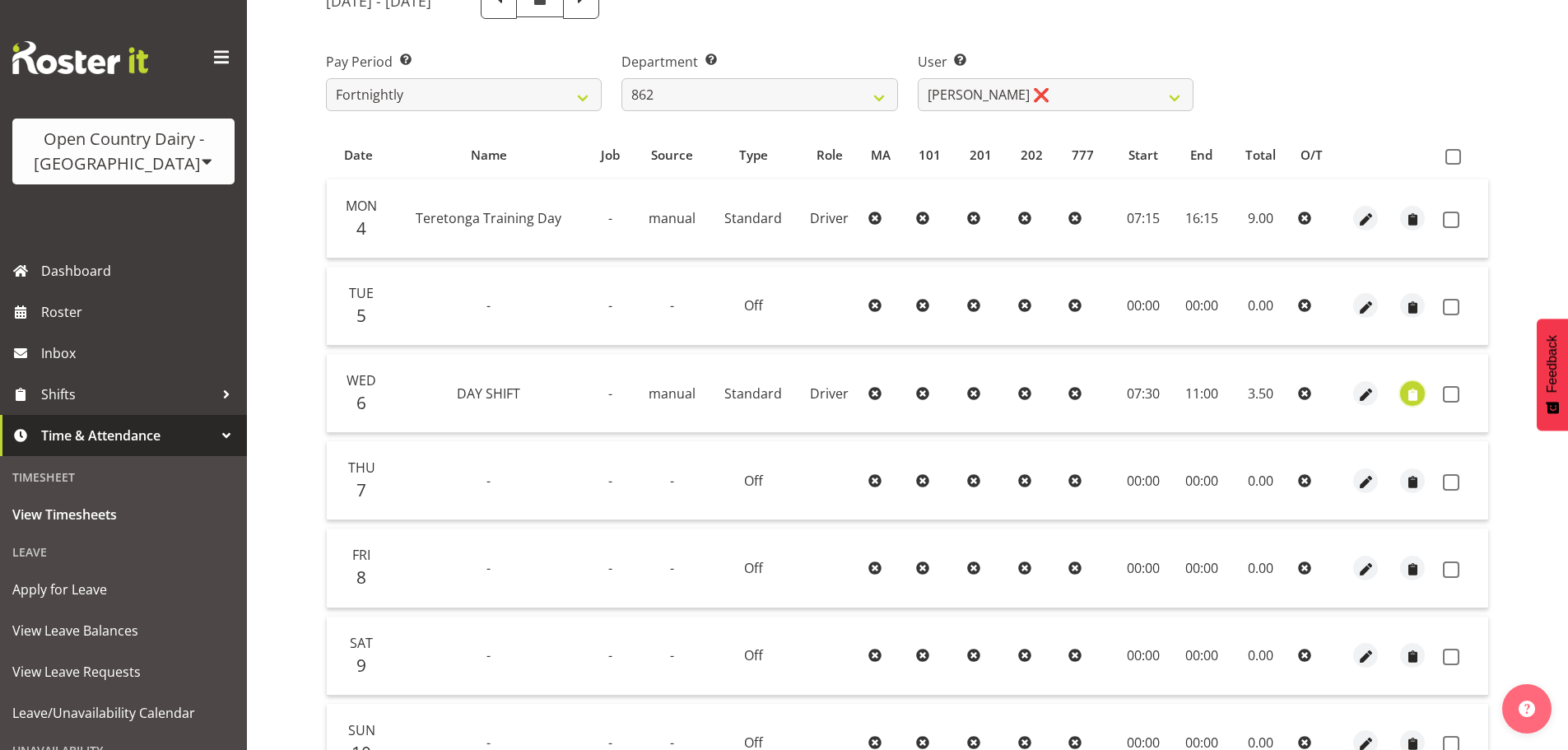
click at [1409, 389] on span "button" at bounding box center [1413, 395] width 19 height 19
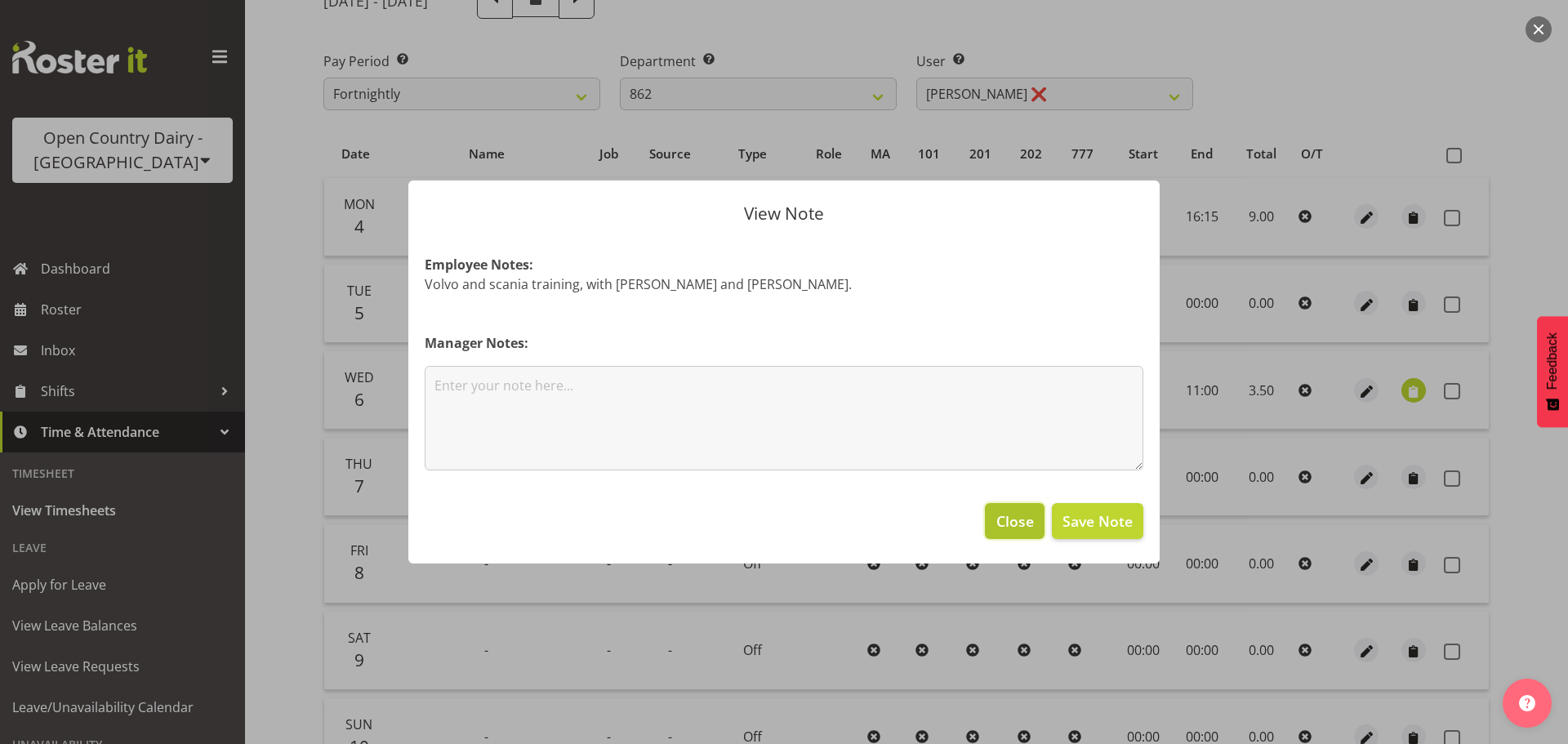
click at [1006, 514] on span "Close" at bounding box center [1015, 520] width 37 height 21
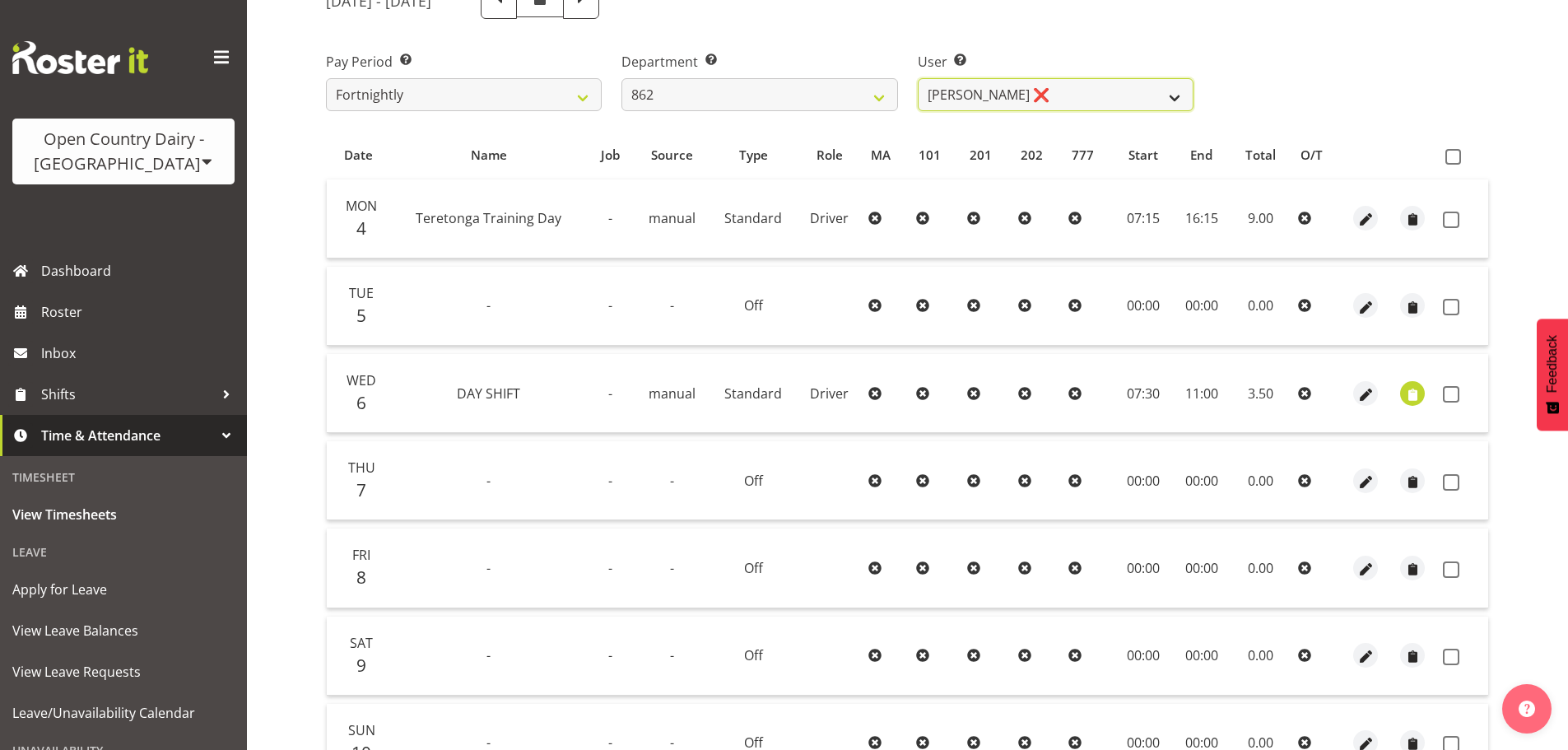
click at [1040, 93] on select "[PERSON_NAME] ❌ [PERSON_NAME] ([PERSON_NAME]) [PERSON_NAME] ✔ [PERSON_NAME] ❌ F…" at bounding box center [1055, 95] width 275 height 33
select select "10208"
click at [917, 78] on select "[PERSON_NAME] ❌ [PERSON_NAME] ([PERSON_NAME]) [PERSON_NAME] ✔ [PERSON_NAME] ❌ F…" at bounding box center [1055, 95] width 275 height 33
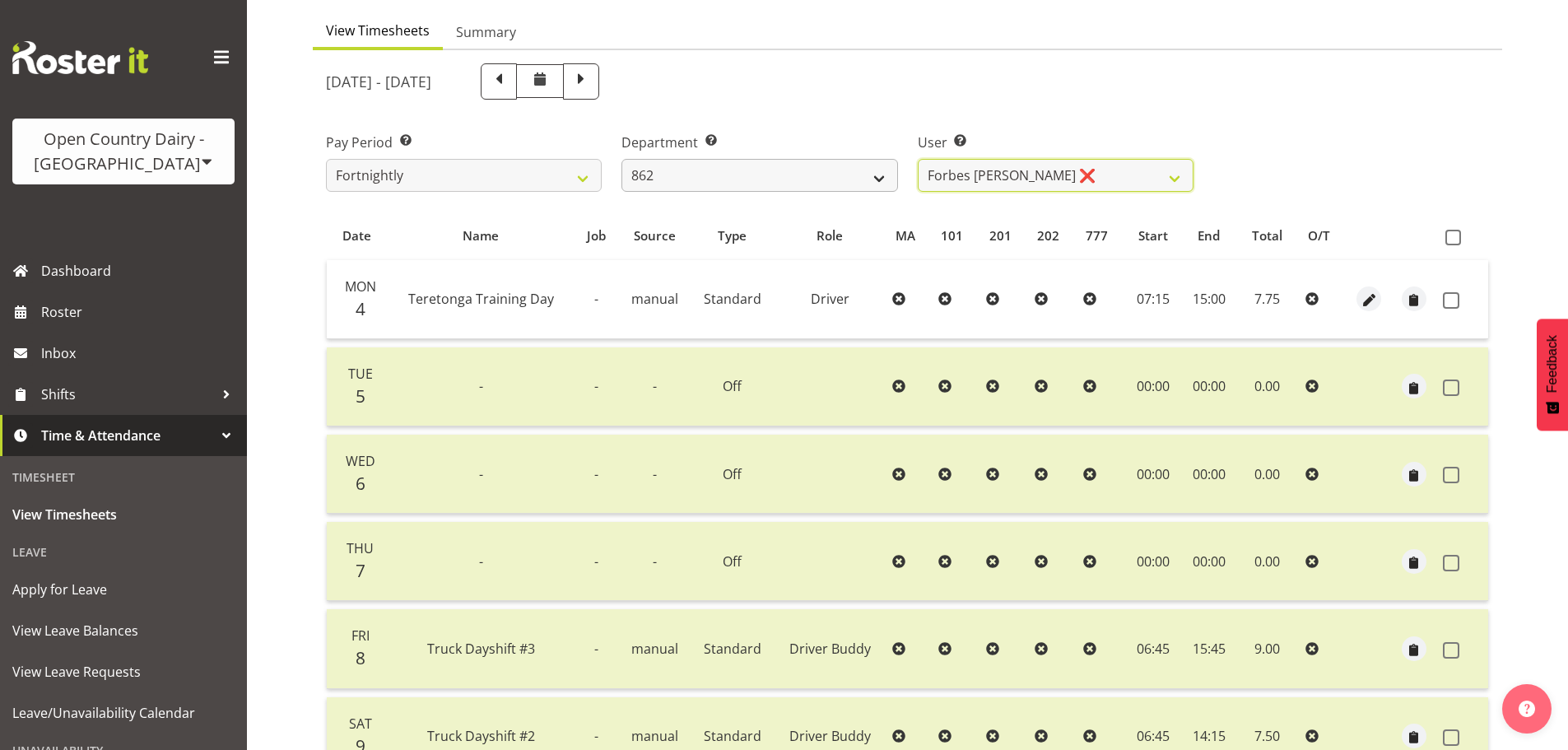
scroll to position [148, 0]
click at [834, 174] on select "734 735 736 737 738 739 850 851 852 853 854 855 856 858 861 862 865 868 869 870" at bounding box center [759, 176] width 275 height 33
select select "678"
click at [622, 160] on select "734 735 736 737 738 739 850 851 852 853 854 855 856 858 861 862 865 868 869 870" at bounding box center [759, 176] width 275 height 33
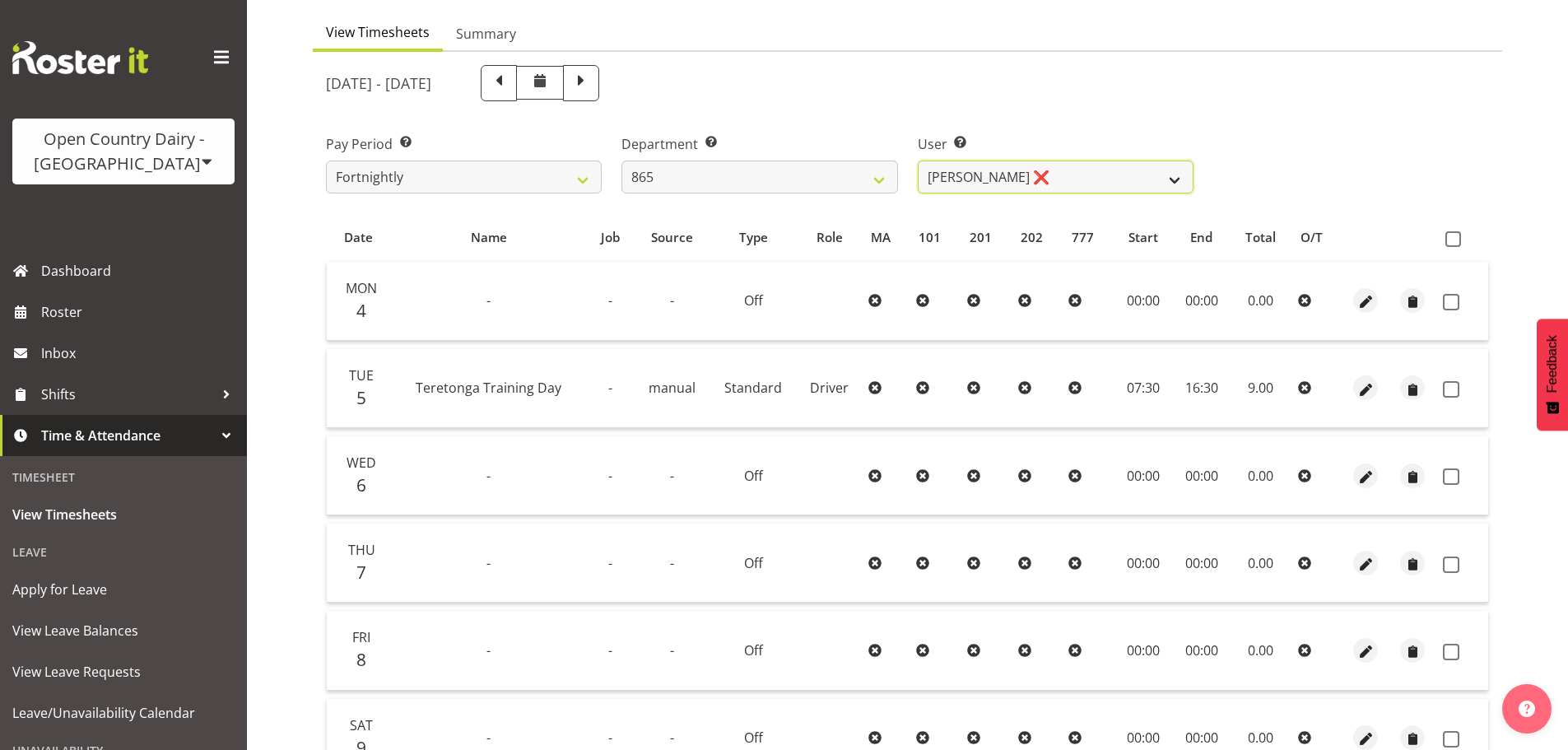
click at [968, 173] on select "[PERSON_NAME] ❌ [PERSON_NAME] ❌ [PERSON_NAME] ❌" at bounding box center [1055, 176] width 275 height 33
click at [917, 160] on select "[PERSON_NAME] ❌ [PERSON_NAME] ❌ [PERSON_NAME] ❌" at bounding box center [1055, 176] width 275 height 33
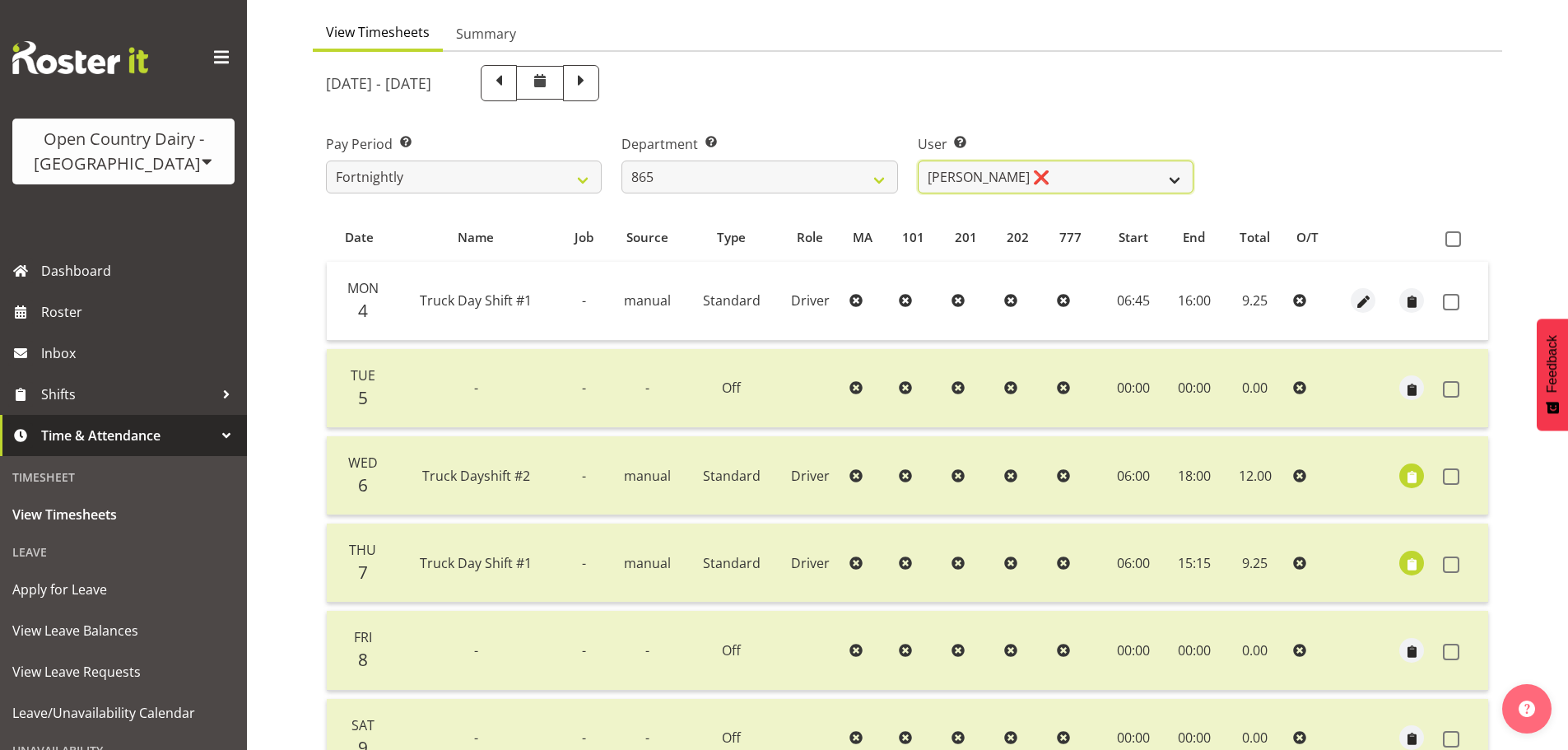
click at [987, 188] on select "[PERSON_NAME] ❌ [PERSON_NAME] ❌ [PERSON_NAME] ❌" at bounding box center [1055, 176] width 275 height 33
select select "9760"
click at [917, 160] on select "[PERSON_NAME] ❌ [PERSON_NAME] ❌ [PERSON_NAME] ❌" at bounding box center [1055, 176] width 275 height 33
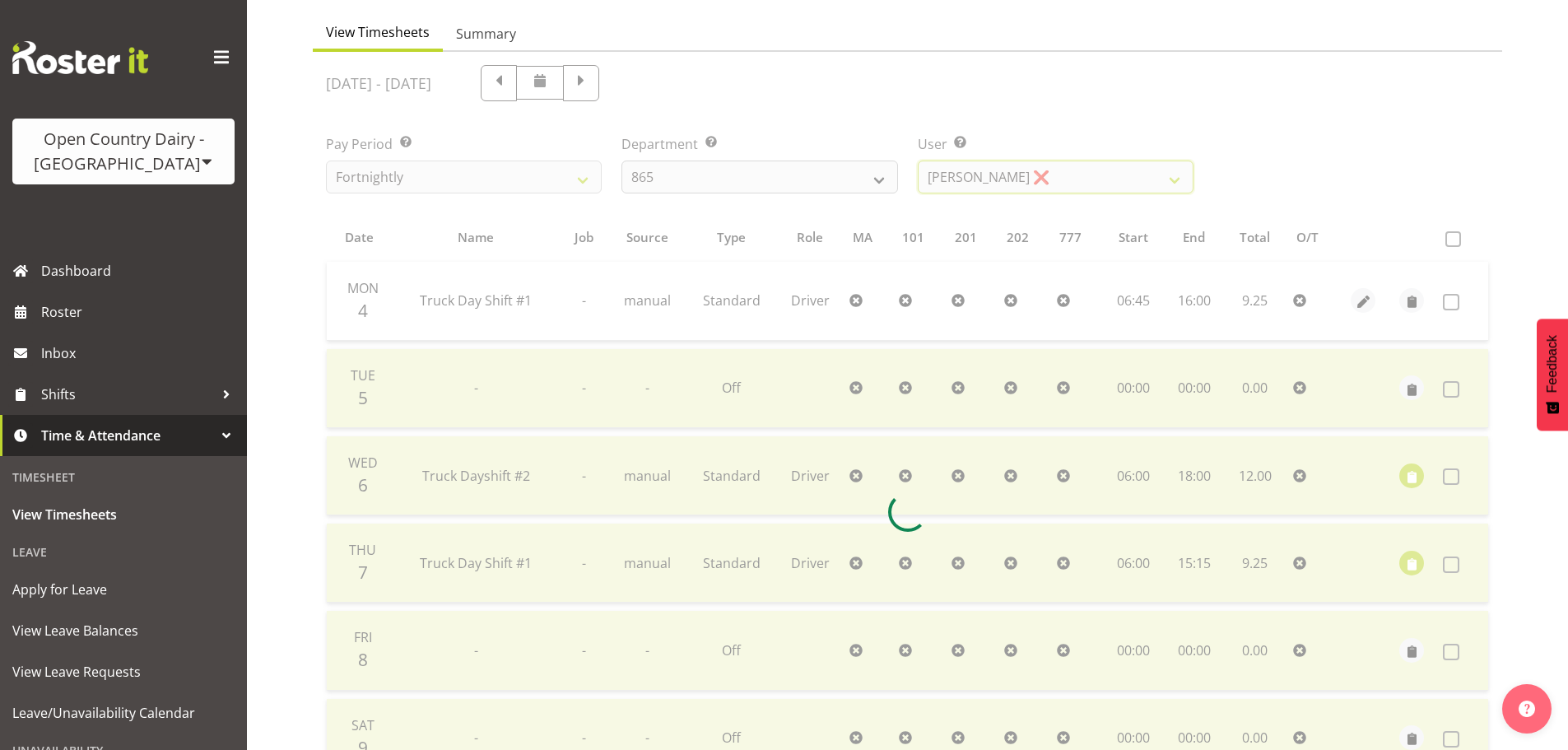
scroll to position [72, 0]
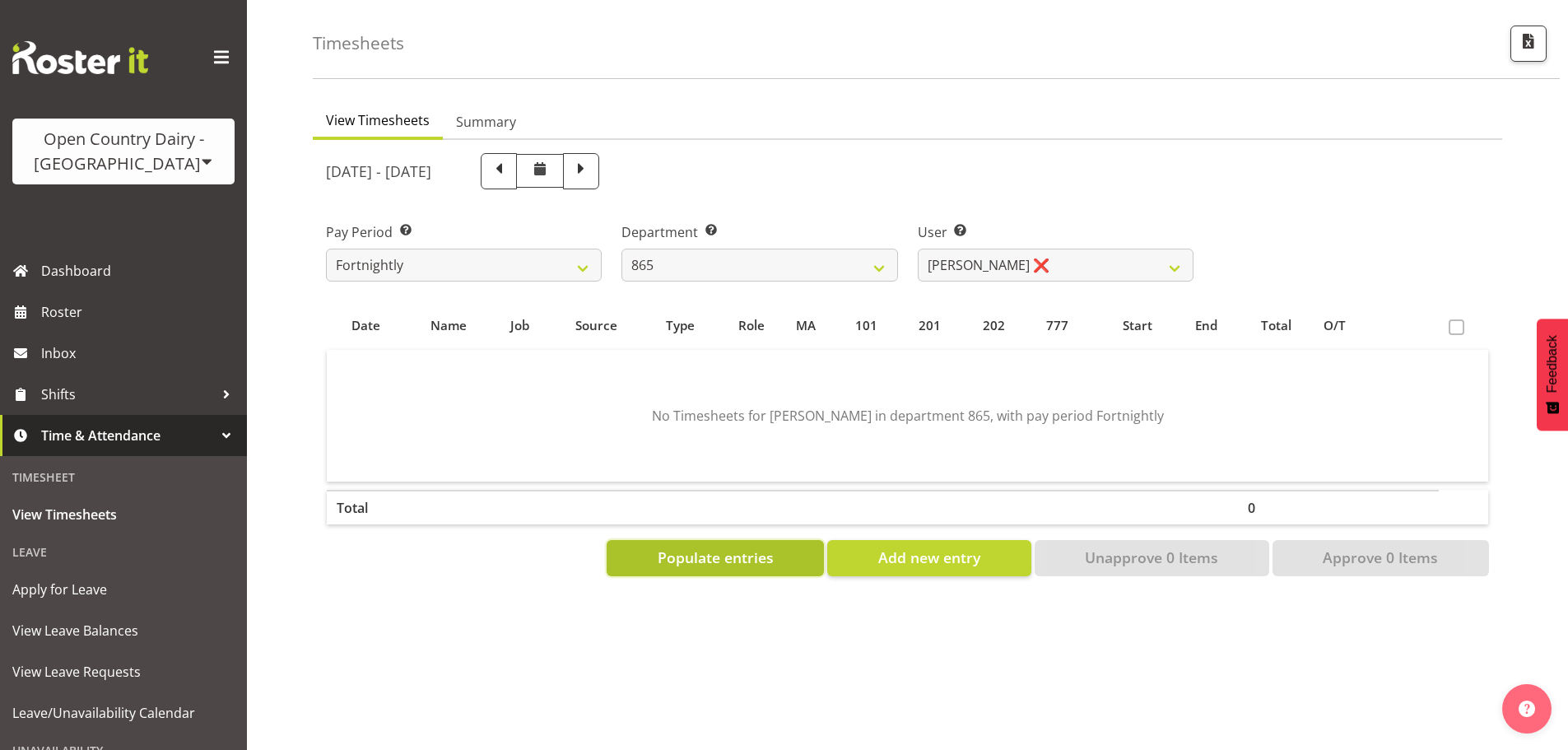
click at [672, 546] on span "Populate entries" at bounding box center [715, 557] width 116 height 21
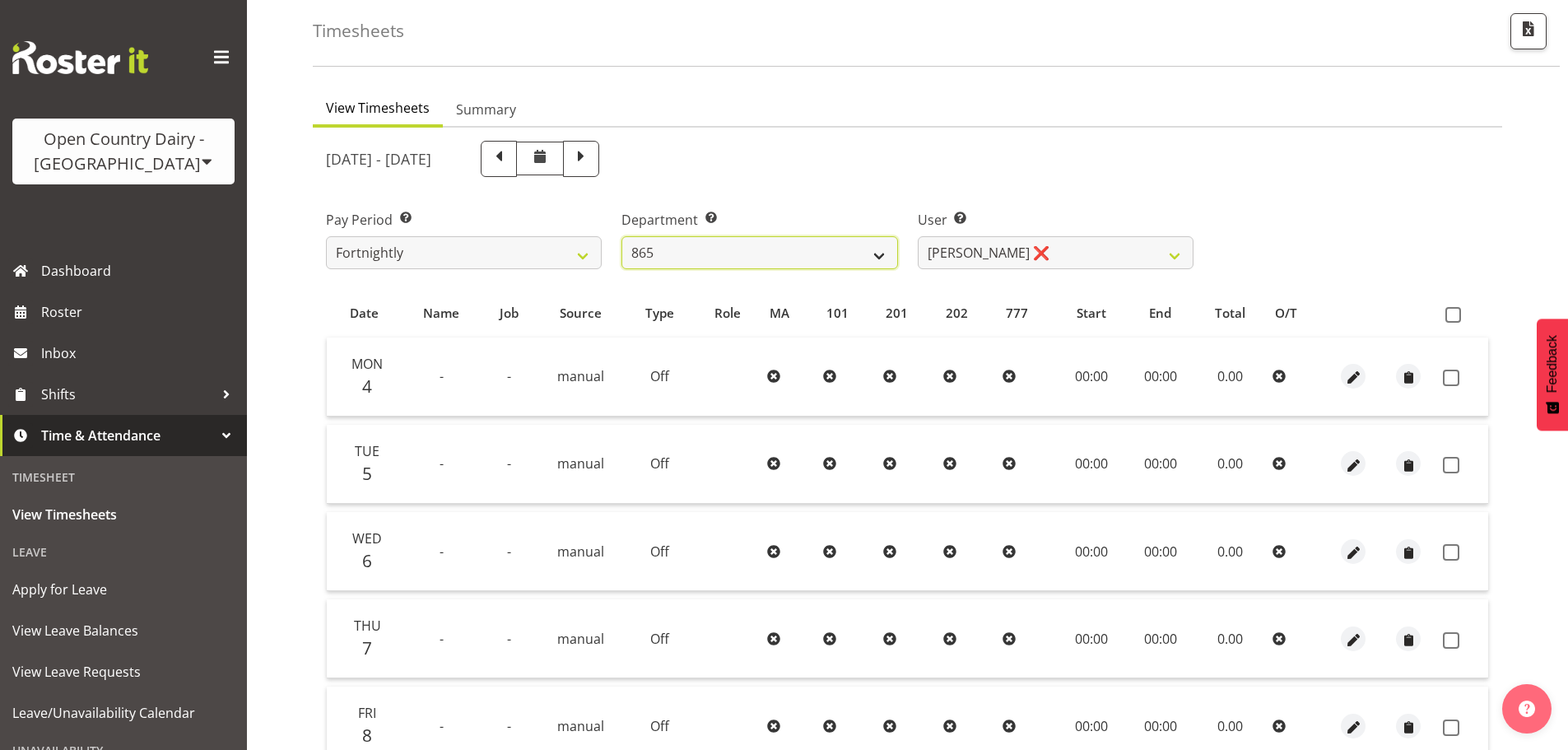
click at [784, 266] on select "734 735 736 737 738 739 850 851 852 853 854 855 856 858 861 862 865 868 869 870" at bounding box center [759, 252] width 275 height 33
select select "675"
click at [622, 236] on select "734 735 736 737 738 739 850 851 852 853 854 855 856 858 861 862 865 868 869 870" at bounding box center [759, 252] width 275 height 33
select select "7389"
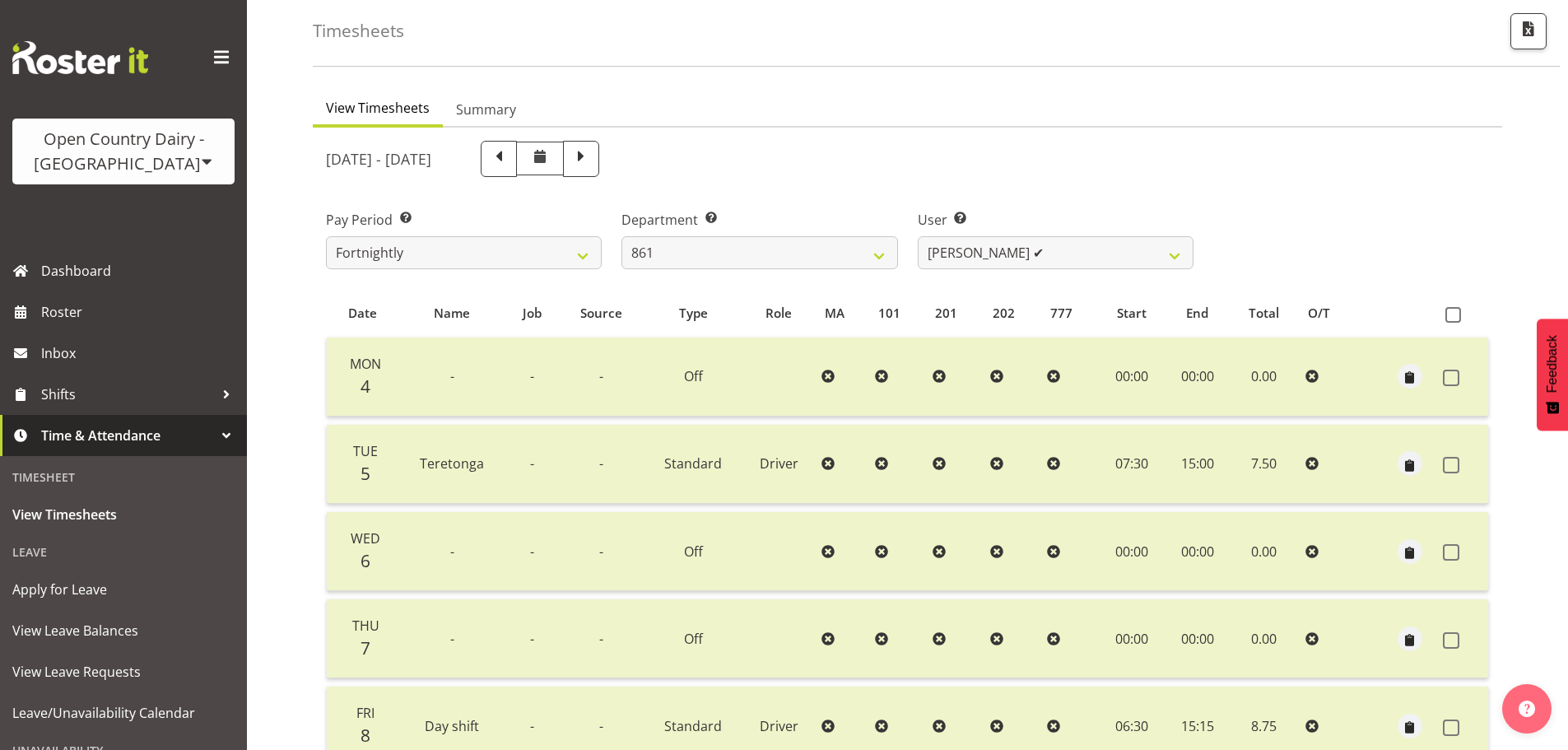
click at [973, 248] on div "[DATE] - [DATE] Pay Period Select which pay period you would like to view. Fort…" at bounding box center [907, 583] width 1163 height 903
click at [973, 249] on select "[PERSON_NAME] ✔ [PERSON_NAME] ❌ [PERSON_NAME] ❌" at bounding box center [1055, 252] width 275 height 33
click at [851, 238] on select "734 735 736 737 738 739 850 851 852 853 854 855 856 858 861 862 865 868 869 870" at bounding box center [759, 252] width 275 height 33
select select "681"
click at [622, 236] on select "734 735 736 737 738 739 850 851 852 853 854 855 856 858 861 862 865 868 869 870" at bounding box center [759, 252] width 275 height 33
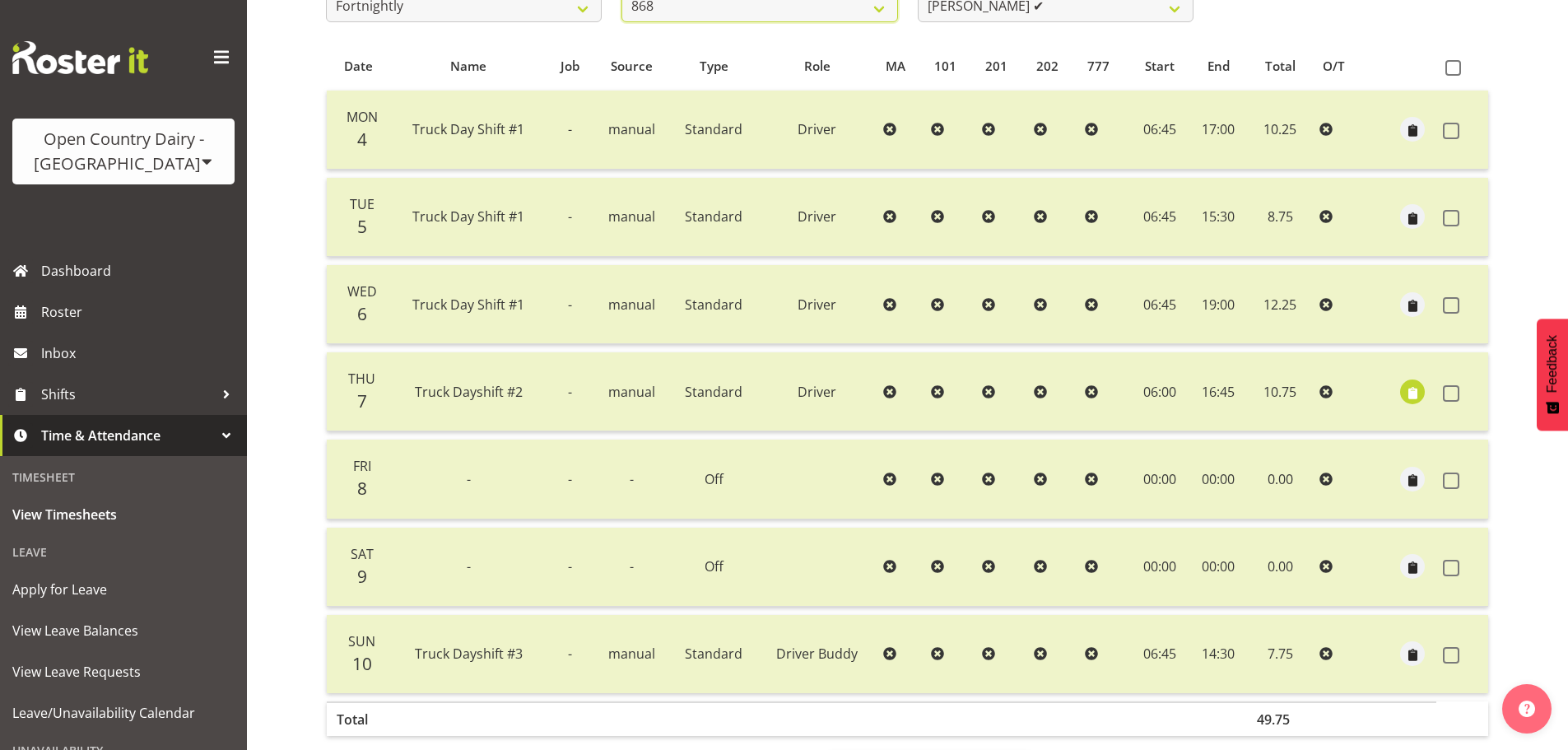
scroll to position [237, 0]
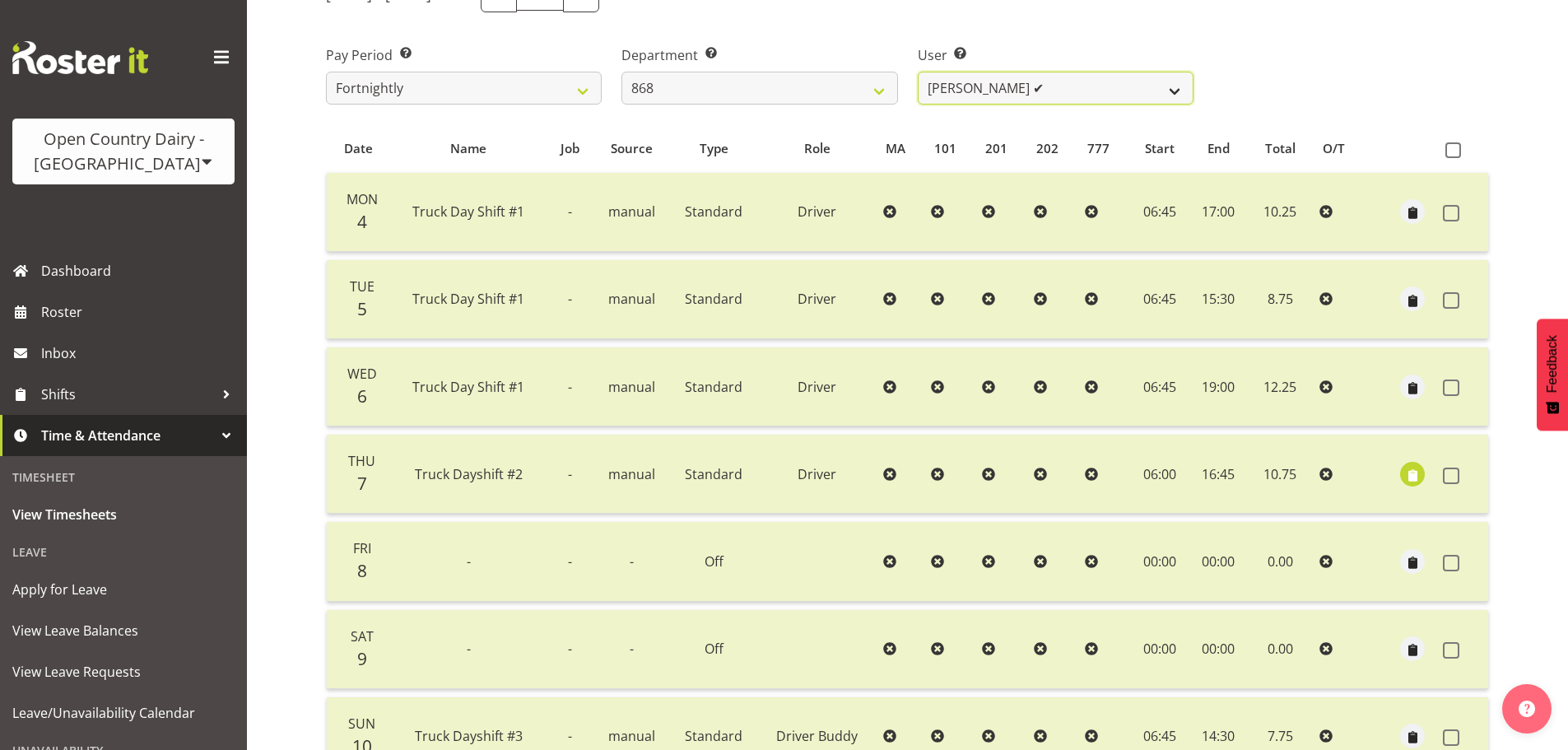
drag, startPoint x: 1030, startPoint y: 89, endPoint x: 1025, endPoint y: 101, distance: 13.0
click at [1030, 89] on select "[PERSON_NAME] ✔ [PERSON_NAME] ❌ [PERSON_NAME] ❌ [PERSON_NAME] ❌" at bounding box center [1055, 88] width 275 height 33
click at [917, 72] on select "[PERSON_NAME] ✔ [PERSON_NAME] ❌ [PERSON_NAME] ❌ [PERSON_NAME] ❌" at bounding box center [1055, 88] width 275 height 33
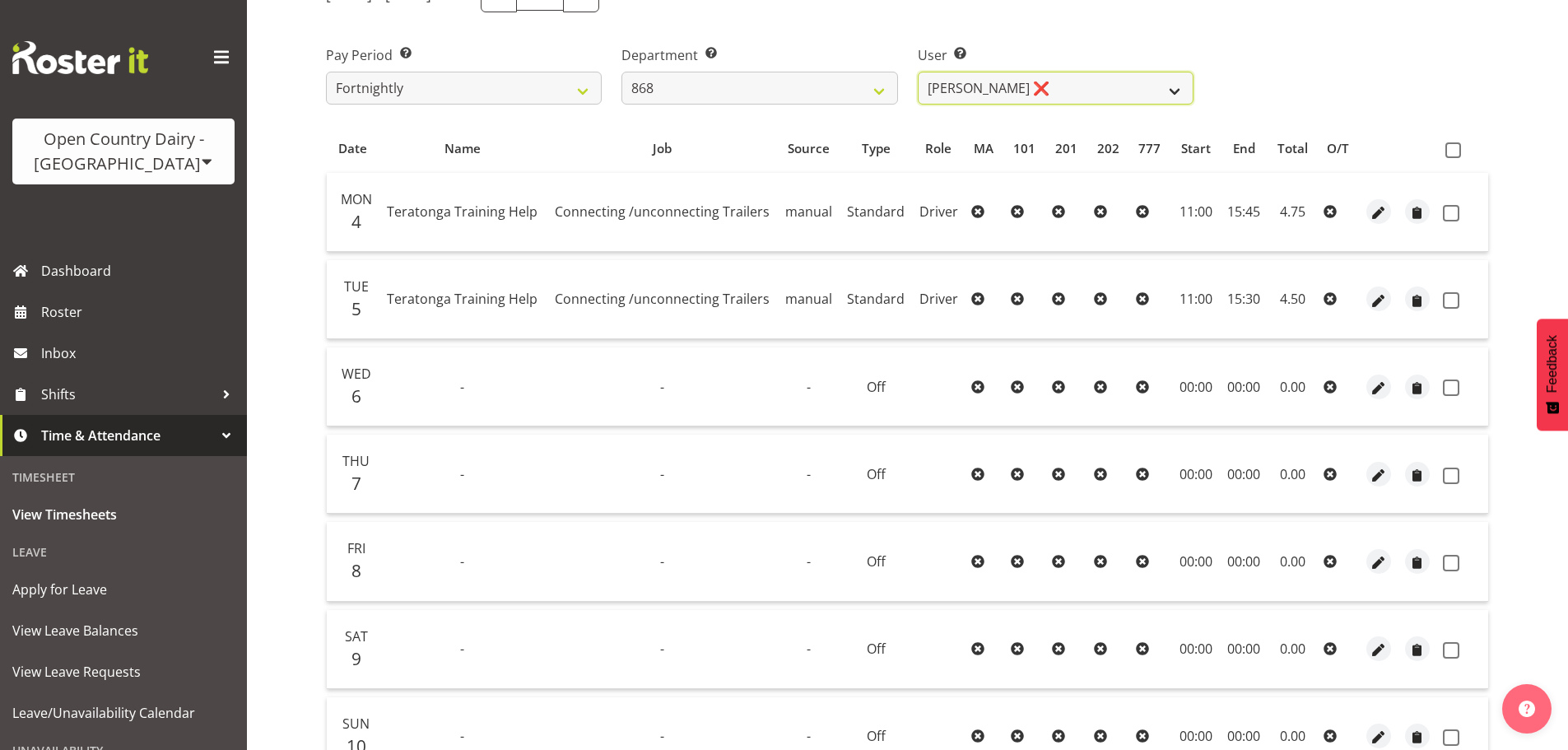
click at [990, 90] on select "[PERSON_NAME] ✔ [PERSON_NAME] ❌ [PERSON_NAME] ❌ [PERSON_NAME] ❌" at bounding box center [1055, 88] width 275 height 33
click at [917, 72] on select "[PERSON_NAME] ✔ [PERSON_NAME] ❌ [PERSON_NAME] ❌ [PERSON_NAME] ❌" at bounding box center [1055, 88] width 275 height 33
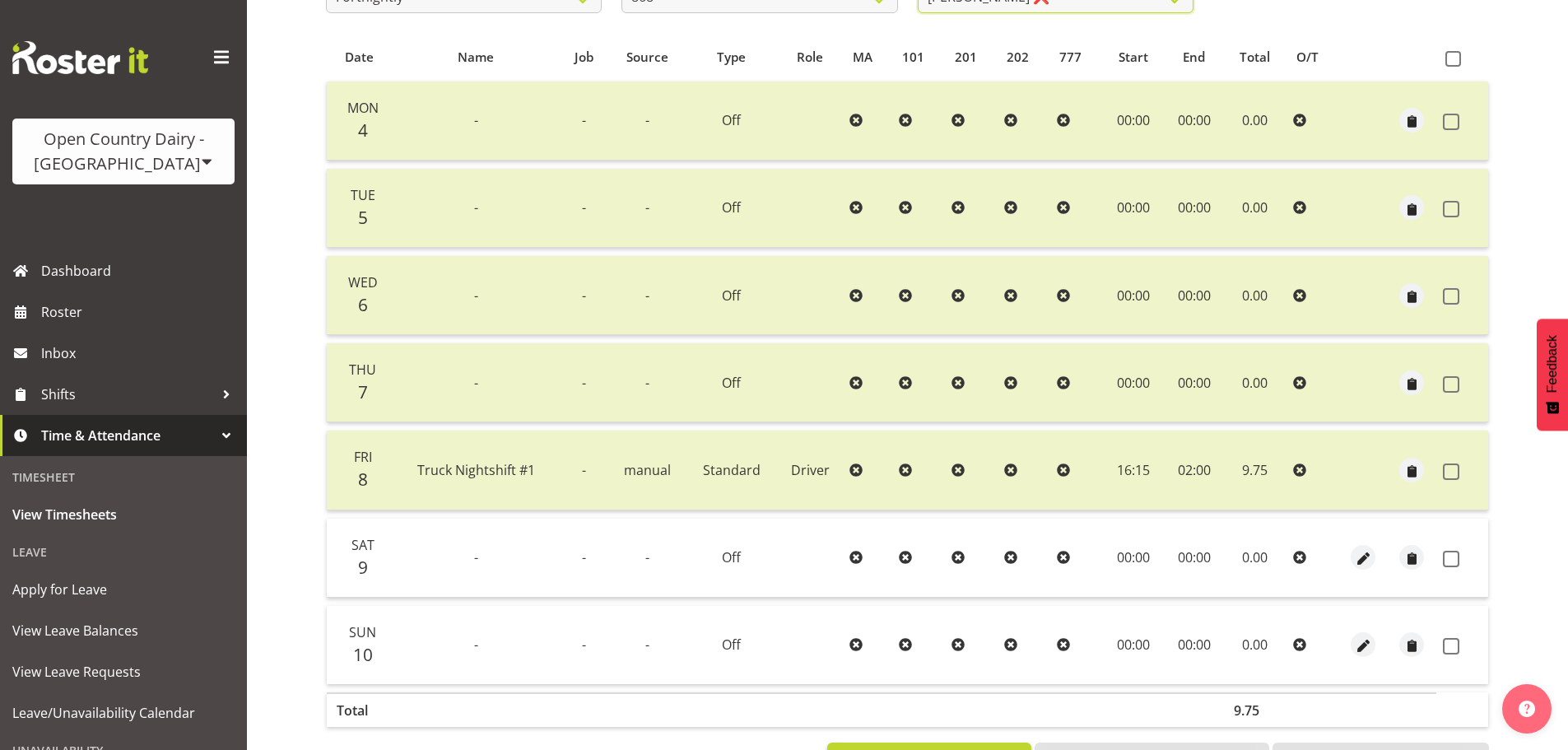
scroll to position [230, 0]
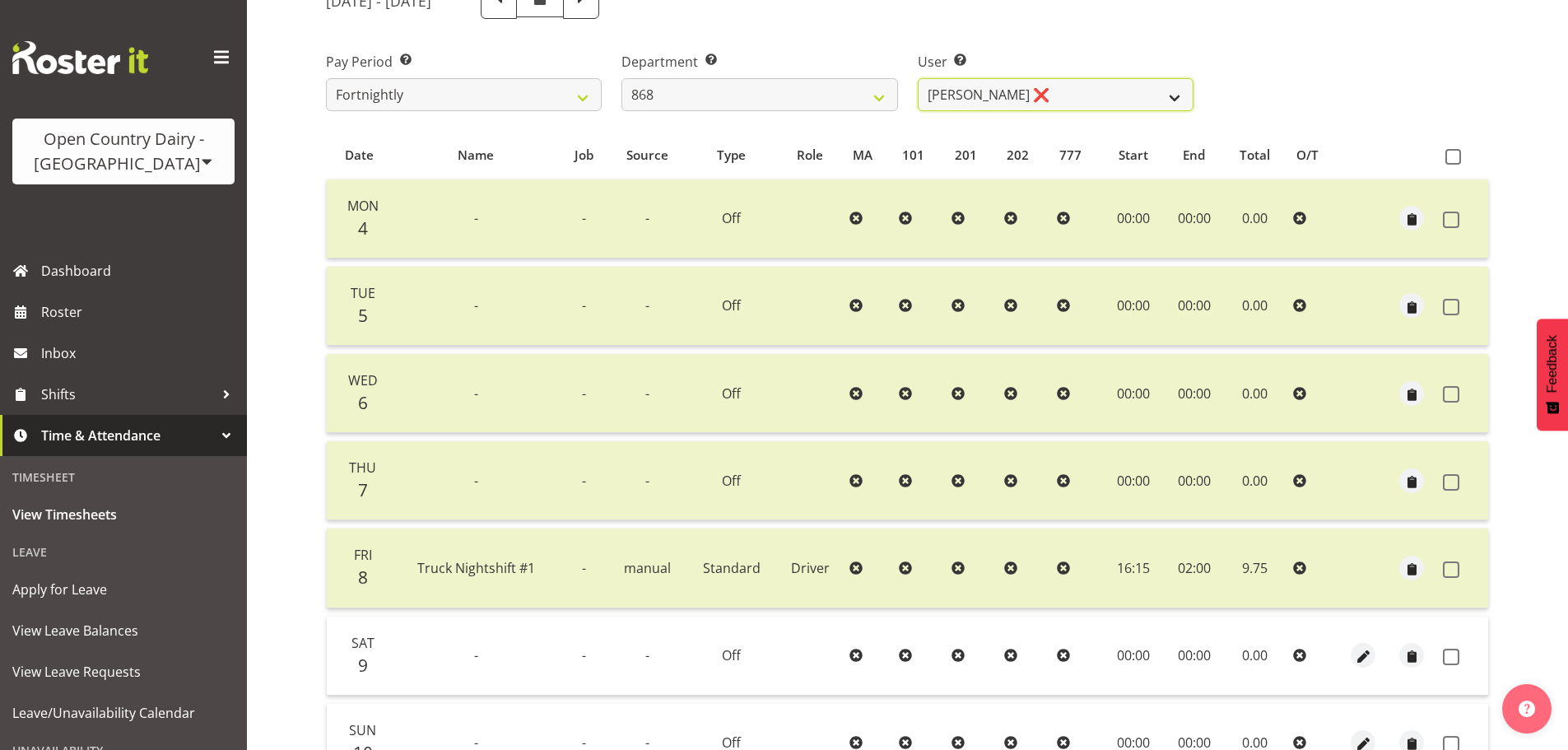
click at [1030, 101] on select "[PERSON_NAME] ✔ [PERSON_NAME] ❌ [PERSON_NAME] ❌ [PERSON_NAME] ❌" at bounding box center [1055, 95] width 275 height 33
click at [1010, 116] on div "User Select user. Note: This is filtered down by the previous two drop-down ite…" at bounding box center [1056, 75] width 296 height 92
click at [1016, 103] on select "[PERSON_NAME] ✔ [PERSON_NAME] ❌ [PERSON_NAME] ❌ [PERSON_NAME] ❌" at bounding box center [1055, 95] width 275 height 33
select select "10268"
click at [917, 78] on select "[PERSON_NAME] ✔ [PERSON_NAME] ❌ [PERSON_NAME] ❌ [PERSON_NAME] ❌" at bounding box center [1055, 95] width 275 height 33
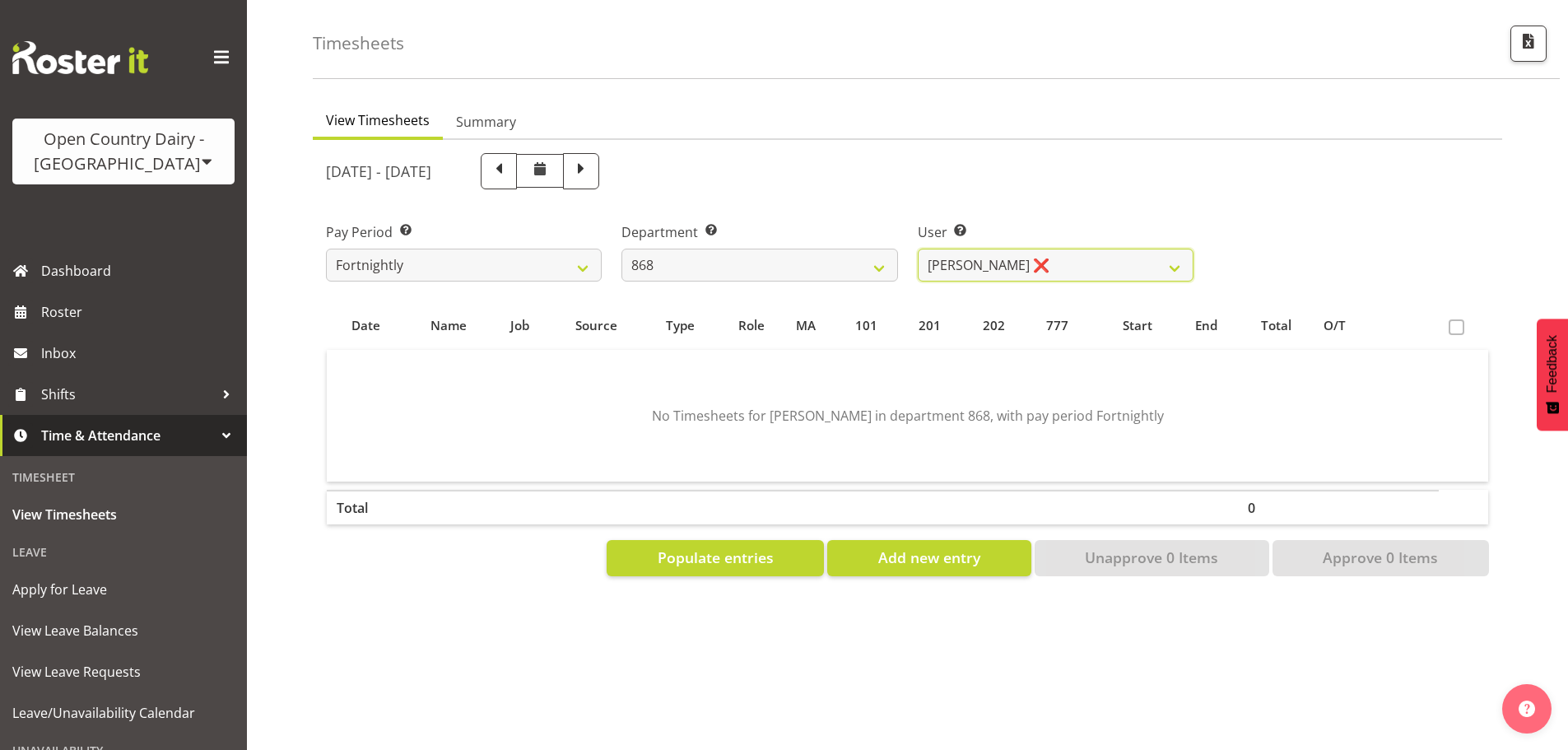
scroll to position [72, 0]
click at [708, 546] on span "Populate entries" at bounding box center [715, 557] width 116 height 21
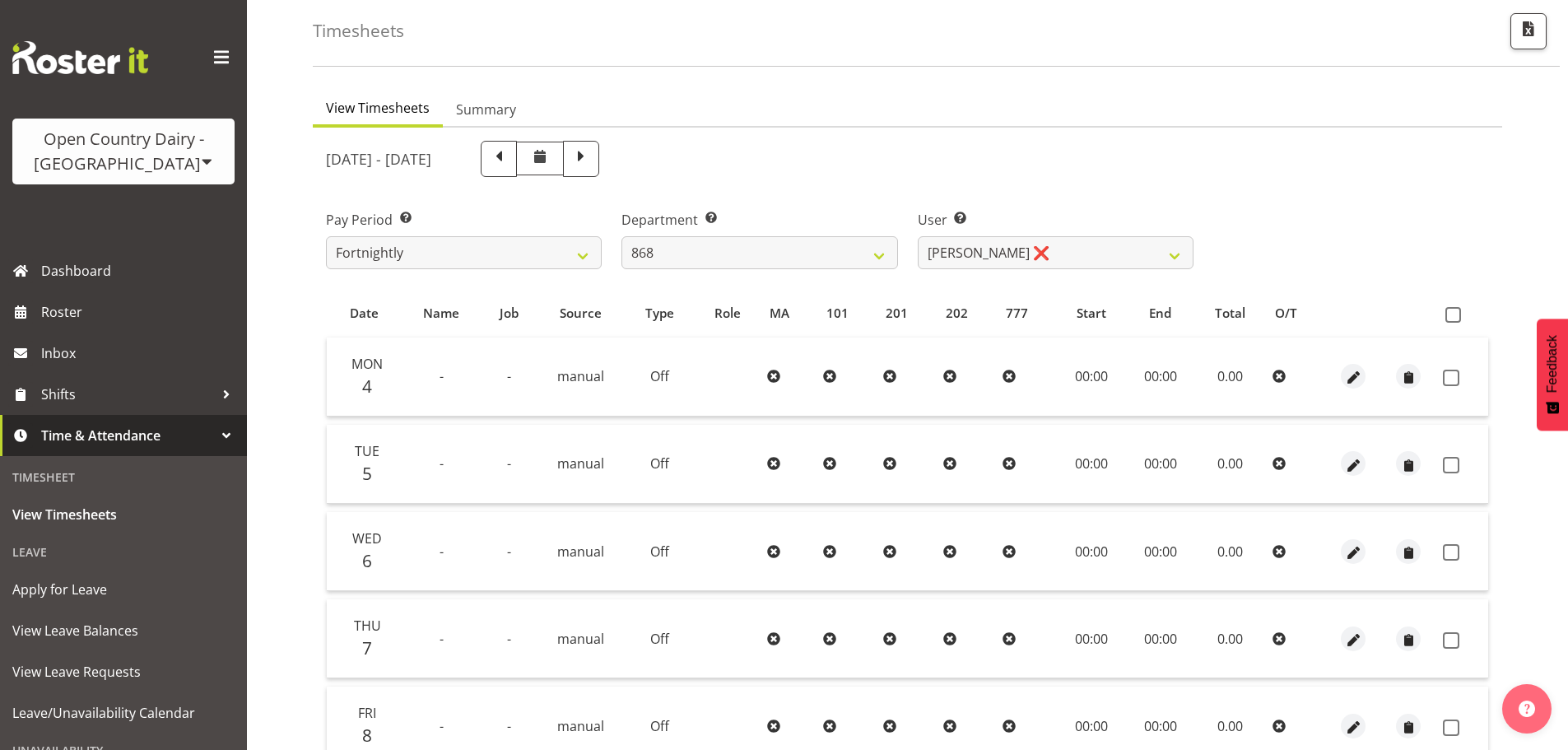
click at [742, 233] on div "Department Select which department you would like to view. 734 735 736 737 738 …" at bounding box center [759, 239] width 275 height 60
click at [736, 244] on select "734 735 736 737 738 739 850 851 852 853 854 855 856 858 861 862 865 868 869 870" at bounding box center [759, 252] width 275 height 33
select select "682"
click at [622, 236] on select "734 735 736 737 738 739 850 851 852 853 854 855 856 858 861 862 865 868 869 870" at bounding box center [759, 252] width 275 height 33
click at [1024, 251] on select "[PERSON_NAME] ❌ [PERSON_NAME] ❌ [PERSON_NAME] ❌ [PERSON_NAME] ❌" at bounding box center [1055, 252] width 275 height 33
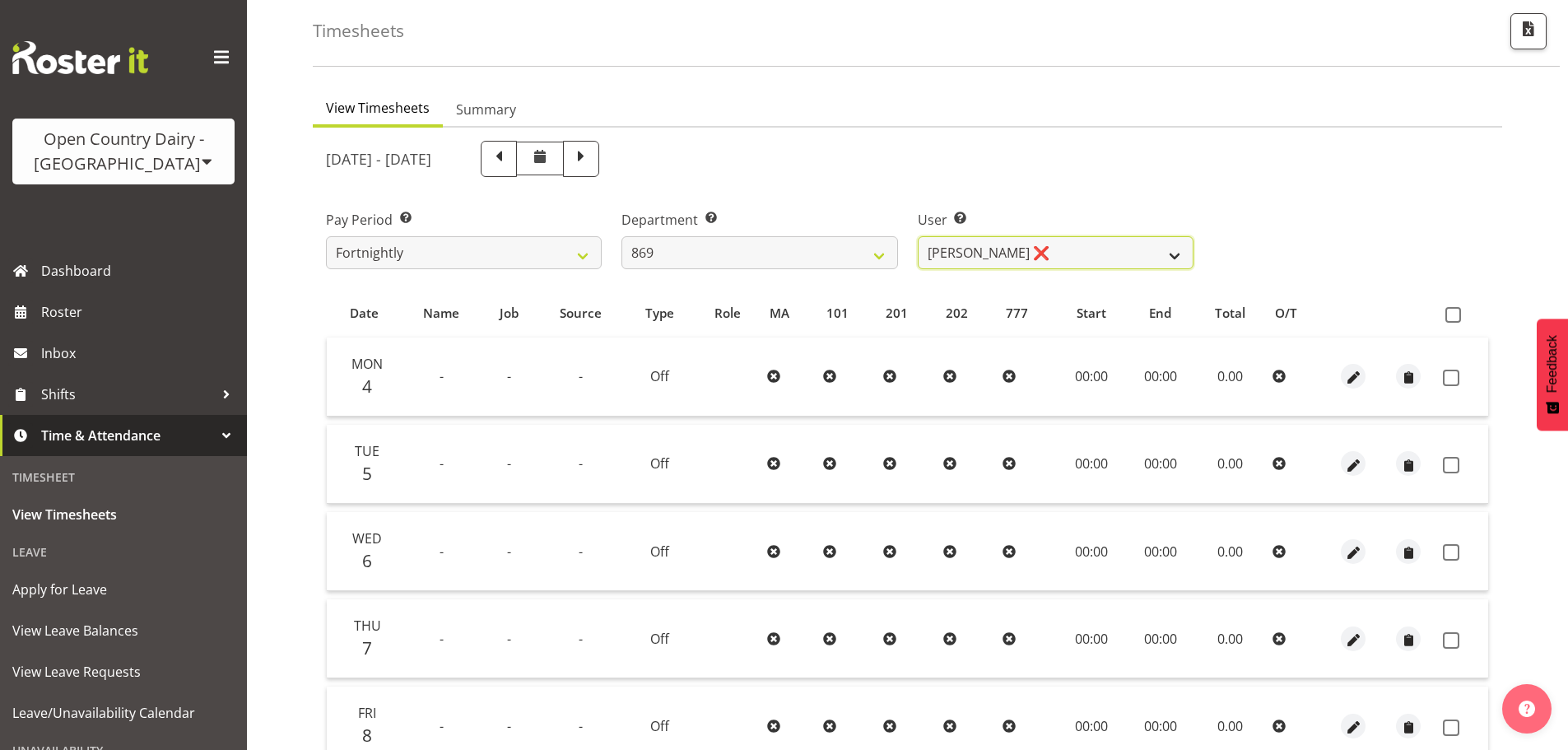
click at [917, 236] on select "[PERSON_NAME] ❌ [PERSON_NAME] ❌ [PERSON_NAME] ❌ [PERSON_NAME] ❌" at bounding box center [1055, 252] width 275 height 33
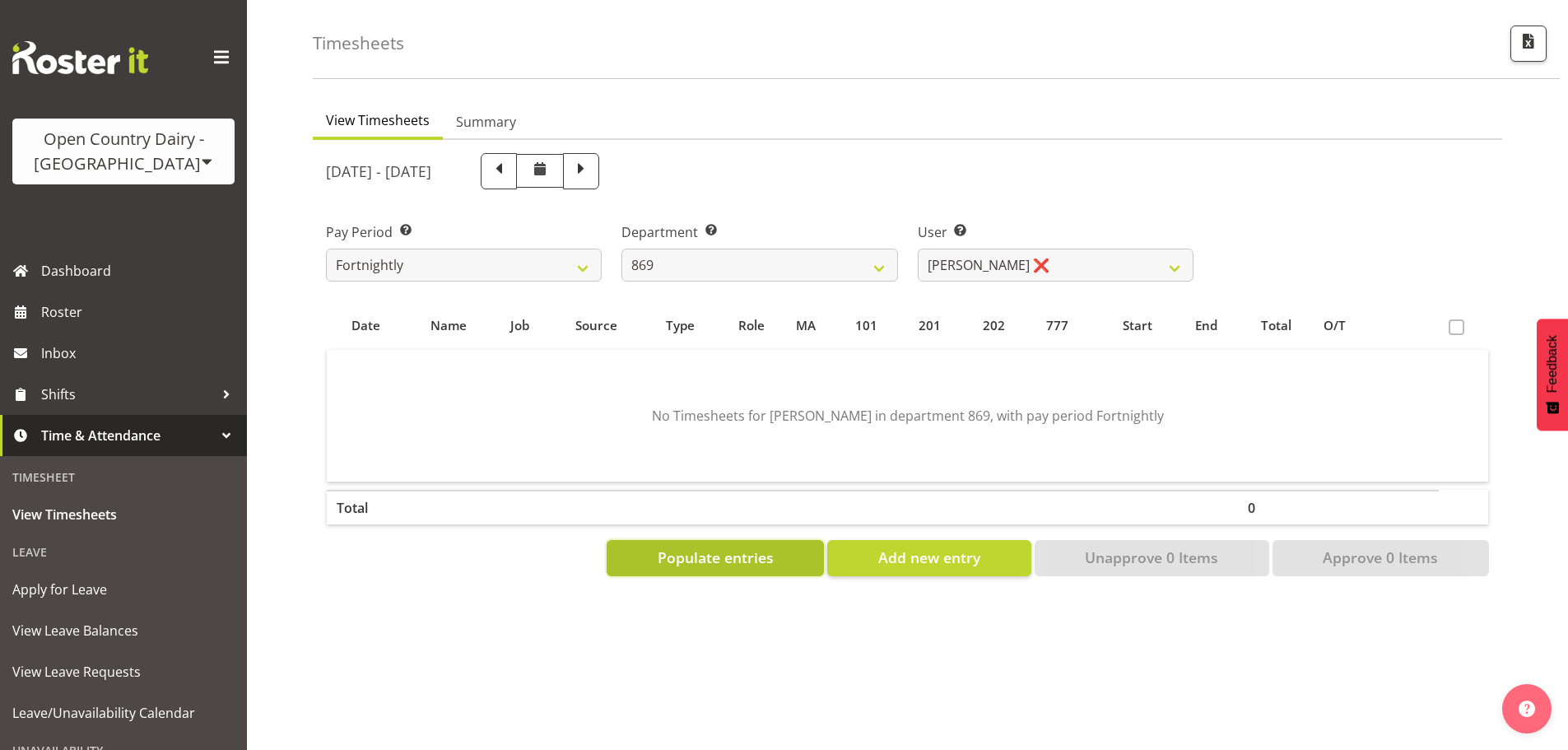
click at [763, 547] on span "Populate entries" at bounding box center [715, 557] width 116 height 21
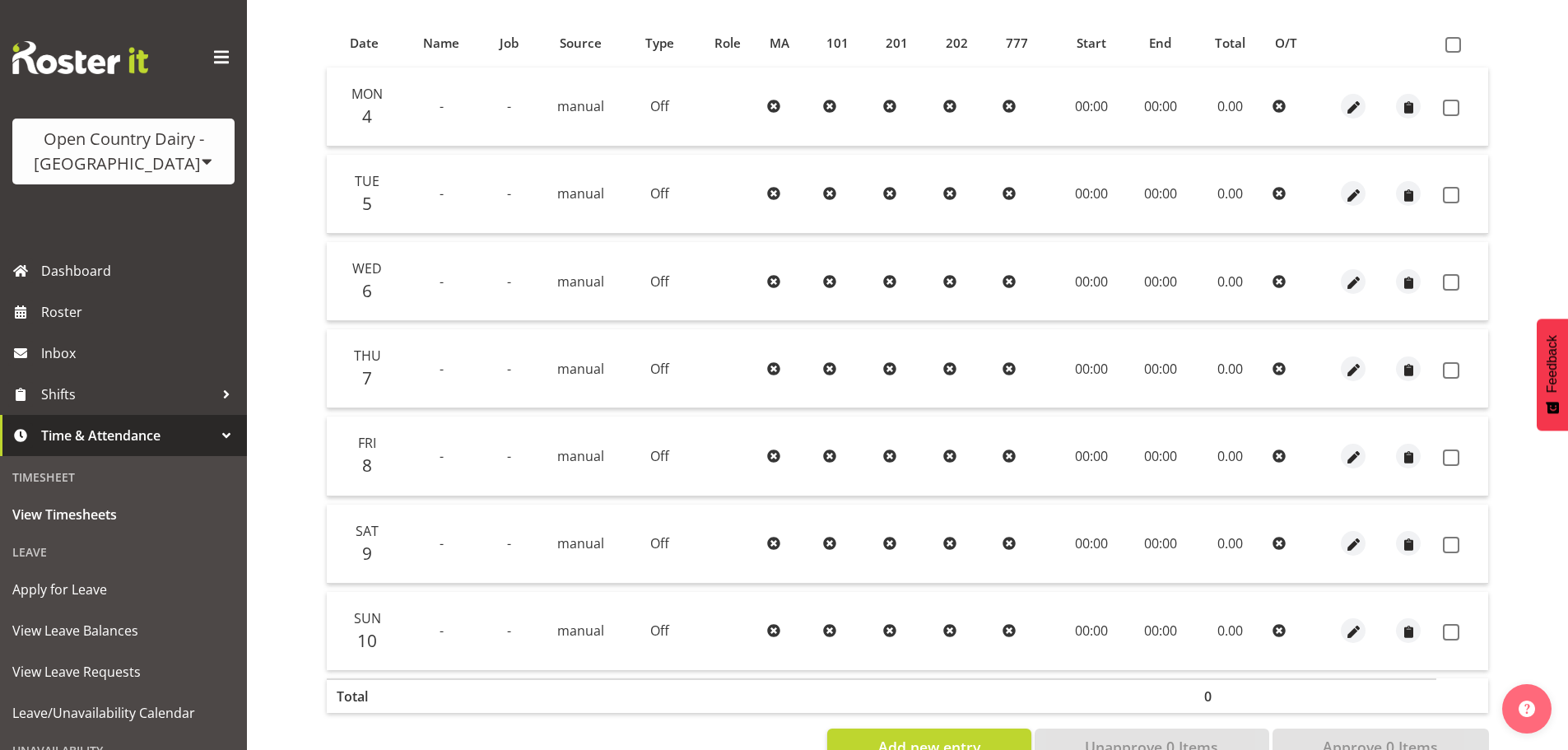
scroll to position [230, 0]
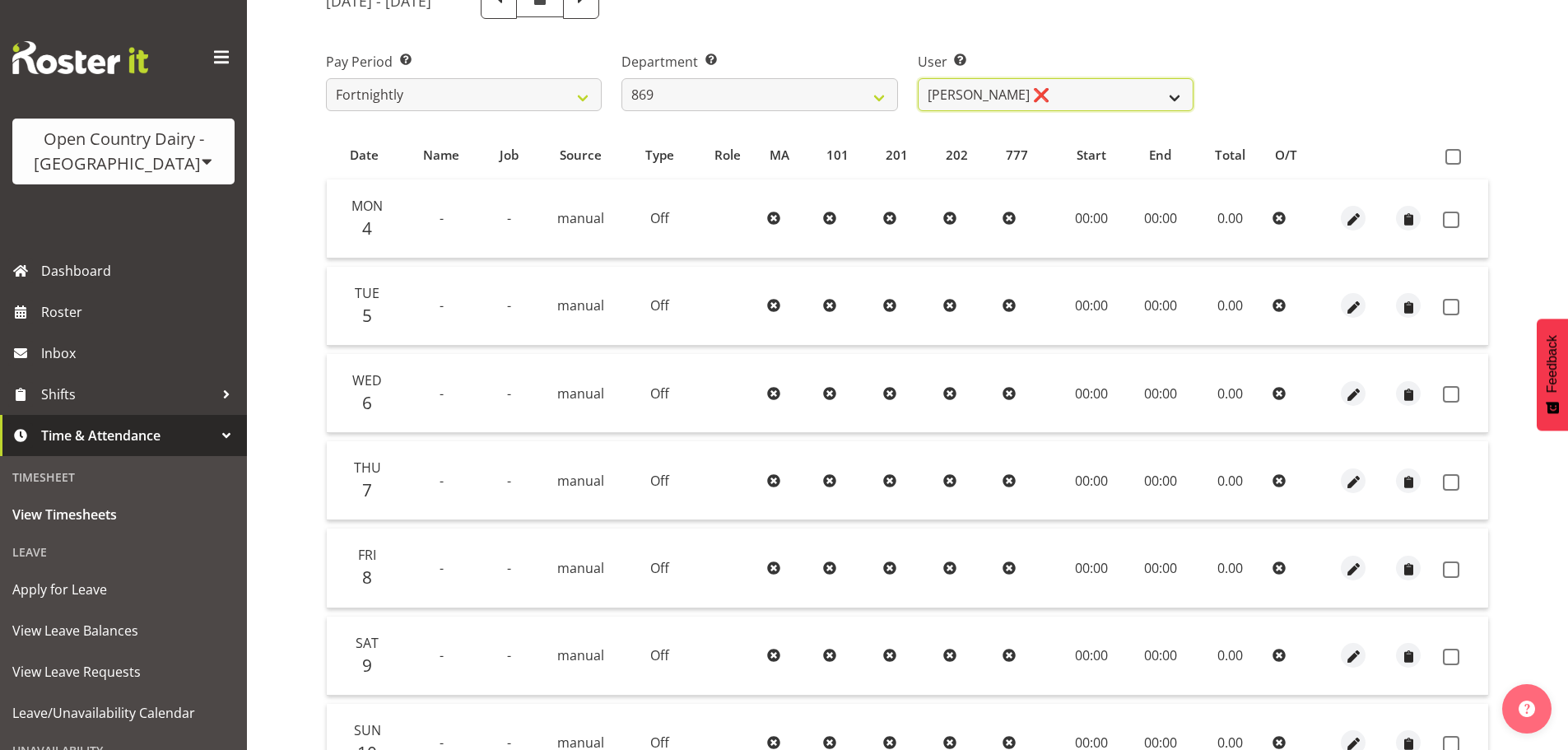
click at [1023, 106] on select "[PERSON_NAME] ❌ [PERSON_NAME] ❌ [PERSON_NAME] ❌ [PERSON_NAME] ❌" at bounding box center [1055, 95] width 275 height 33
click at [917, 78] on select "[PERSON_NAME] ❌ [PERSON_NAME] ❌ [PERSON_NAME] ❌ [PERSON_NAME] ❌" at bounding box center [1055, 95] width 275 height 33
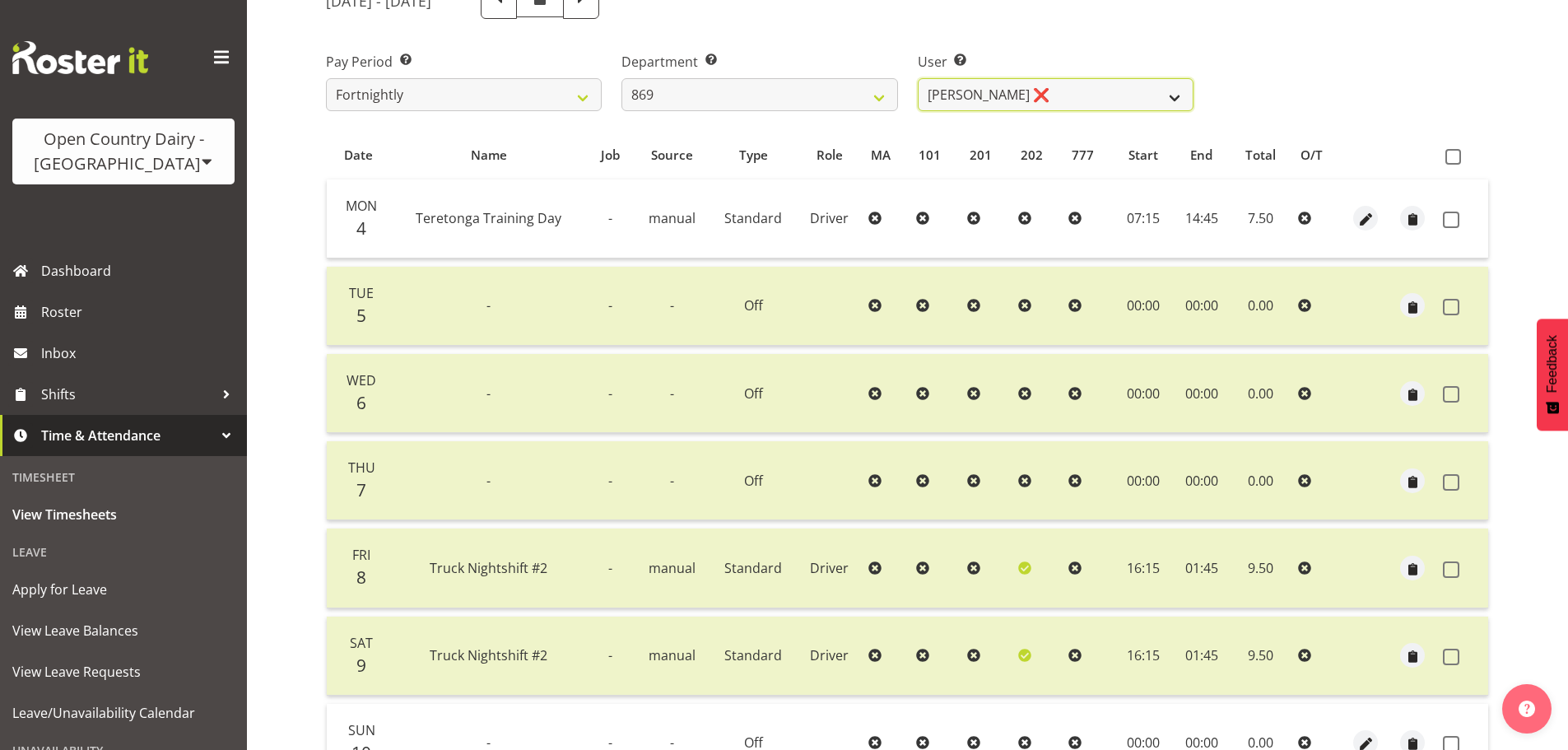
click at [993, 103] on select "[PERSON_NAME] ❌ [PERSON_NAME] ❌ [PERSON_NAME] ❌ [PERSON_NAME] ❌" at bounding box center [1055, 95] width 275 height 33
select select "7399"
click at [917, 78] on select "[PERSON_NAME] ❌ [PERSON_NAME] ❌ [PERSON_NAME] ❌ [PERSON_NAME] ❌" at bounding box center [1055, 95] width 275 height 33
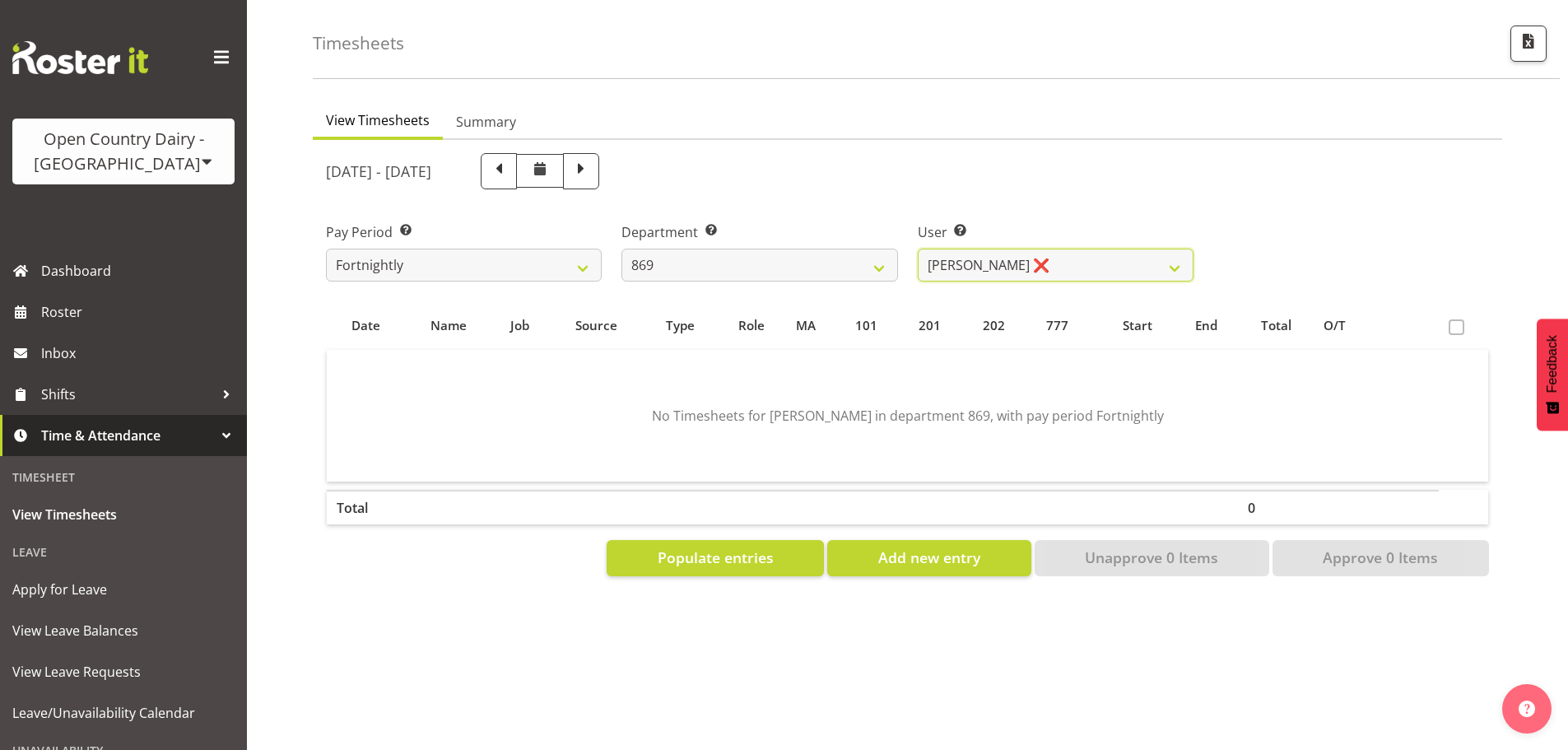
scroll to position [72, 0]
click at [733, 552] on span "Populate entries" at bounding box center [715, 557] width 116 height 21
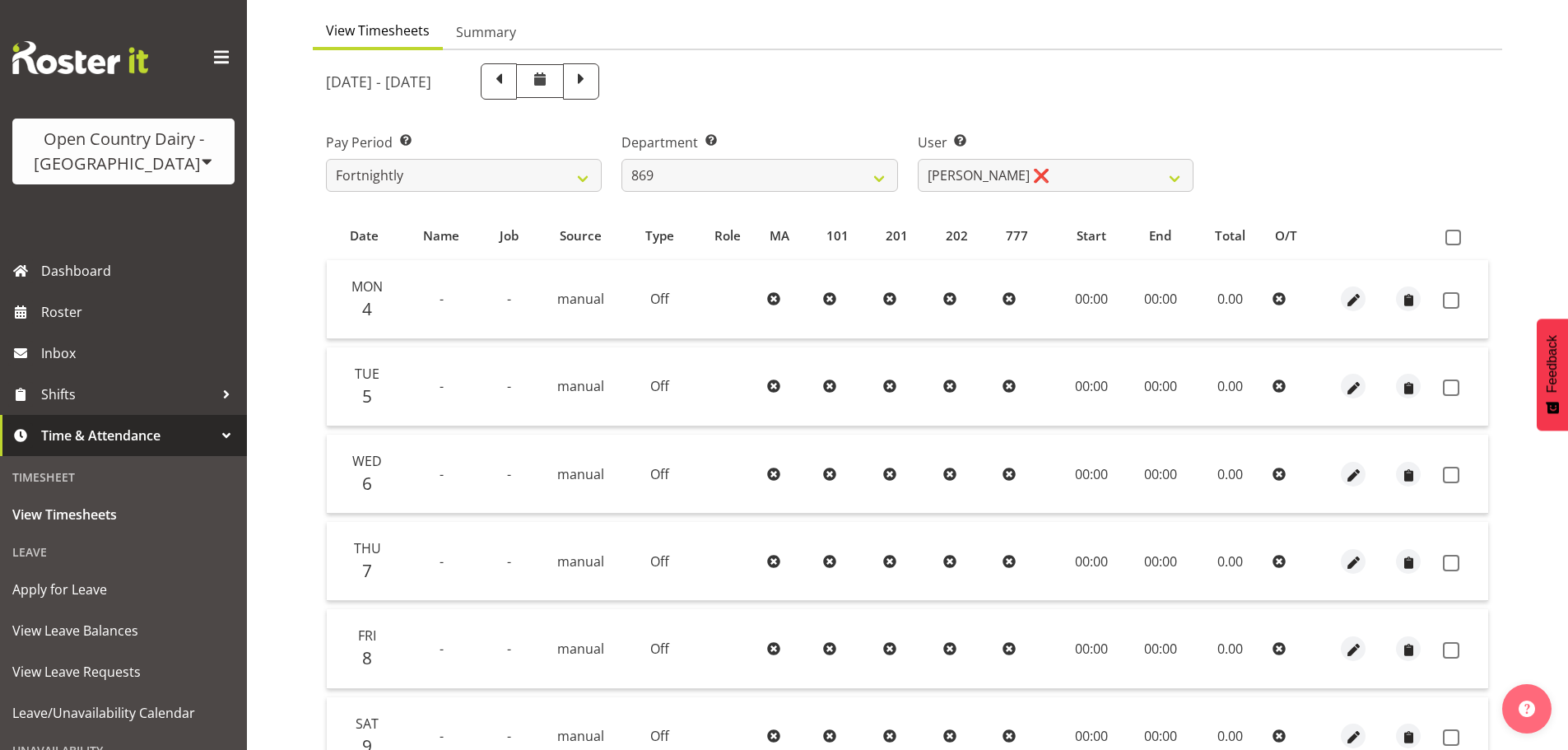
scroll to position [148, 0]
click at [749, 164] on select "734 735 736 737 738 739 850 851 852 853 854 855 856 858 861 862 865 868 869 870" at bounding box center [759, 176] width 275 height 33
select select "683"
click at [622, 160] on select "734 735 736 737 738 739 850 851 852 853 854 855 856 858 861 862 865 868 869 870" at bounding box center [759, 176] width 275 height 33
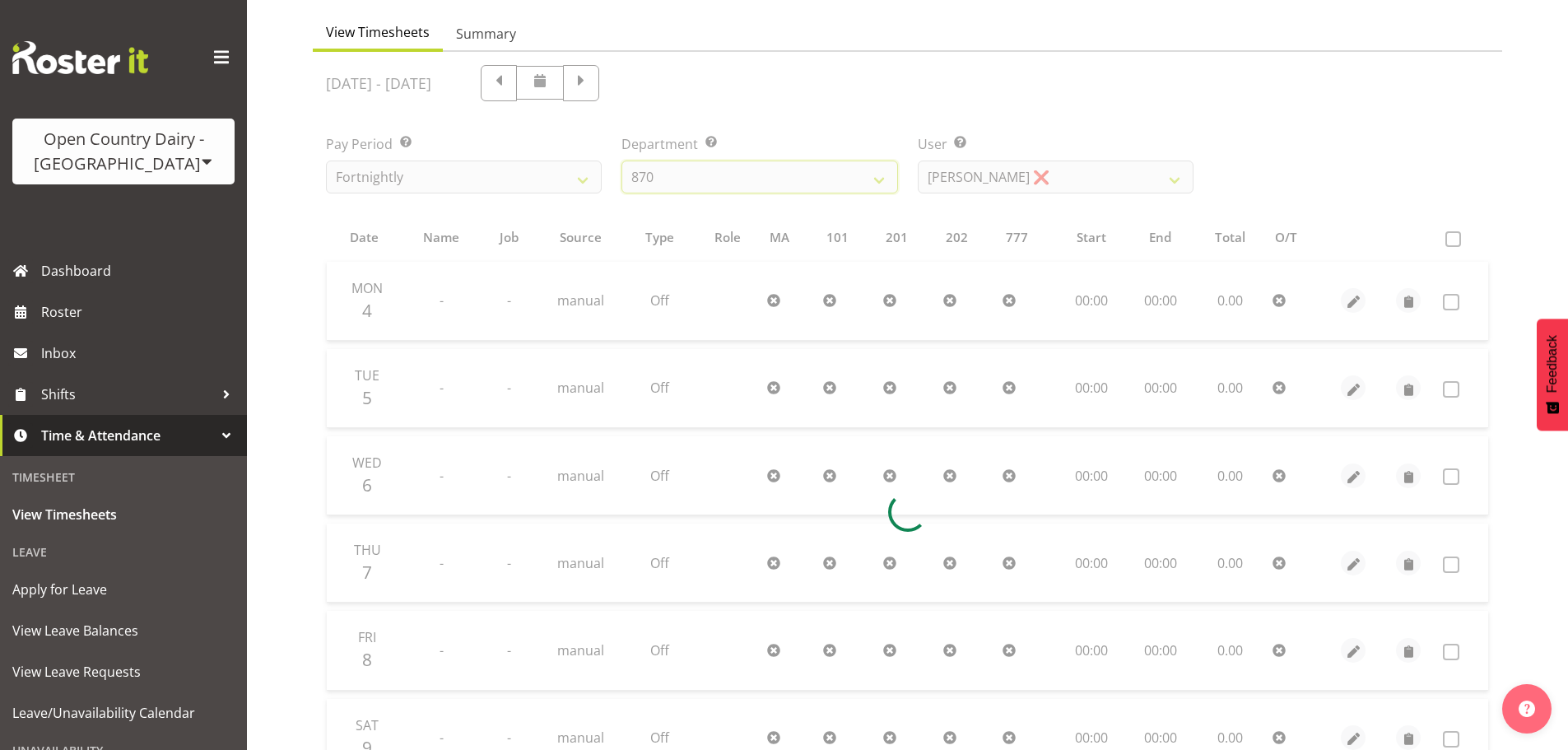
scroll to position [72, 0]
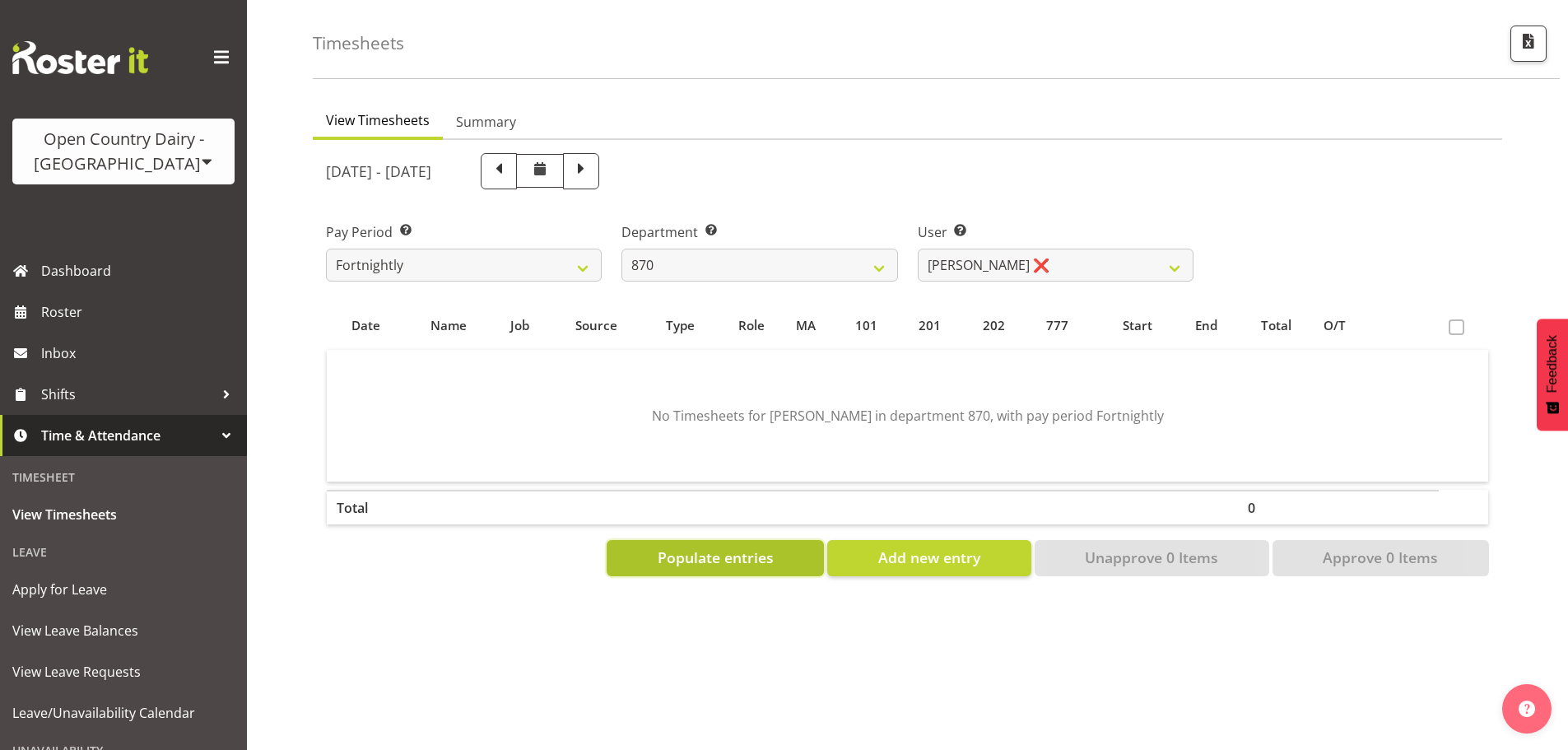
click at [723, 539] on button "Populate entries" at bounding box center [715, 557] width 217 height 36
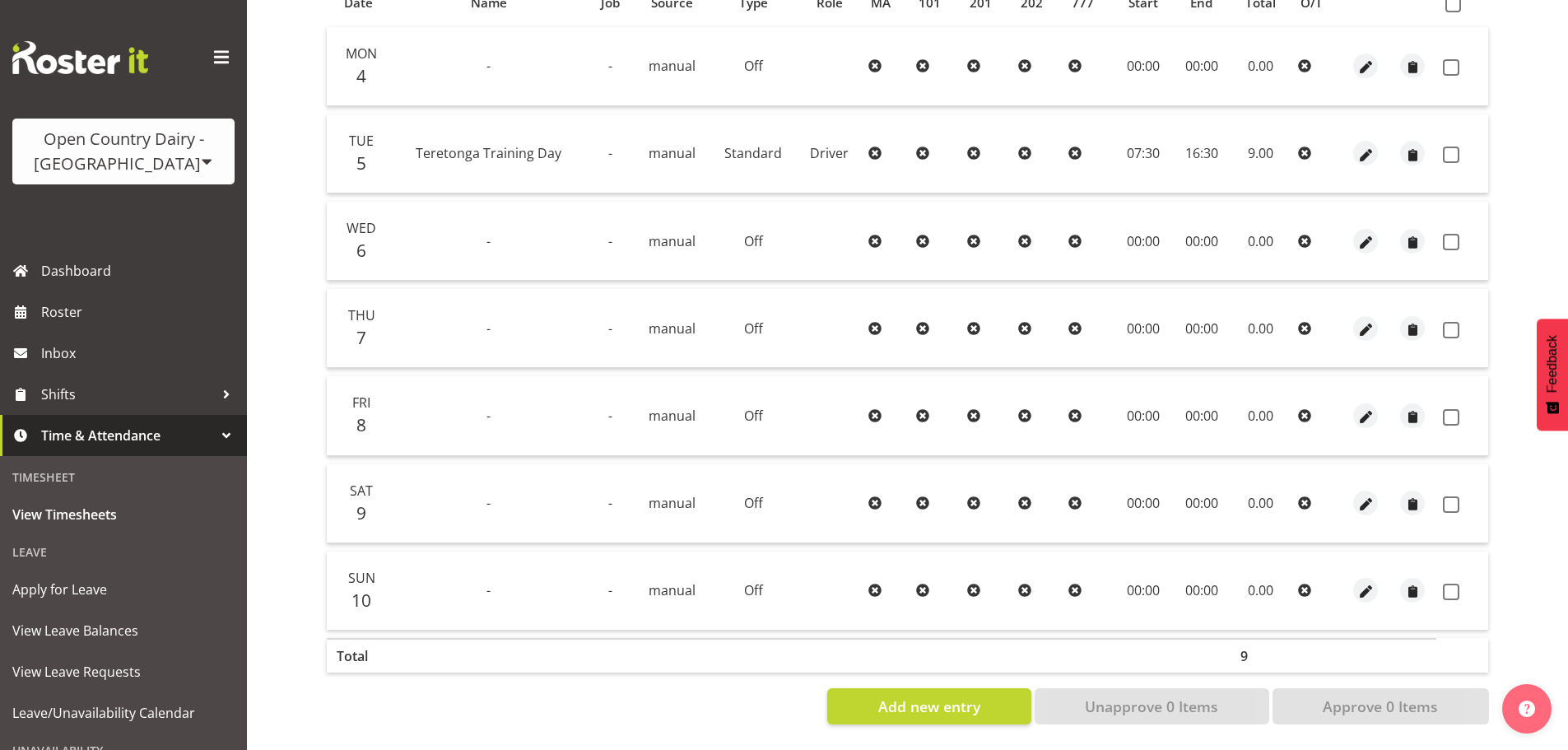
scroll to position [230, 0]
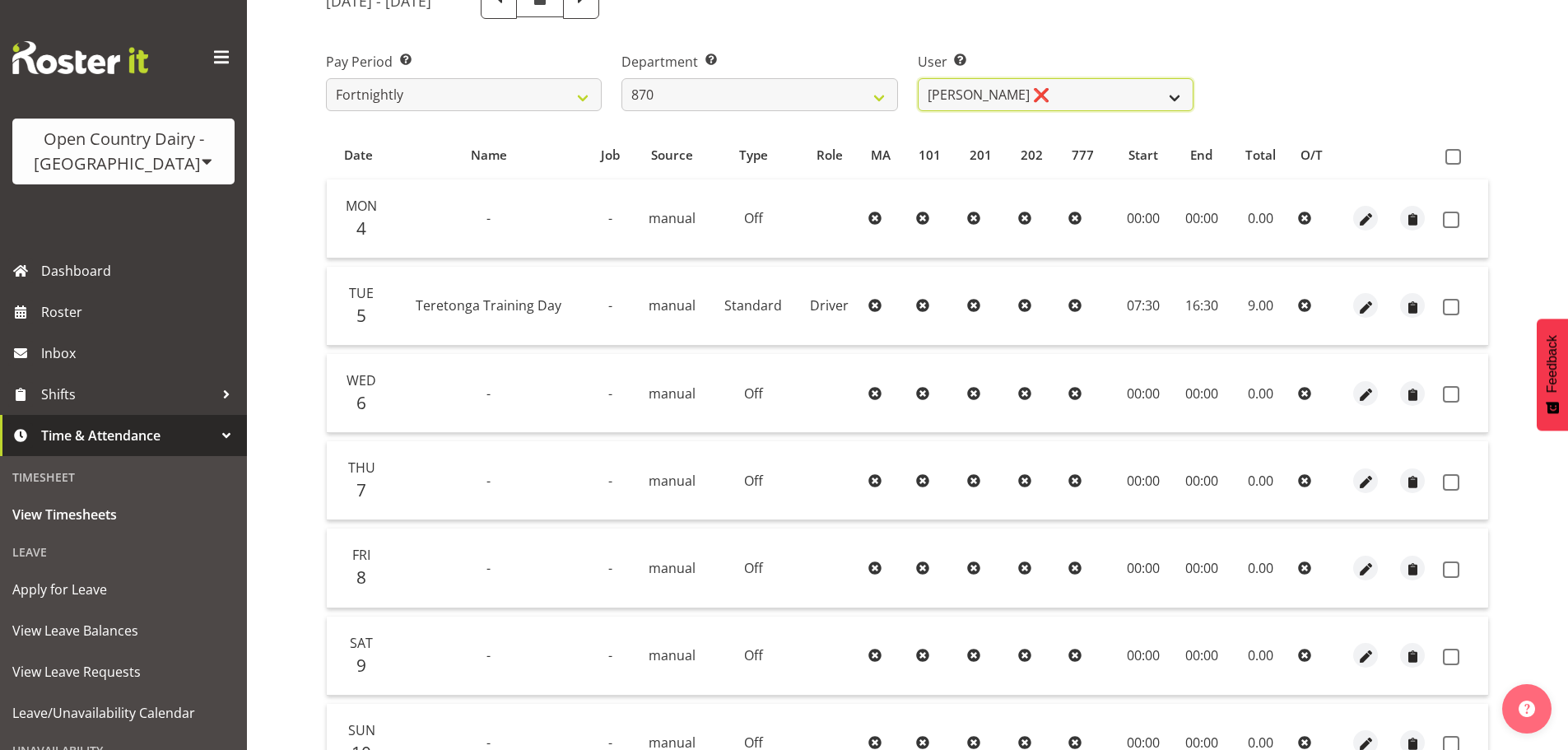
click at [1022, 102] on select "[PERSON_NAME] ❌ [PERSON_NAME] ❌ [PERSON_NAME] ❌" at bounding box center [1055, 95] width 275 height 33
click at [917, 78] on select "[PERSON_NAME] ❌ [PERSON_NAME] ❌ [PERSON_NAME] ❌" at bounding box center [1055, 95] width 275 height 33
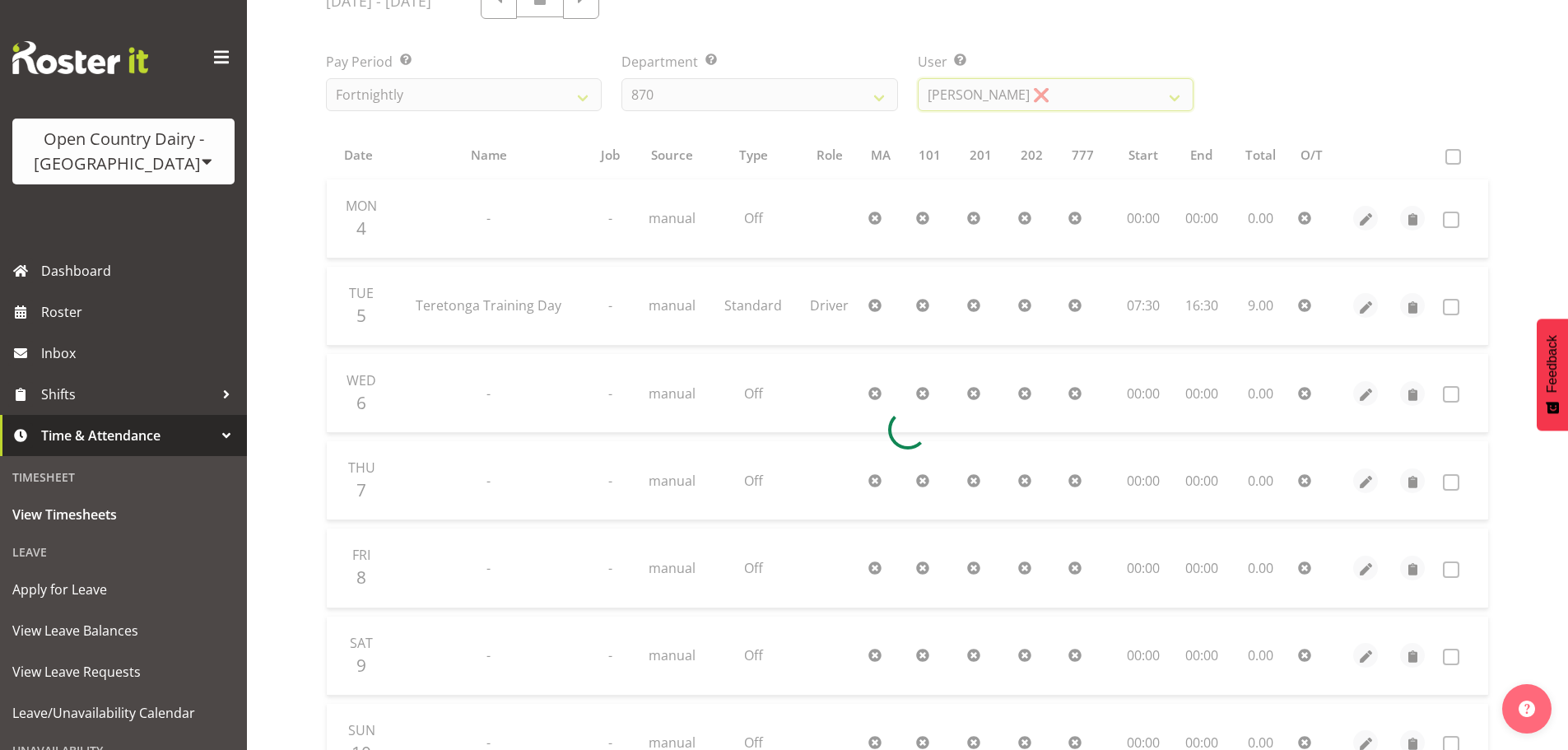
scroll to position [72, 0]
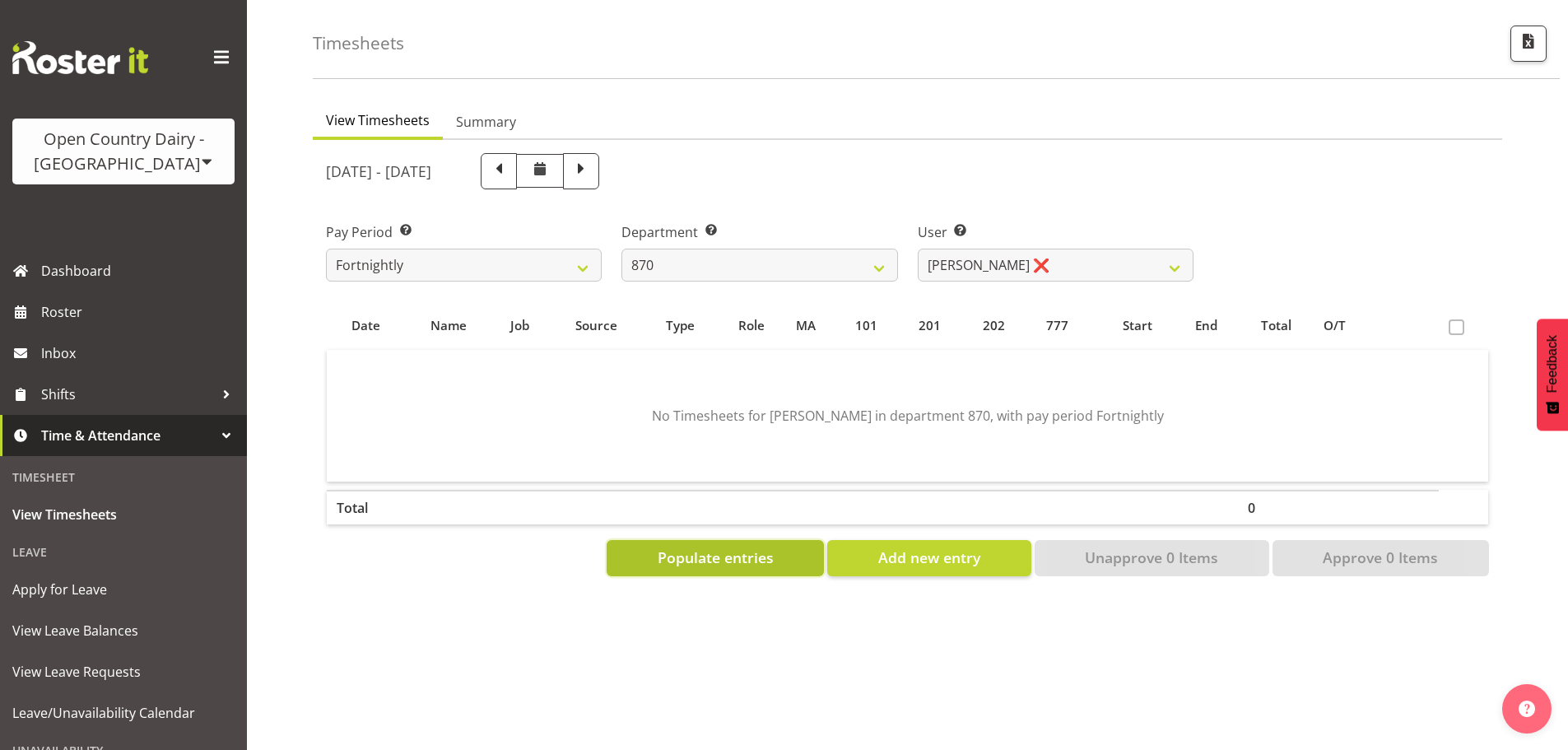
click at [697, 554] on span "Populate entries" at bounding box center [715, 557] width 116 height 21
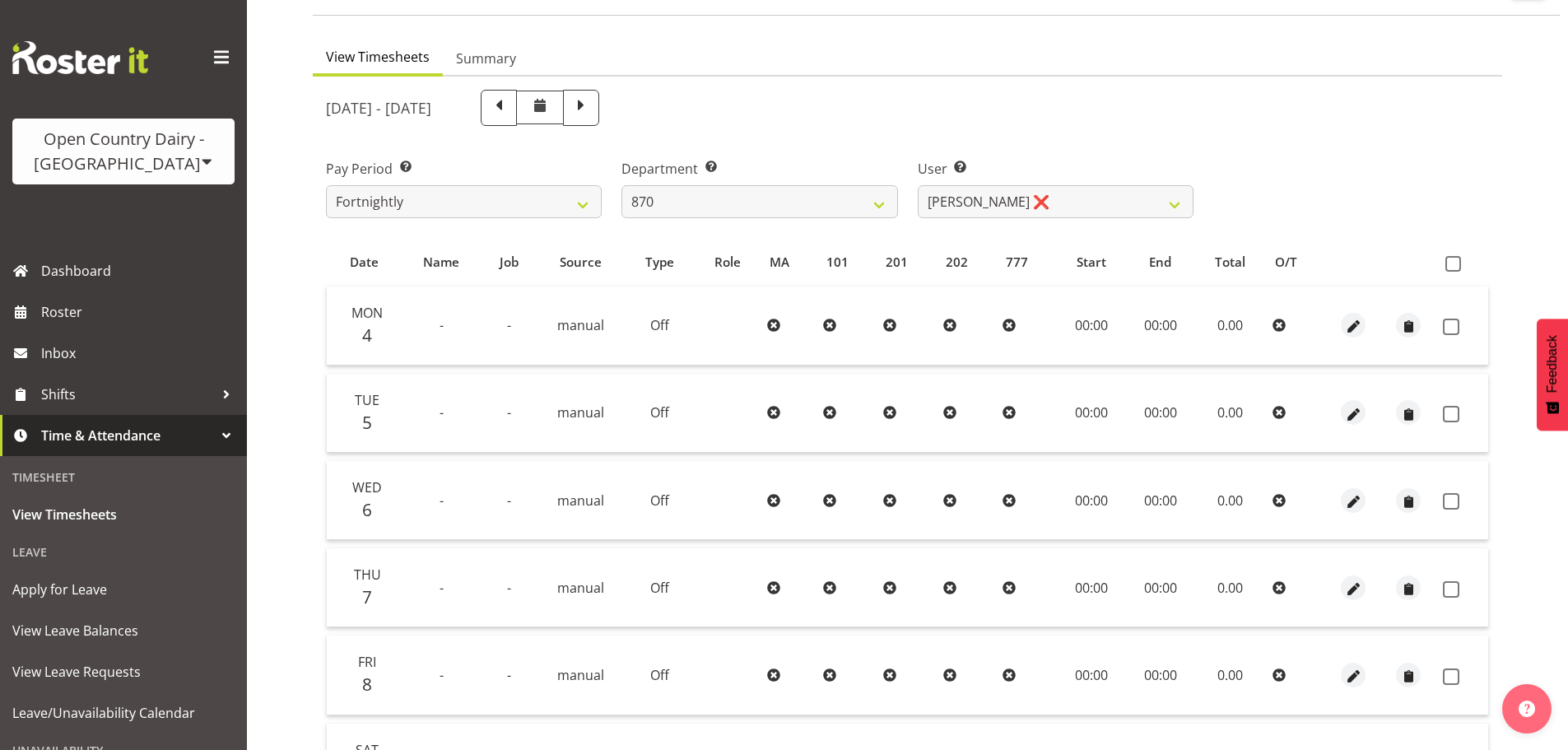
scroll to position [66, 0]
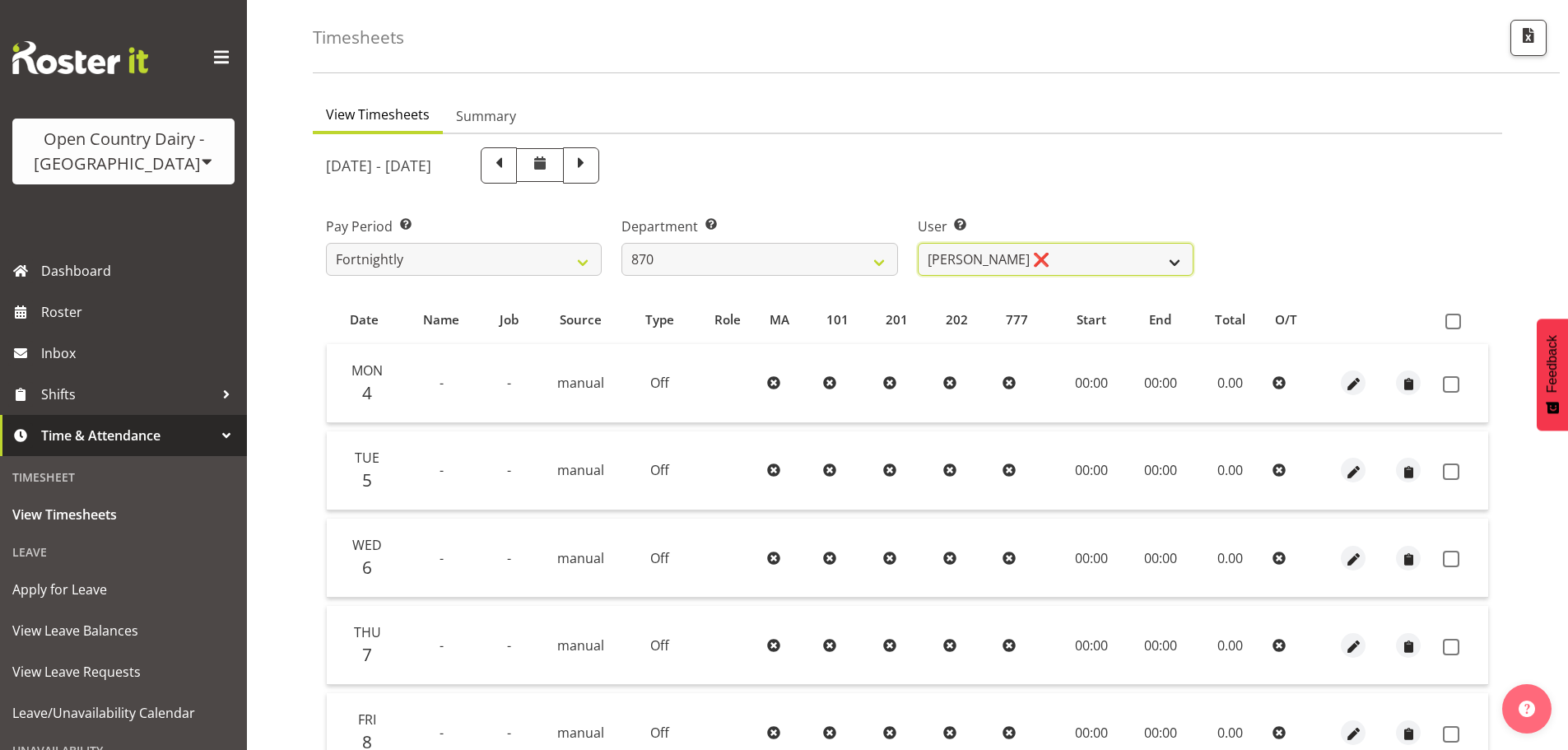
click at [1014, 267] on select "[PERSON_NAME] ❌ [PERSON_NAME] ❌ [PERSON_NAME] ❌" at bounding box center [1055, 259] width 275 height 33
select select "7480"
click at [917, 243] on select "[PERSON_NAME] ❌ [PERSON_NAME] ❌ [PERSON_NAME] ❌" at bounding box center [1055, 259] width 275 height 33
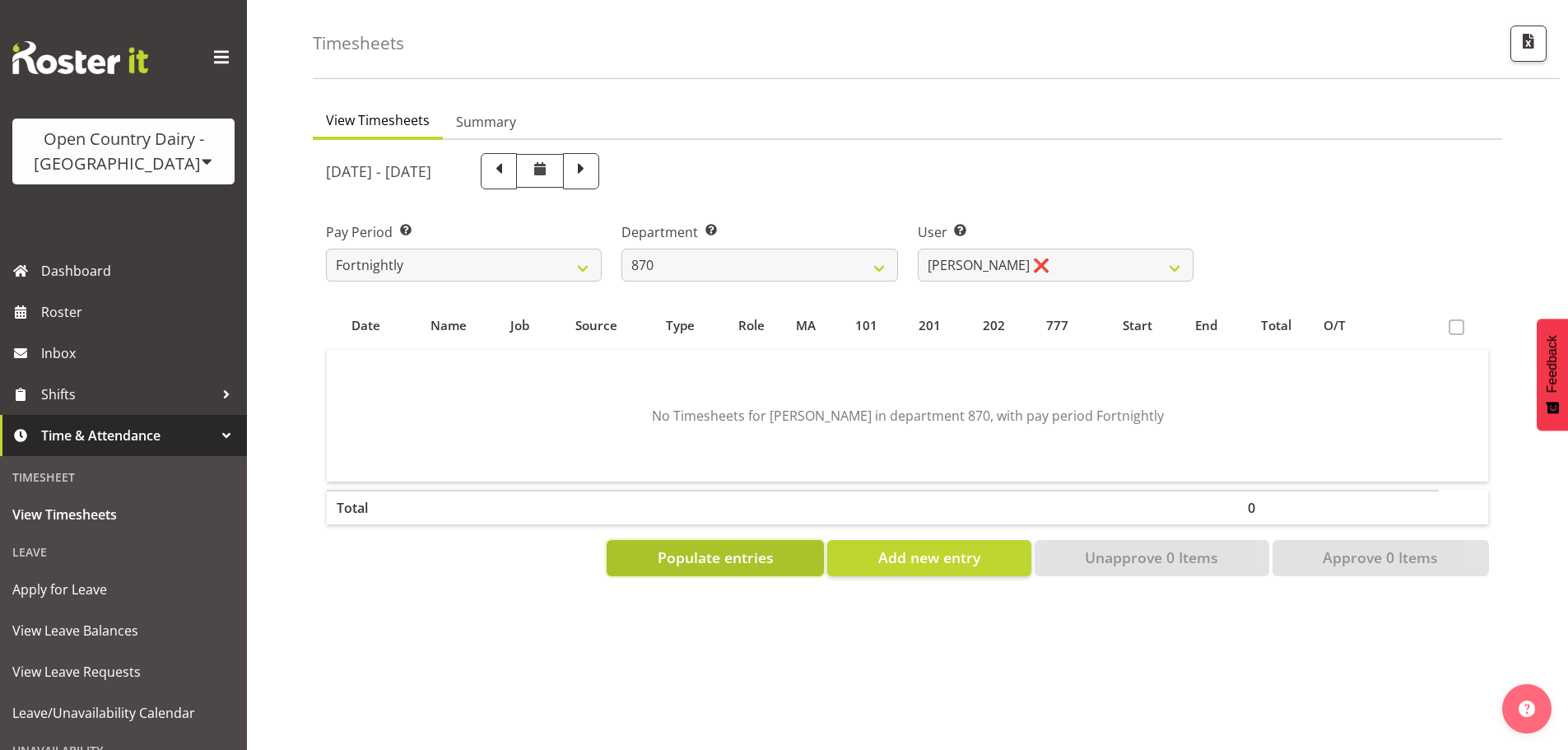
click at [748, 553] on span "Populate entries" at bounding box center [715, 557] width 116 height 21
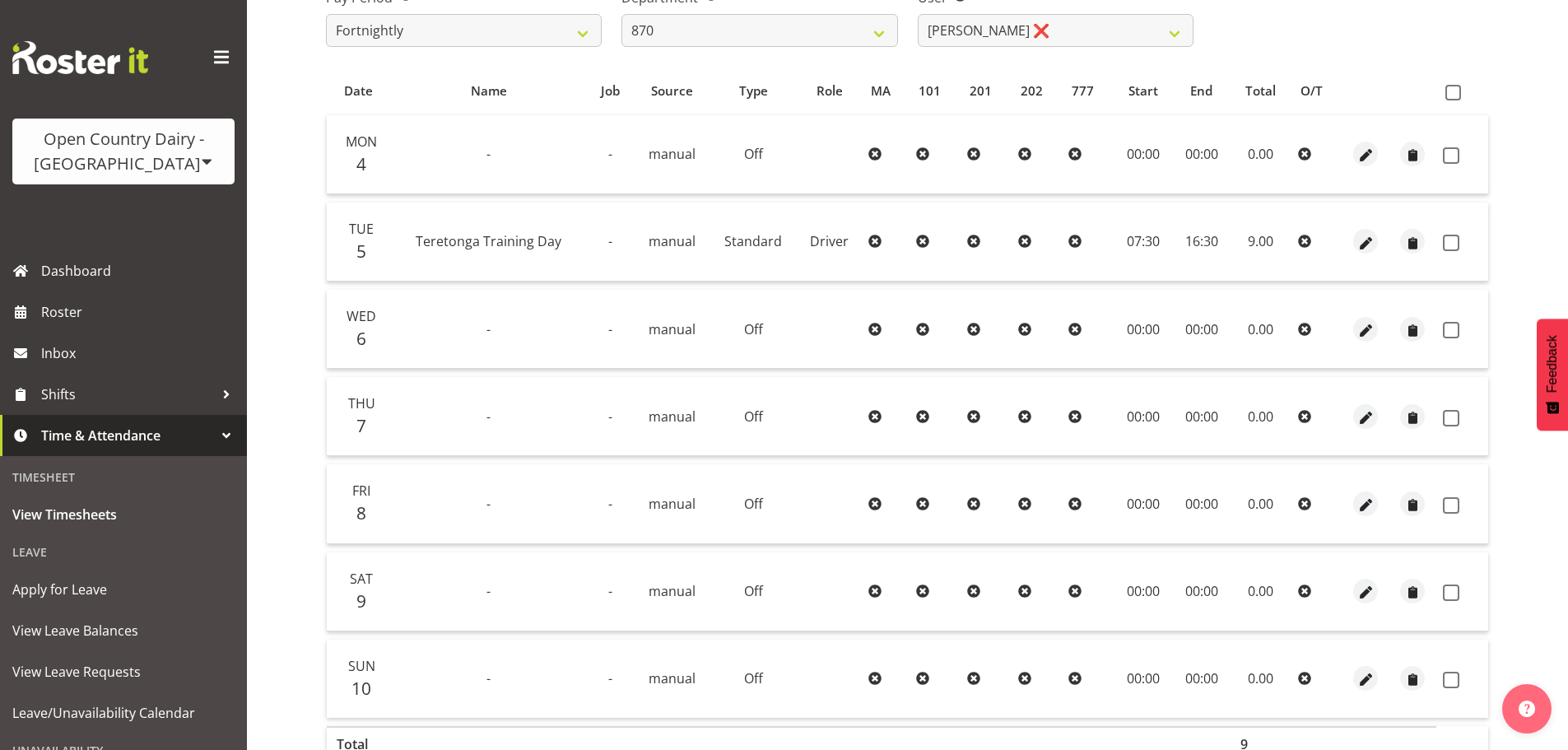
scroll to position [148, 0]
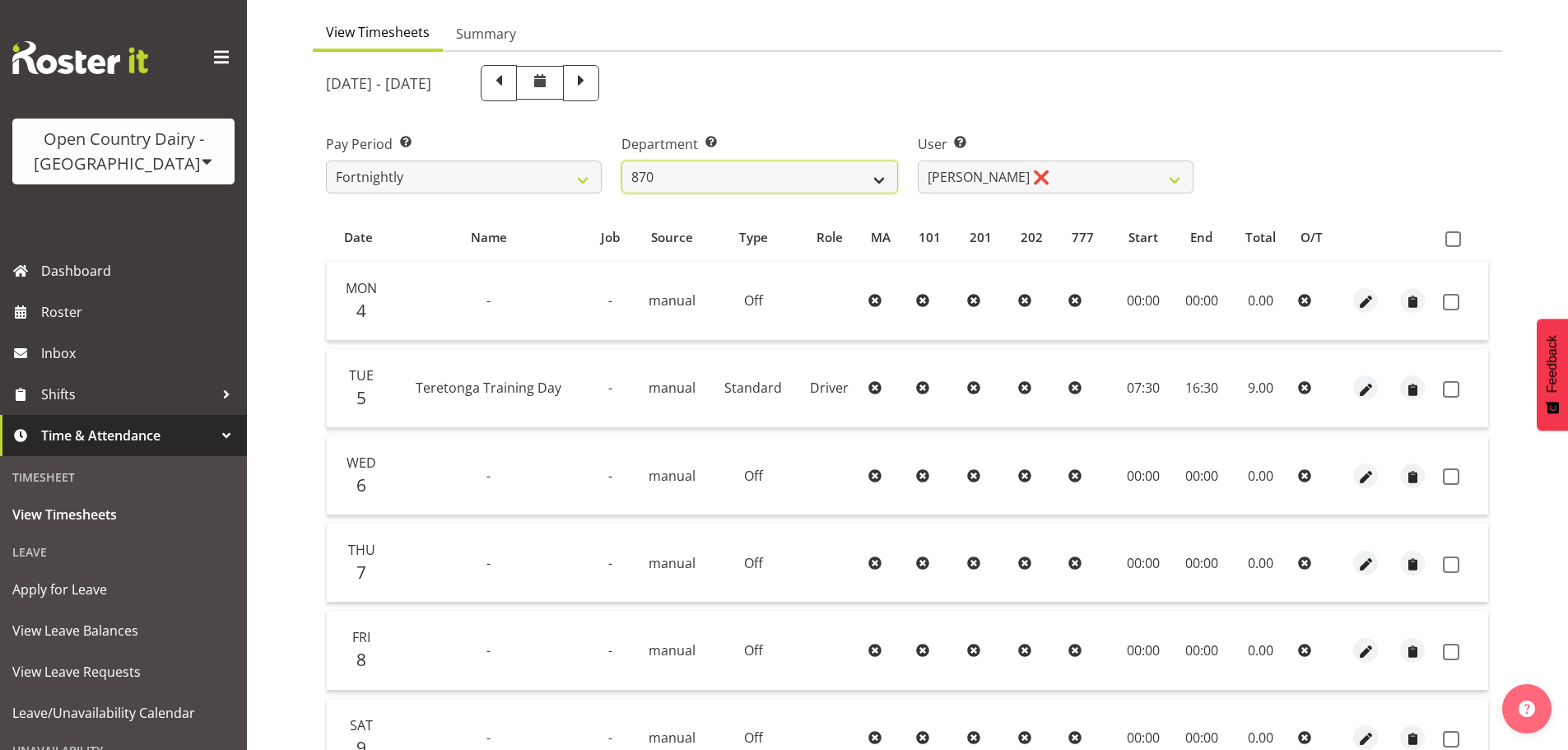
click at [867, 188] on select "734 735 736 737 738 739 850 851 852 853 854 855 856 858 861 862 865 868 869 870" at bounding box center [759, 176] width 275 height 33
select select "686"
click at [622, 160] on select "734 735 736 737 738 739 850 851 852 853 854 855 856 858 861 862 865 868 869 870" at bounding box center [759, 176] width 275 height 33
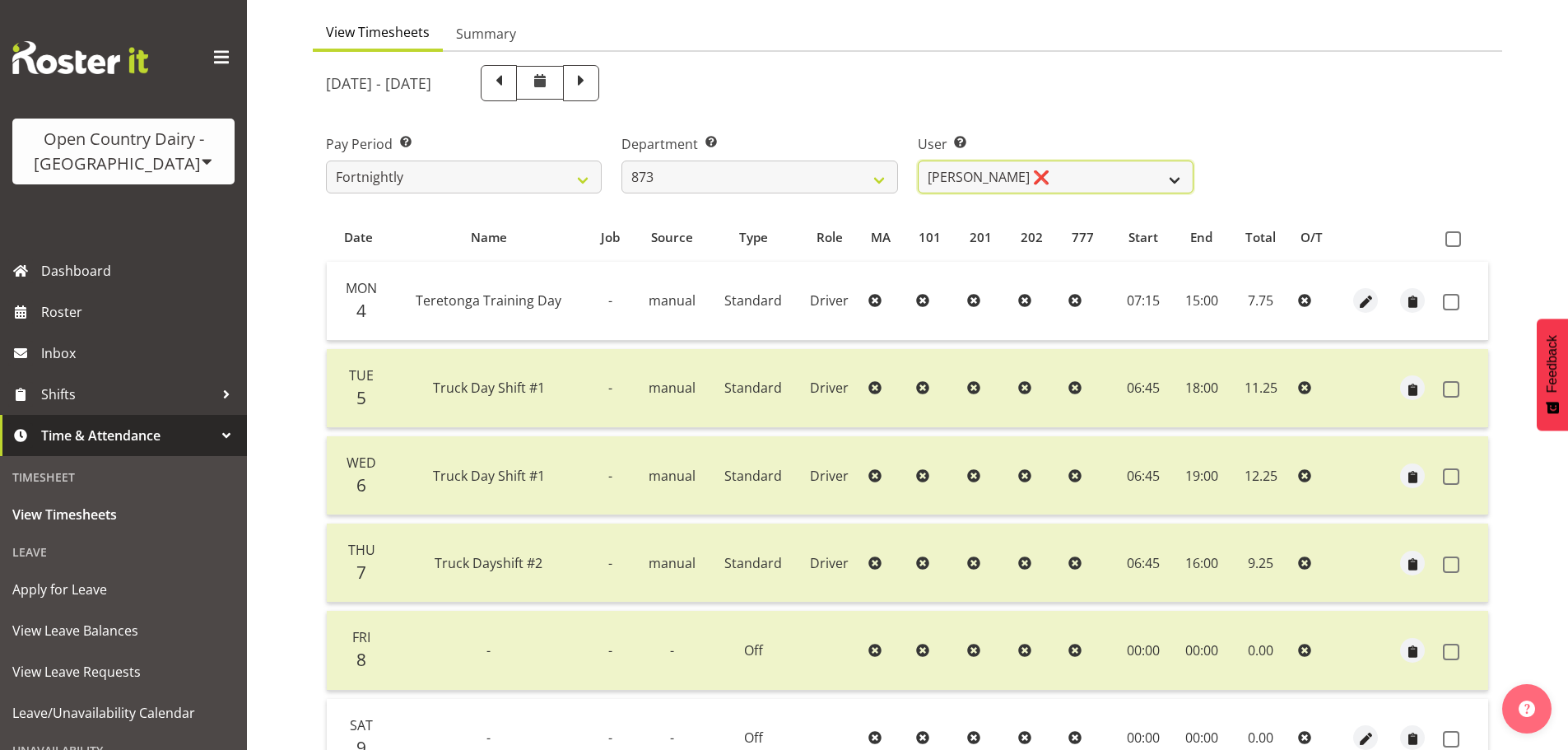
drag, startPoint x: 996, startPoint y: 174, endPoint x: 991, endPoint y: 193, distance: 19.6
click at [996, 175] on select "[PERSON_NAME] ❌ [PERSON_NAME] ❌ [PERSON_NAME] ❌ [PERSON_NAME] ✔" at bounding box center [1055, 176] width 275 height 33
click at [917, 160] on select "[PERSON_NAME] ❌ [PERSON_NAME] ❌ [PERSON_NAME] ❌ [PERSON_NAME] ✔" at bounding box center [1055, 176] width 275 height 33
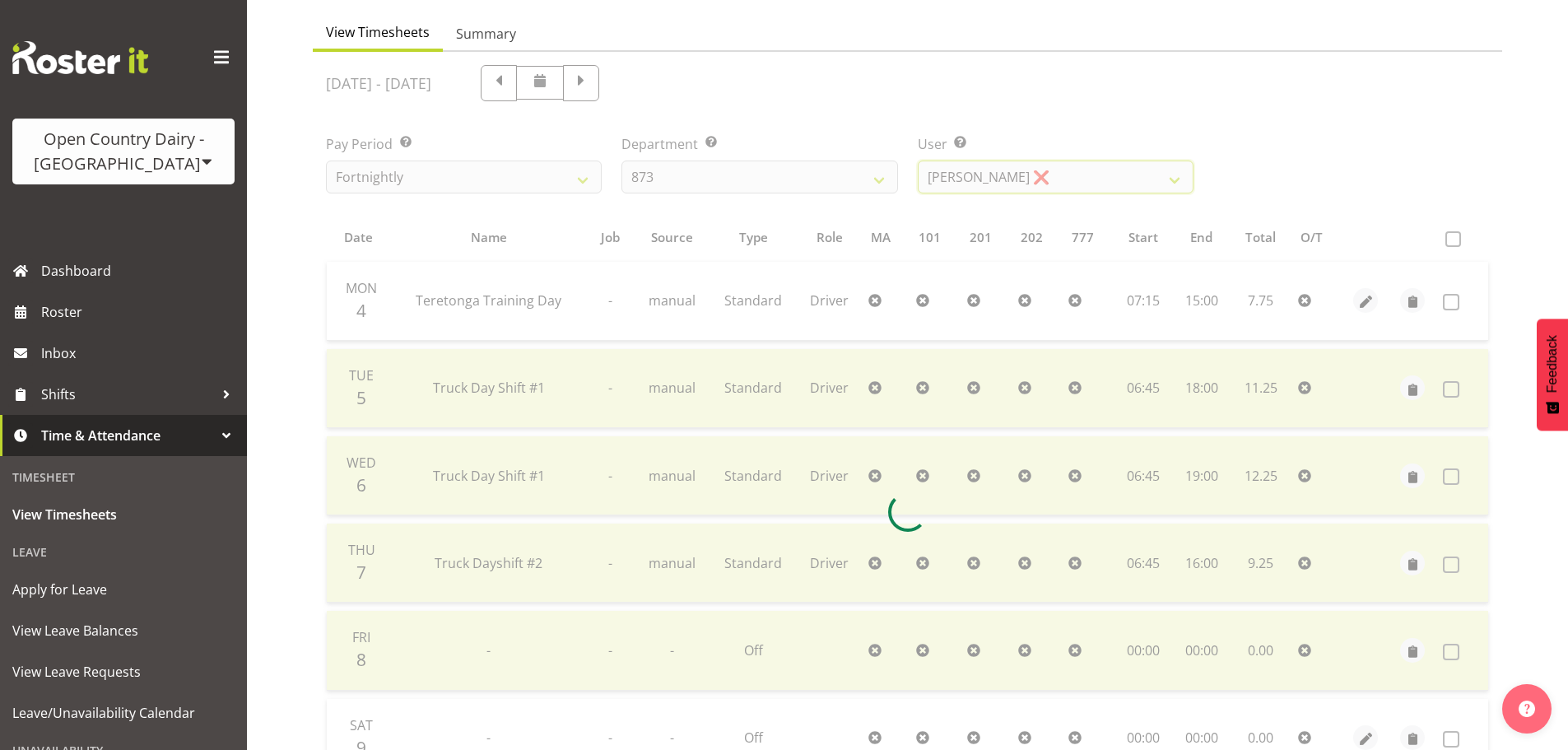
scroll to position [72, 0]
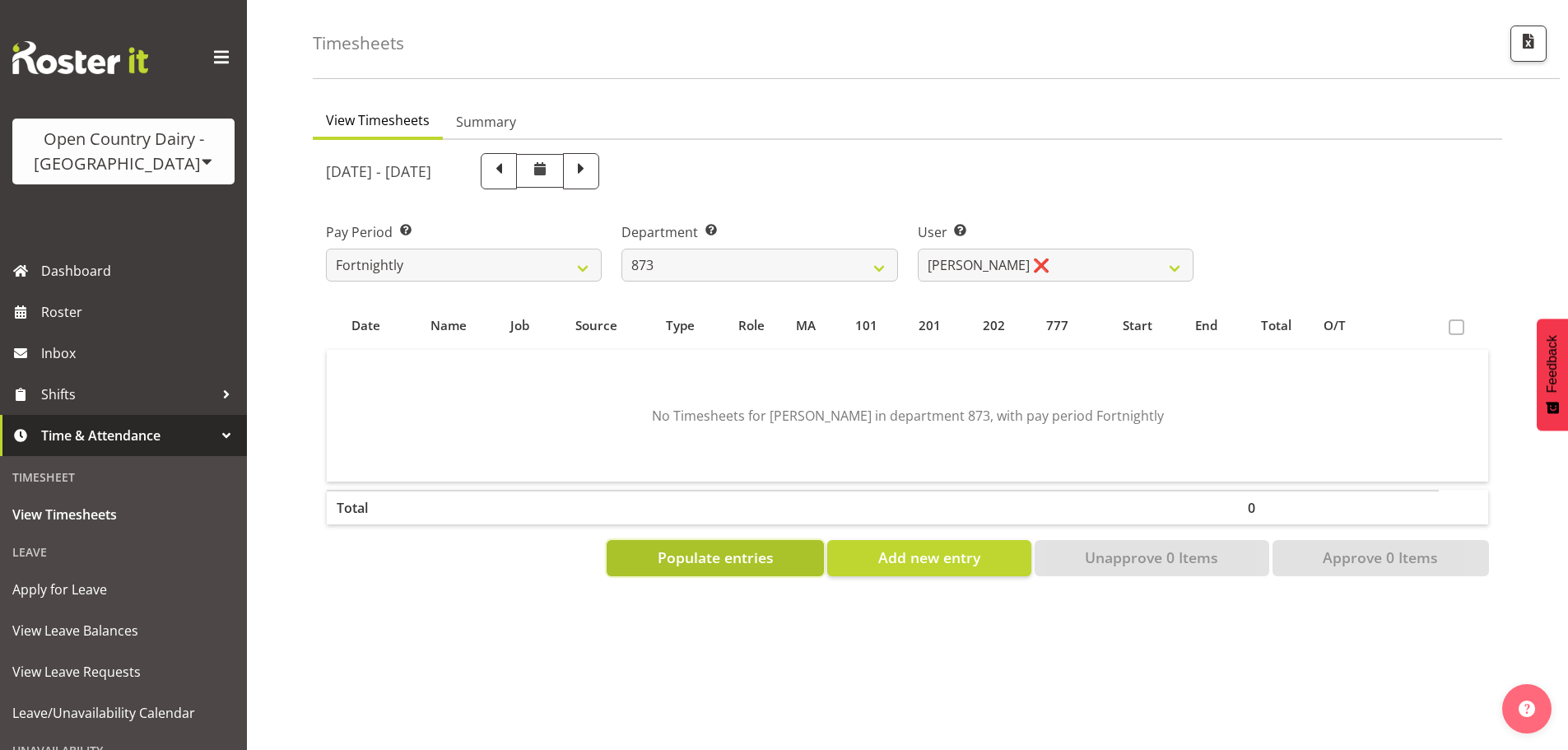
click at [720, 562] on button "Populate entries" at bounding box center [715, 557] width 217 height 36
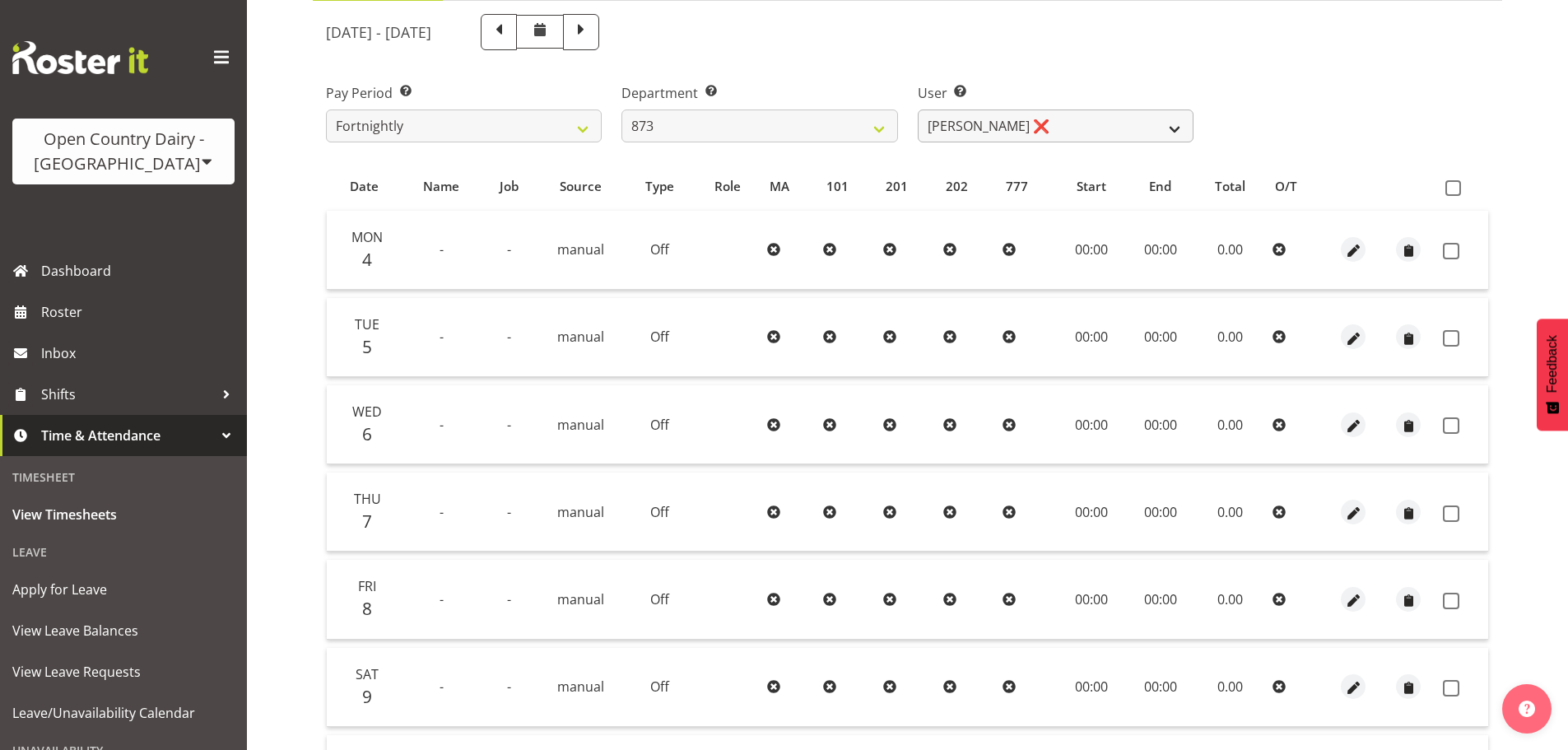
scroll to position [148, 0]
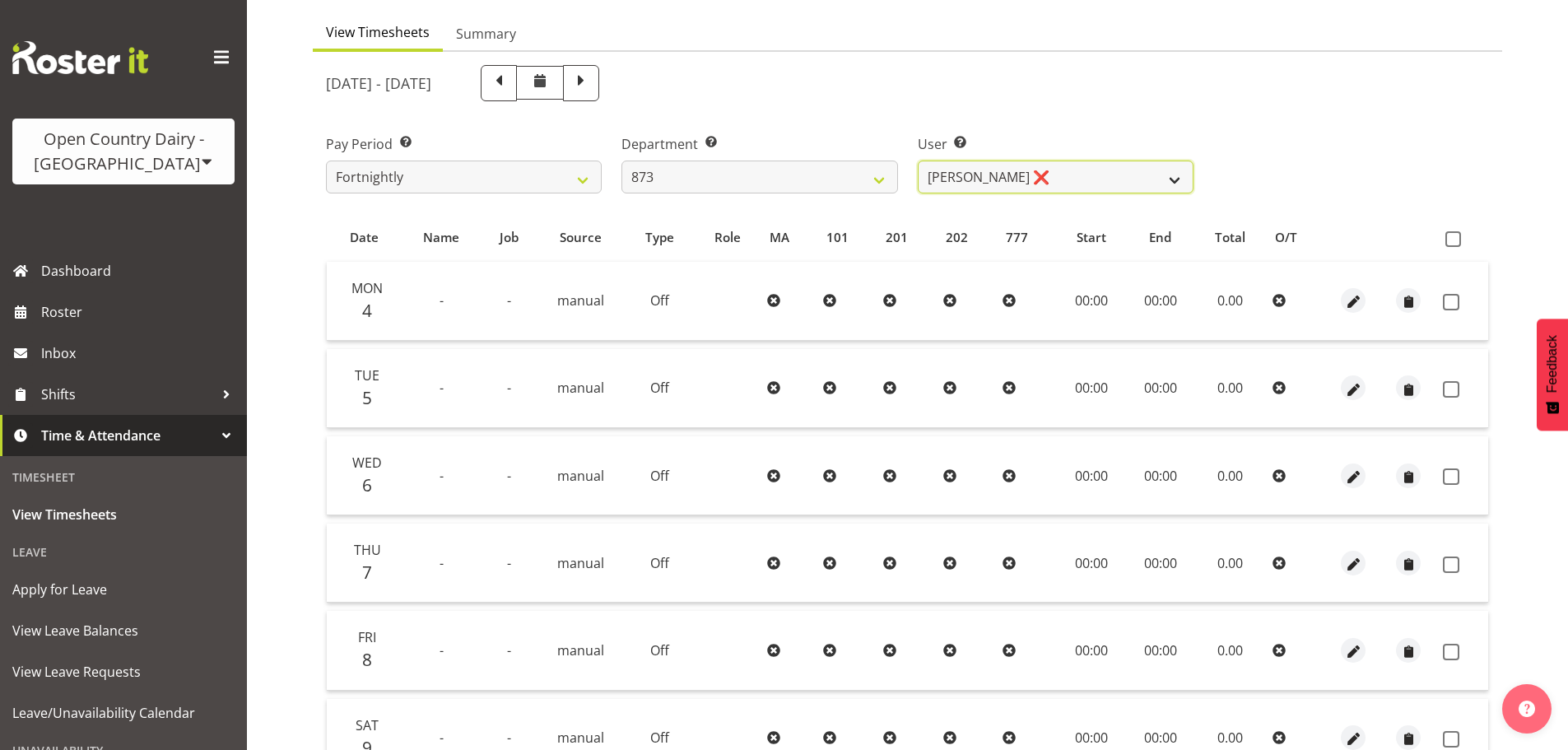
click at [1014, 179] on select "[PERSON_NAME] ❌ [PERSON_NAME] ❌ [PERSON_NAME] ❌ [PERSON_NAME] ✔" at bounding box center [1055, 176] width 275 height 33
select select "7478"
click at [917, 160] on select "[PERSON_NAME] ❌ [PERSON_NAME] ❌ [PERSON_NAME] ❌ [PERSON_NAME] ✔" at bounding box center [1055, 176] width 275 height 33
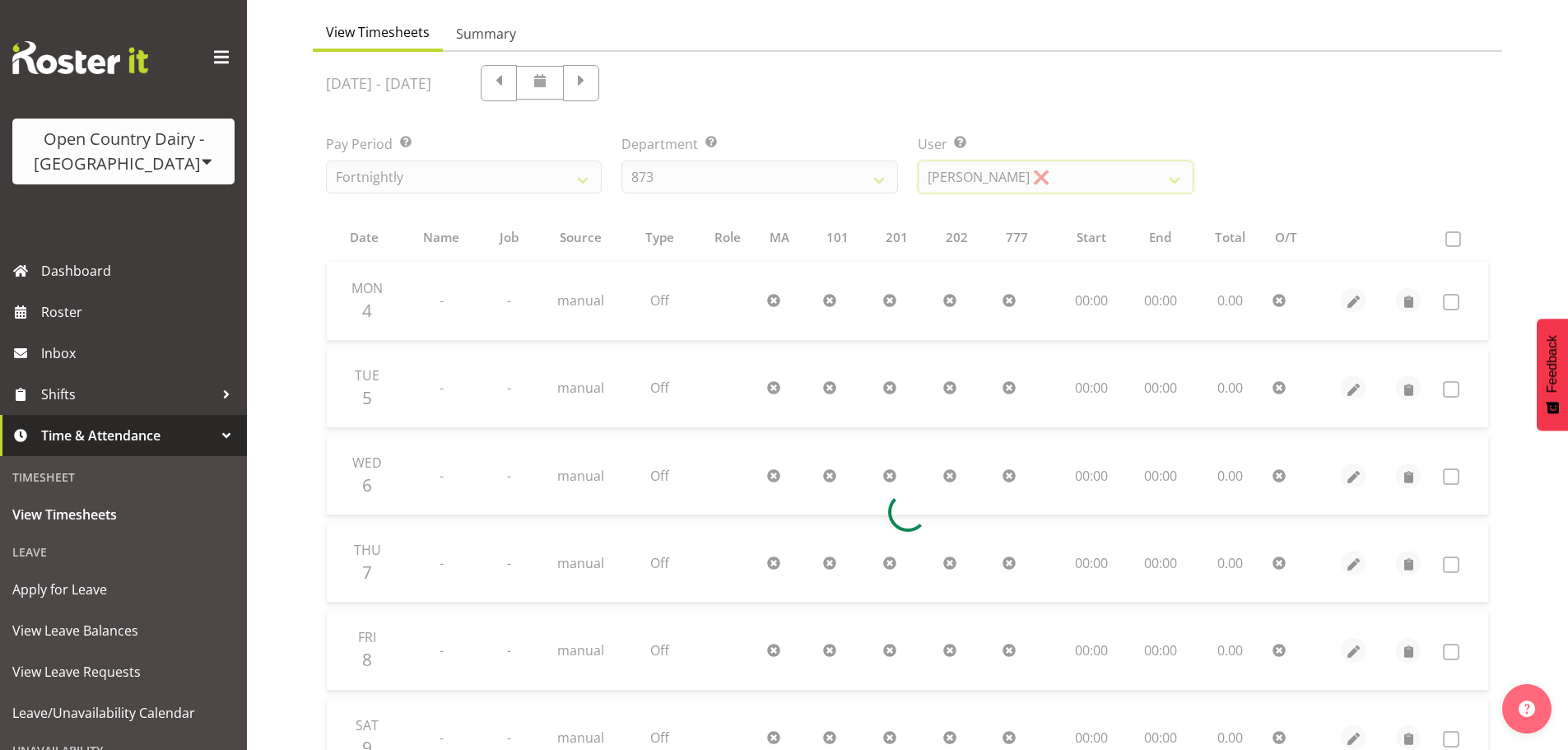
scroll to position [72, 0]
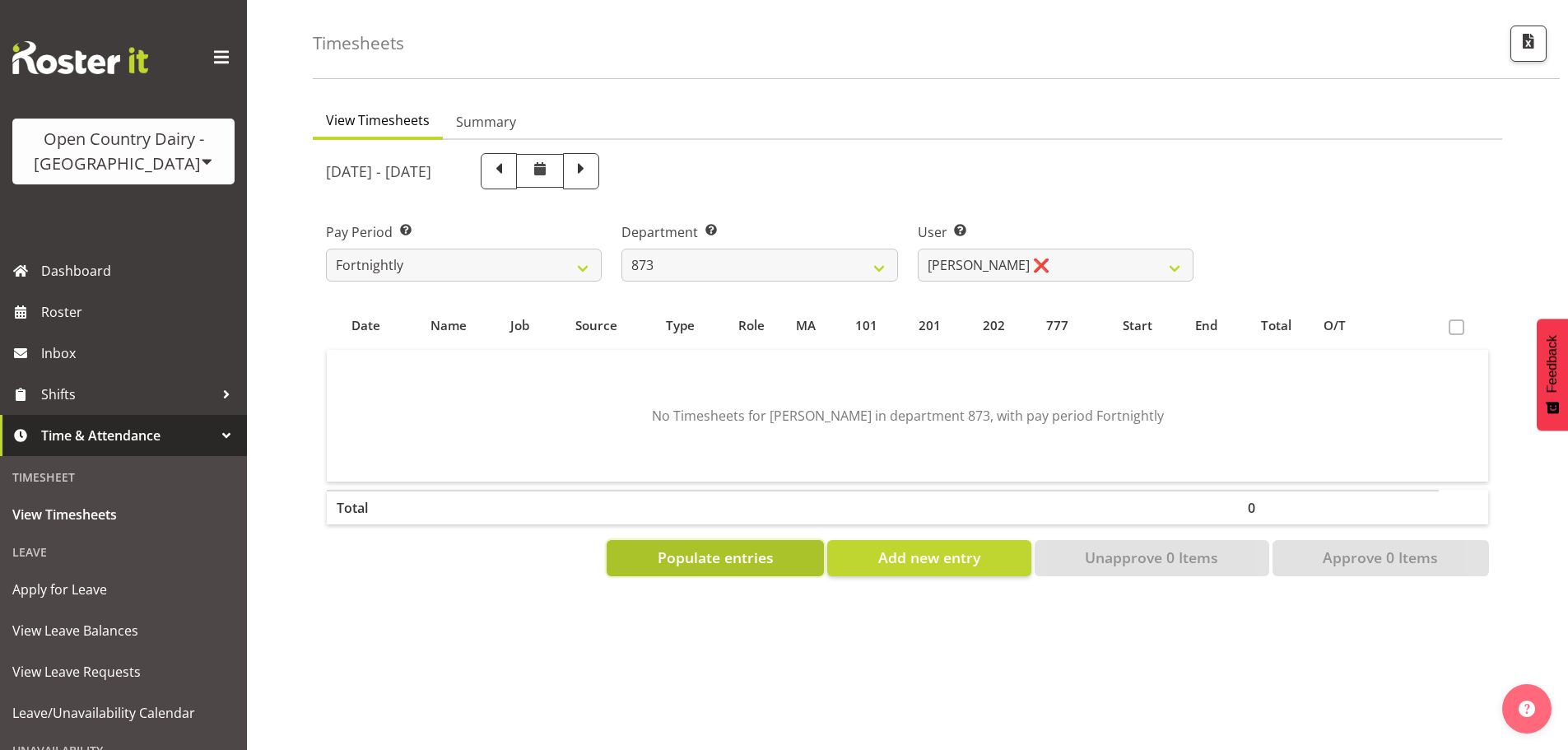
click at [692, 551] on span "Populate entries" at bounding box center [715, 557] width 116 height 21
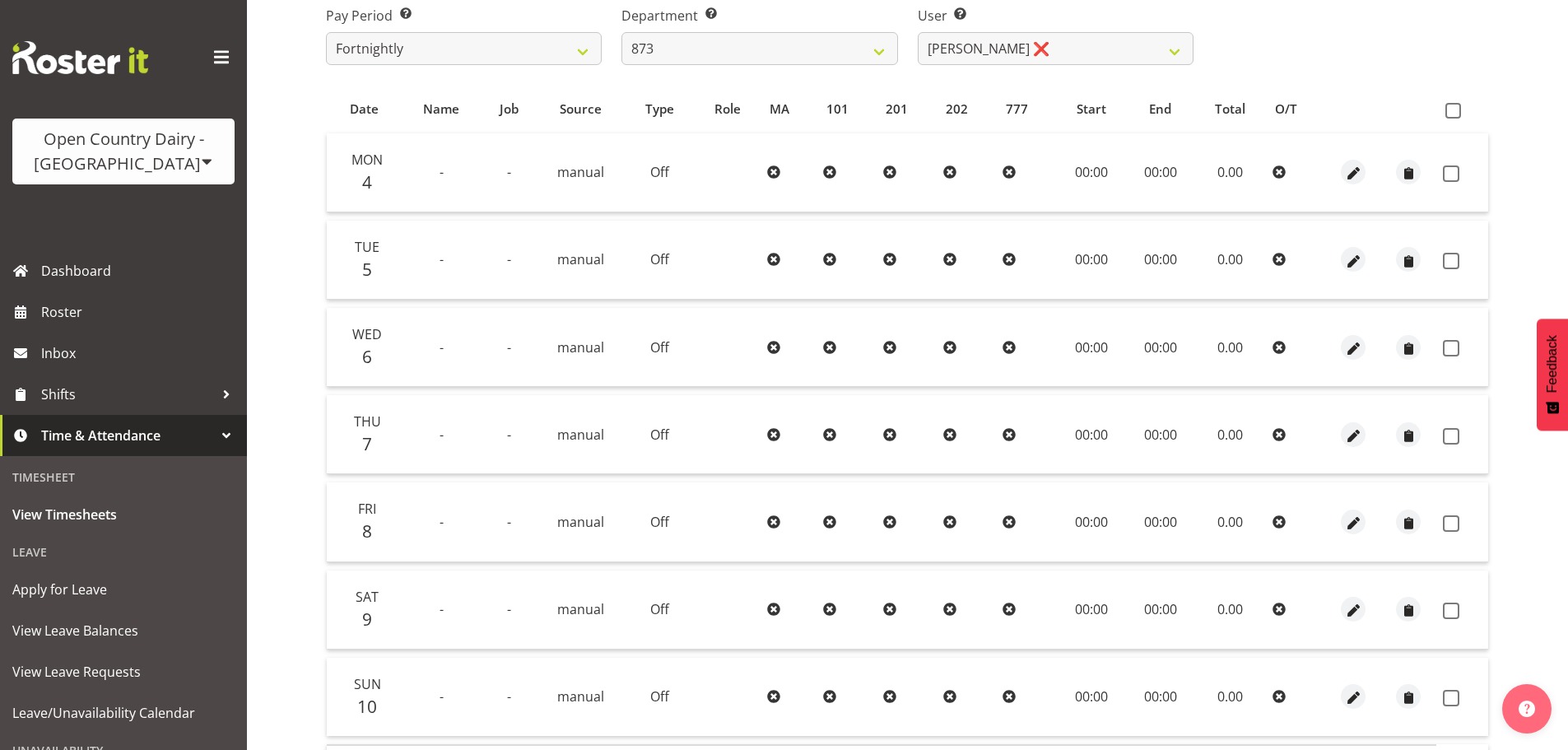
scroll to position [148, 0]
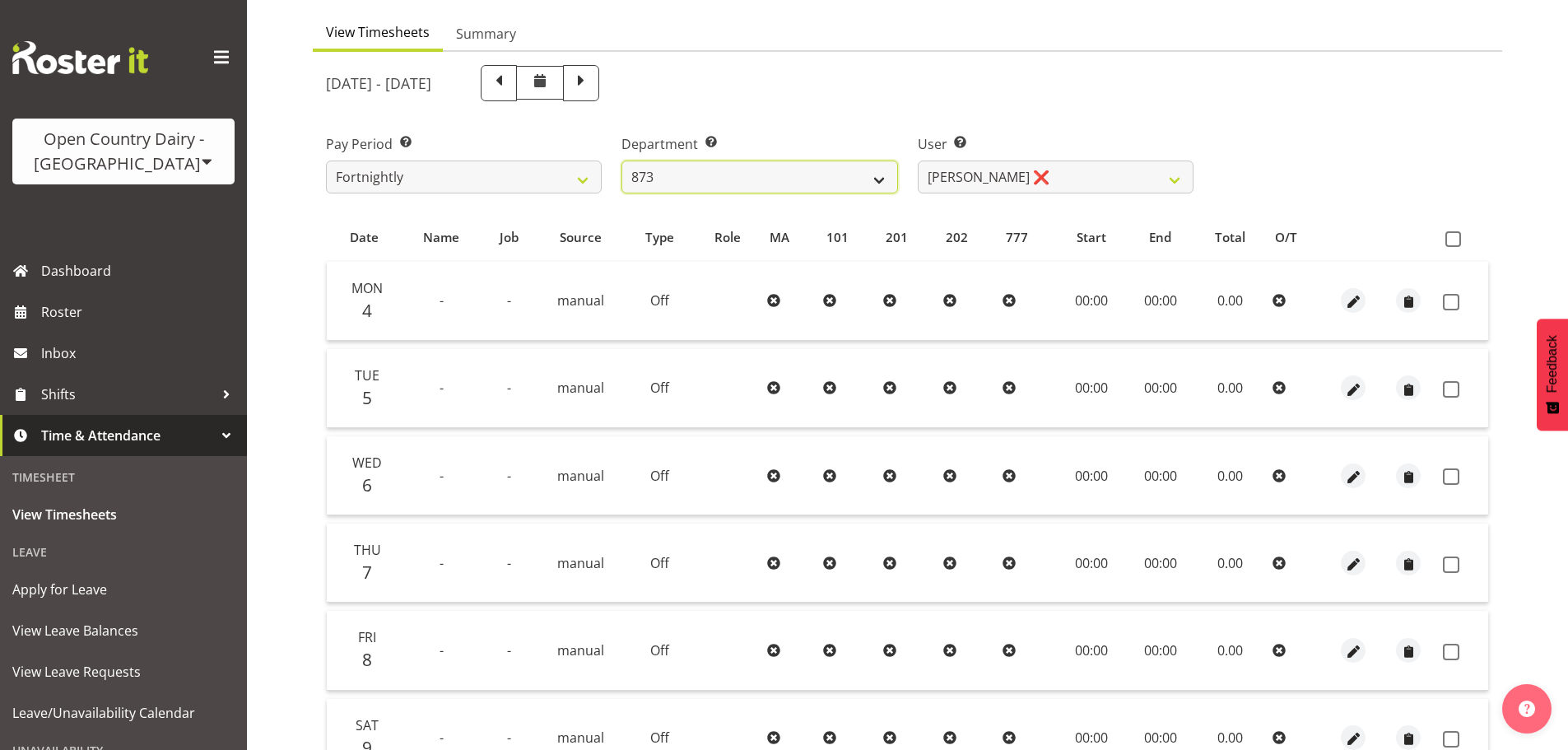
click at [759, 184] on select "734 735 736 737 738 739 850 851 852 853 854 855 856 858 861 862 865 868 869 870" at bounding box center [759, 176] width 275 height 33
select select "687"
click at [622, 160] on select "734 735 736 737 738 739 850 851 852 853 854 855 856 858 861 862 865 868 869 870" at bounding box center [759, 176] width 275 height 33
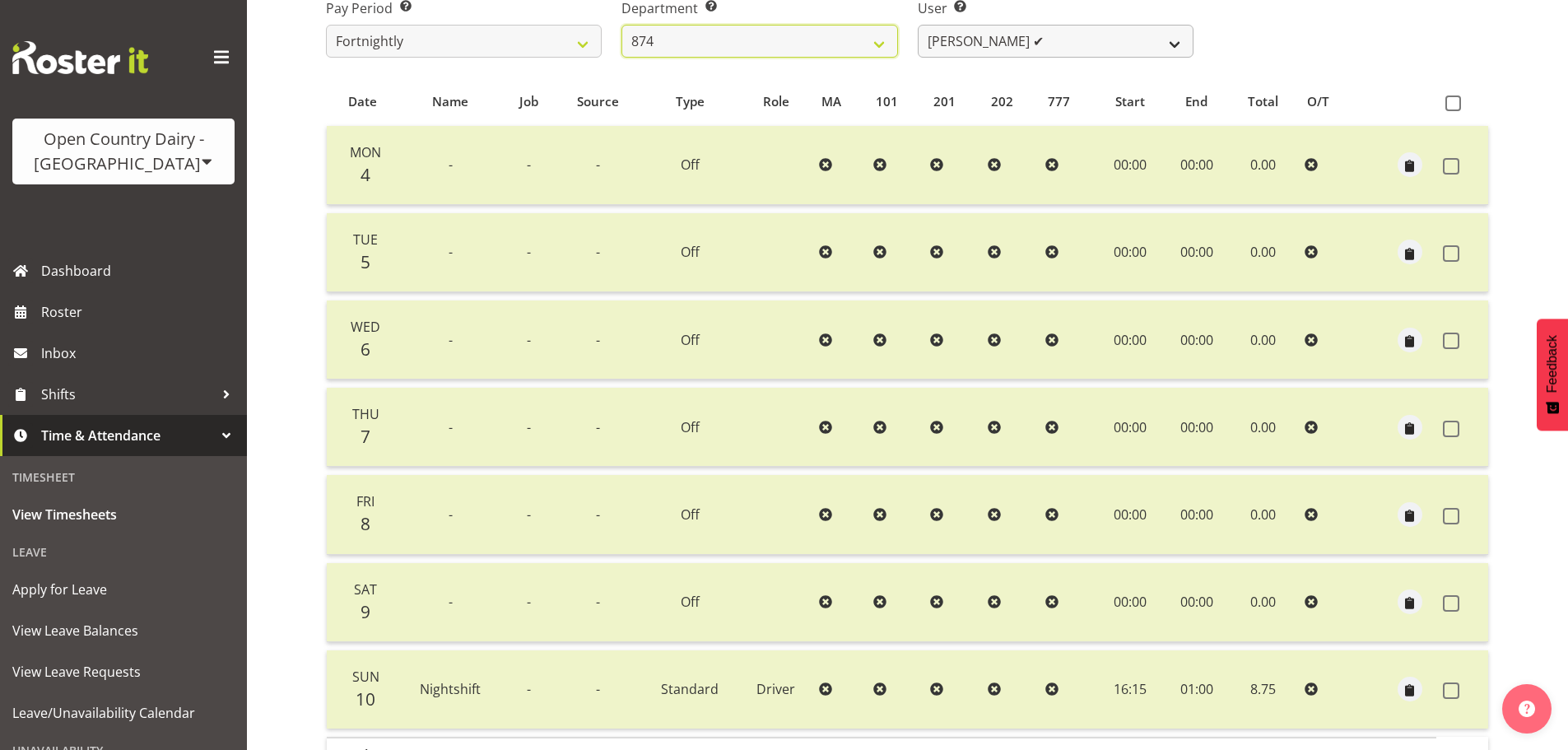
scroll to position [66, 0]
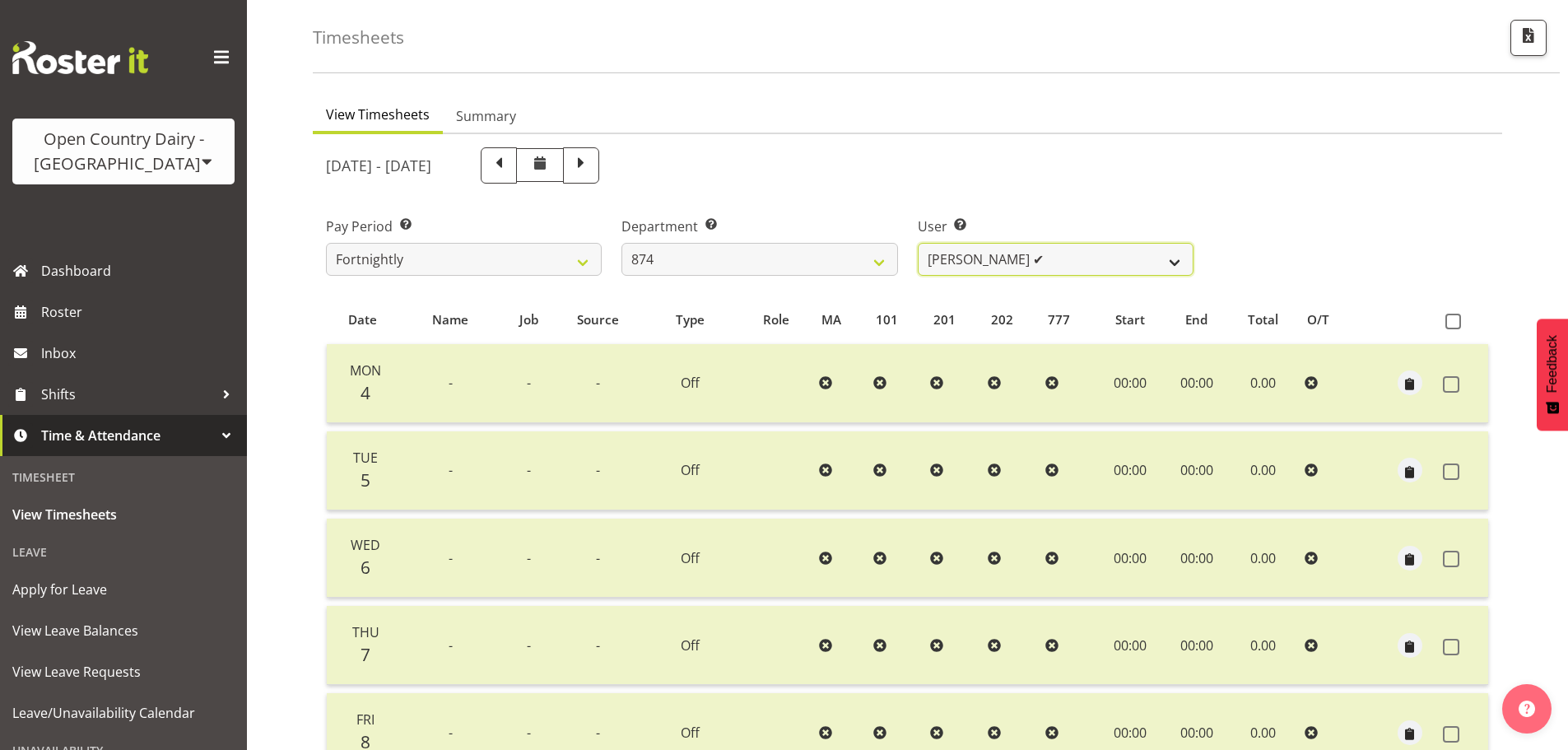
drag, startPoint x: 947, startPoint y: 254, endPoint x: 953, endPoint y: 274, distance: 20.9
click at [948, 255] on select "[PERSON_NAME] ✔ [PERSON_NAME] ❌ [PERSON_NAME] ❌ [PERSON_NAME] ❌" at bounding box center [1055, 259] width 275 height 33
click at [917, 243] on select "[PERSON_NAME] ✔ [PERSON_NAME] ❌ [PERSON_NAME] ❌ [PERSON_NAME] ❌" at bounding box center [1055, 259] width 275 height 33
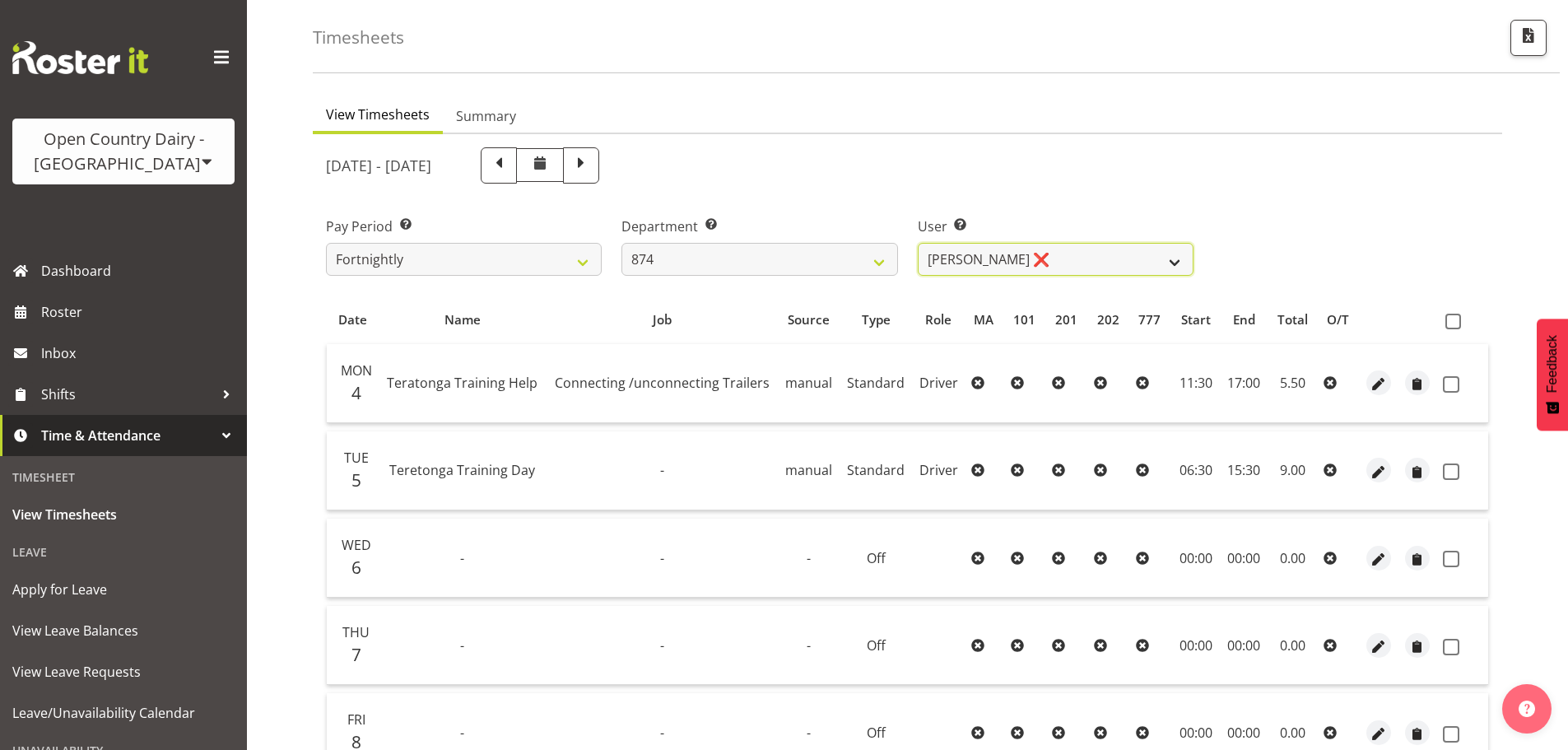
click at [982, 262] on select "[PERSON_NAME] ✔ [PERSON_NAME] ❌ [PERSON_NAME] ❌ [PERSON_NAME] ❌" at bounding box center [1055, 259] width 275 height 33
click at [917, 243] on select "[PERSON_NAME] ✔ [PERSON_NAME] ❌ [PERSON_NAME] ❌ [PERSON_NAME] ❌" at bounding box center [1055, 259] width 275 height 33
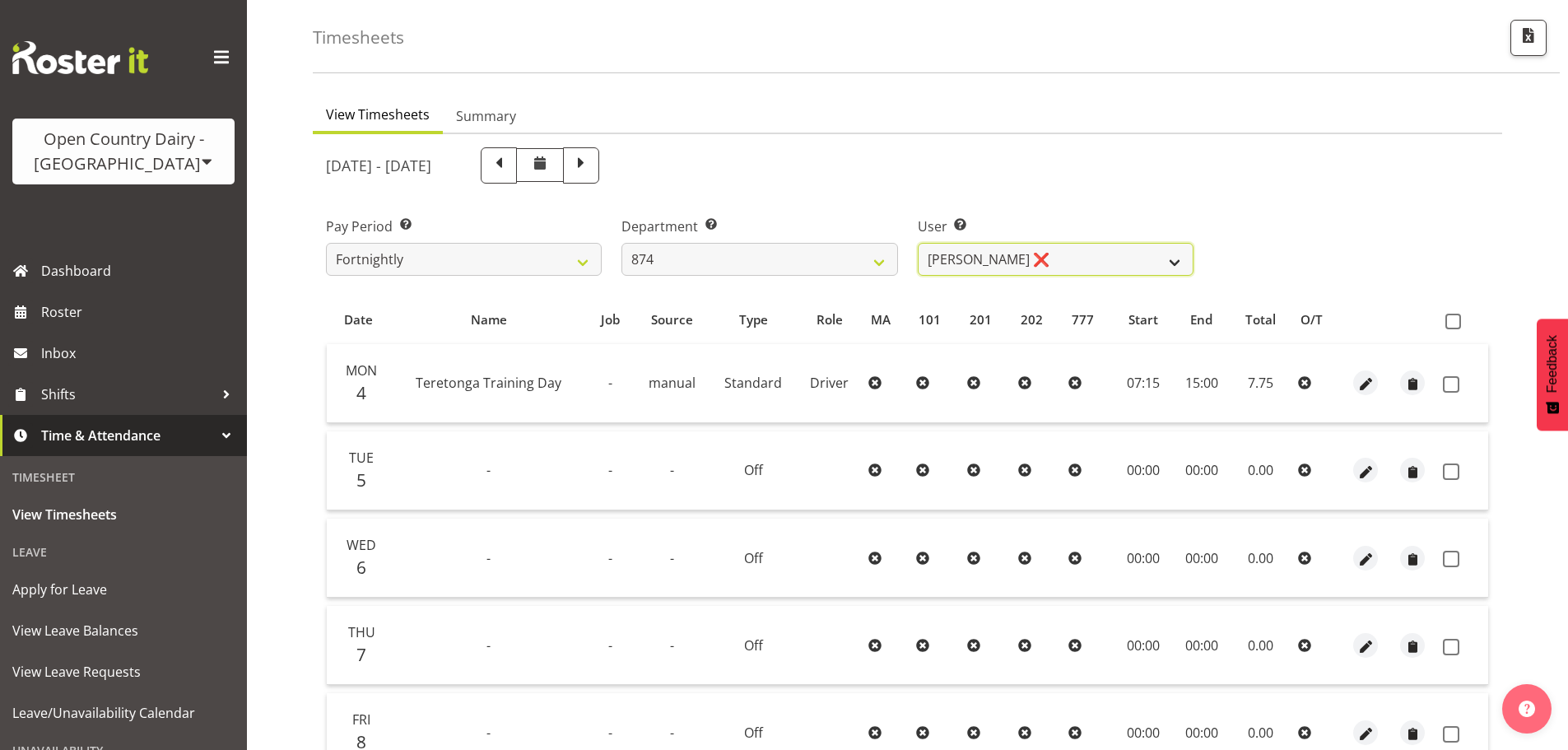
click at [1011, 267] on select "[PERSON_NAME] ✔ [PERSON_NAME] ❌ [PERSON_NAME] ❌ [PERSON_NAME] ❌" at bounding box center [1055, 259] width 275 height 33
select select "7508"
click at [917, 243] on select "[PERSON_NAME] ✔ [PERSON_NAME] ❌ [PERSON_NAME] ❌ [PERSON_NAME] ❌" at bounding box center [1055, 259] width 275 height 33
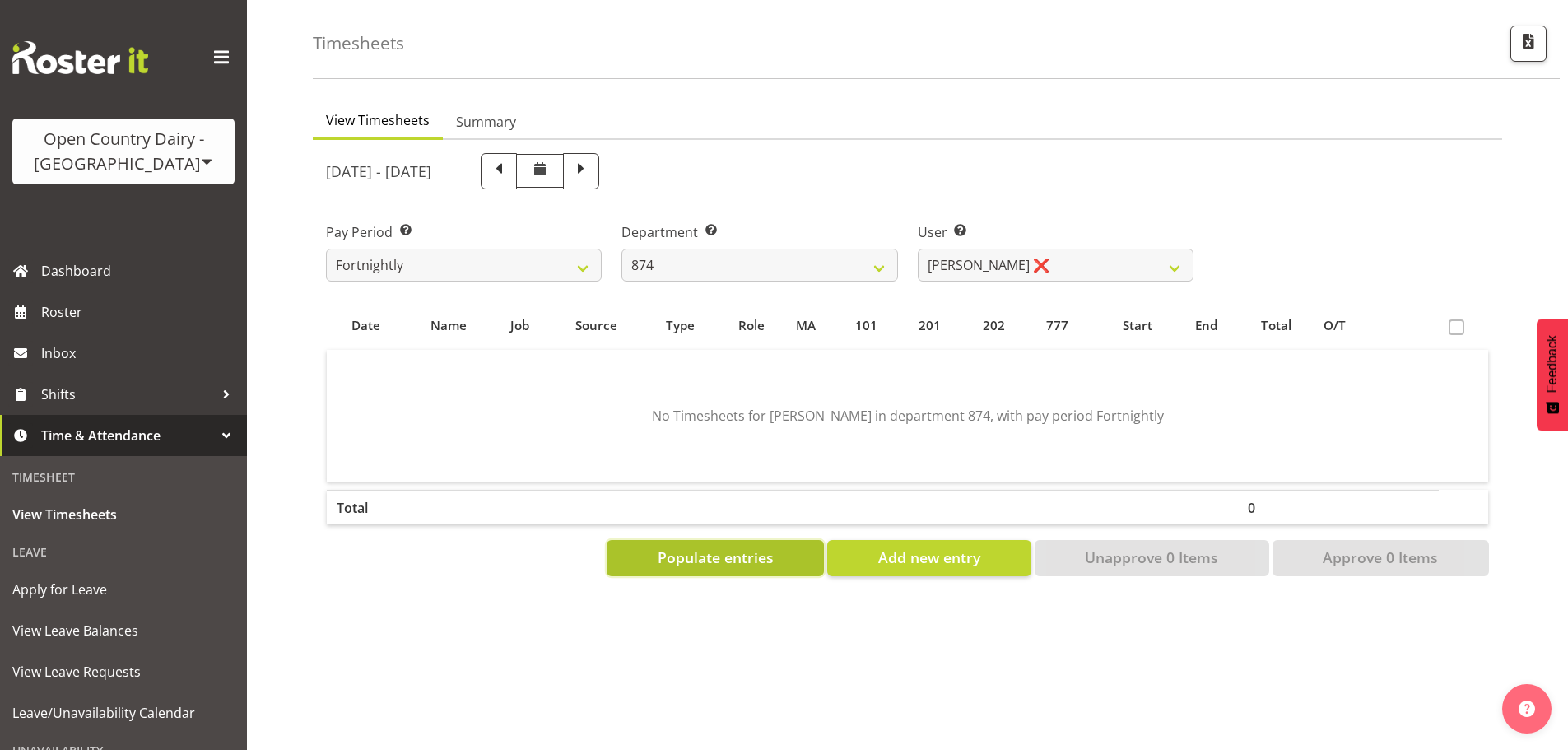
click at [740, 555] on span "Populate entries" at bounding box center [715, 557] width 116 height 21
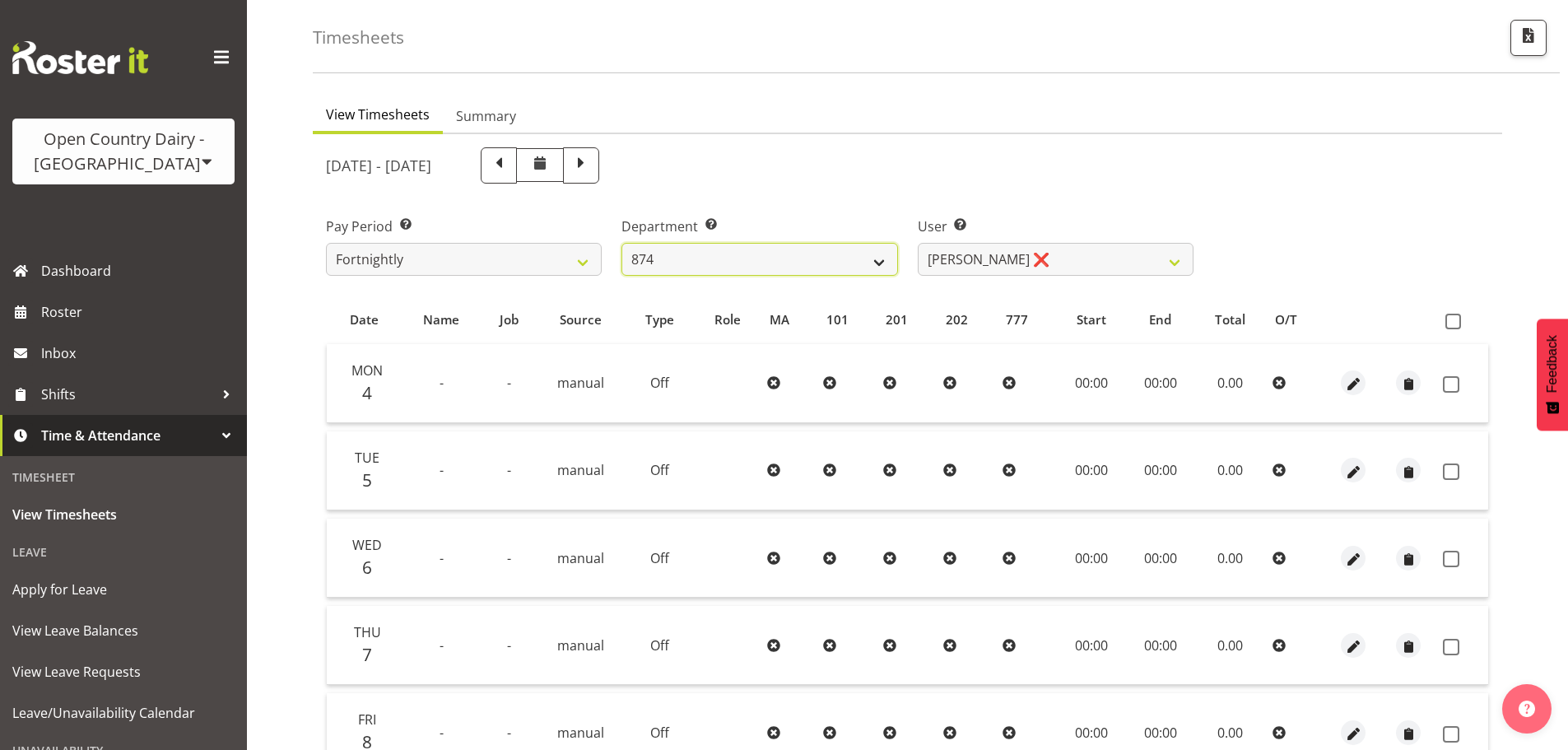
click at [745, 266] on select "734 735 736 737 738 739 850 851 852 853 854 855 856 858 861 862 865 868 869 870" at bounding box center [759, 259] width 275 height 33
select select "689"
click at [622, 243] on select "734 735 736 737 738 739 850 851 852 853 854 855 856 858 861 862 865 868 869 870" at bounding box center [759, 259] width 275 height 33
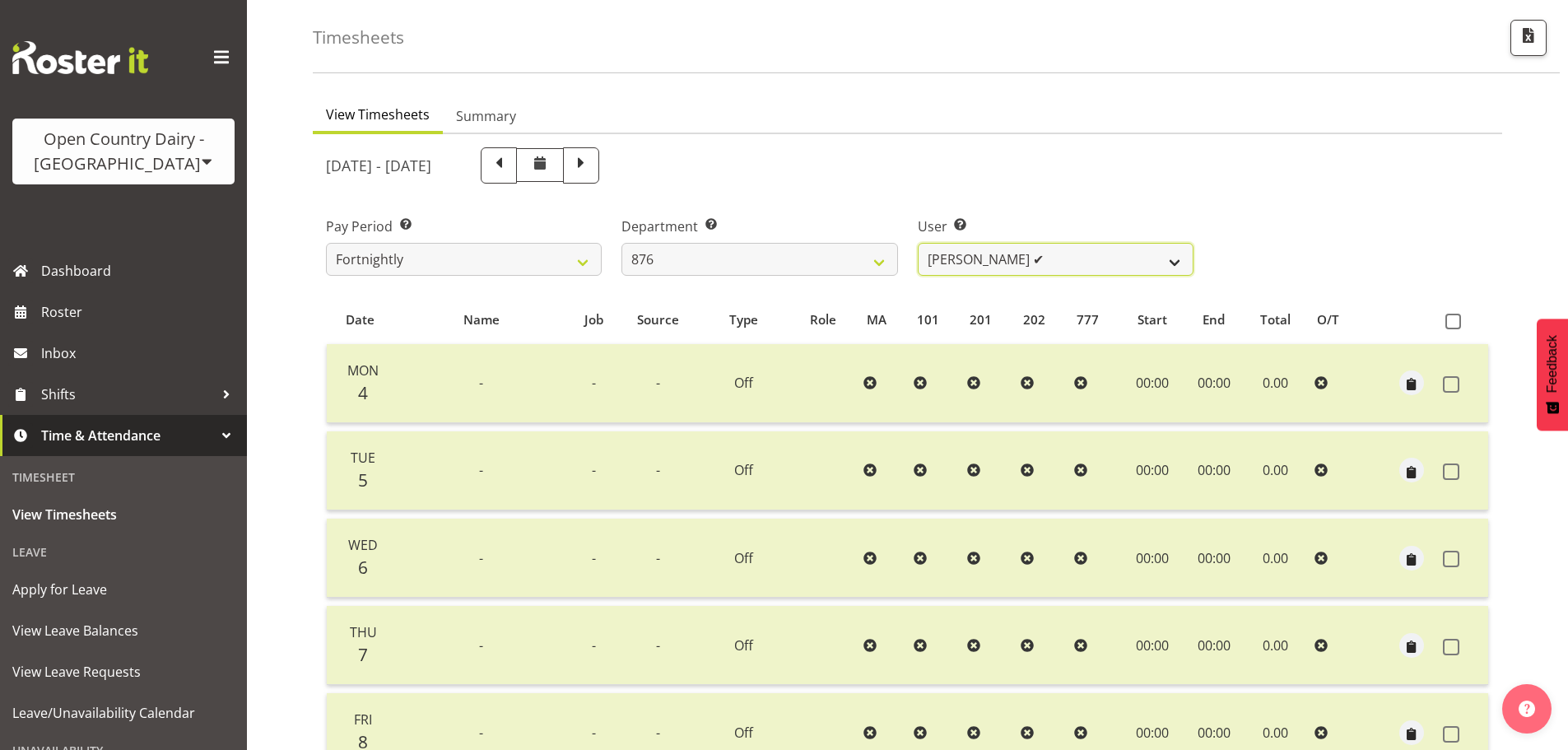
click at [1011, 266] on select "[PERSON_NAME] ✔ [PERSON_NAME] ❌ [PERSON_NAME] ❌ [PERSON_NAME] ❌" at bounding box center [1055, 259] width 275 height 33
click at [917, 243] on select "[PERSON_NAME] ✔ [PERSON_NAME] ❌ [PERSON_NAME] ❌ [PERSON_NAME] ❌" at bounding box center [1055, 259] width 275 height 33
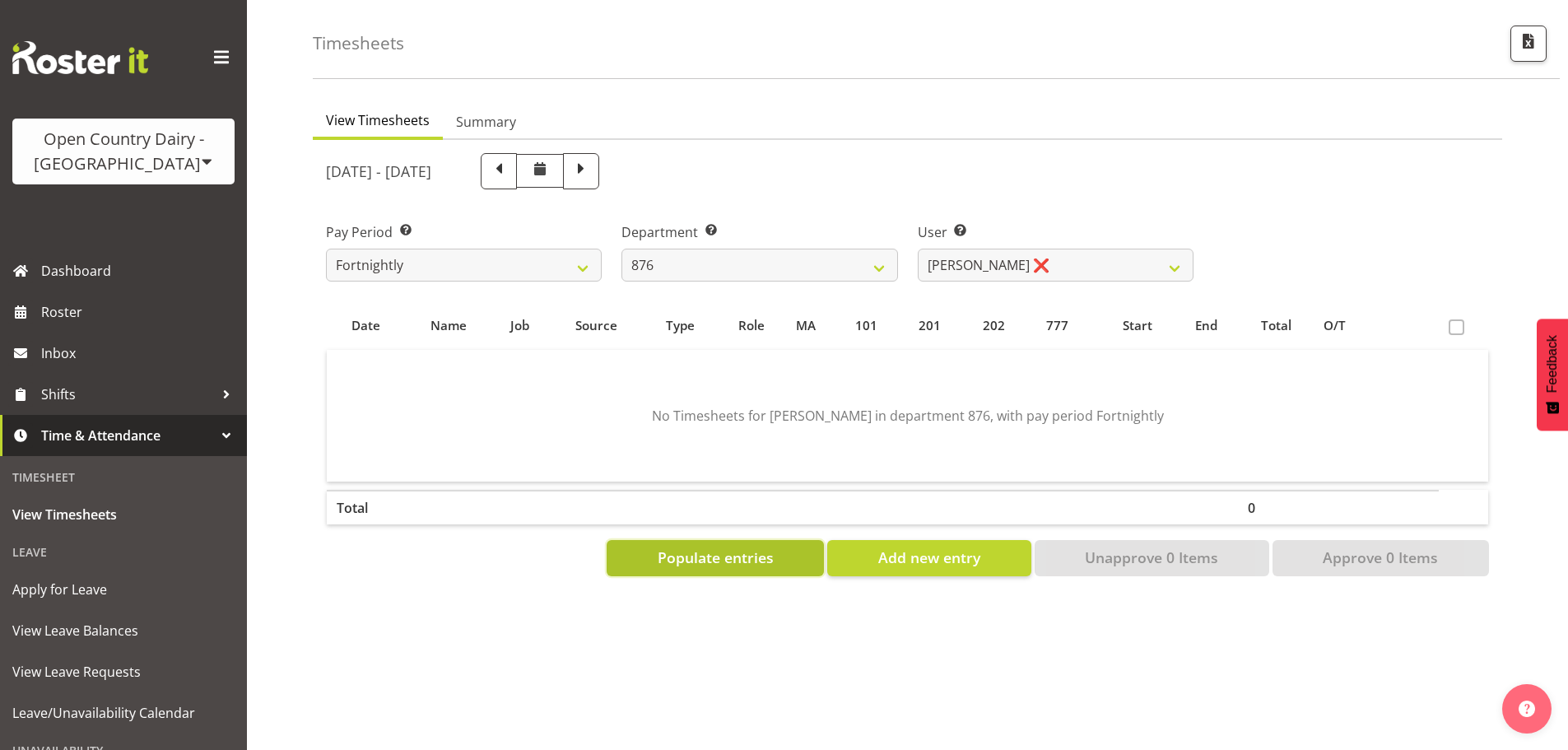
click at [756, 548] on span "Populate entries" at bounding box center [715, 557] width 116 height 21
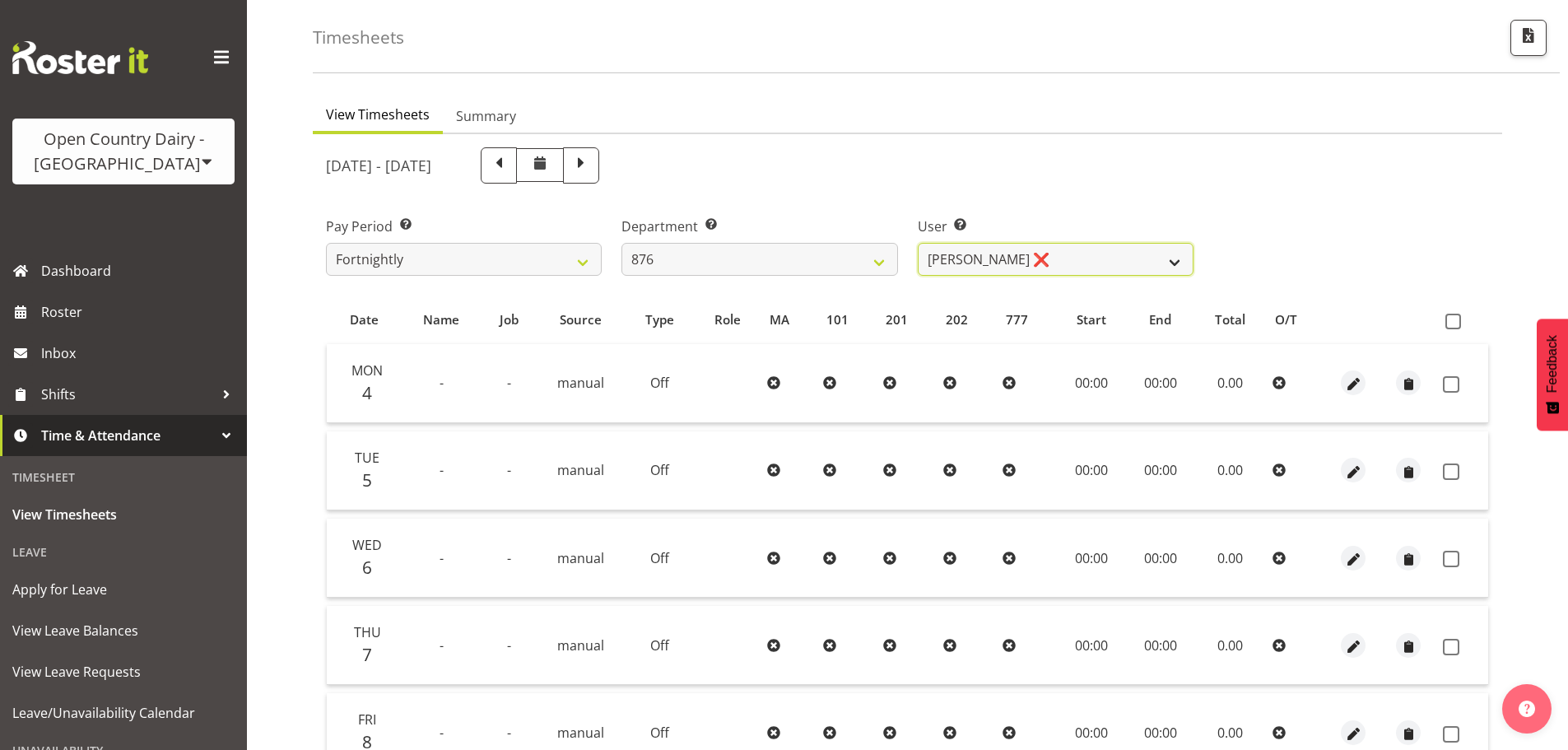
click at [1045, 252] on select "[PERSON_NAME] ✔ [PERSON_NAME] ❌ [PERSON_NAME] ❌ [PERSON_NAME] ❌" at bounding box center [1055, 259] width 275 height 33
click at [917, 243] on select "[PERSON_NAME] ✔ [PERSON_NAME] ❌ [PERSON_NAME] ❌ [PERSON_NAME] ❌" at bounding box center [1055, 259] width 275 height 33
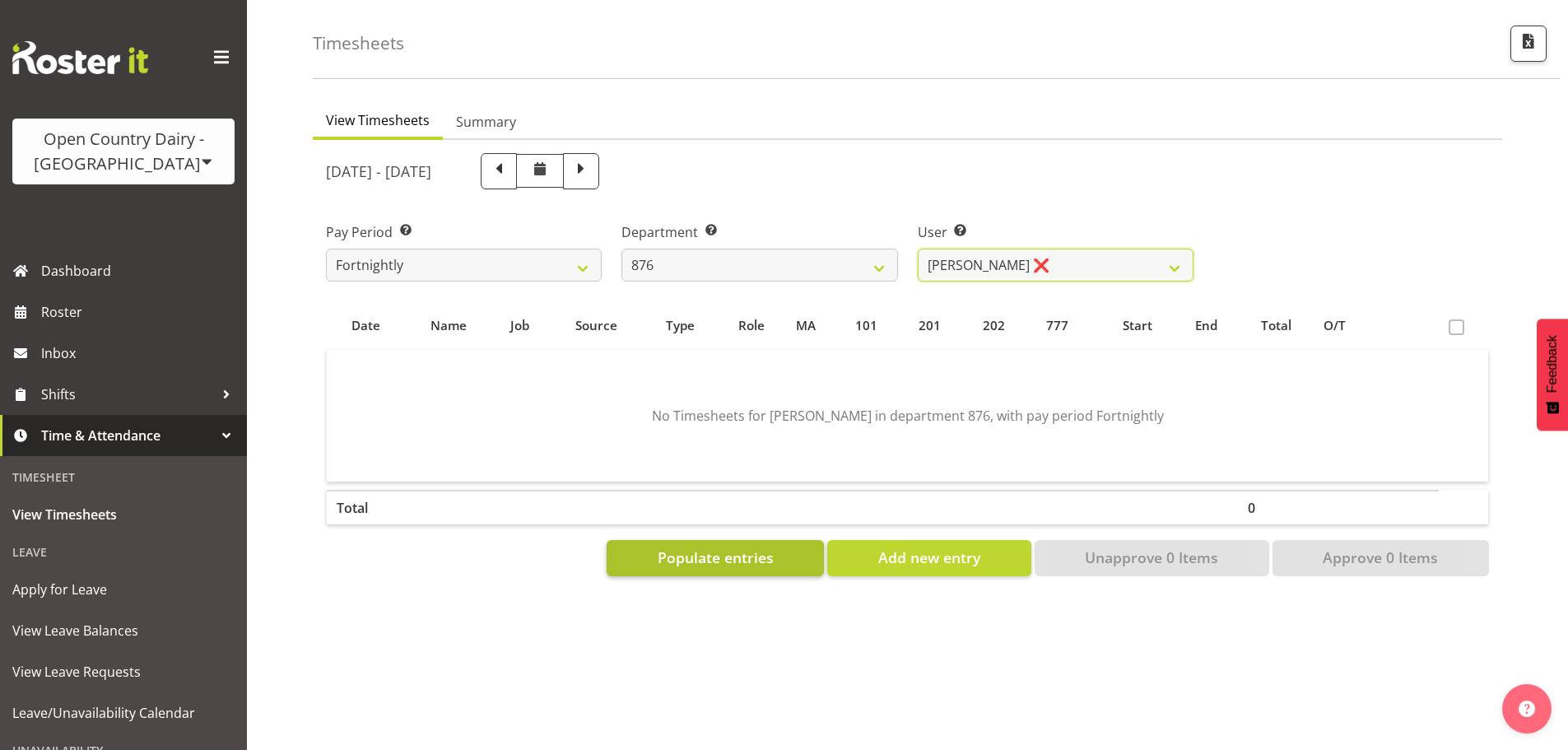
scroll to position [72, 0]
click at [666, 546] on span "Populate entries" at bounding box center [715, 557] width 116 height 21
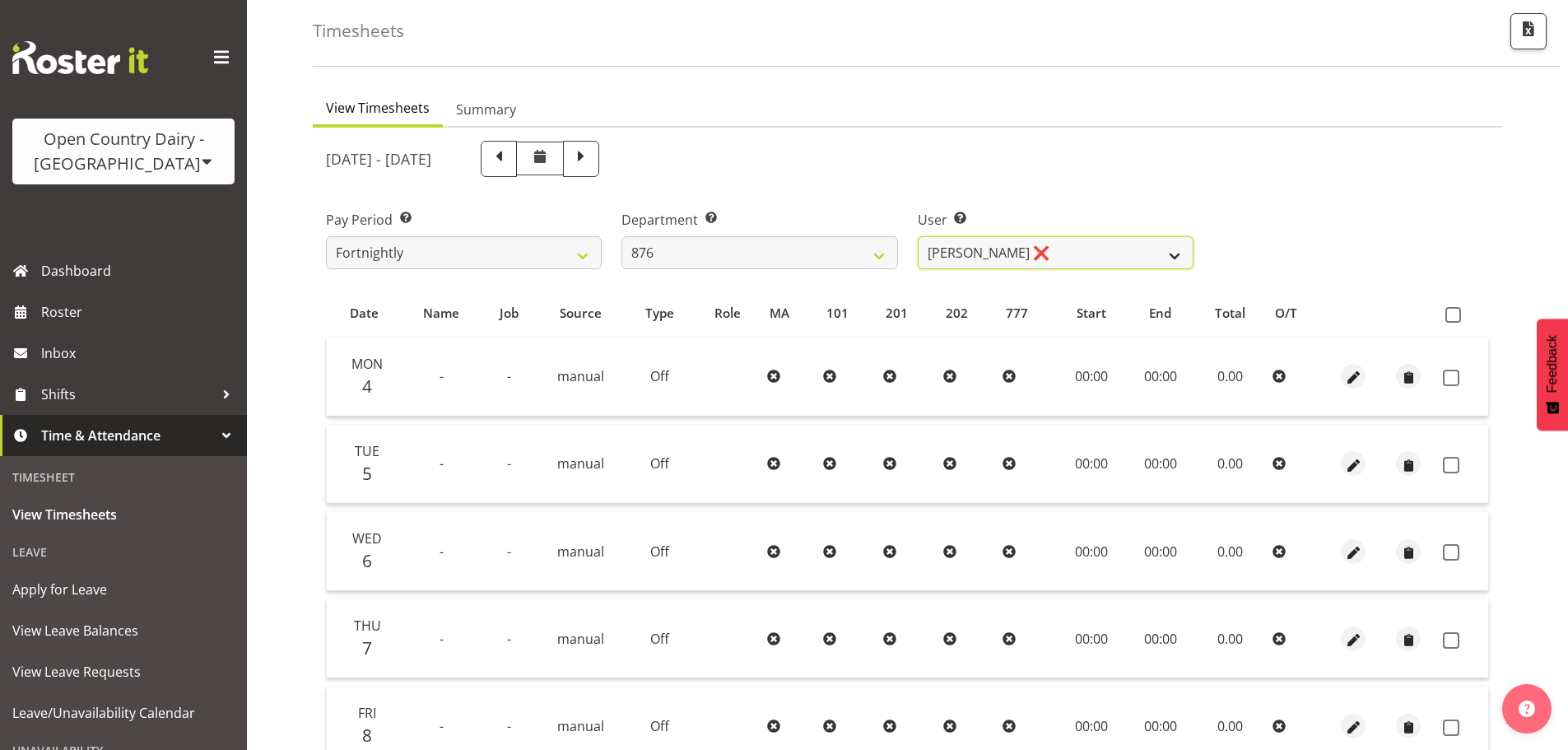
drag, startPoint x: 992, startPoint y: 256, endPoint x: 993, endPoint y: 268, distance: 12.0
click at [993, 256] on select "[PERSON_NAME] ✔ [PERSON_NAME] ❌ [PERSON_NAME] ❌ [PERSON_NAME] ❌" at bounding box center [1055, 252] width 275 height 33
select select "9947"
click at [917, 236] on select "[PERSON_NAME] ✔ [PERSON_NAME] ❌ [PERSON_NAME] ❌ [PERSON_NAME] ❌" at bounding box center [1055, 252] width 275 height 33
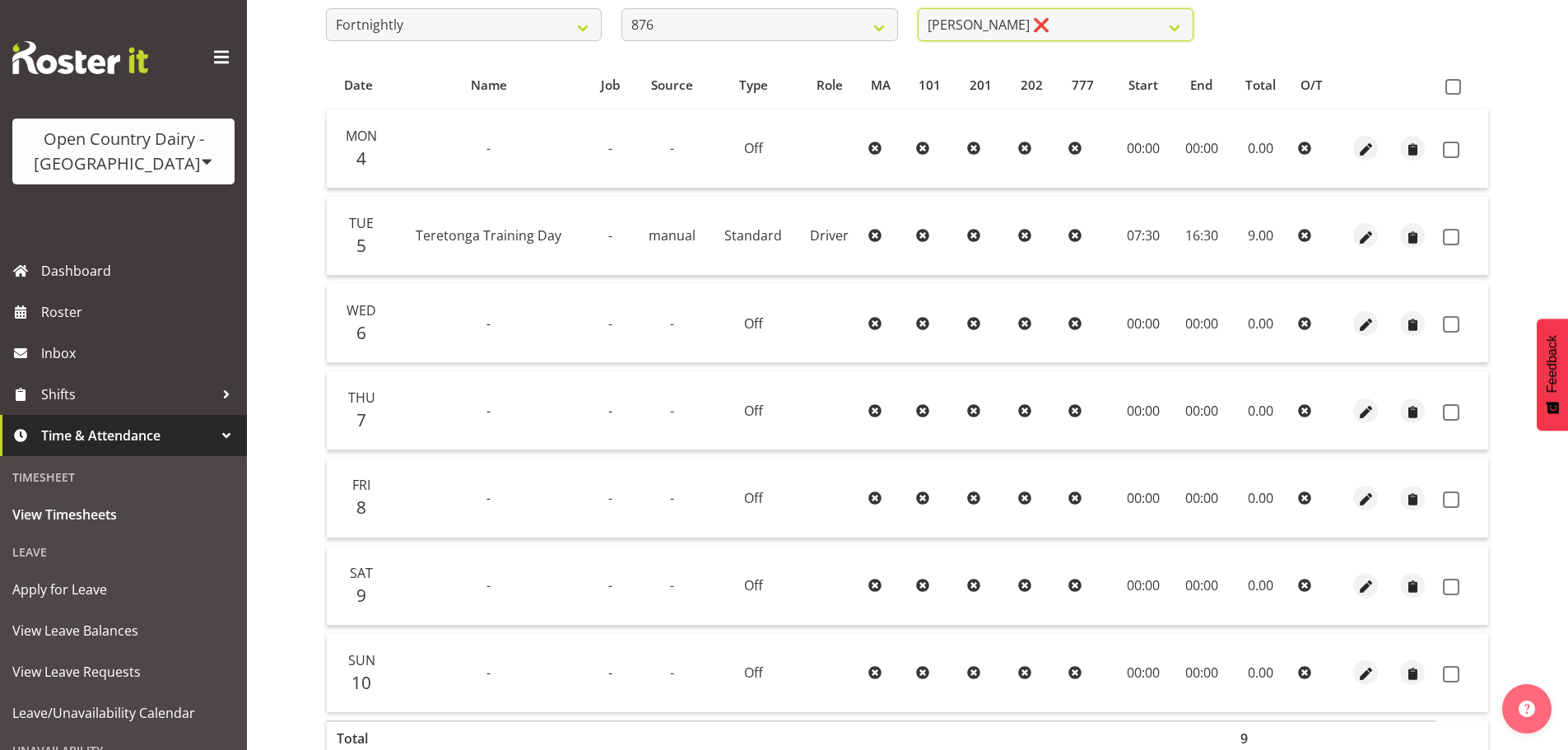
scroll to position [148, 0]
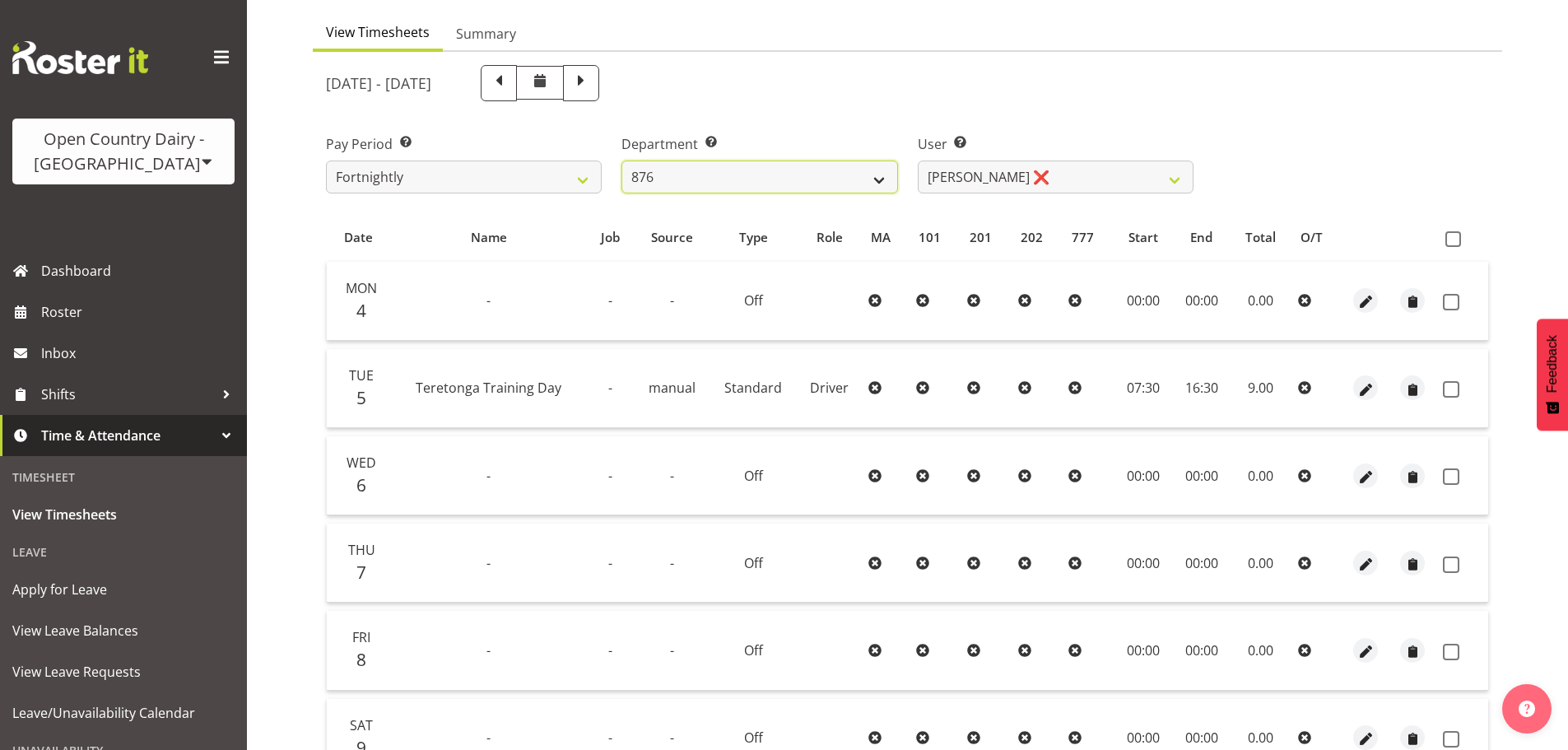
click at [763, 179] on select "734 735 736 737 738 739 850 851 852 853 854 855 856 858 861 862 865 868 869 870" at bounding box center [759, 176] width 275 height 33
select select "690"
click at [622, 160] on select "734 735 736 737 738 739 850 851 852 853 854 855 856 858 861 862 865 868 869 870" at bounding box center [759, 176] width 275 height 33
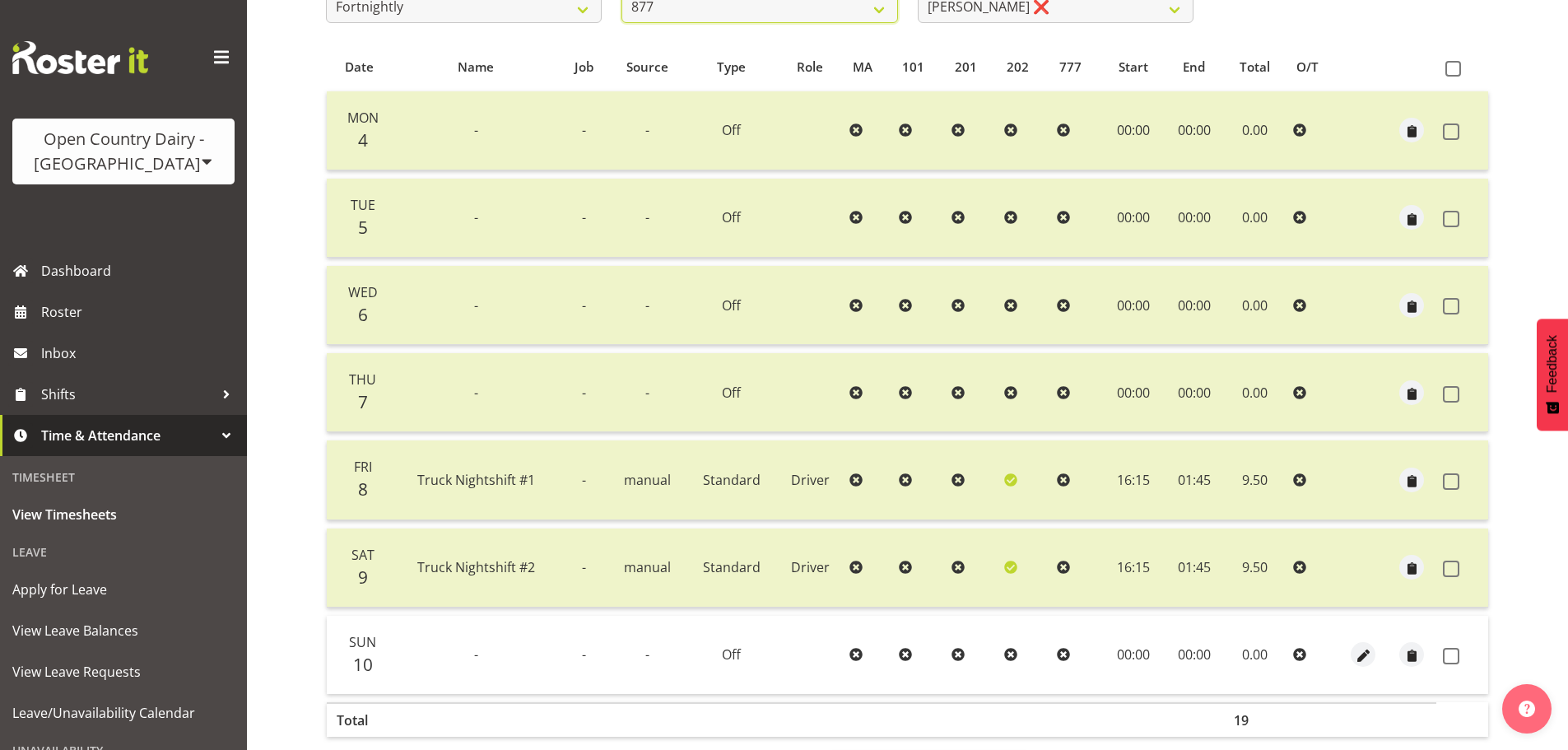
scroll to position [230, 0]
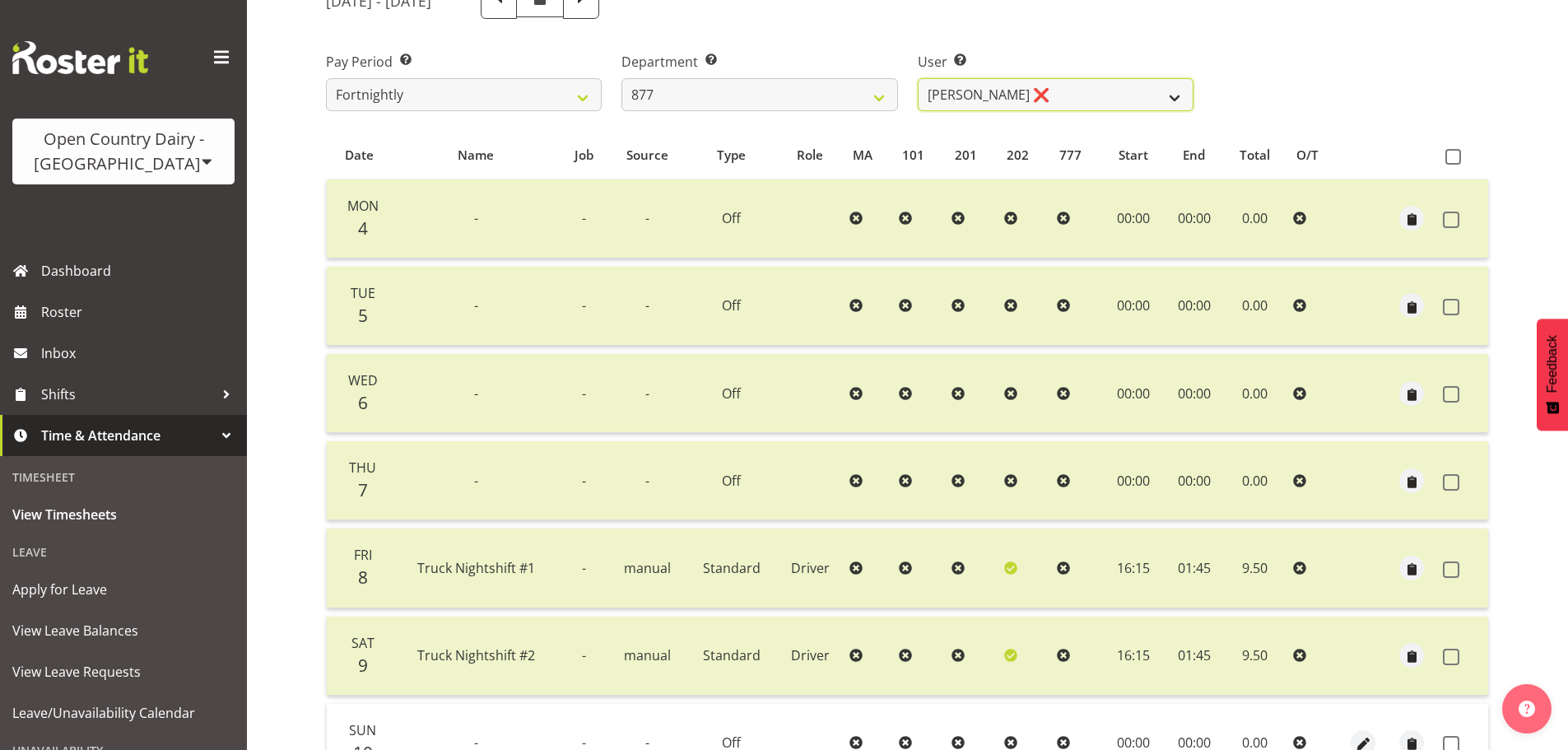
click at [1047, 93] on select "[PERSON_NAME] ❌ [PERSON_NAME] ❌ [PERSON_NAME] ❌ [PERSON_NAME] ❌" at bounding box center [1055, 95] width 275 height 33
select select "11653"
click at [917, 78] on select "[PERSON_NAME] ❌ [PERSON_NAME] ❌ [PERSON_NAME] ❌ [PERSON_NAME] ❌" at bounding box center [1055, 95] width 275 height 33
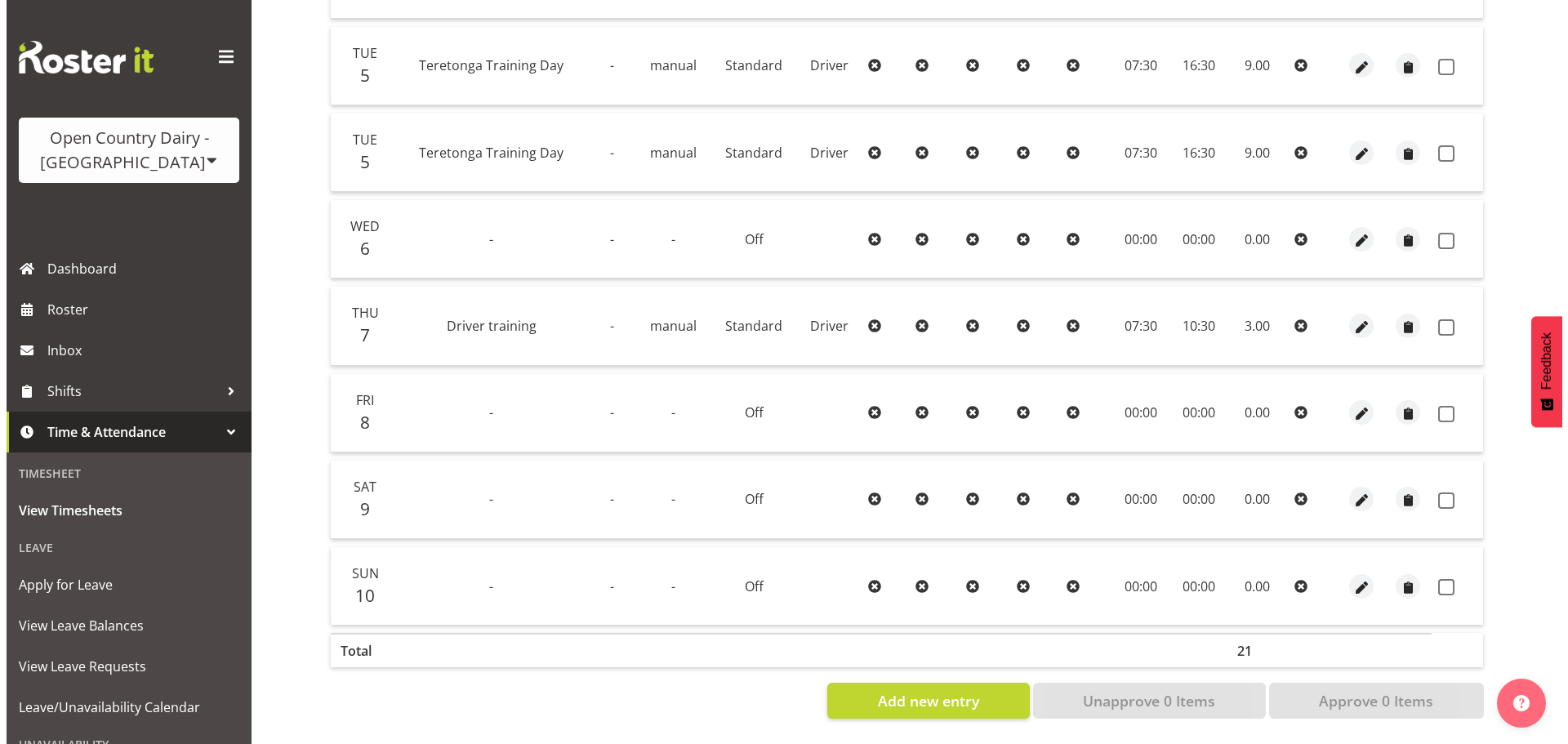
scroll to position [315, 0]
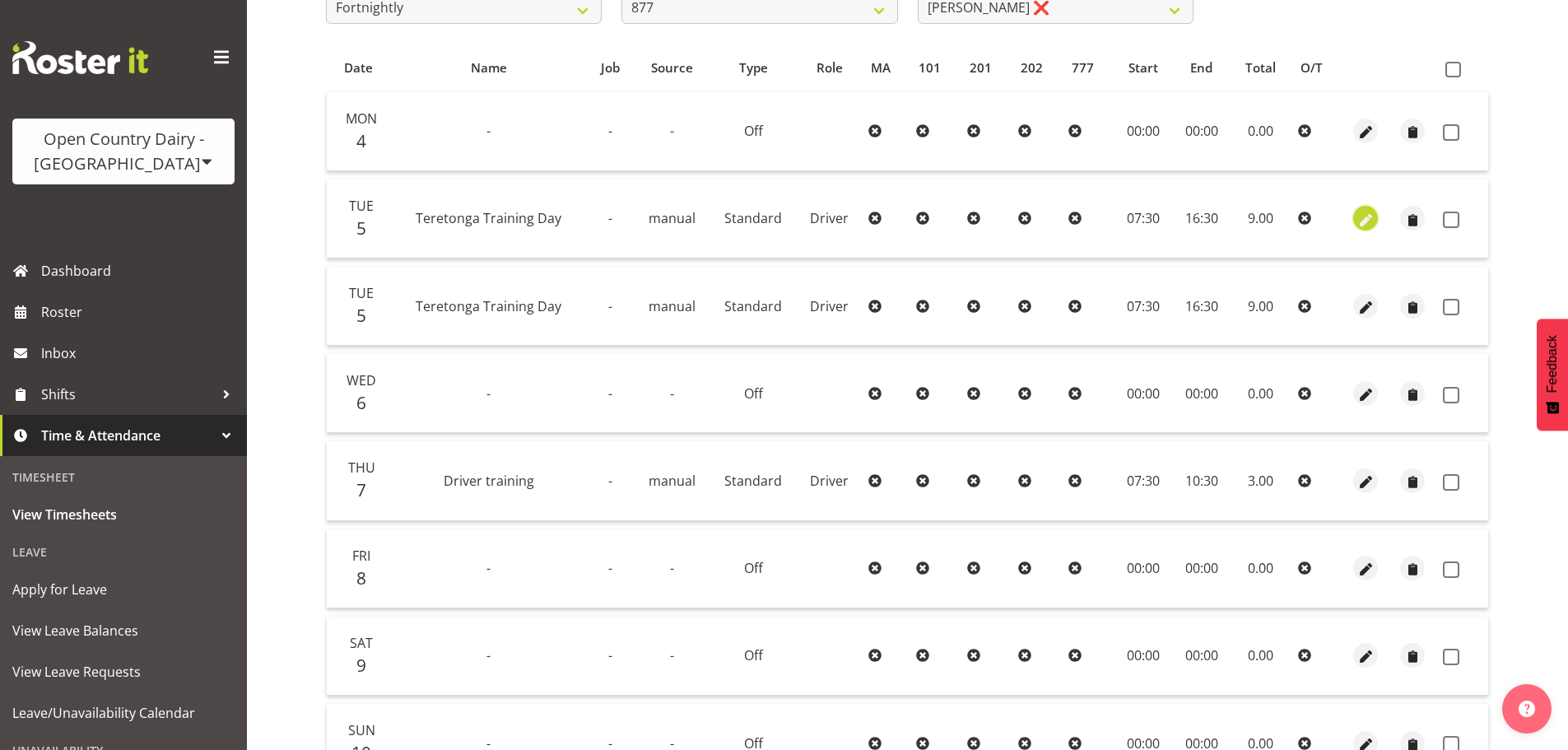
click at [1365, 218] on span "button" at bounding box center [1366, 220] width 19 height 19
select select "Standard"
select select "806"
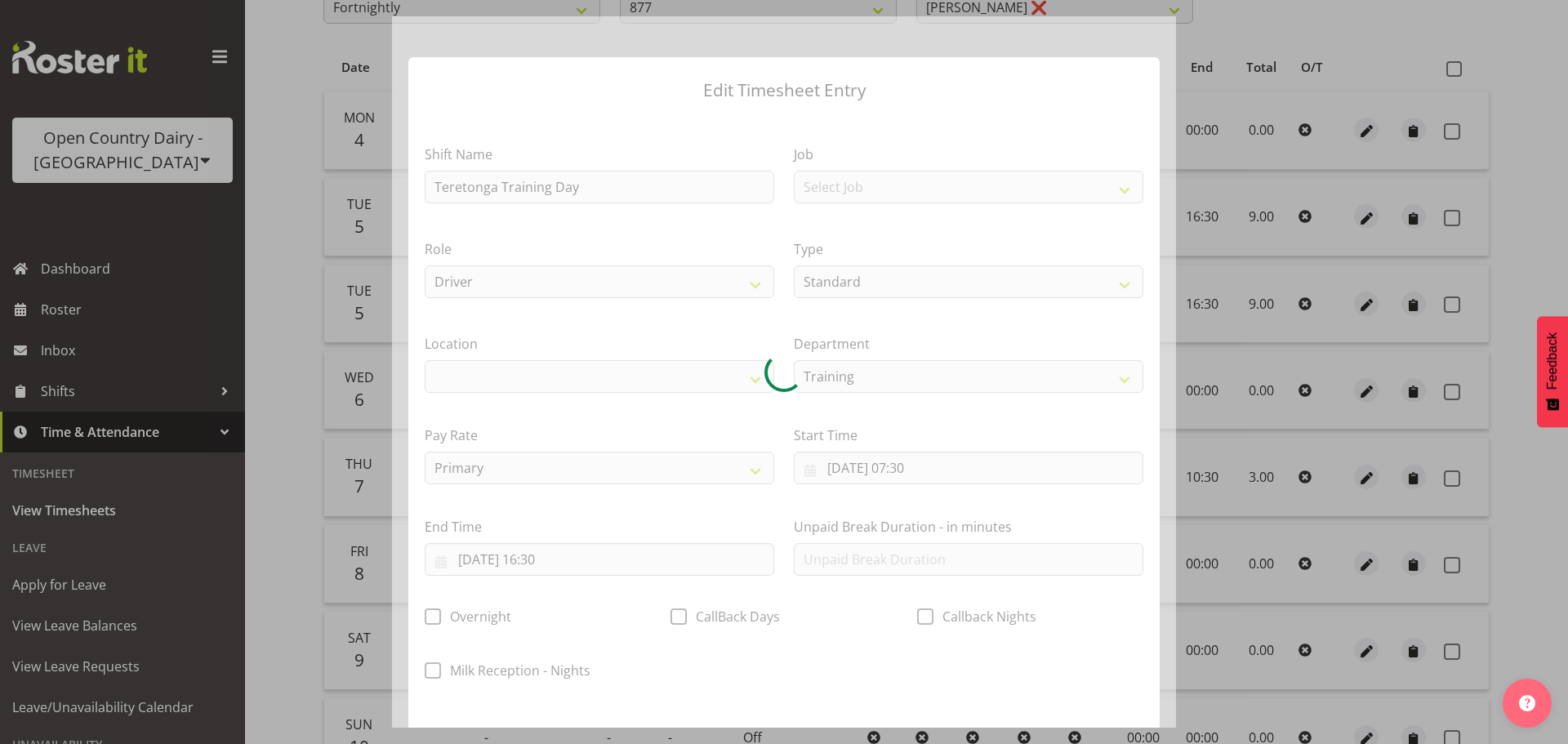
select select
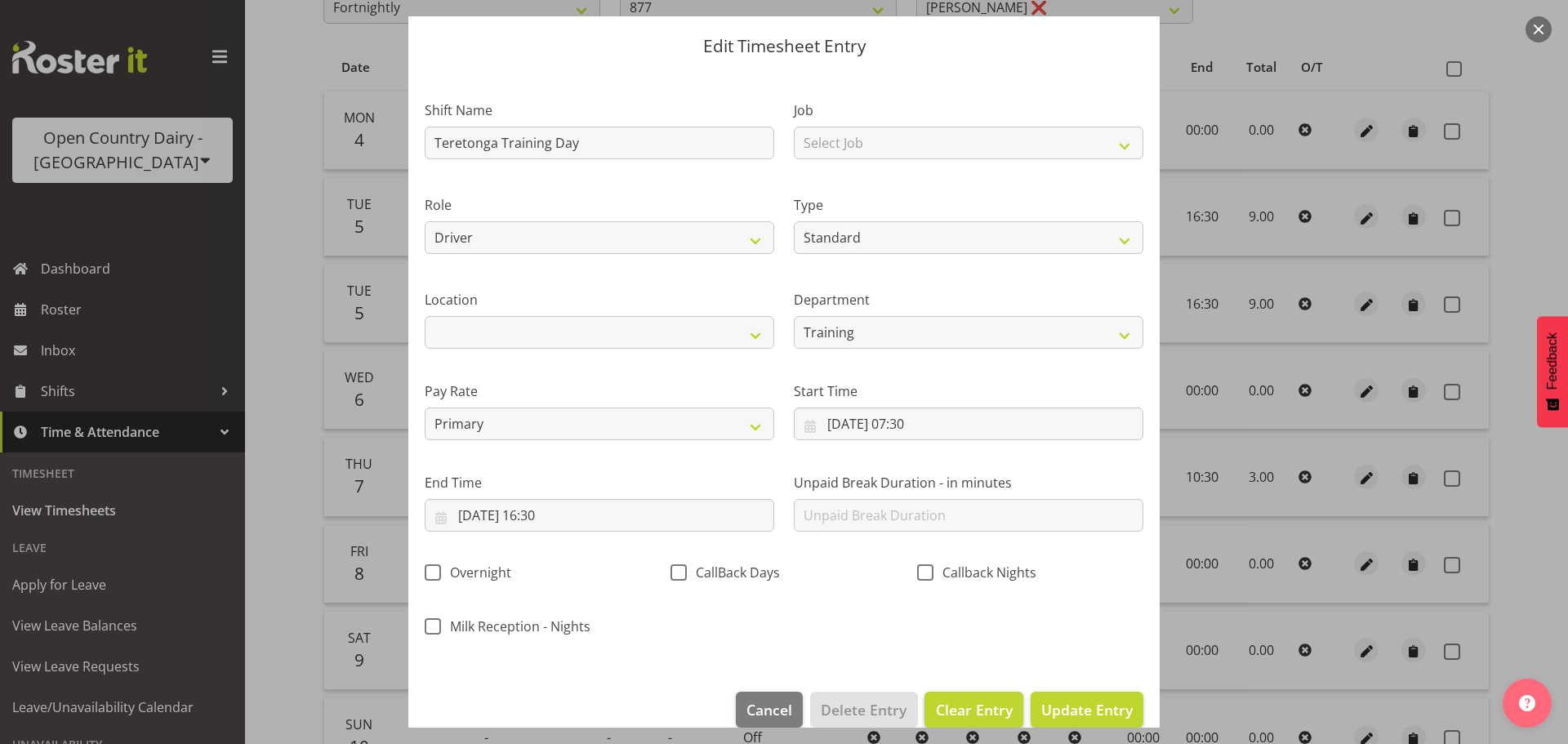
scroll to position [68, 0]
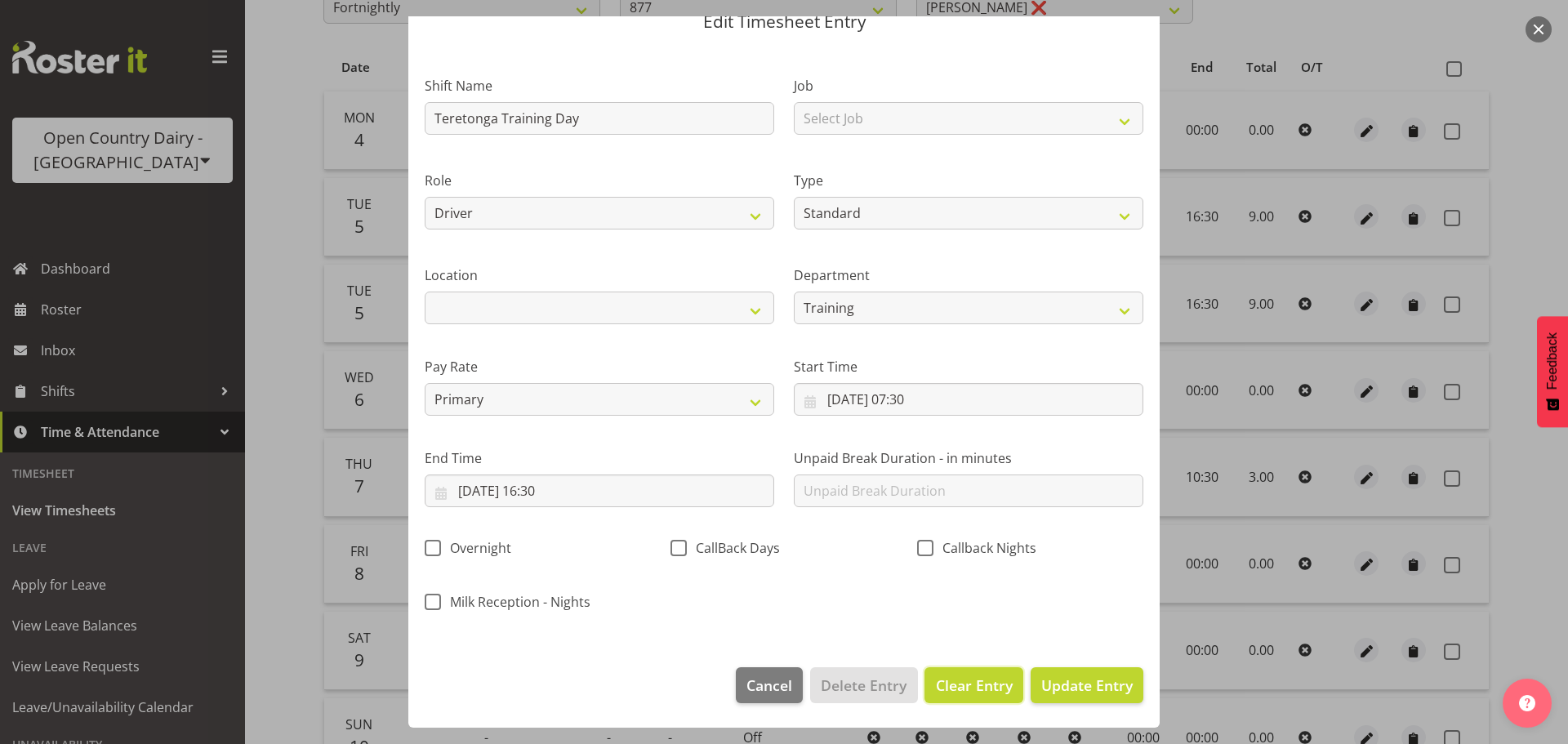
click at [967, 687] on span "Clear Entry" at bounding box center [973, 684] width 77 height 21
select select "Off"
type input "0"
select select
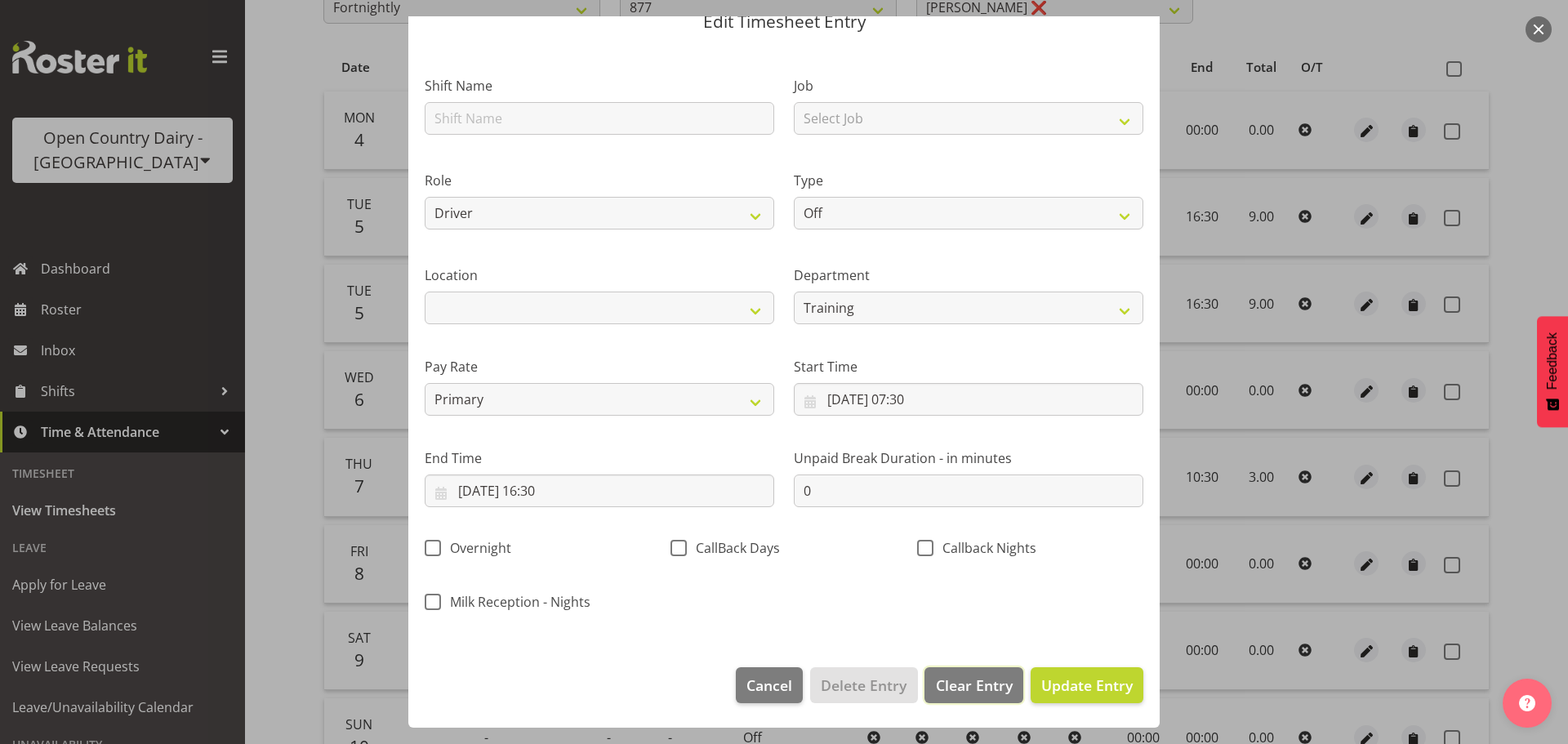
select select
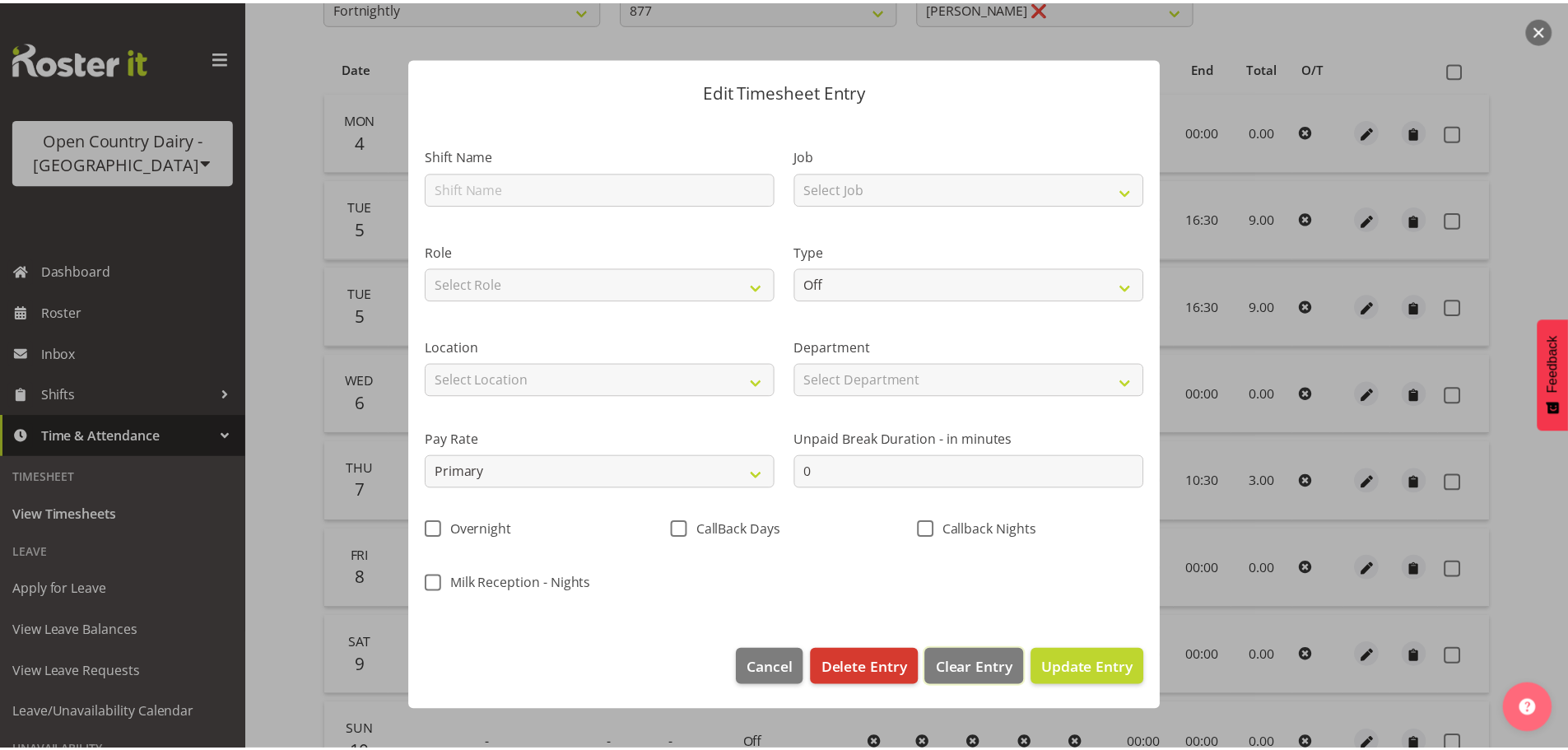
scroll to position [0, 0]
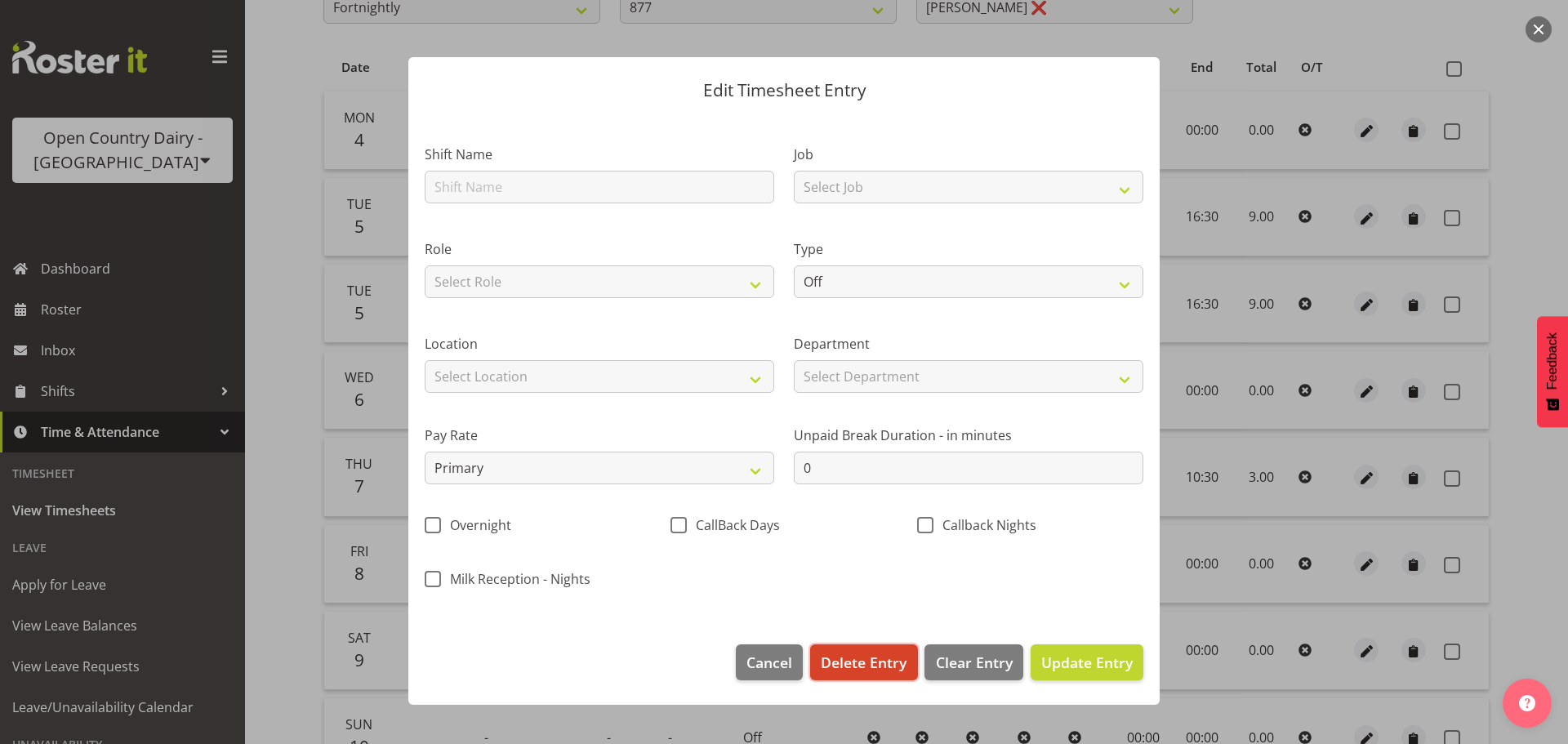
click at [855, 662] on span "Delete Entry" at bounding box center [863, 661] width 85 height 21
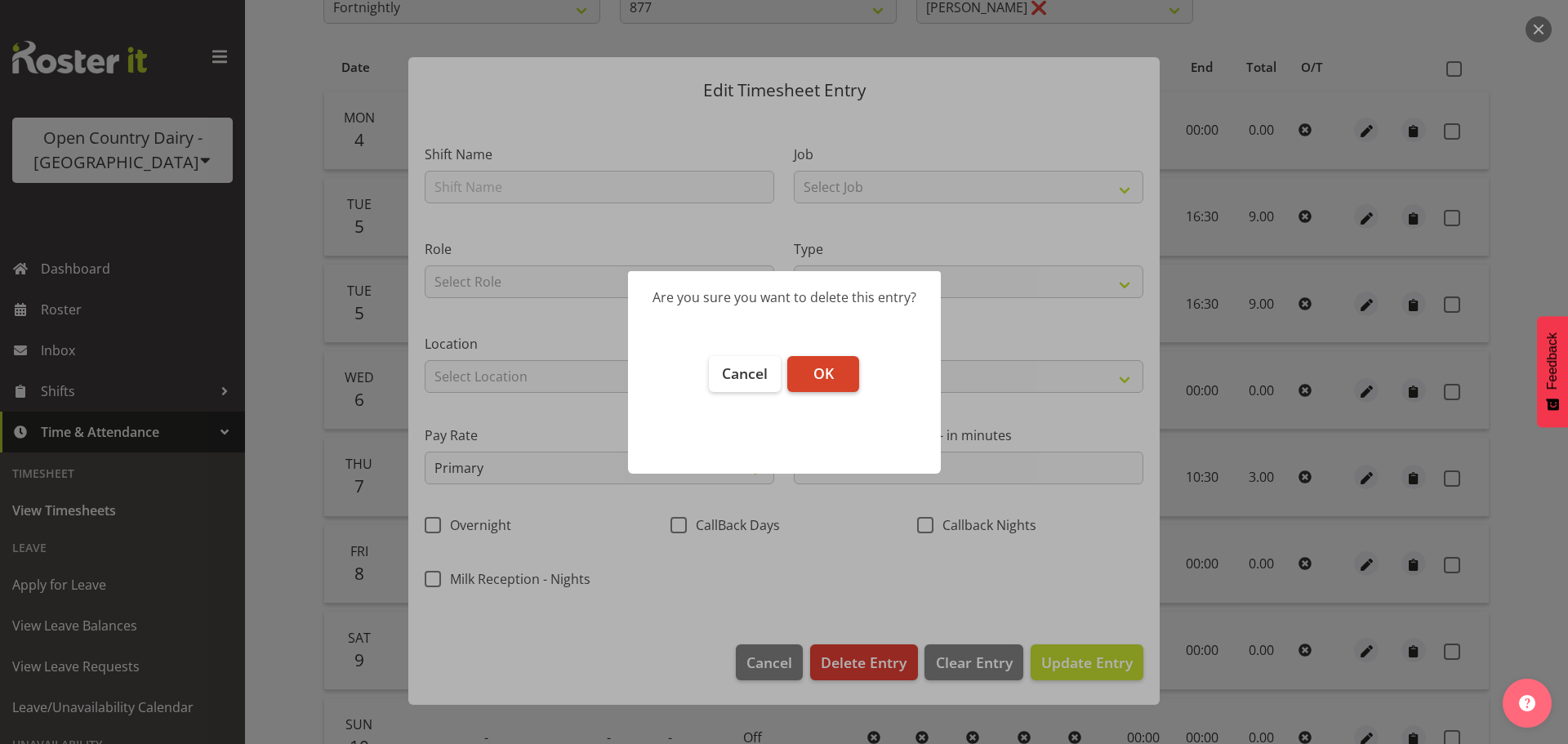
click at [836, 377] on button "OK" at bounding box center [823, 374] width 72 height 36
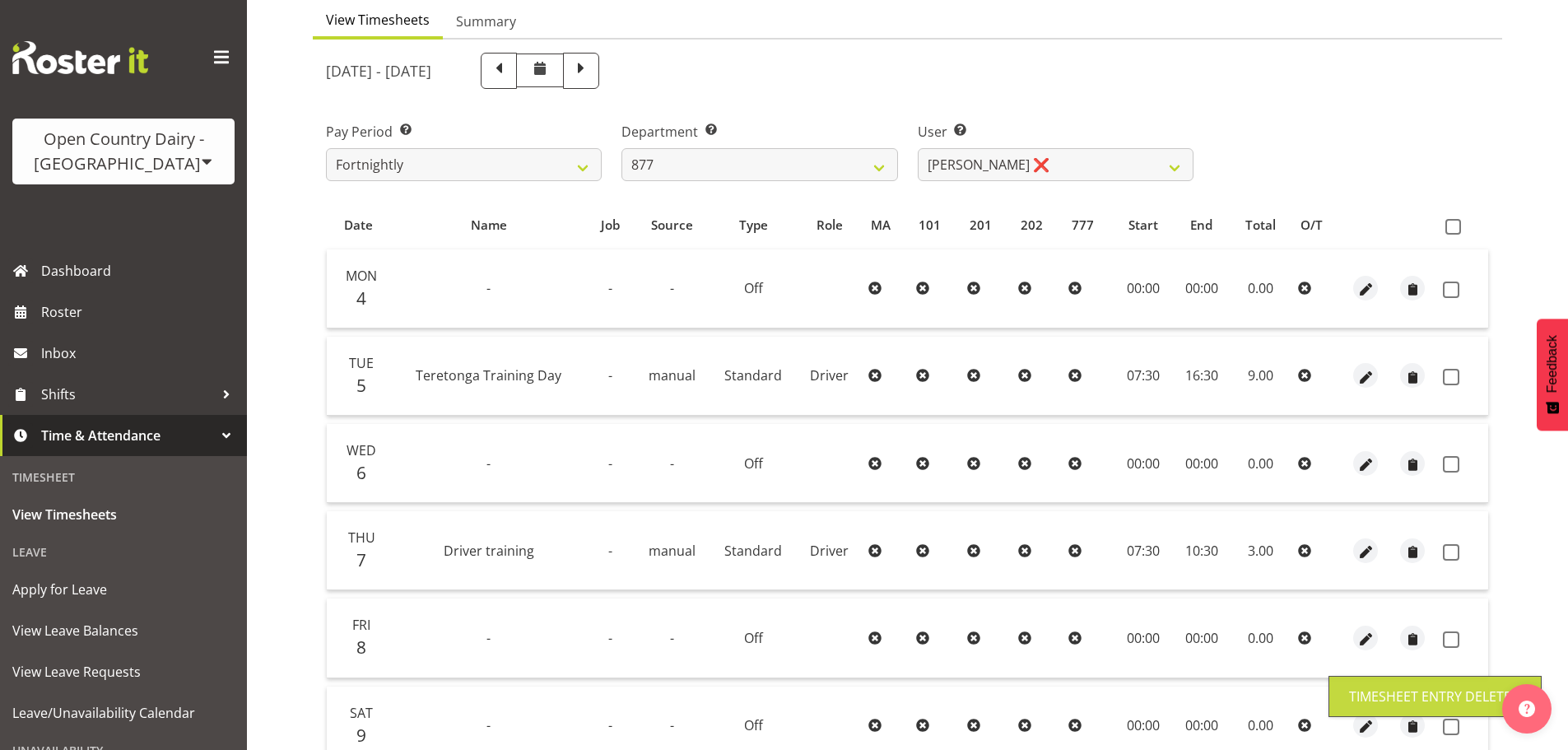
scroll to position [153, 0]
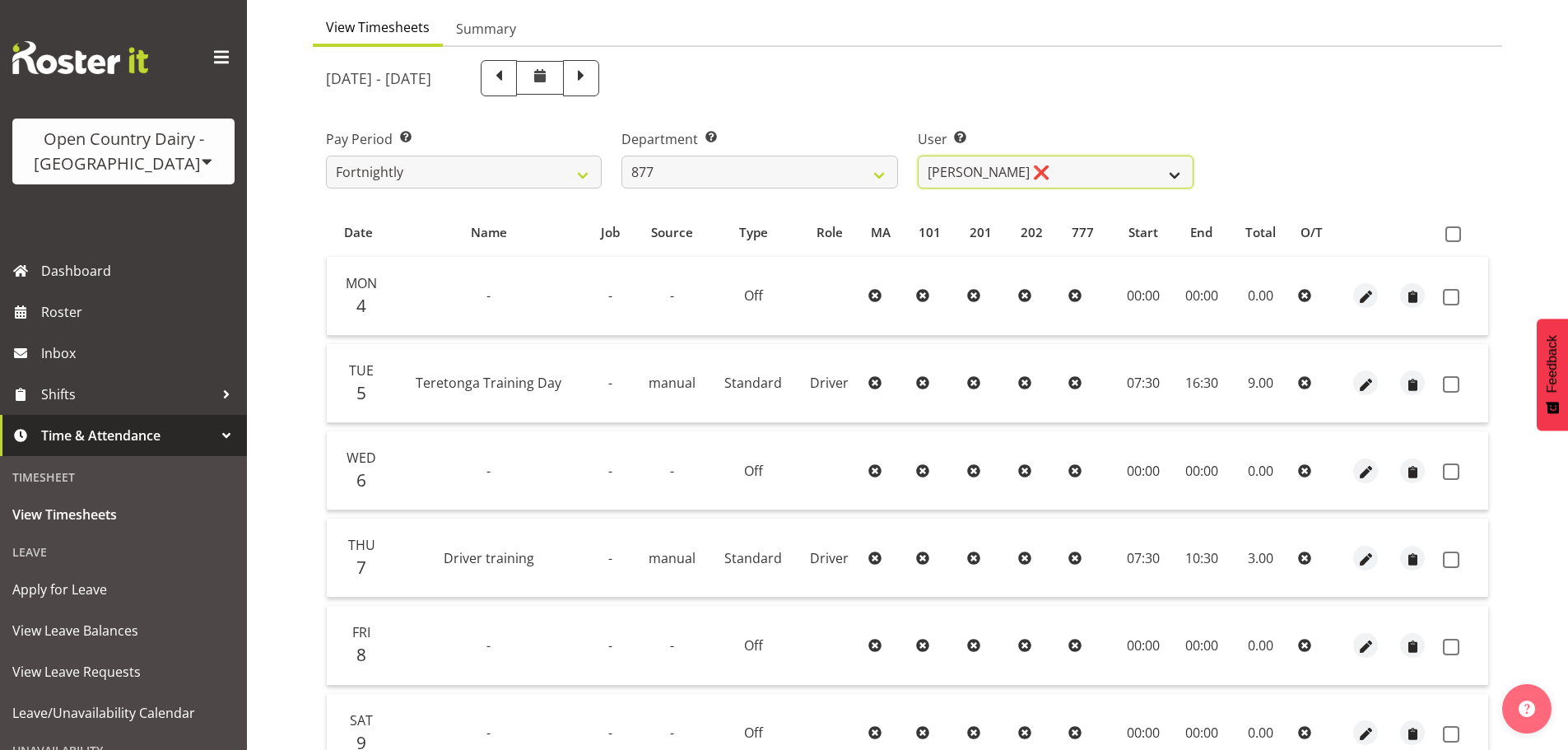
drag, startPoint x: 1020, startPoint y: 173, endPoint x: 1015, endPoint y: 185, distance: 13.0
click at [1020, 173] on select "[PERSON_NAME] ❌ [PERSON_NAME] ❌ [PERSON_NAME] ❌ [PERSON_NAME] ❌" at bounding box center [1055, 171] width 275 height 33
click at [917, 155] on select "[PERSON_NAME] ❌ [PERSON_NAME] ❌ [PERSON_NAME] ❌ [PERSON_NAME] ❌" at bounding box center [1055, 171] width 275 height 33
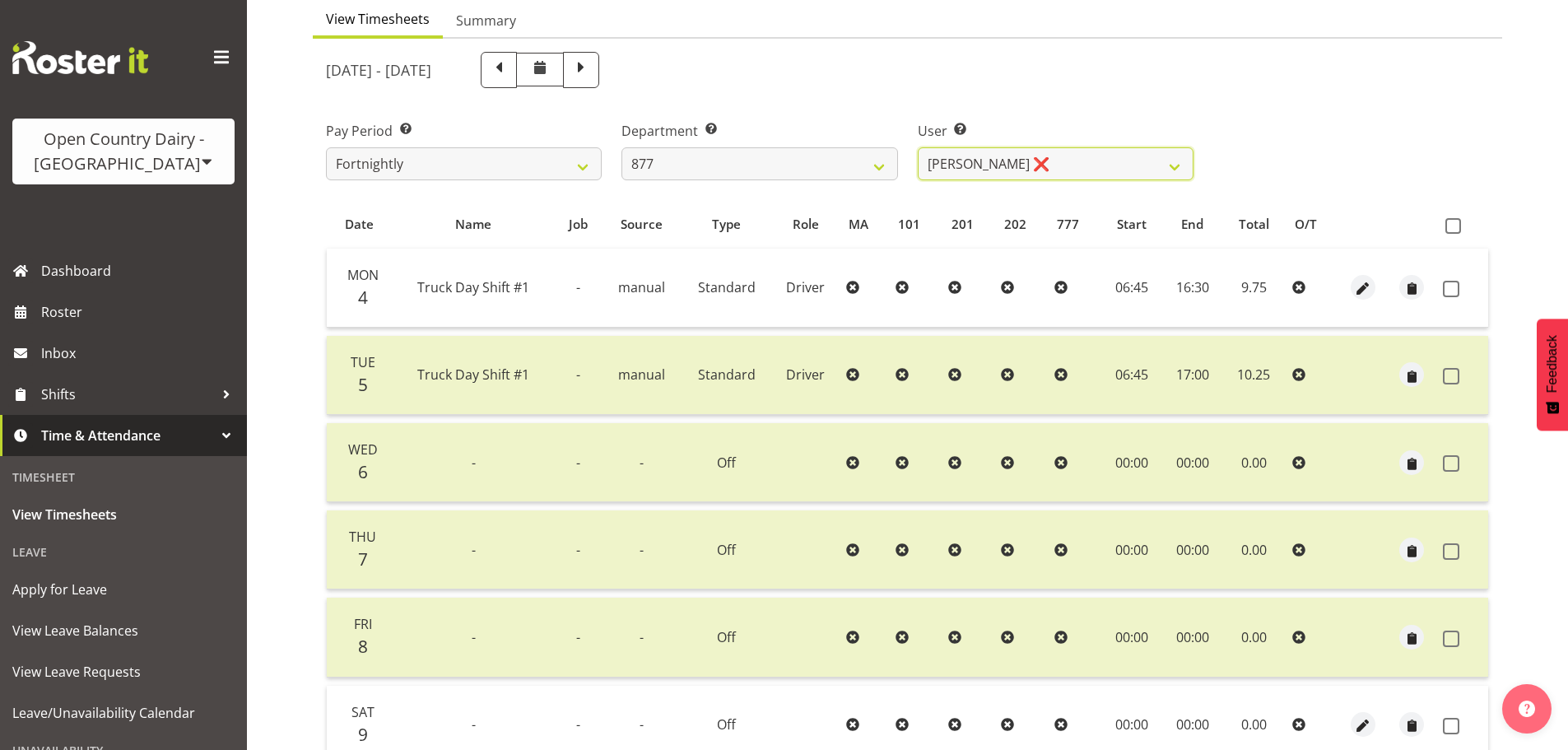
scroll to position [148, 0]
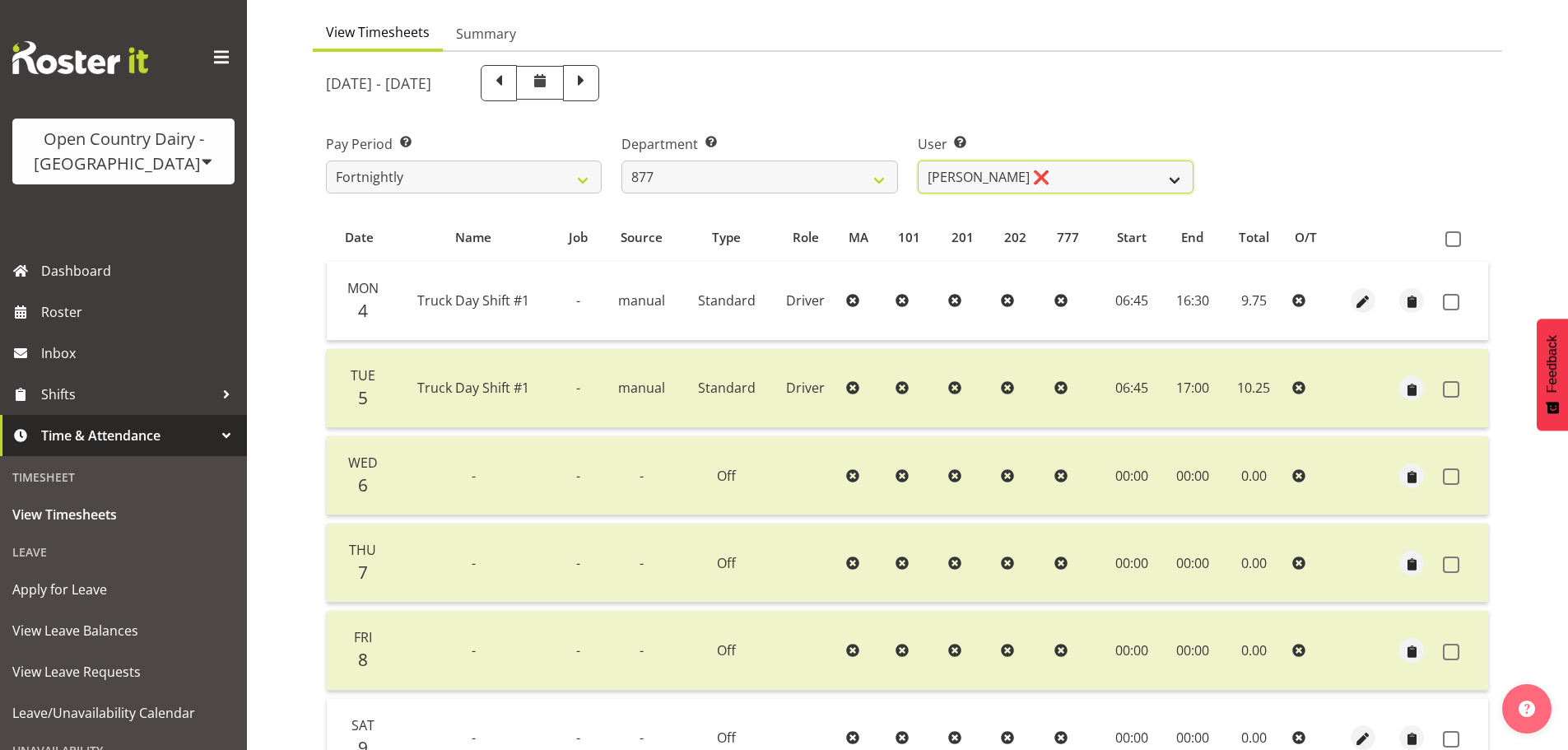
drag, startPoint x: 1043, startPoint y: 178, endPoint x: 1037, endPoint y: 191, distance: 14.3
click at [1042, 178] on select "[PERSON_NAME] ❌ [PERSON_NAME] ❌ [PERSON_NAME] ❌ [PERSON_NAME] ❌" at bounding box center [1055, 176] width 275 height 33
select select "9756"
click at [917, 160] on select "[PERSON_NAME] ❌ [PERSON_NAME] ❌ [PERSON_NAME] ❌ [PERSON_NAME] ❌" at bounding box center [1055, 176] width 275 height 33
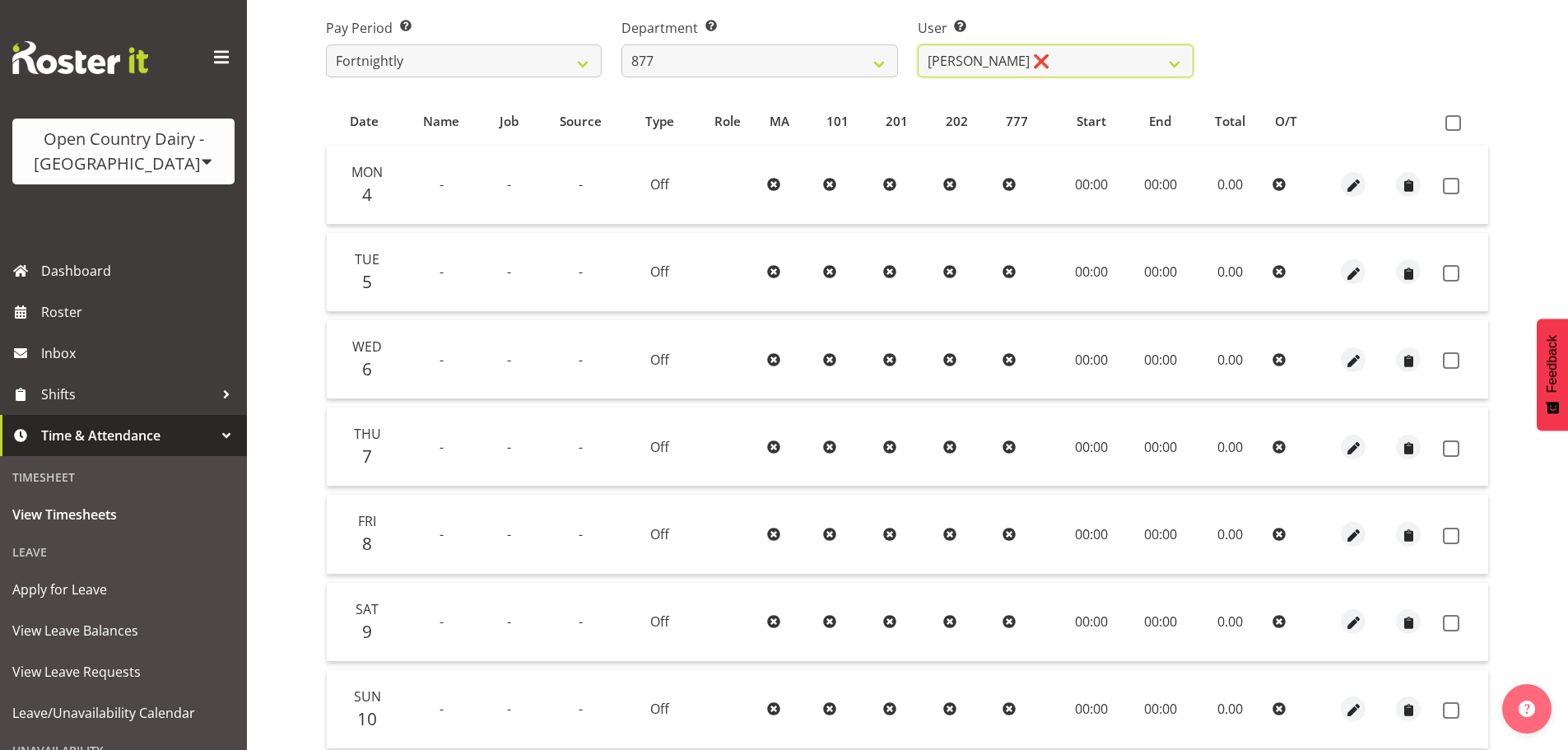
scroll to position [0, 0]
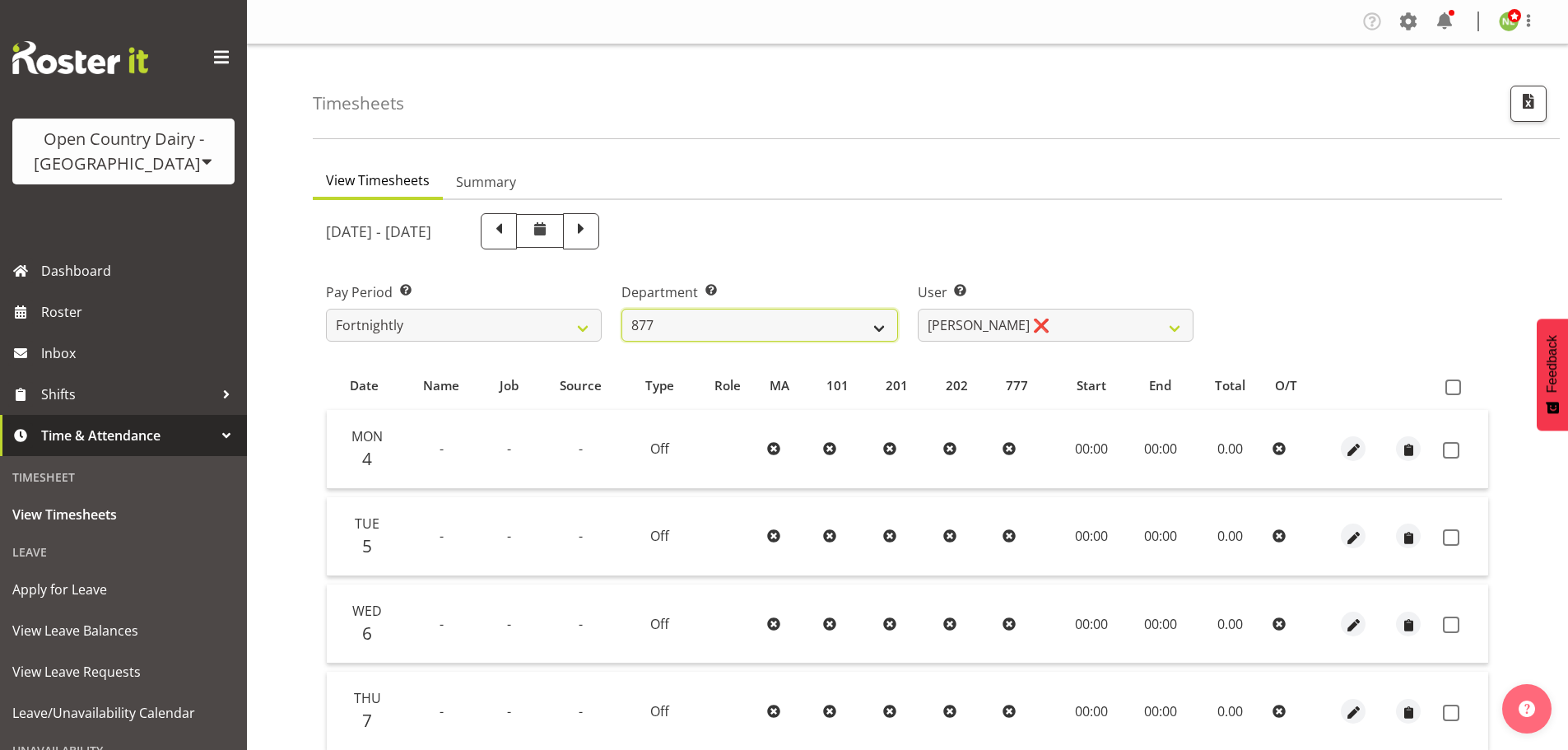
drag, startPoint x: 689, startPoint y: 332, endPoint x: 690, endPoint y: 341, distance: 9.1
click at [689, 332] on select "734 735 736 737 738 739 850 851 852 853 854 855 856 858 861 862 865 868 869 870" at bounding box center [759, 325] width 275 height 33
select select "691"
click at [622, 309] on select "734 735 736 737 738 739 850 851 852 853 854 855 856 858 861 862 865 868 869 870" at bounding box center [759, 325] width 275 height 33
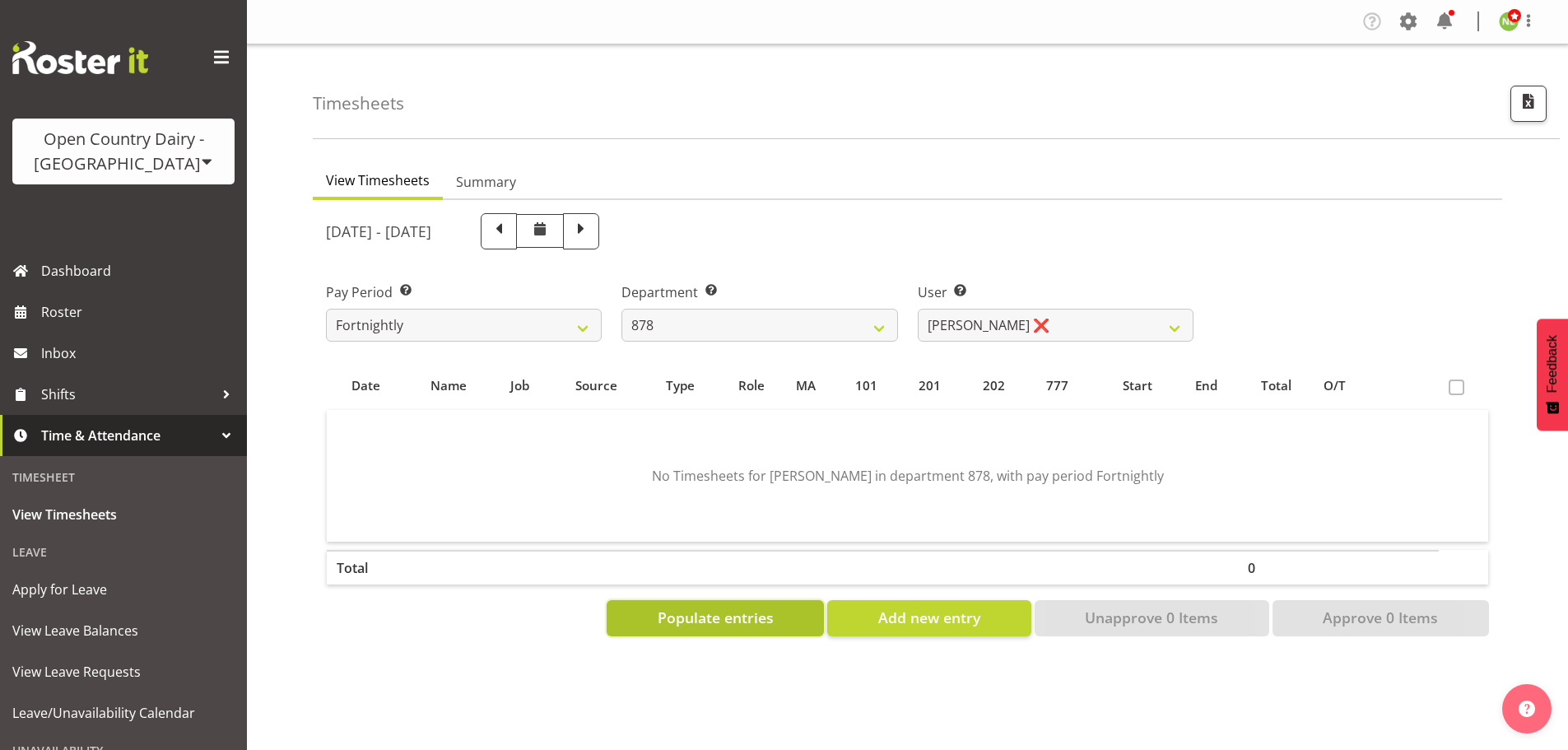
click at [734, 604] on button "Populate entries" at bounding box center [715, 618] width 217 height 36
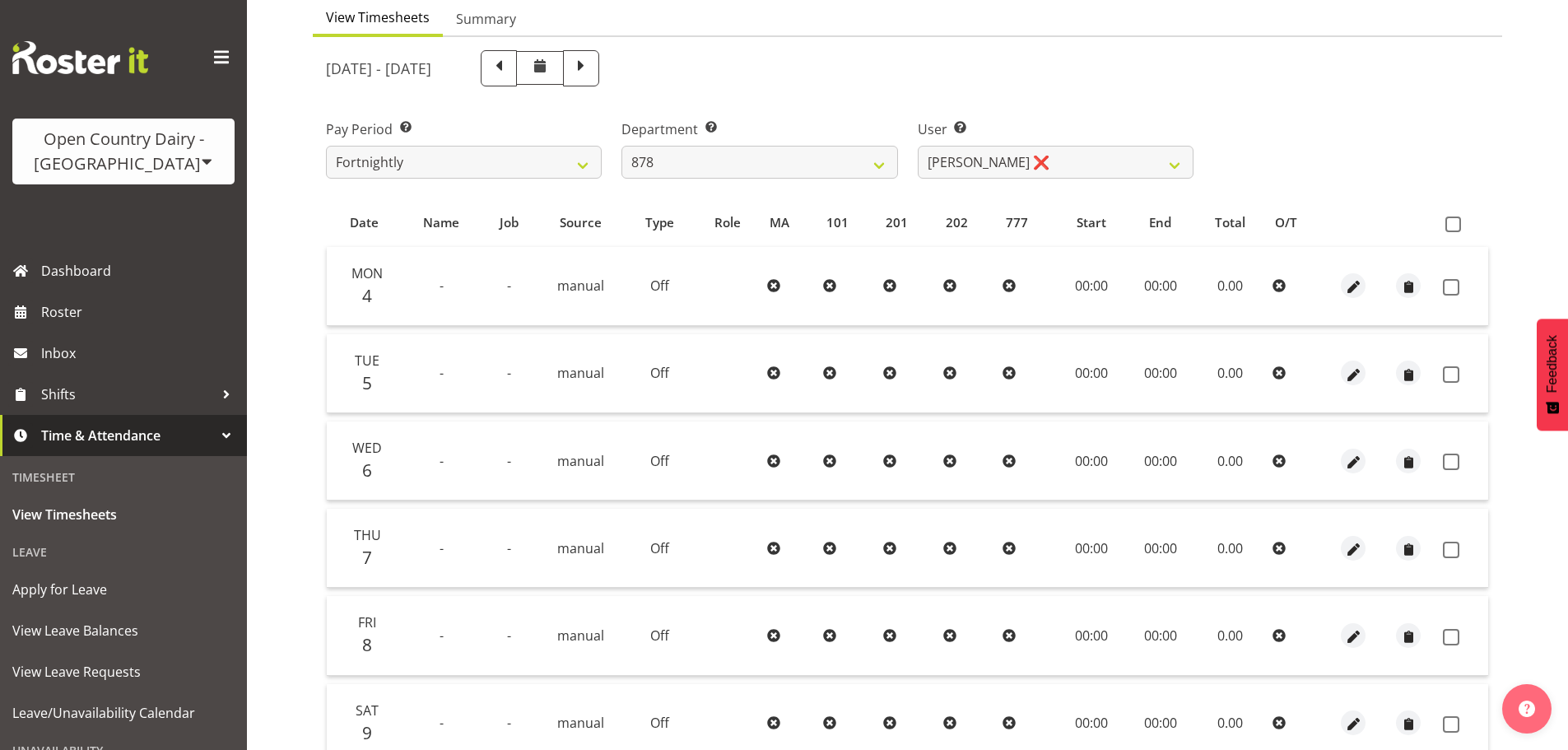
scroll to position [148, 0]
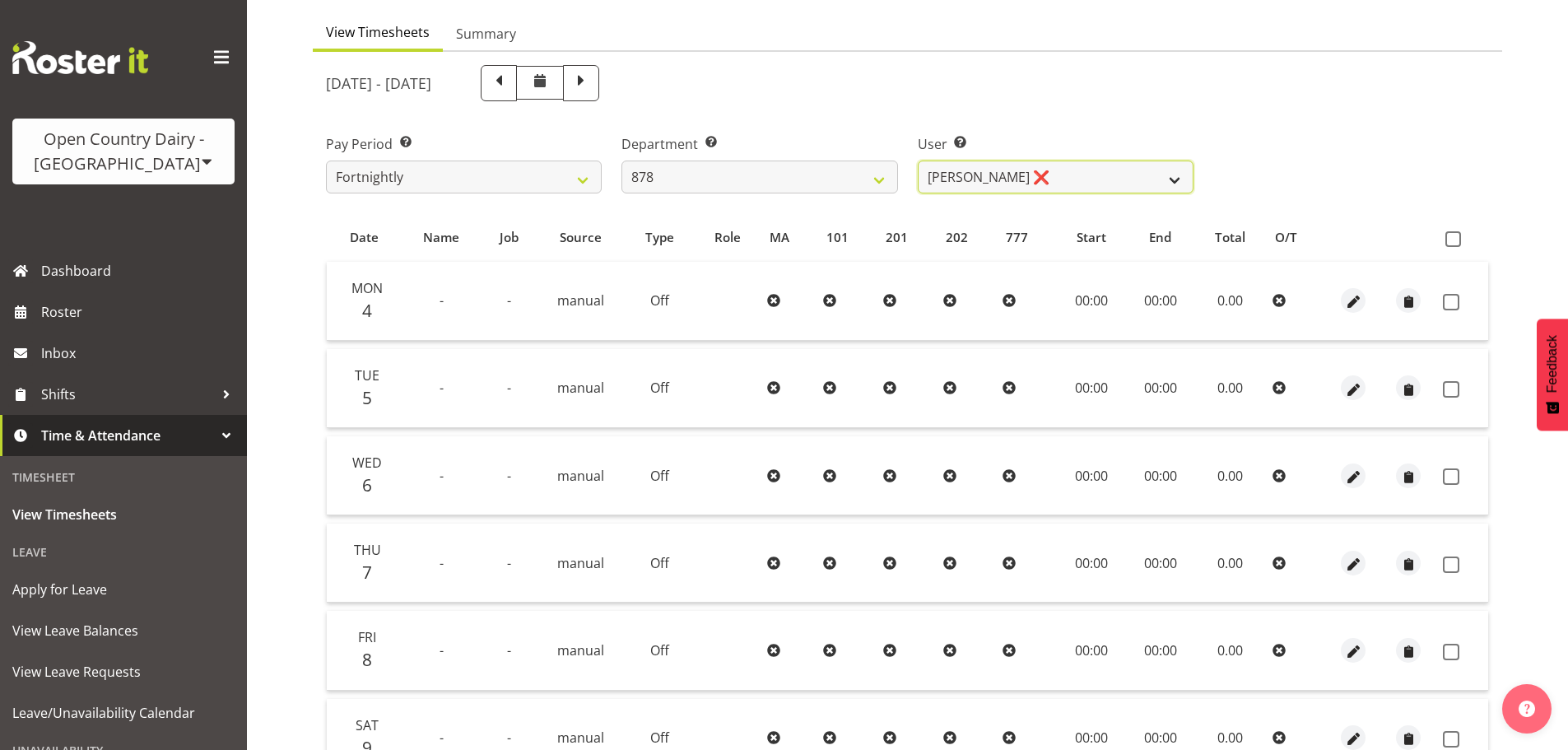
click at [956, 186] on select "[PERSON_NAME] ❌ [PERSON_NAME] ❌ [PERSON_NAME] ❌ [PERSON_NAME] ❌" at bounding box center [1055, 176] width 275 height 33
click at [917, 160] on select "[PERSON_NAME] ❌ [PERSON_NAME] ❌ [PERSON_NAME] ❌ [PERSON_NAME] ❌" at bounding box center [1055, 176] width 275 height 33
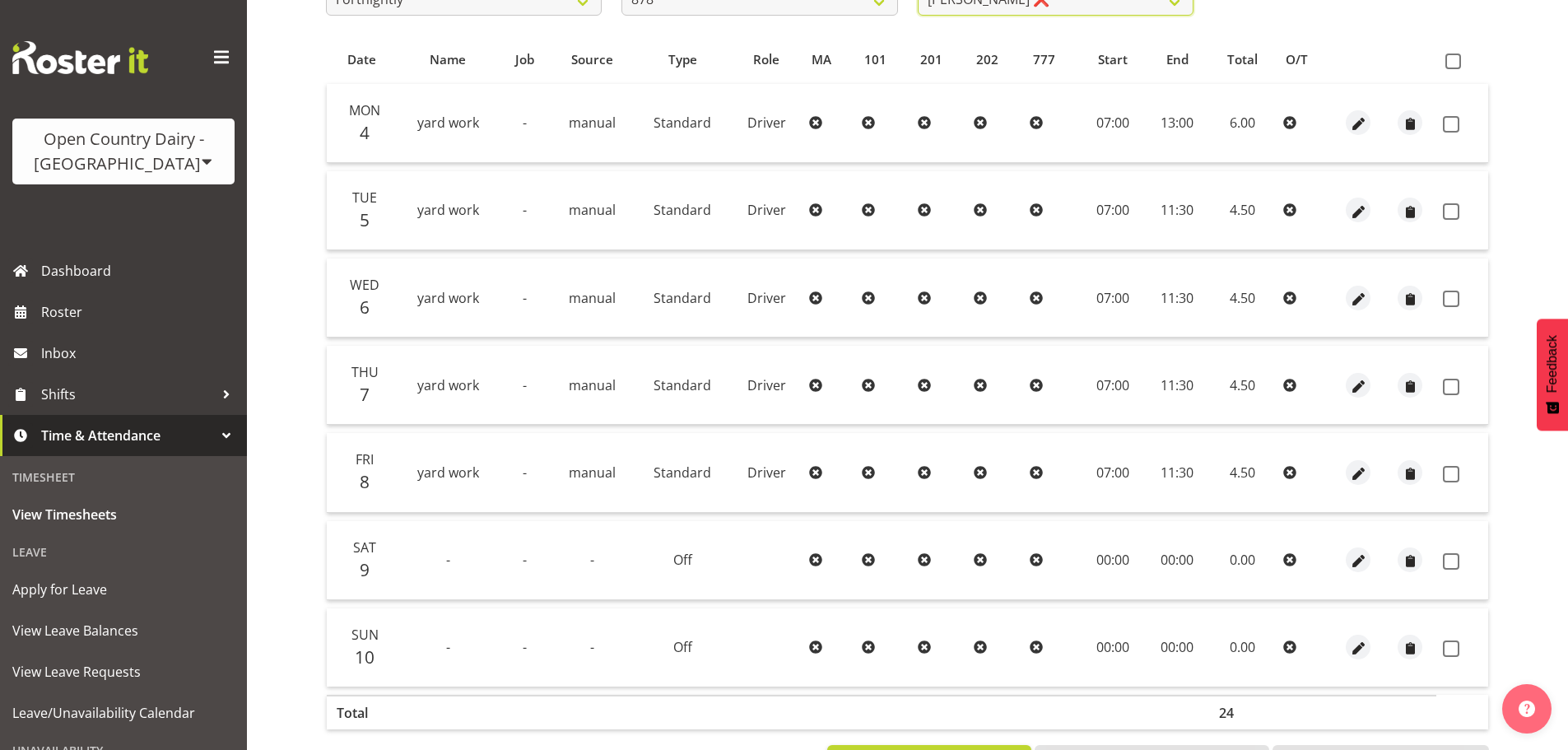
scroll to position [230, 0]
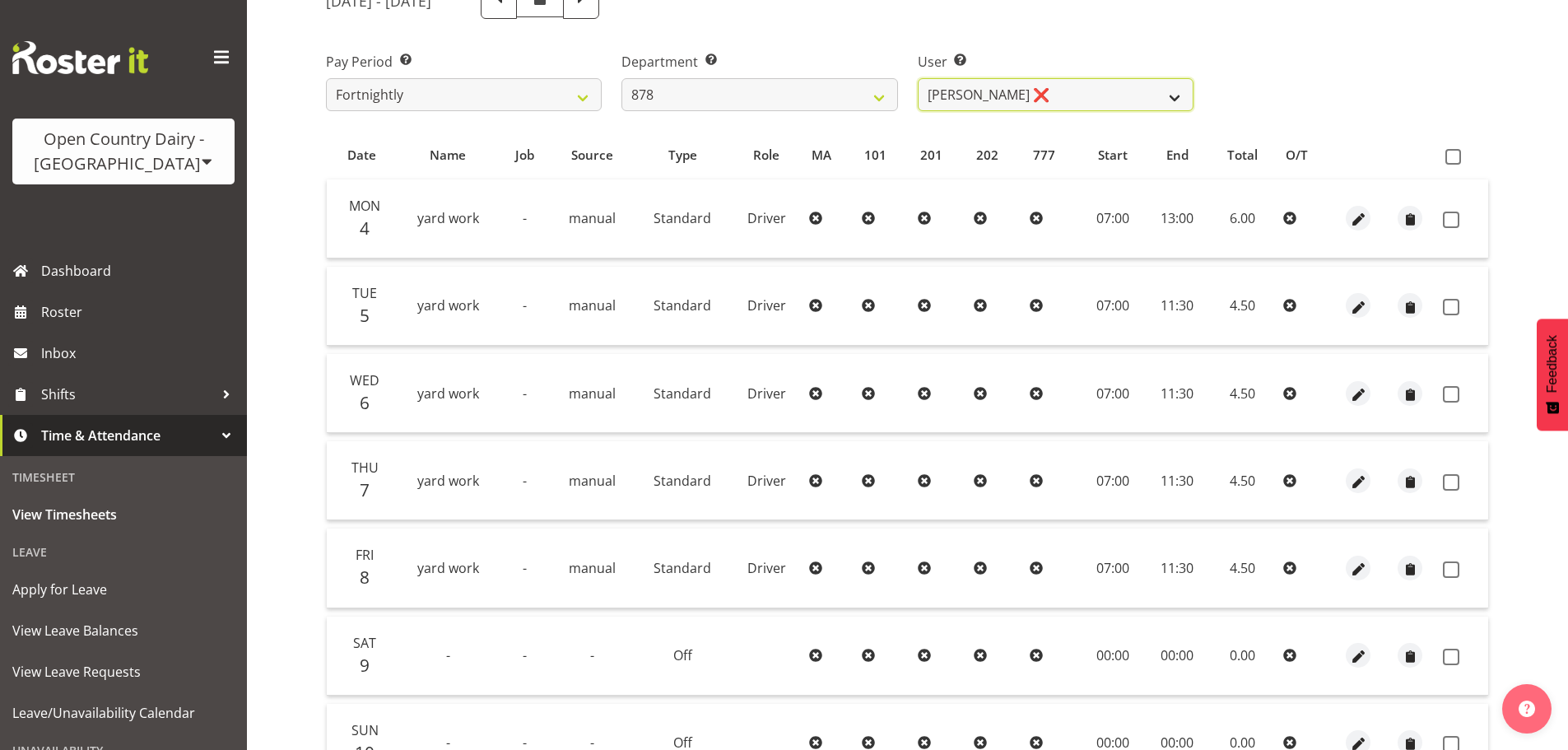
click at [1018, 101] on select "[PERSON_NAME] ❌ [PERSON_NAME] ❌ [PERSON_NAME] ❌ [PERSON_NAME] ❌" at bounding box center [1055, 95] width 275 height 33
click at [917, 78] on select "[PERSON_NAME] ❌ [PERSON_NAME] ❌ [PERSON_NAME] ❌ [PERSON_NAME] ❌" at bounding box center [1055, 95] width 275 height 33
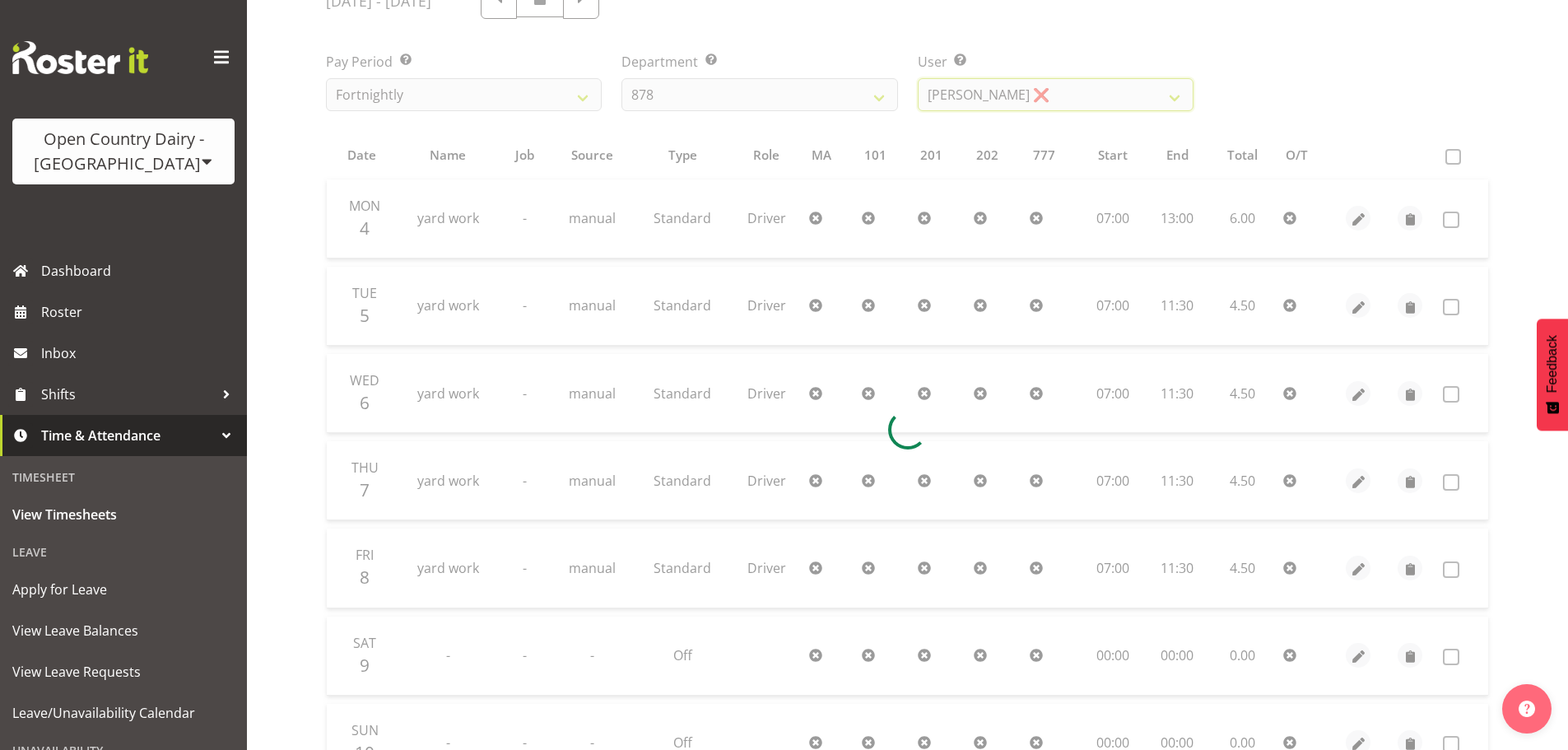
scroll to position [72, 0]
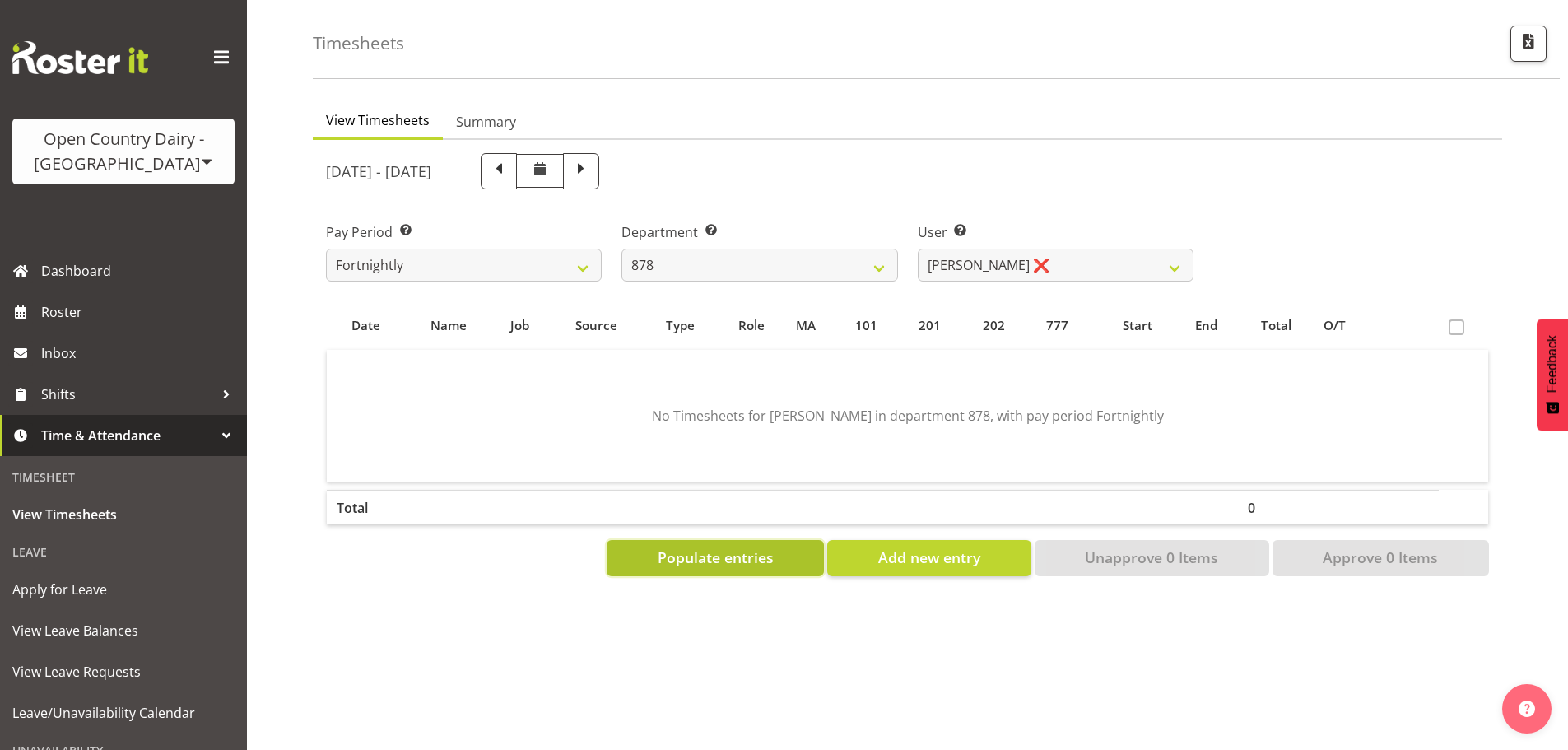
click at [716, 553] on span "Populate entries" at bounding box center [715, 557] width 116 height 21
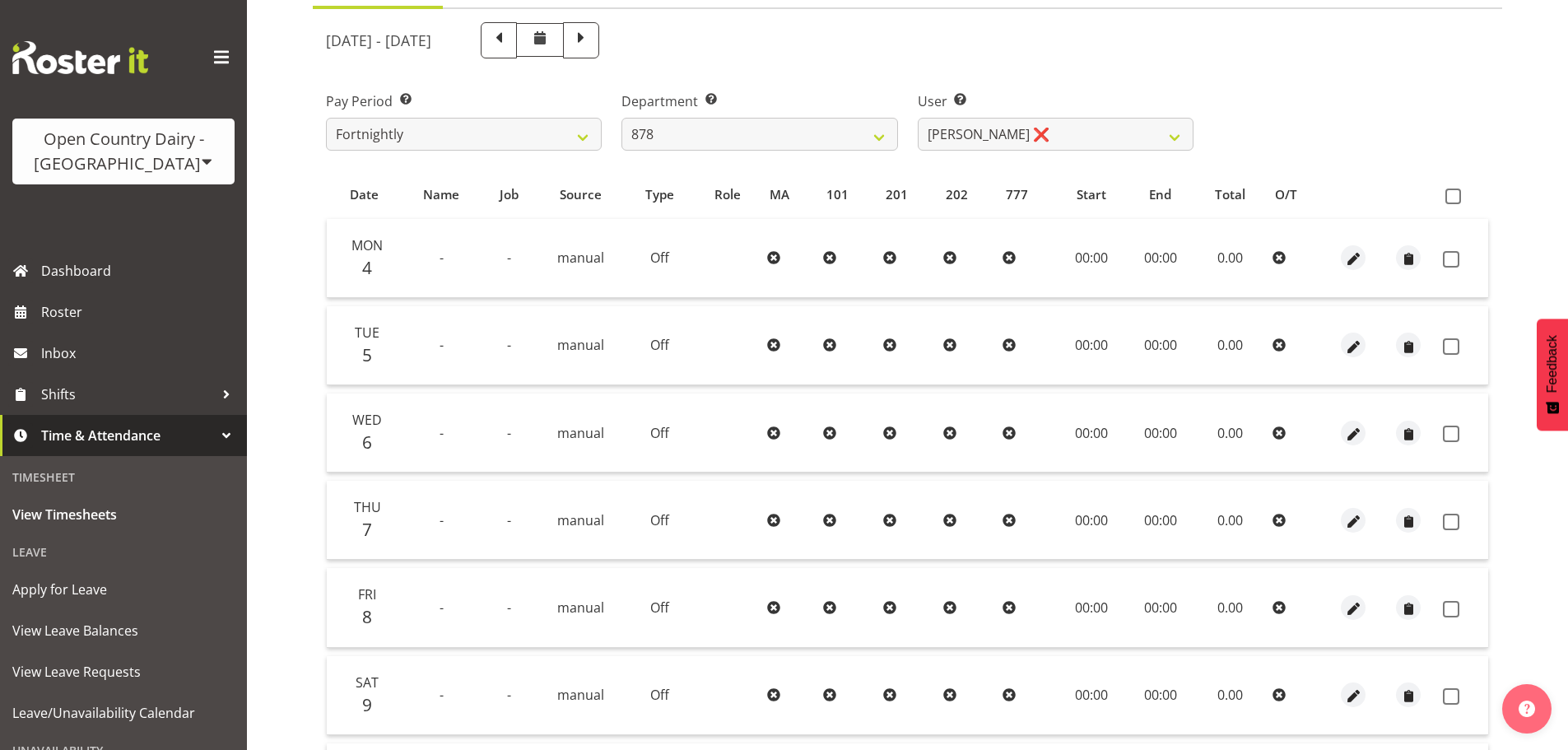
scroll to position [148, 0]
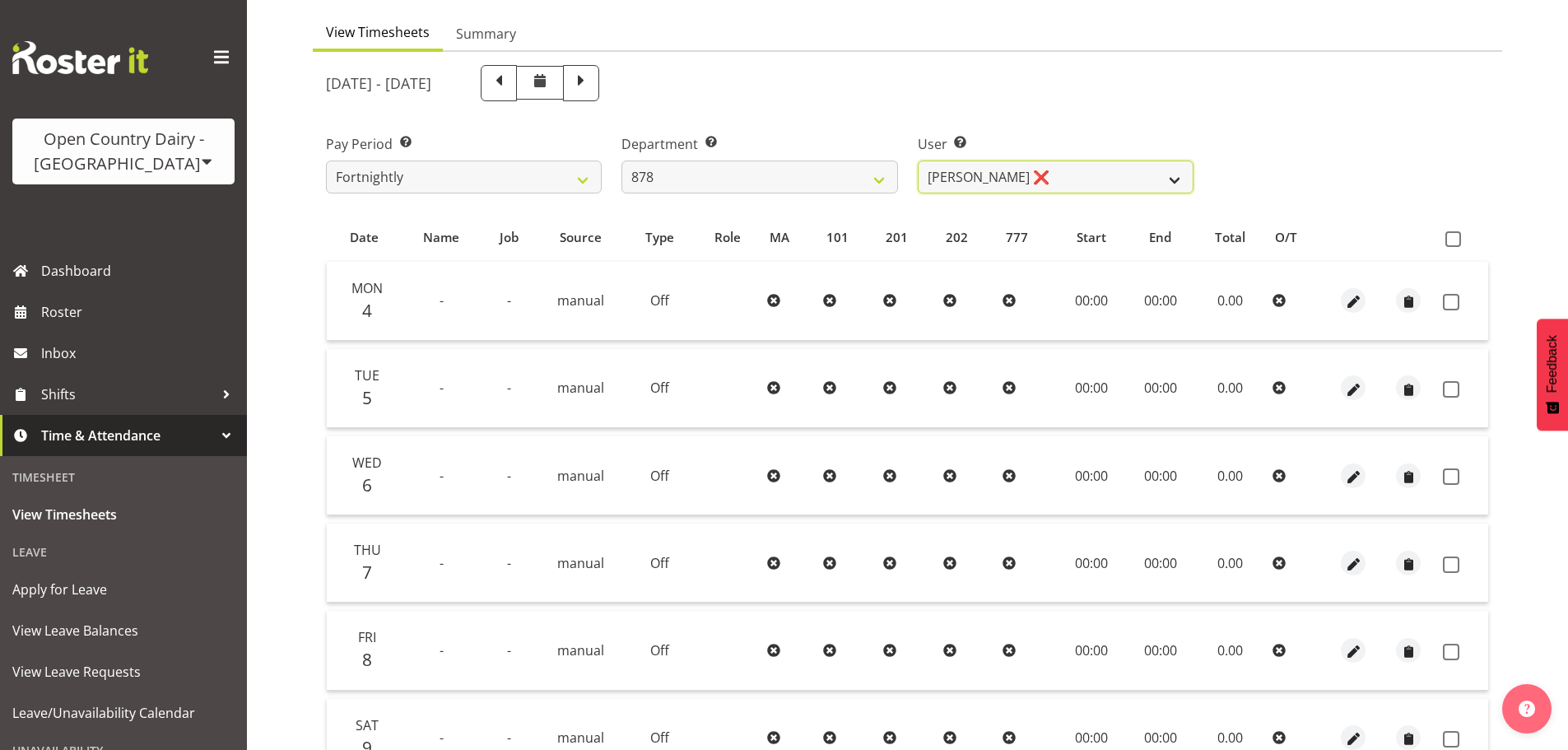
click at [979, 176] on select "[PERSON_NAME] ❌ [PERSON_NAME] ❌ [PERSON_NAME] ❌ [PERSON_NAME] ❌" at bounding box center [1055, 176] width 275 height 33
select select "11085"
click at [917, 160] on select "[PERSON_NAME] ❌ [PERSON_NAME] ❌ [PERSON_NAME] ❌ [PERSON_NAME] ❌" at bounding box center [1055, 176] width 275 height 33
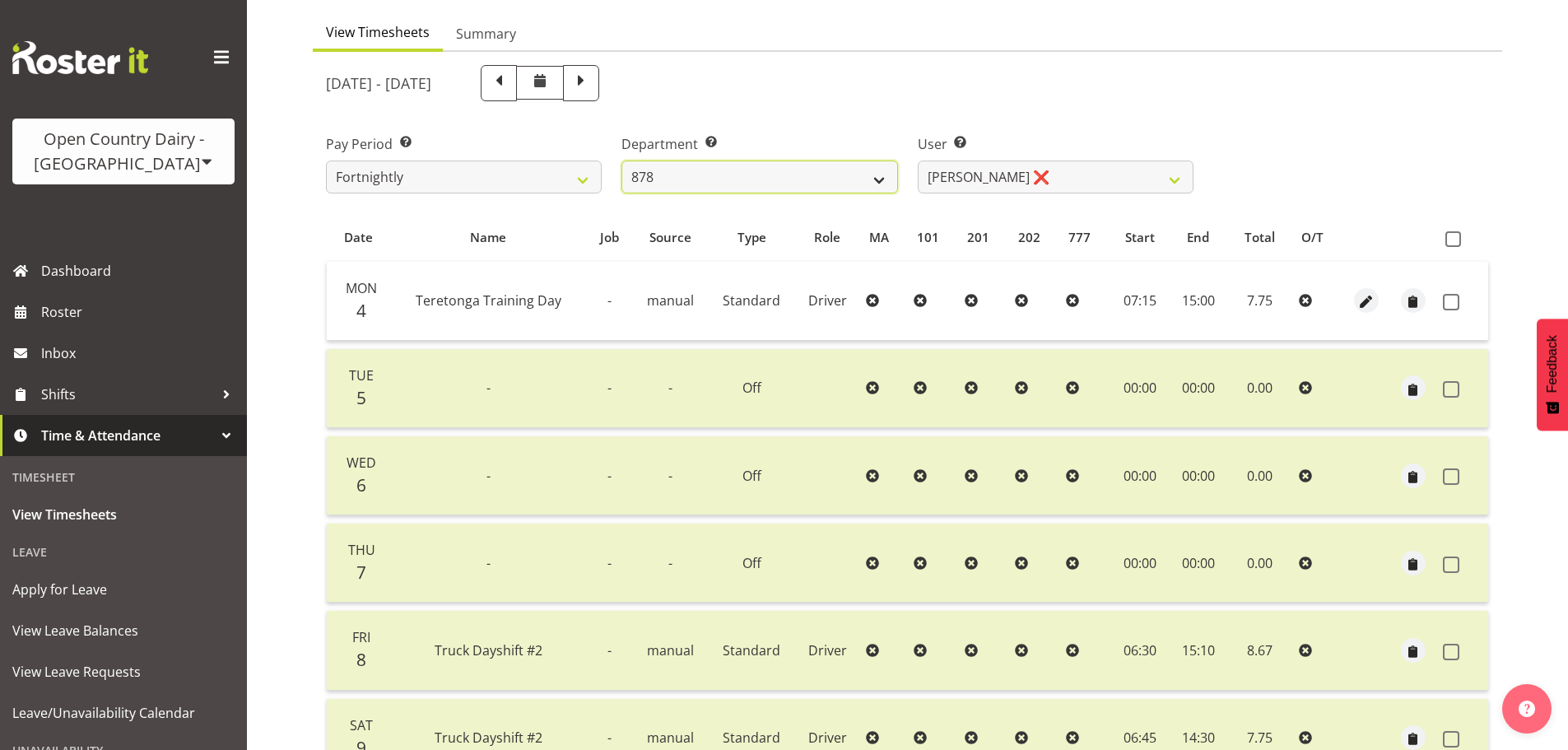
drag, startPoint x: 770, startPoint y: 176, endPoint x: 763, endPoint y: 189, distance: 14.8
click at [770, 176] on select "734 735 736 737 738 739 850 851 852 853 854 855 856 858 861 862 865 868 869 870" at bounding box center [759, 176] width 275 height 33
select select "782"
click at [622, 160] on select "734 735 736 737 738 739 850 851 852 853 854 855 856 858 861 862 865 868 869 870" at bounding box center [759, 176] width 275 height 33
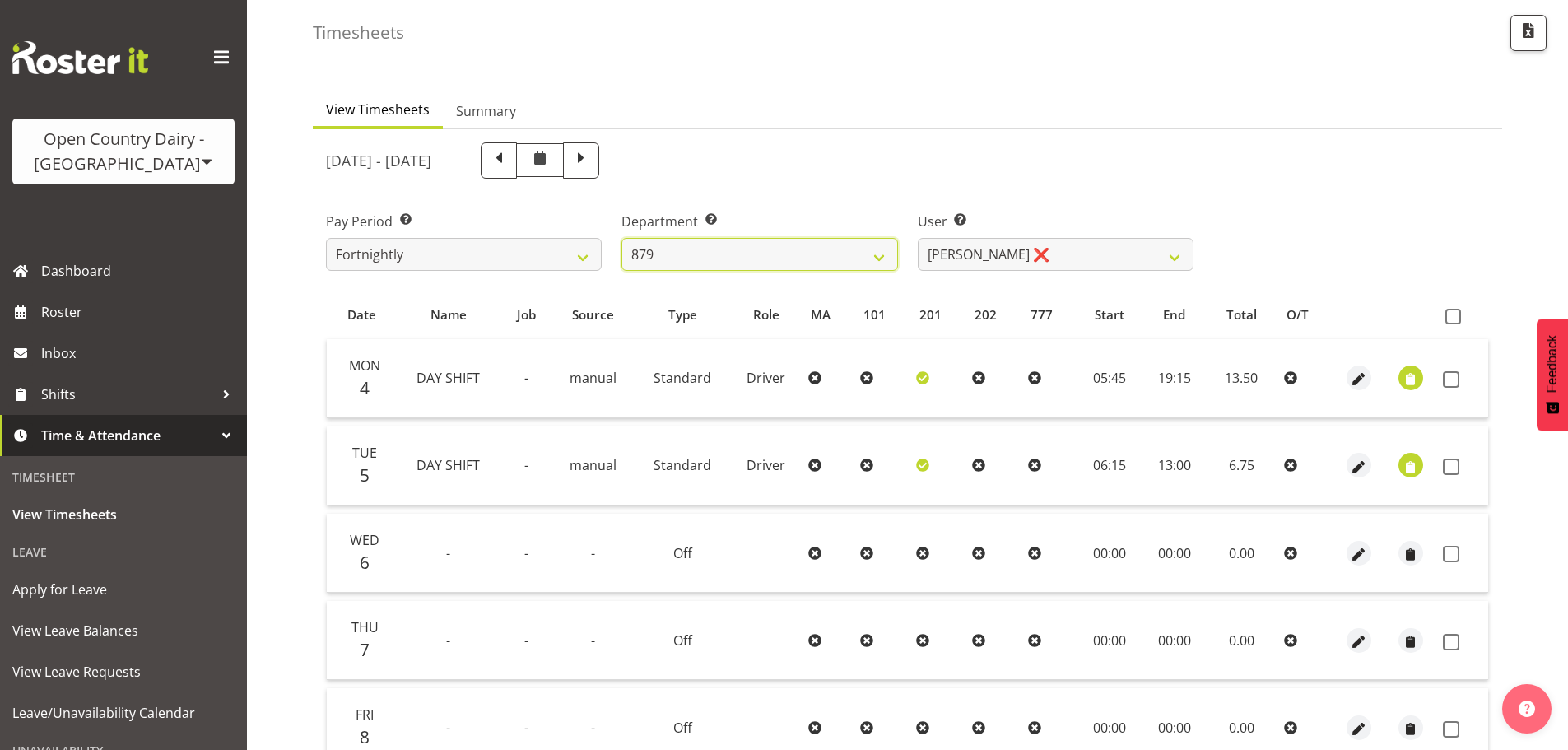
scroll to position [66, 0]
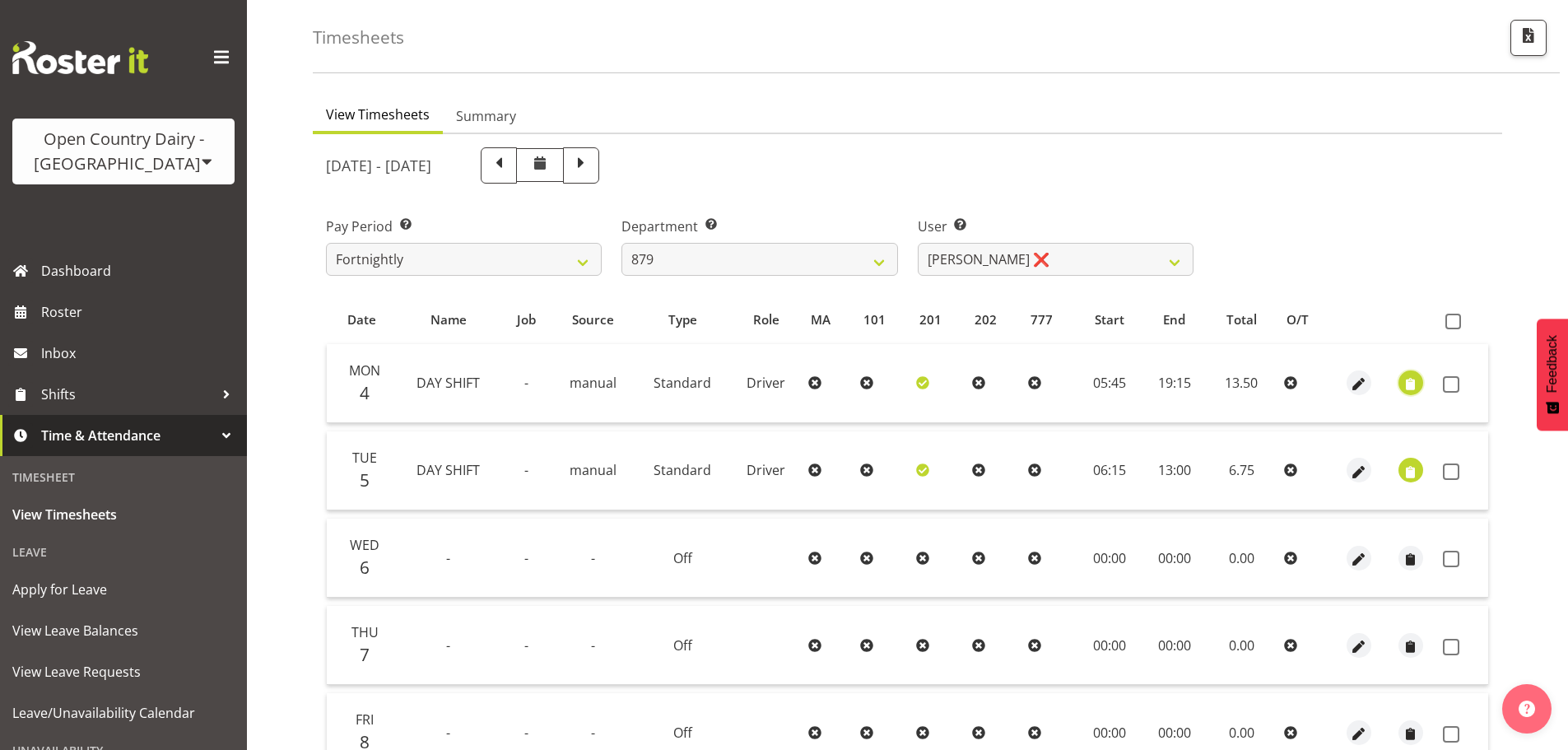
click at [1417, 383] on span "button" at bounding box center [1410, 384] width 19 height 19
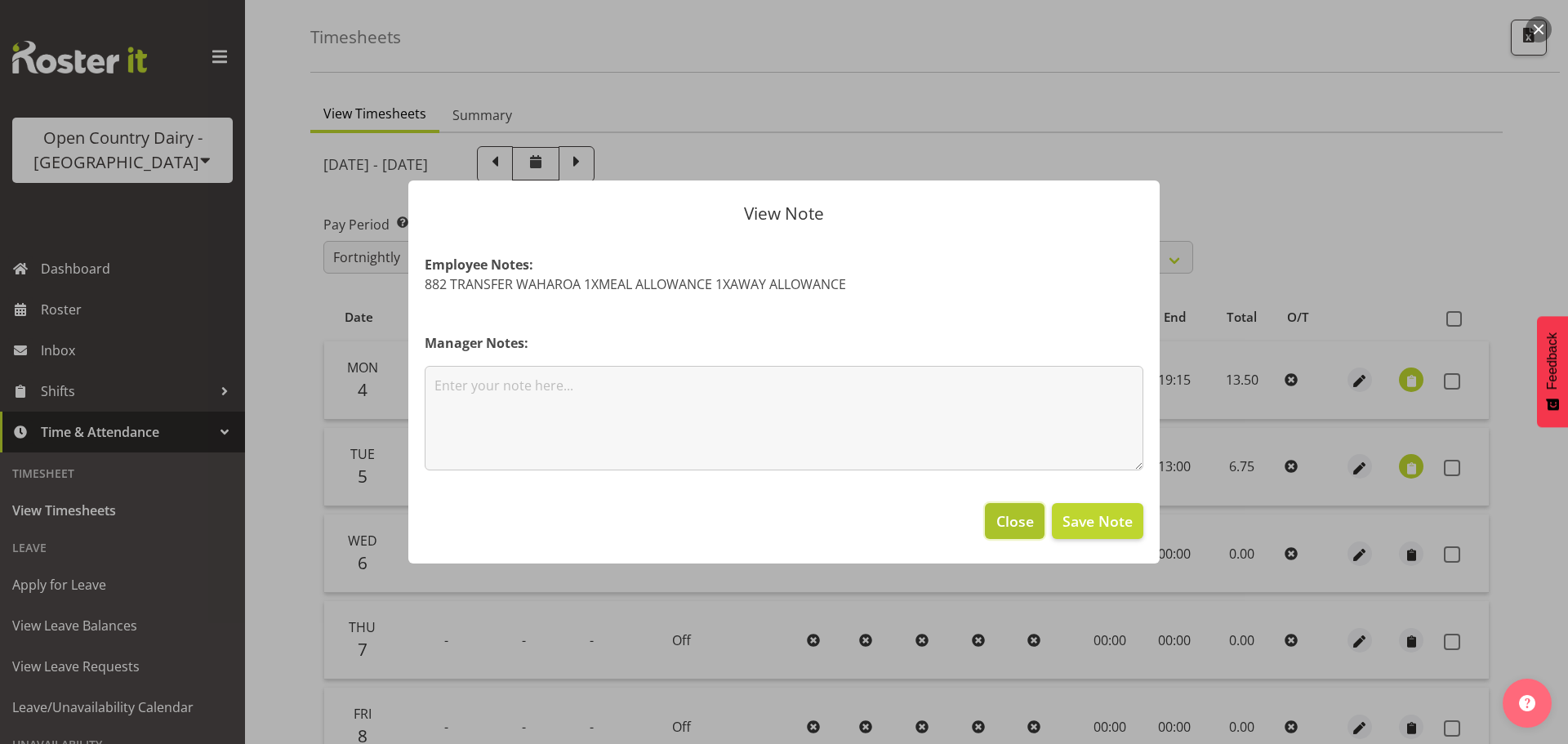
click at [1007, 520] on span "Close" at bounding box center [1015, 520] width 37 height 21
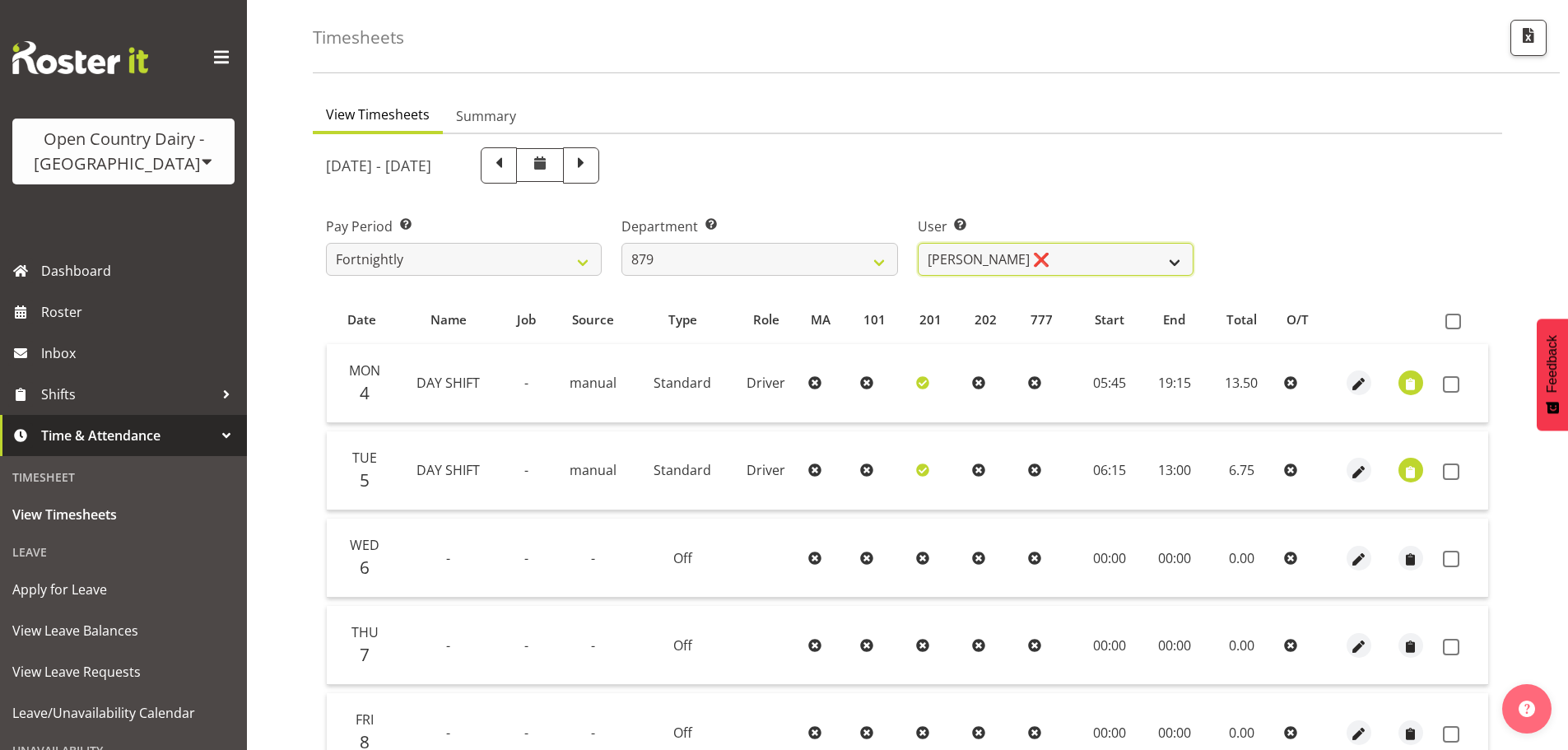
click at [1038, 263] on select "[PERSON_NAME] ❌ [PERSON_NAME] ✔ [PERSON_NAME] ❌ [PERSON_NAME] ❌" at bounding box center [1055, 259] width 275 height 33
click at [917, 243] on select "[PERSON_NAME] ❌ [PERSON_NAME] ✔ [PERSON_NAME] ❌ [PERSON_NAME] ❌" at bounding box center [1055, 259] width 275 height 33
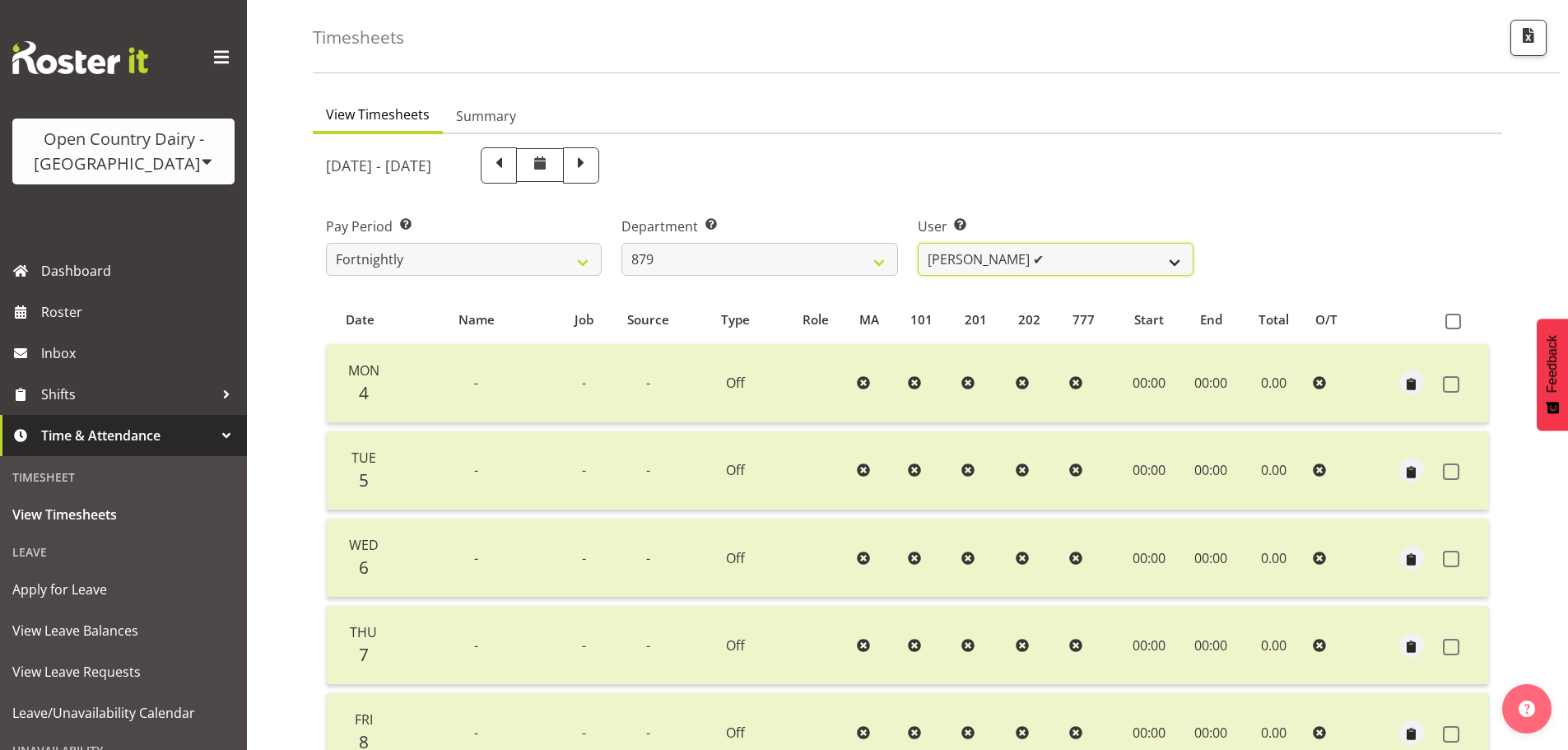
click at [1011, 261] on select "[PERSON_NAME] ❌ [PERSON_NAME] ✔ [PERSON_NAME] ❌ [PERSON_NAME] ❌" at bounding box center [1055, 259] width 275 height 33
click at [917, 243] on select "[PERSON_NAME] ❌ [PERSON_NAME] ✔ [PERSON_NAME] ❌ [PERSON_NAME] ❌" at bounding box center [1055, 259] width 275 height 33
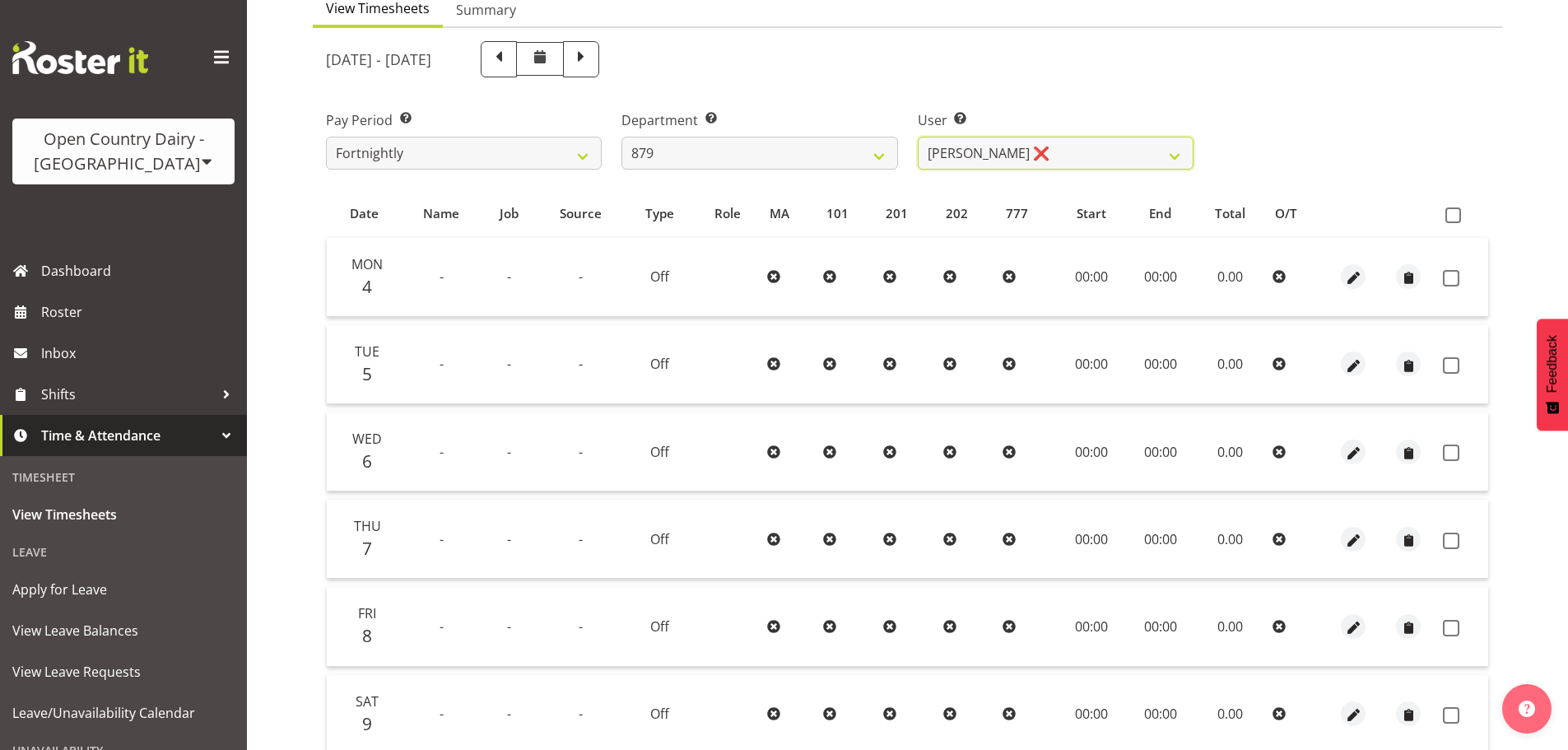
scroll to position [148, 0]
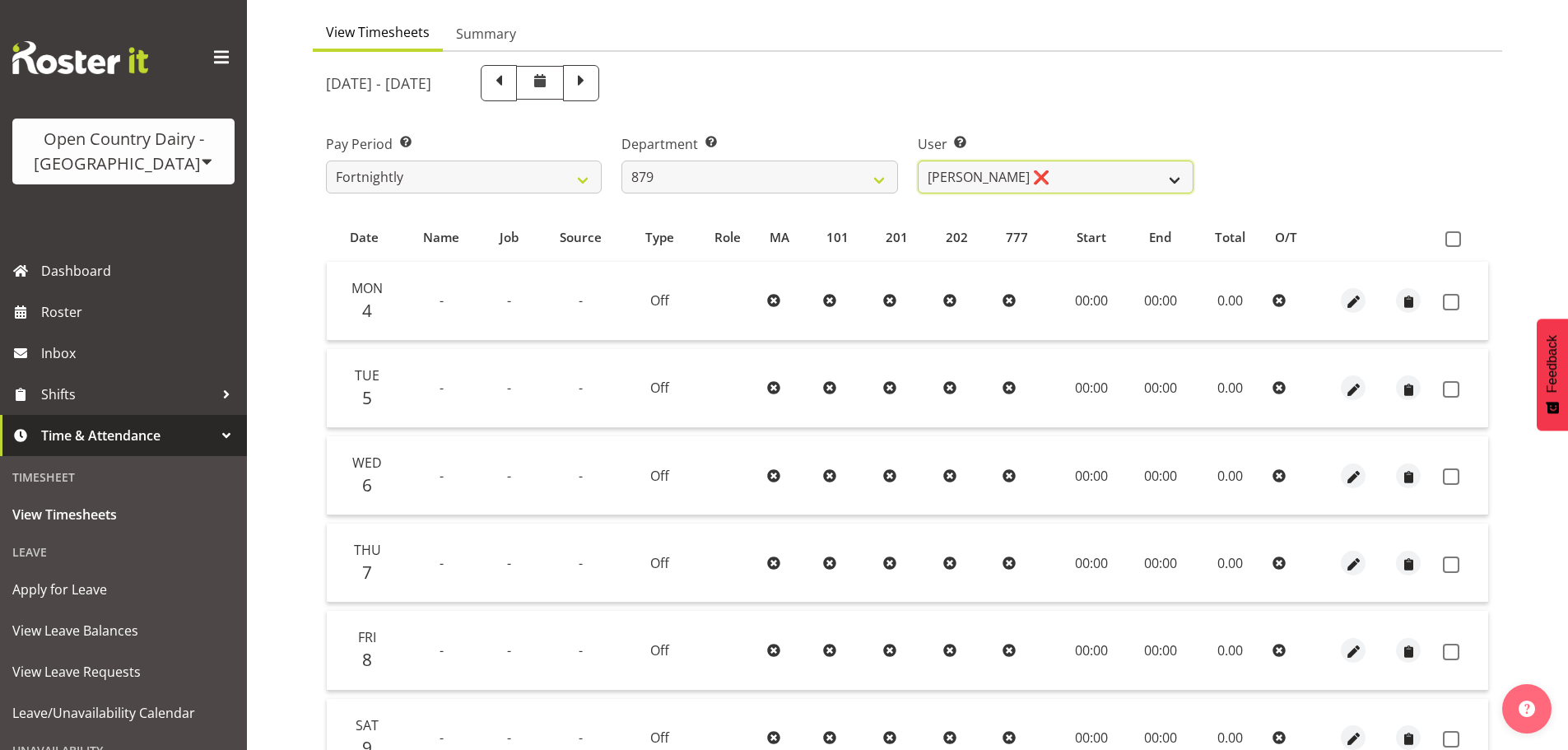
click at [1003, 172] on select "[PERSON_NAME] ❌ [PERSON_NAME] ✔ [PERSON_NAME] ❌ [PERSON_NAME] ❌" at bounding box center [1055, 176] width 275 height 33
select select "7484"
click at [917, 160] on select "[PERSON_NAME] ❌ [PERSON_NAME] ✔ [PERSON_NAME] ❌ [PERSON_NAME] ❌" at bounding box center [1055, 176] width 275 height 33
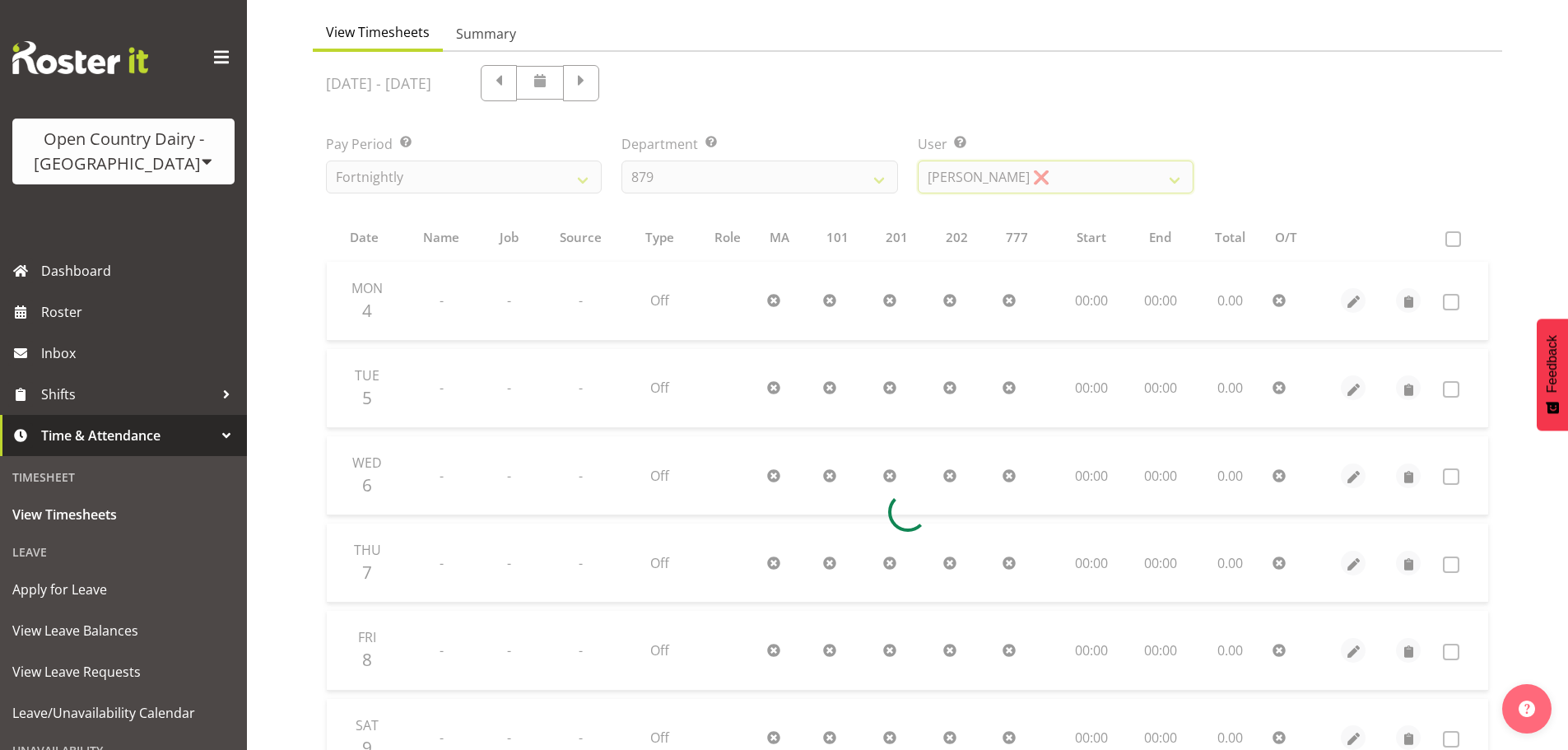
scroll to position [72, 0]
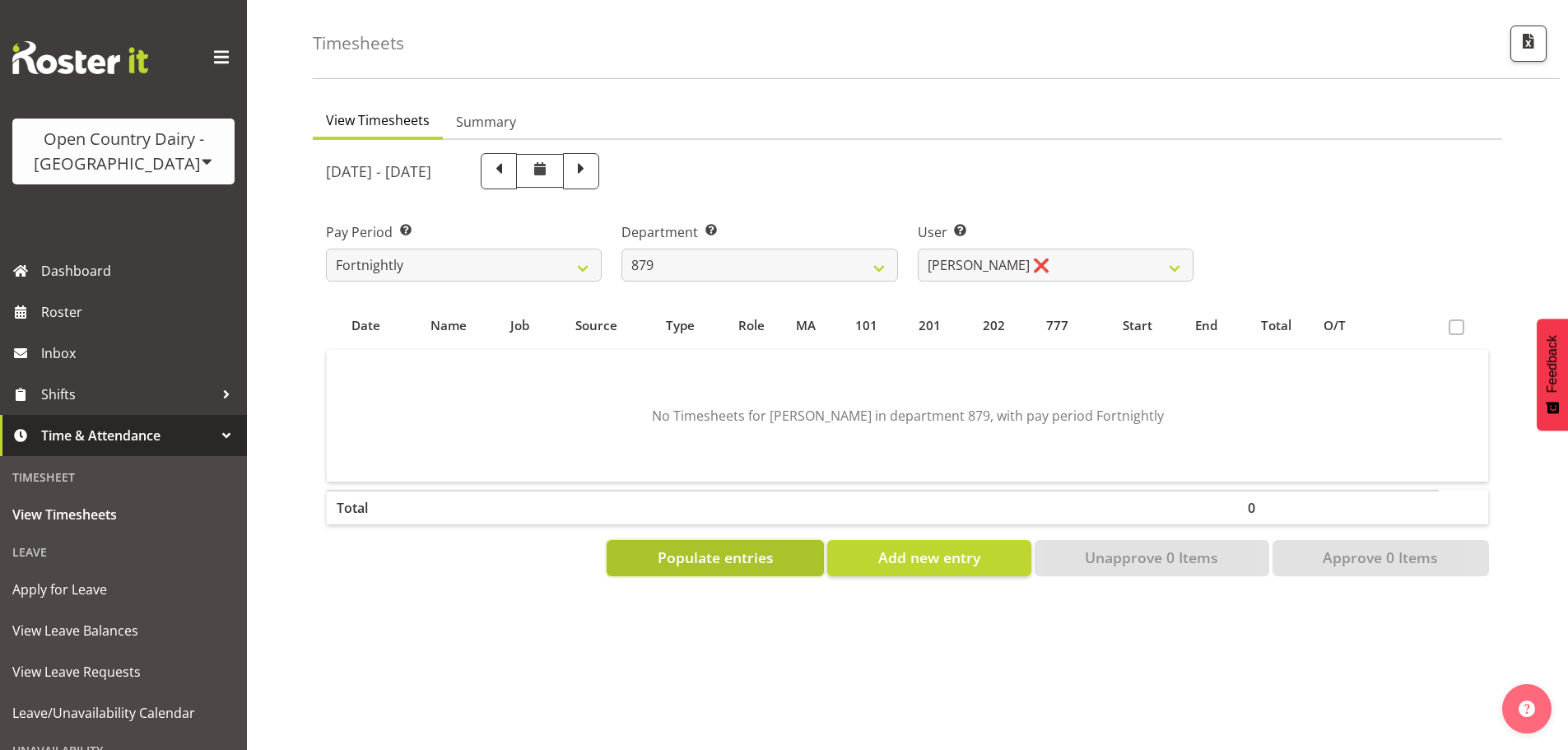
drag, startPoint x: 715, startPoint y: 545, endPoint x: 848, endPoint y: 562, distance: 134.1
click at [715, 546] on span "Populate entries" at bounding box center [715, 557] width 116 height 21
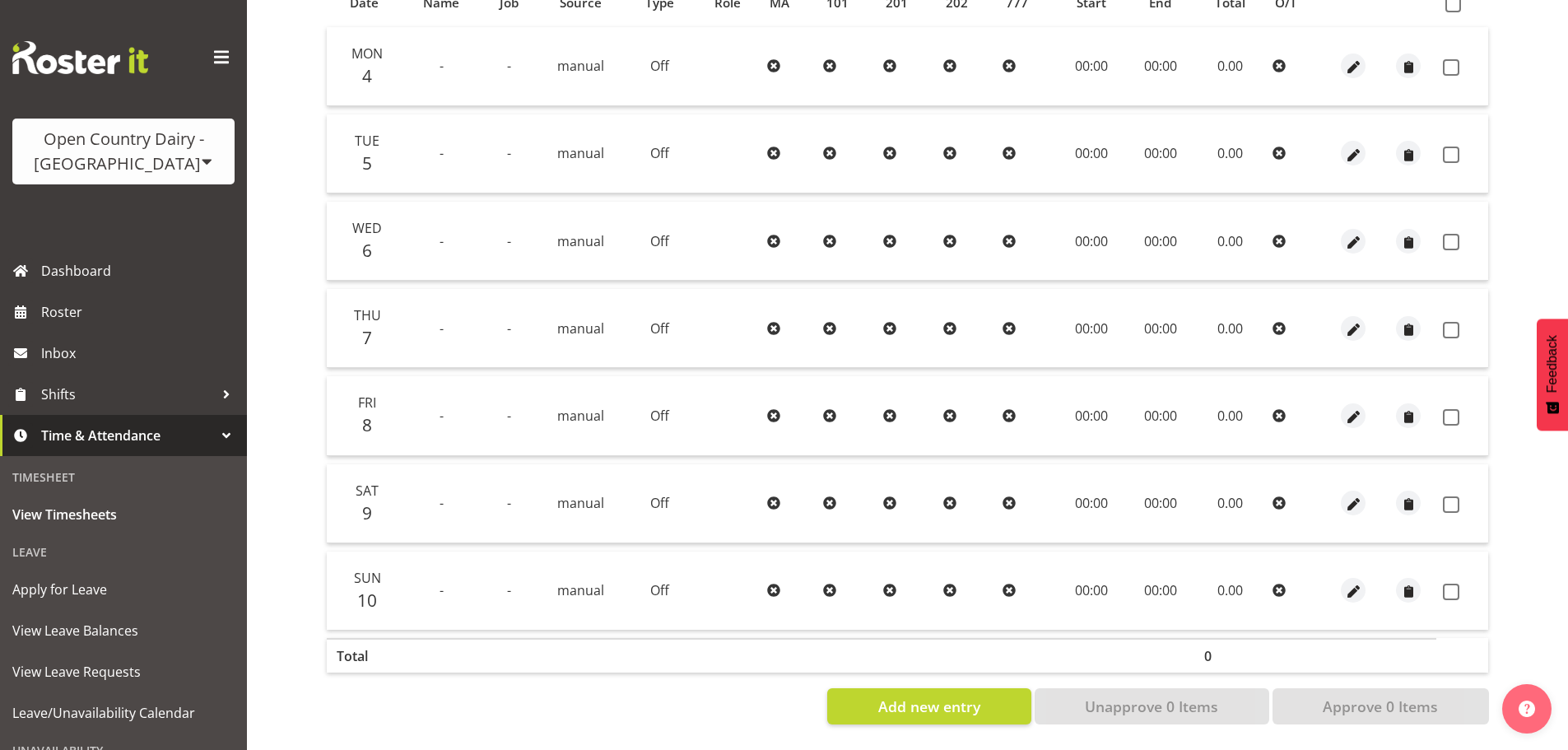
scroll to position [0, 0]
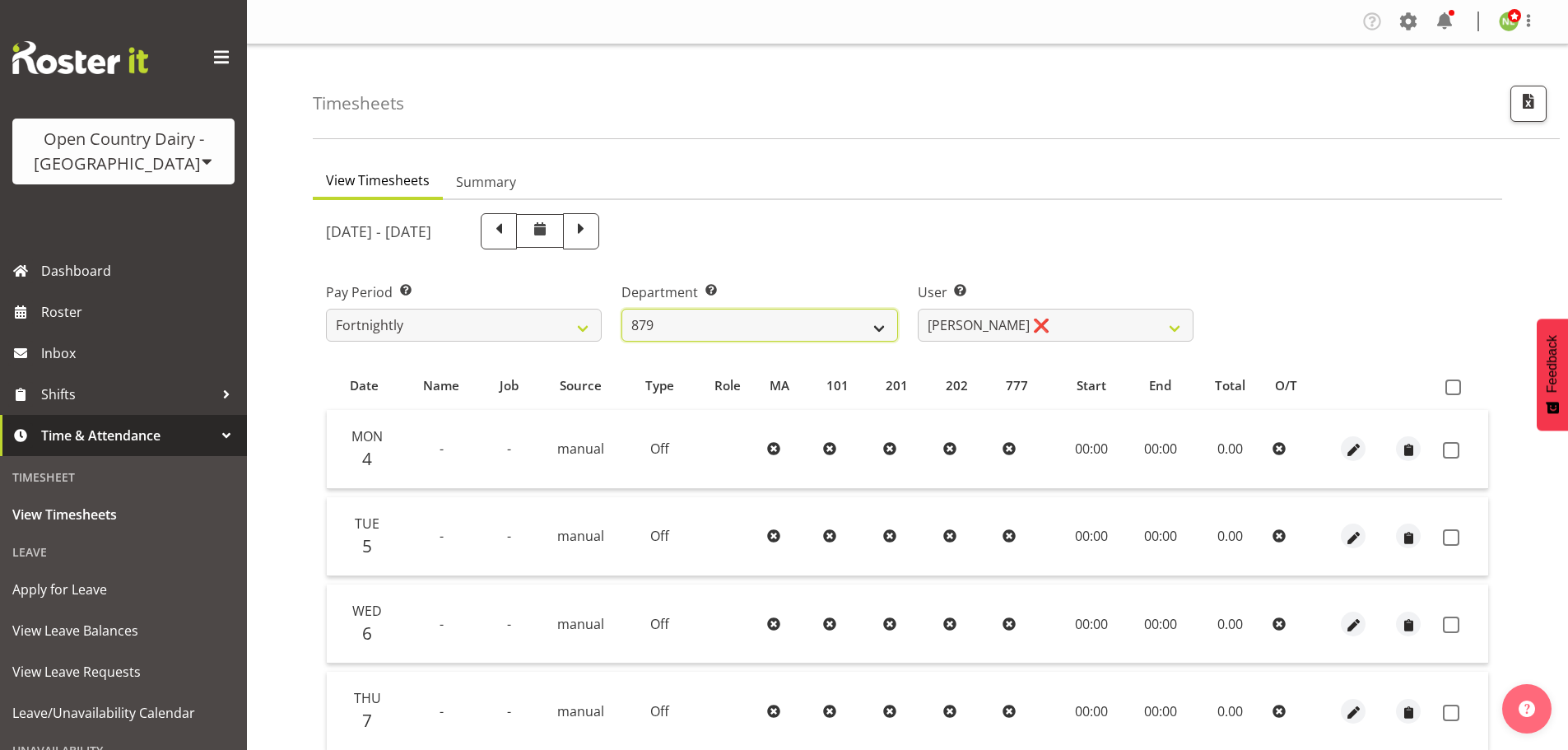
click at [819, 325] on select "734 735 736 737 738 739 850 851 852 853 854 855 856 858 861 862 865 868 869 870" at bounding box center [759, 325] width 275 height 33
select select "673"
click at [622, 309] on select "734 735 736 737 738 739 850 851 852 853 854 855 856 858 861 862 865 868 869 870" at bounding box center [759, 325] width 275 height 33
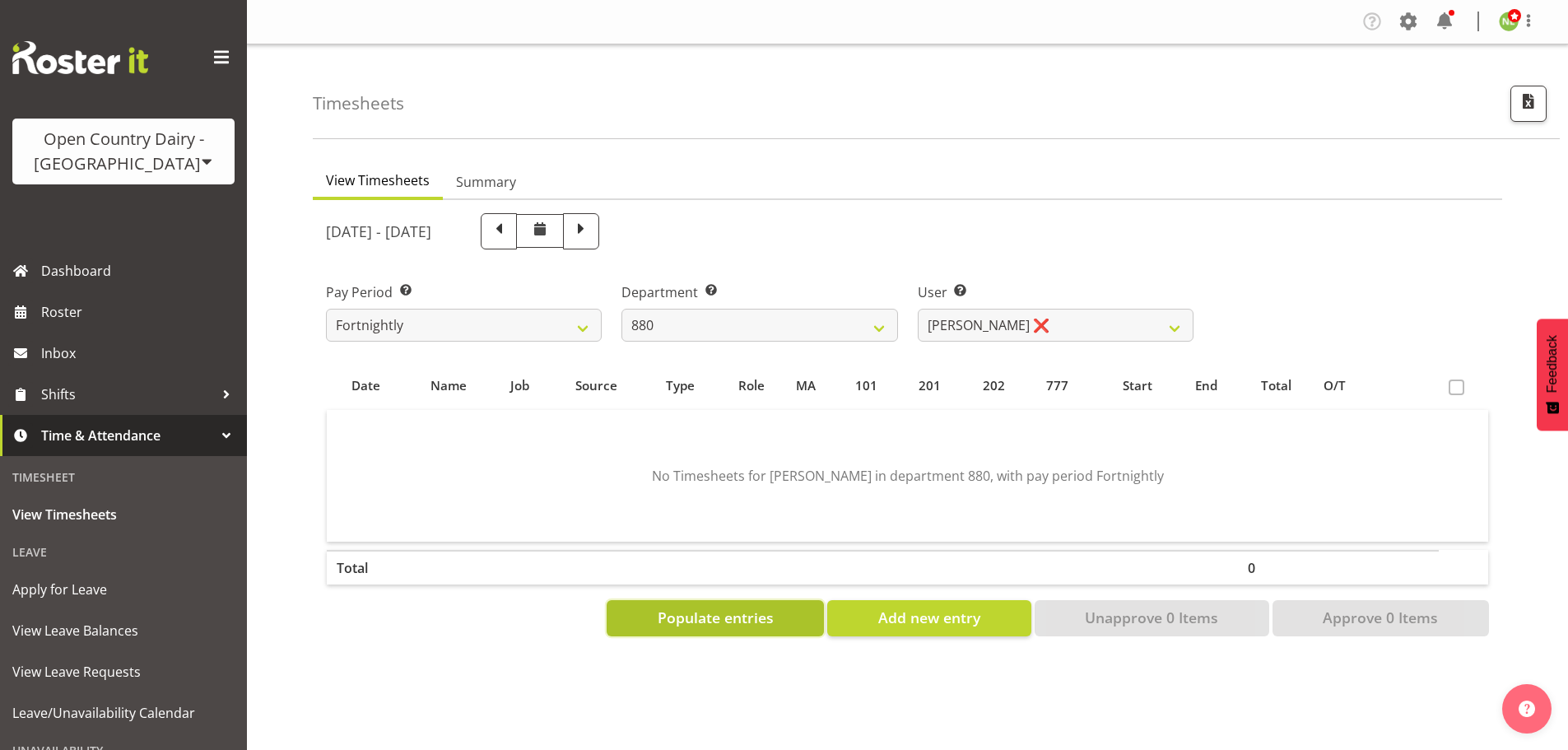
click at [740, 616] on span "Populate entries" at bounding box center [715, 617] width 116 height 21
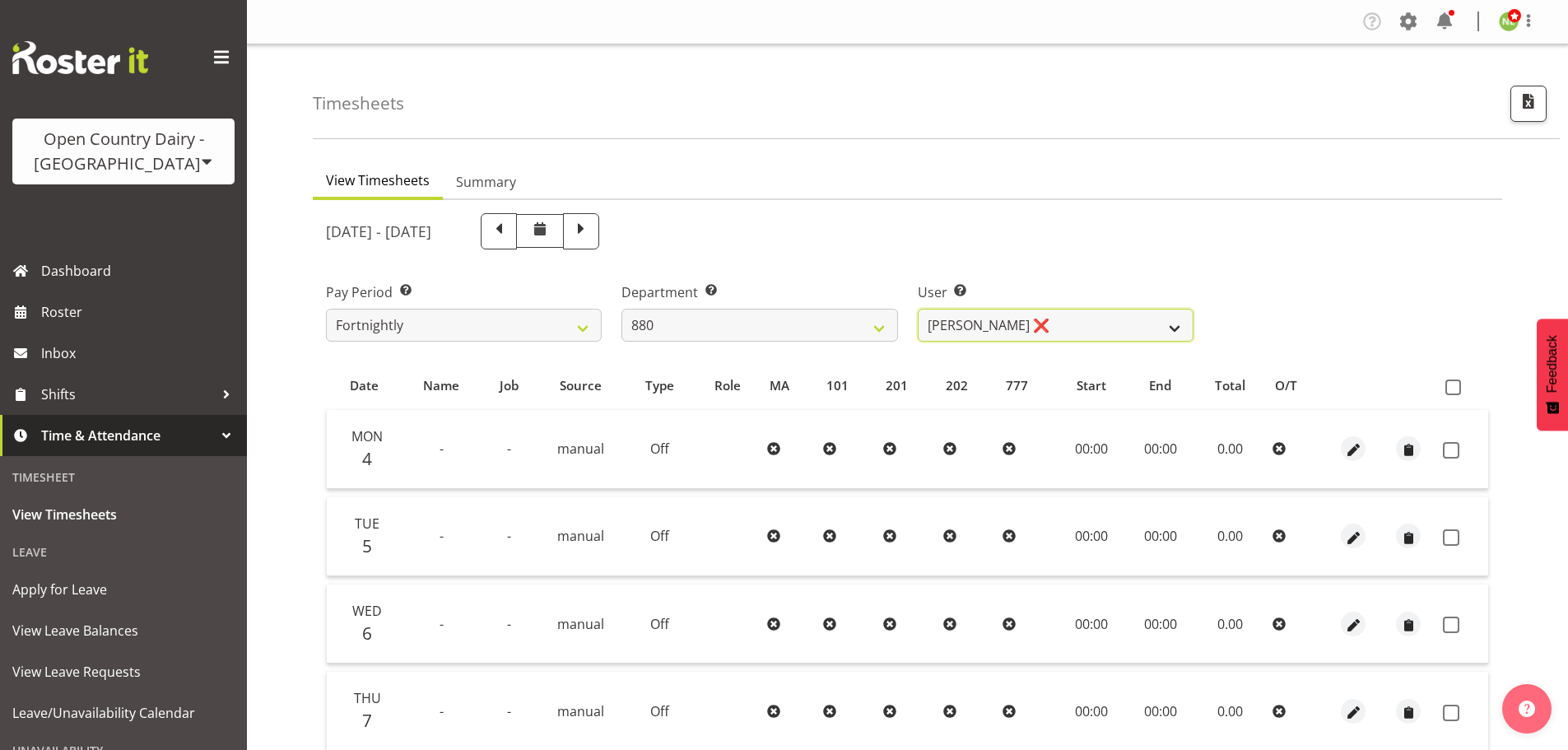
click at [940, 321] on select "[PERSON_NAME] ❌ [PERSON_NAME] ❌ [PERSON_NAME] ❌ [PERSON_NAME] ❌" at bounding box center [1055, 325] width 275 height 33
drag, startPoint x: 978, startPoint y: 328, endPoint x: 974, endPoint y: 339, distance: 11.7
click at [978, 328] on select "[PERSON_NAME] ❌ [PERSON_NAME] ❌ [PERSON_NAME] ❌ [PERSON_NAME] ❌" at bounding box center [1055, 325] width 275 height 33
click at [917, 309] on select "[PERSON_NAME] ❌ [PERSON_NAME] ❌ [PERSON_NAME] ❌ [PERSON_NAME] ❌" at bounding box center [1055, 325] width 275 height 33
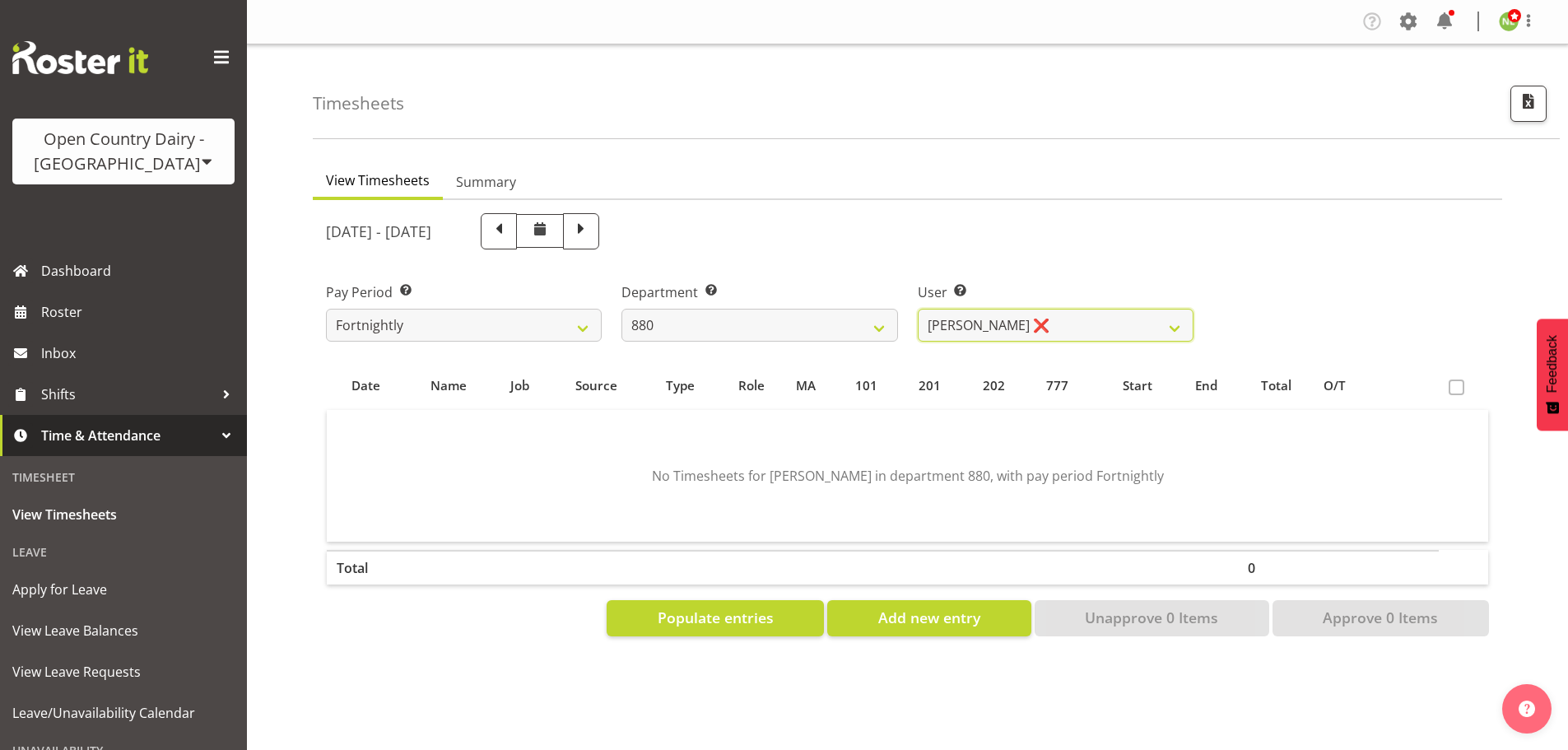
scroll to position [72, 0]
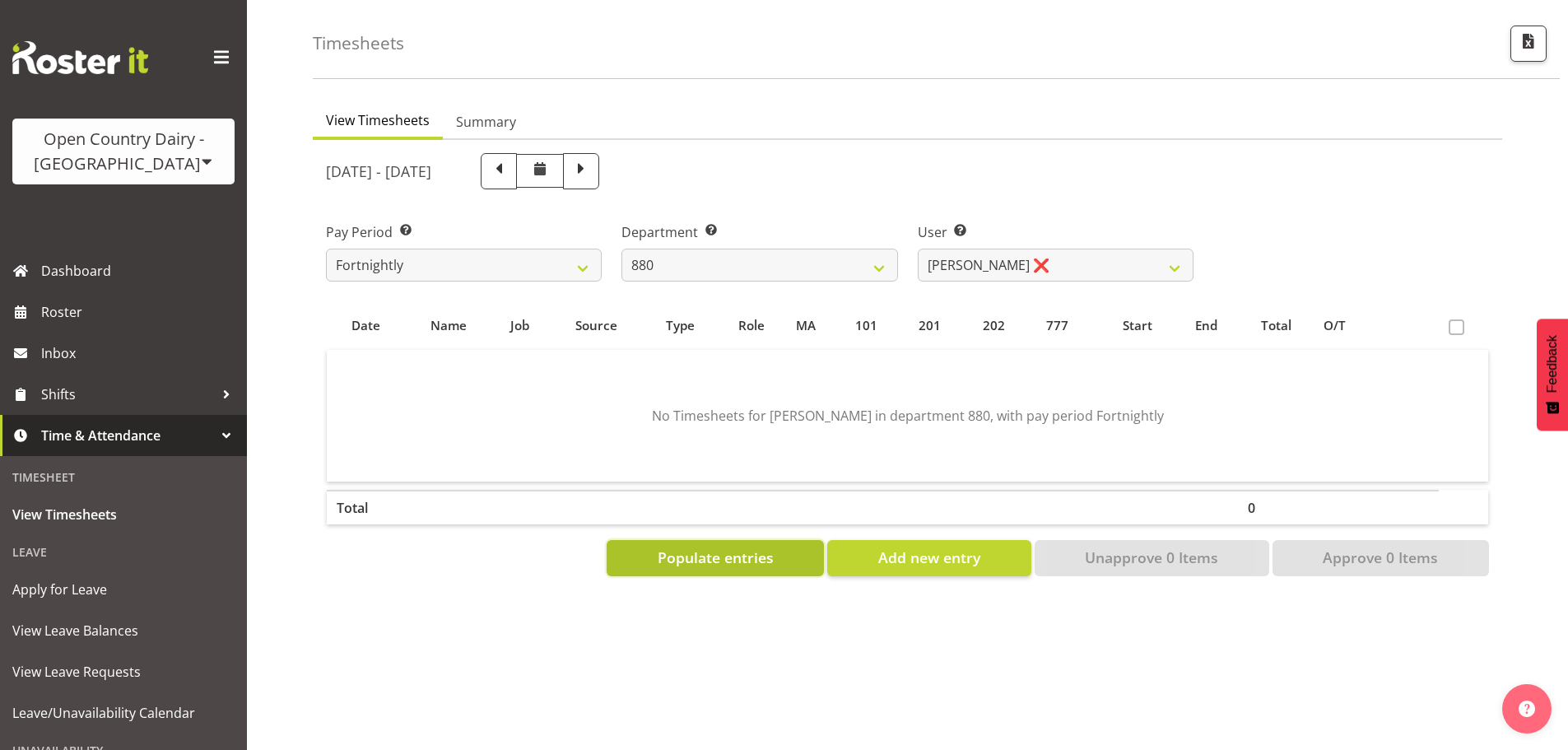
click at [732, 562] on button "Populate entries" at bounding box center [715, 557] width 217 height 36
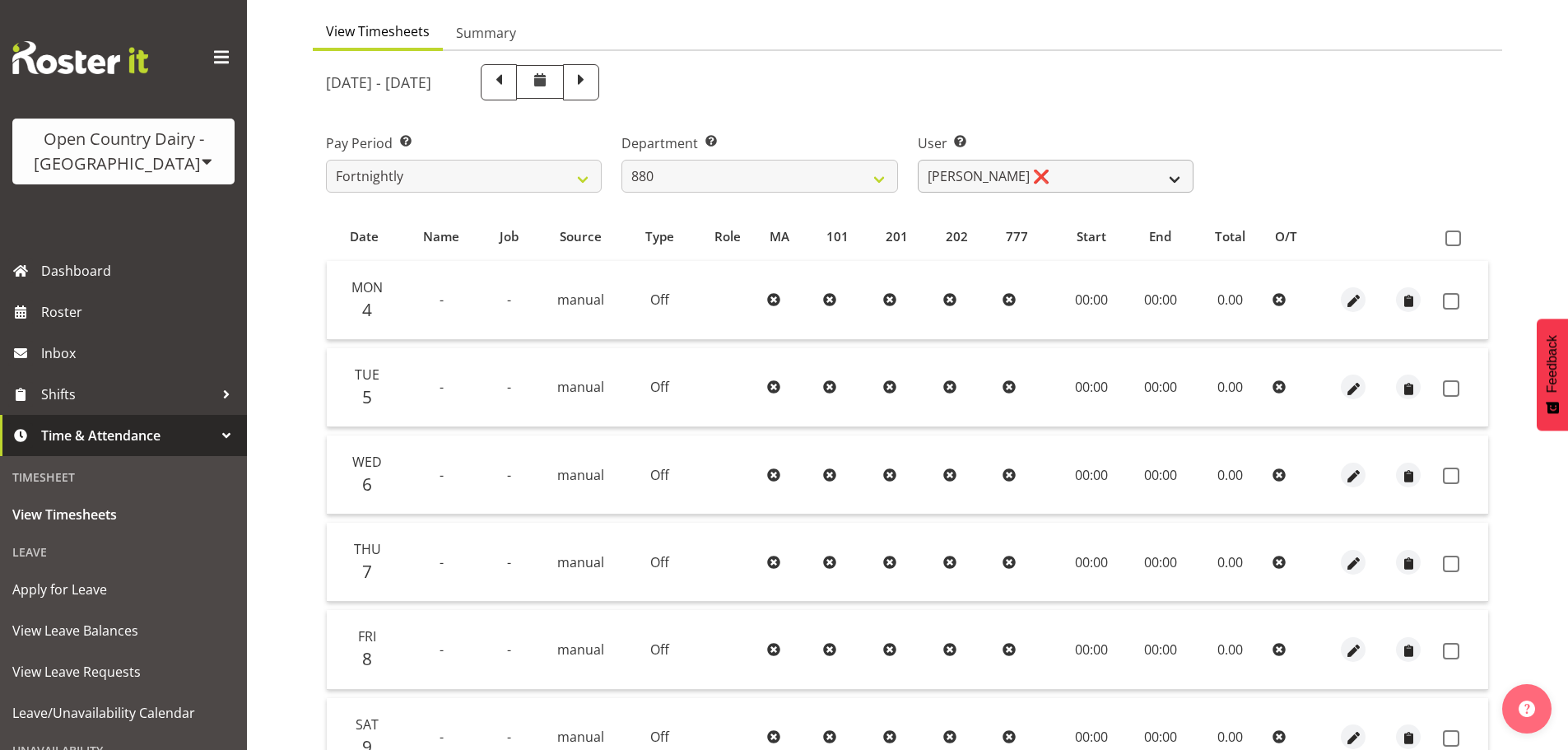
scroll to position [148, 0]
drag, startPoint x: 1030, startPoint y: 170, endPoint x: 1024, endPoint y: 193, distance: 23.8
click at [1029, 170] on select "[PERSON_NAME] ❌ [PERSON_NAME] ❌ [PERSON_NAME] ❌ [PERSON_NAME] ❌" at bounding box center [1055, 176] width 275 height 33
click at [1019, 173] on select "[PERSON_NAME] ❌ [PERSON_NAME] ❌ [PERSON_NAME] ❌ [PERSON_NAME] ❌" at bounding box center [1055, 176] width 275 height 33
click at [917, 160] on select "[PERSON_NAME] ❌ [PERSON_NAME] ❌ [PERSON_NAME] ❌ [PERSON_NAME] ❌" at bounding box center [1055, 176] width 275 height 33
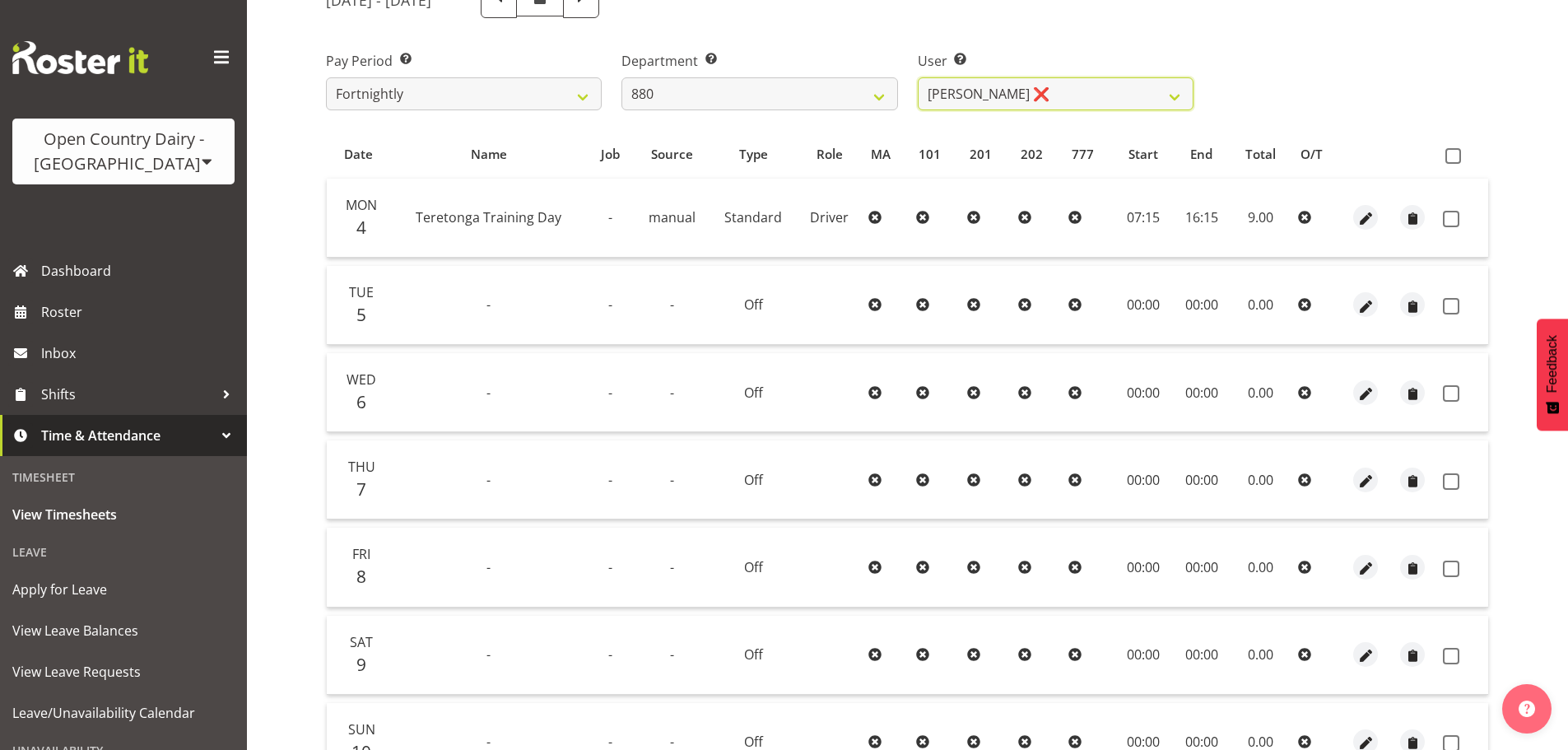
scroll to position [230, 0]
click at [1059, 94] on select "[PERSON_NAME] ❌ [PERSON_NAME] ❌ [PERSON_NAME] ❌ [PERSON_NAME] ❌" at bounding box center [1055, 95] width 275 height 33
select select "7482"
click at [917, 78] on select "[PERSON_NAME] ❌ [PERSON_NAME] ❌ [PERSON_NAME] ❌ [PERSON_NAME] ❌" at bounding box center [1055, 95] width 275 height 33
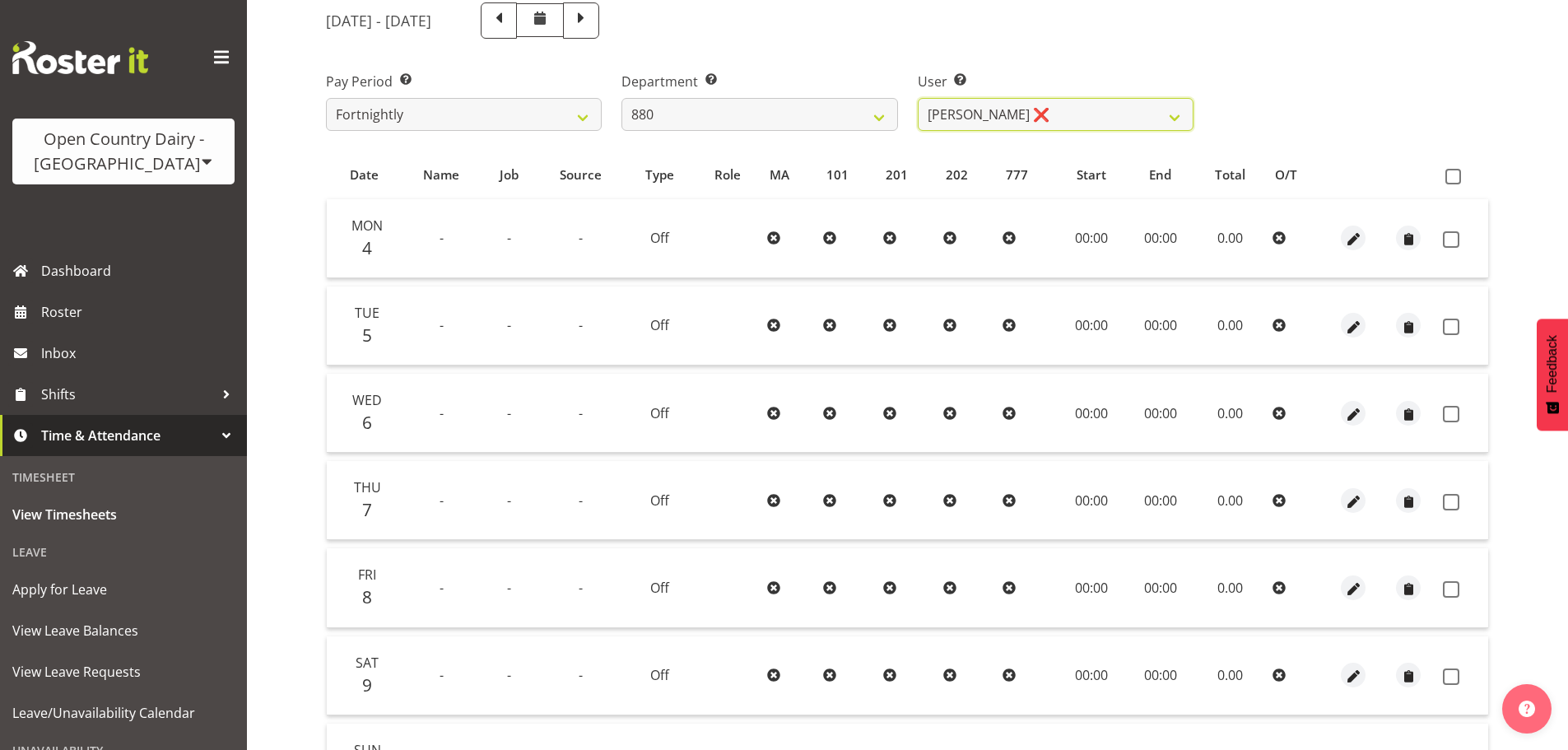
scroll to position [0, 0]
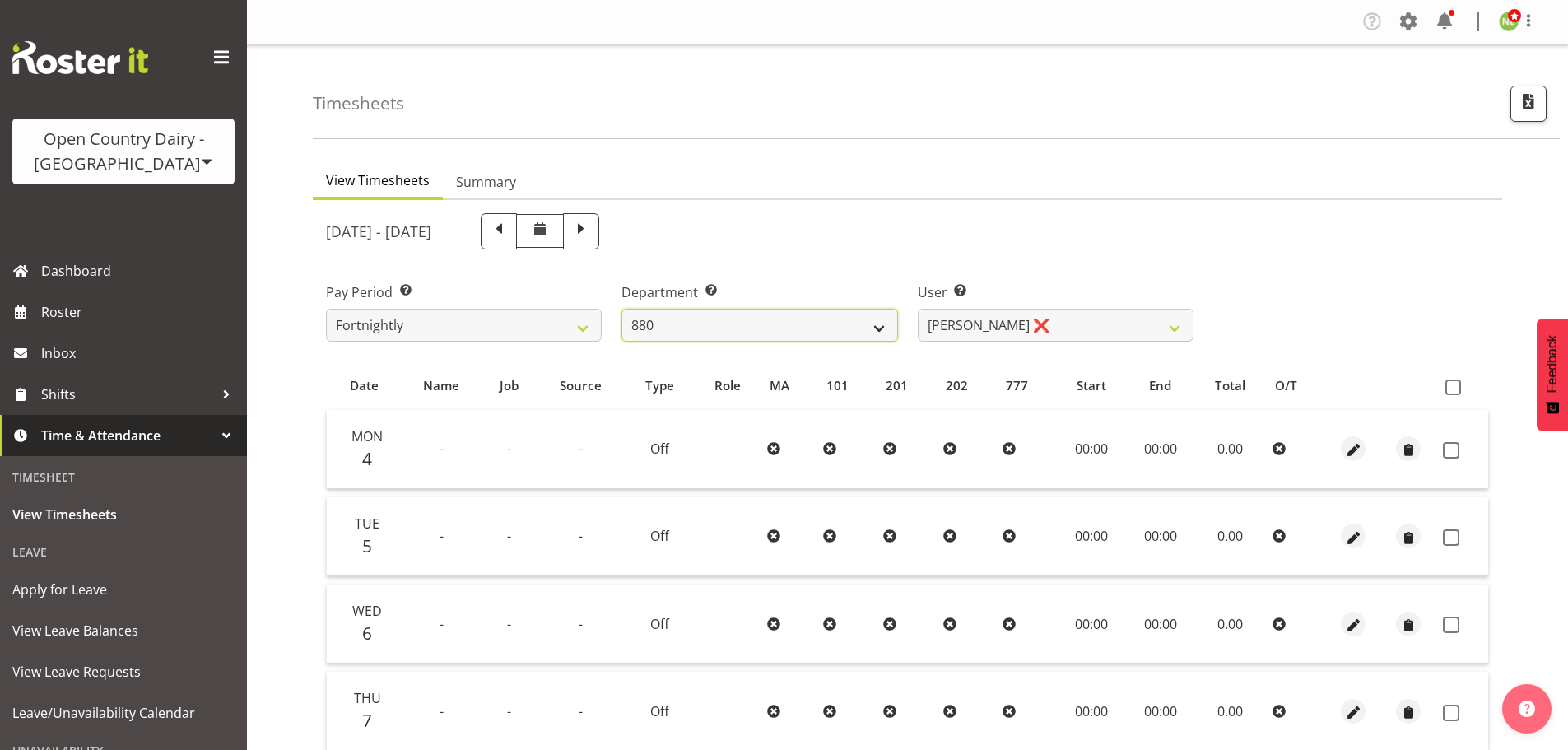
click at [743, 322] on select "734 735 736 737 738 739 850 851 852 853 854 855 856 858 861 862 865 868 869 870" at bounding box center [759, 325] width 275 height 33
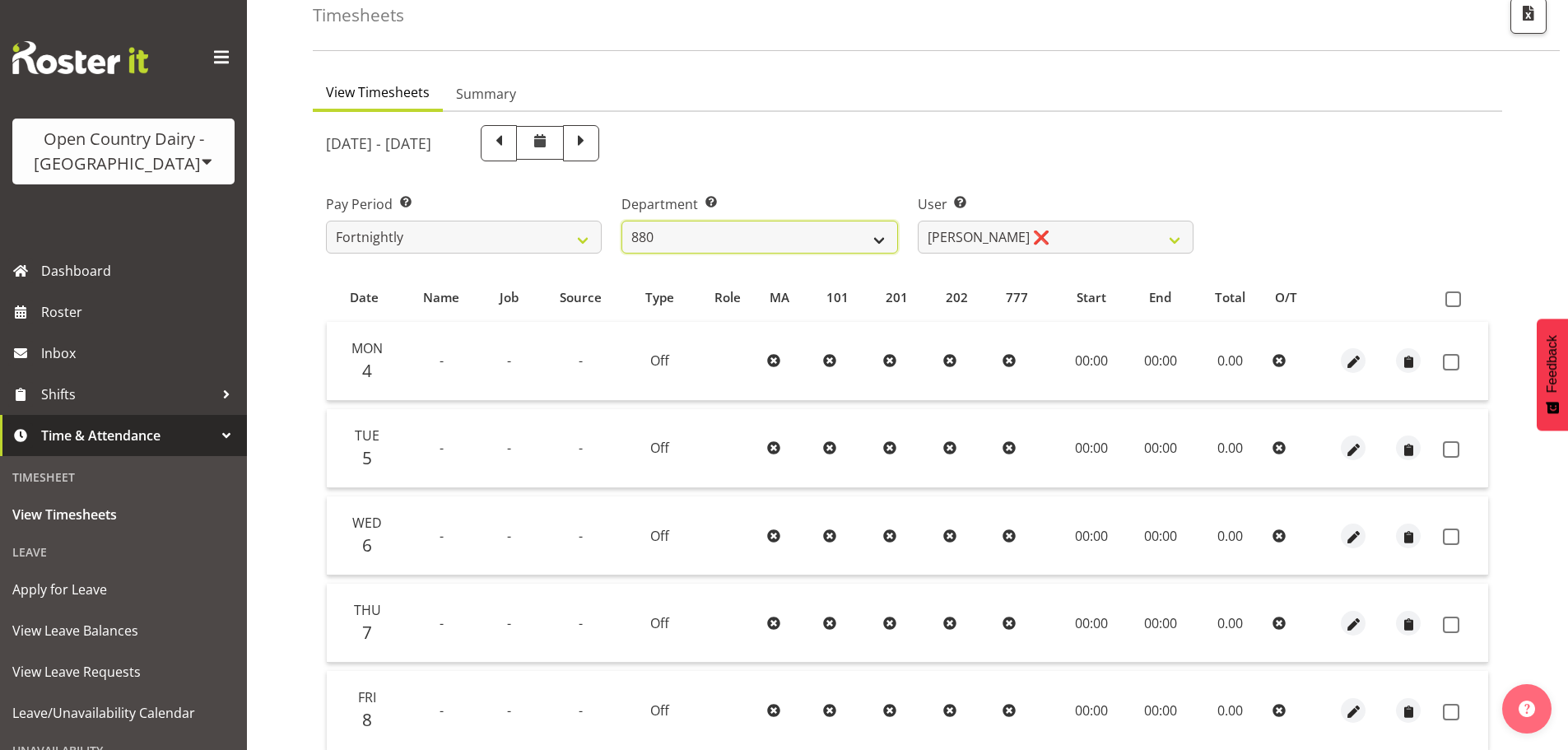
scroll to position [247, 0]
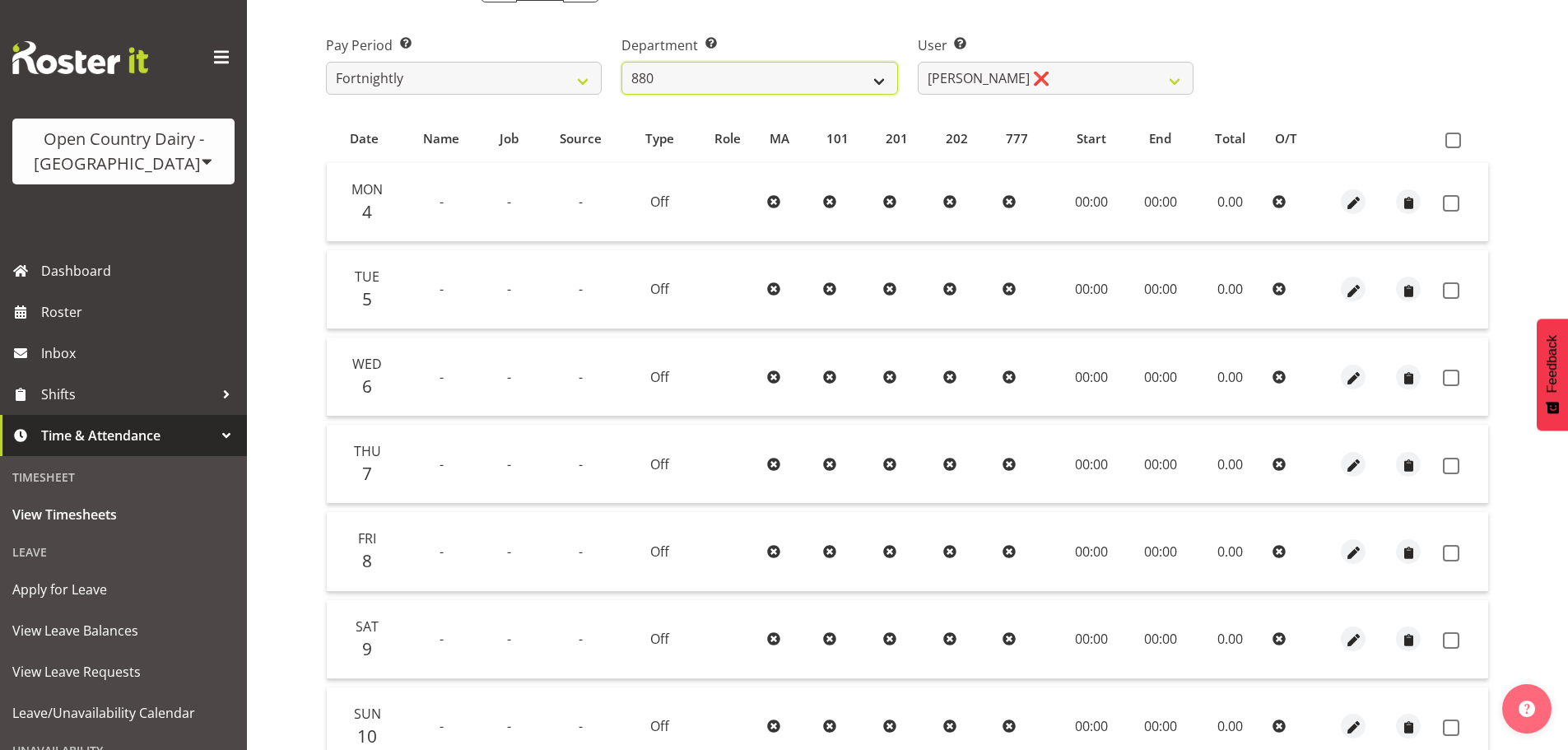
click at [755, 76] on select "734 735 736 737 738 739 850 851 852 853 854 855 856 858 861 862 865 868 869 870" at bounding box center [759, 78] width 275 height 33
select select "908"
click at [622, 61] on select "734 735 736 737 738 739 850 851 852 853 854 855 856 858 861 862 865 868 869 870" at bounding box center [759, 78] width 275 height 33
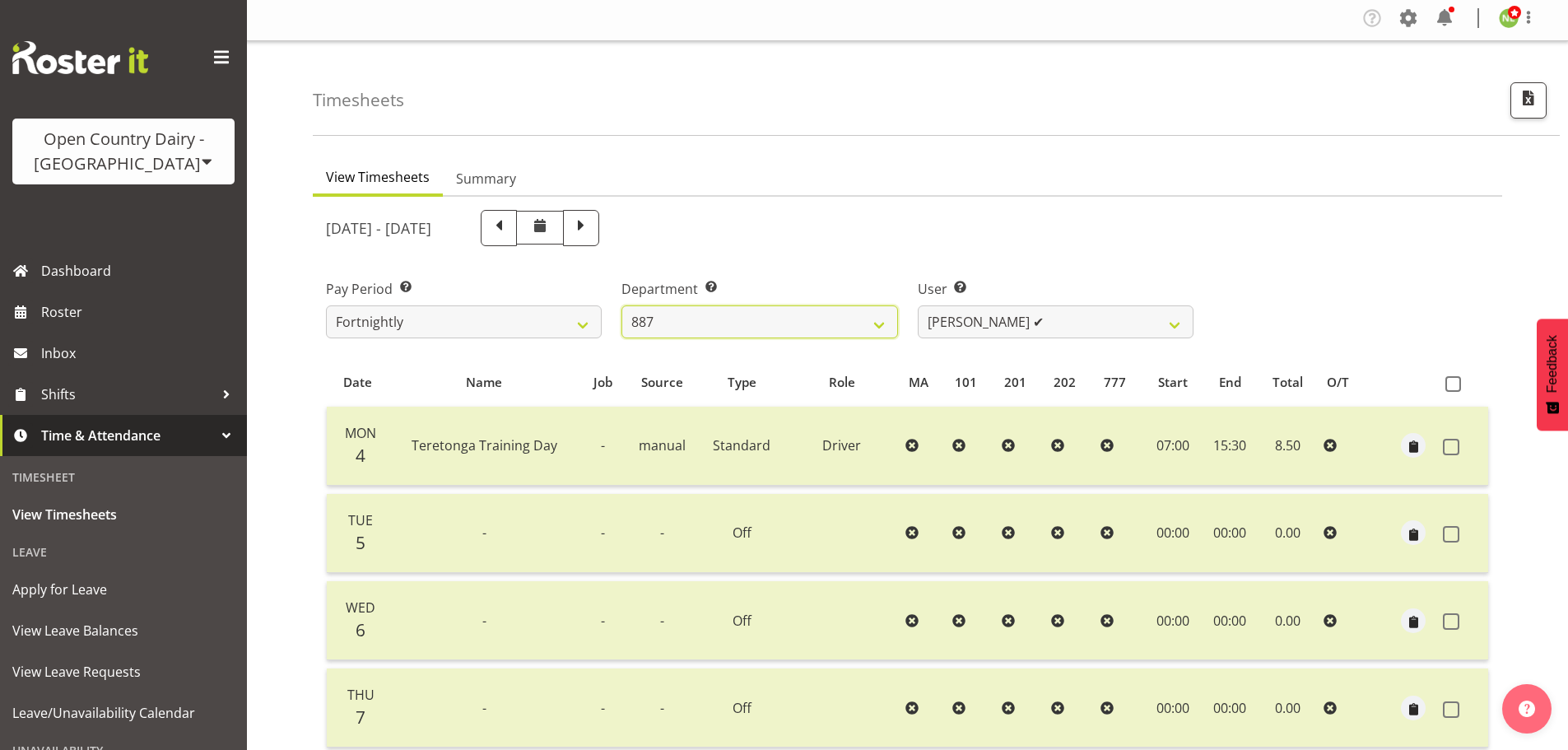
scroll to position [0, 0]
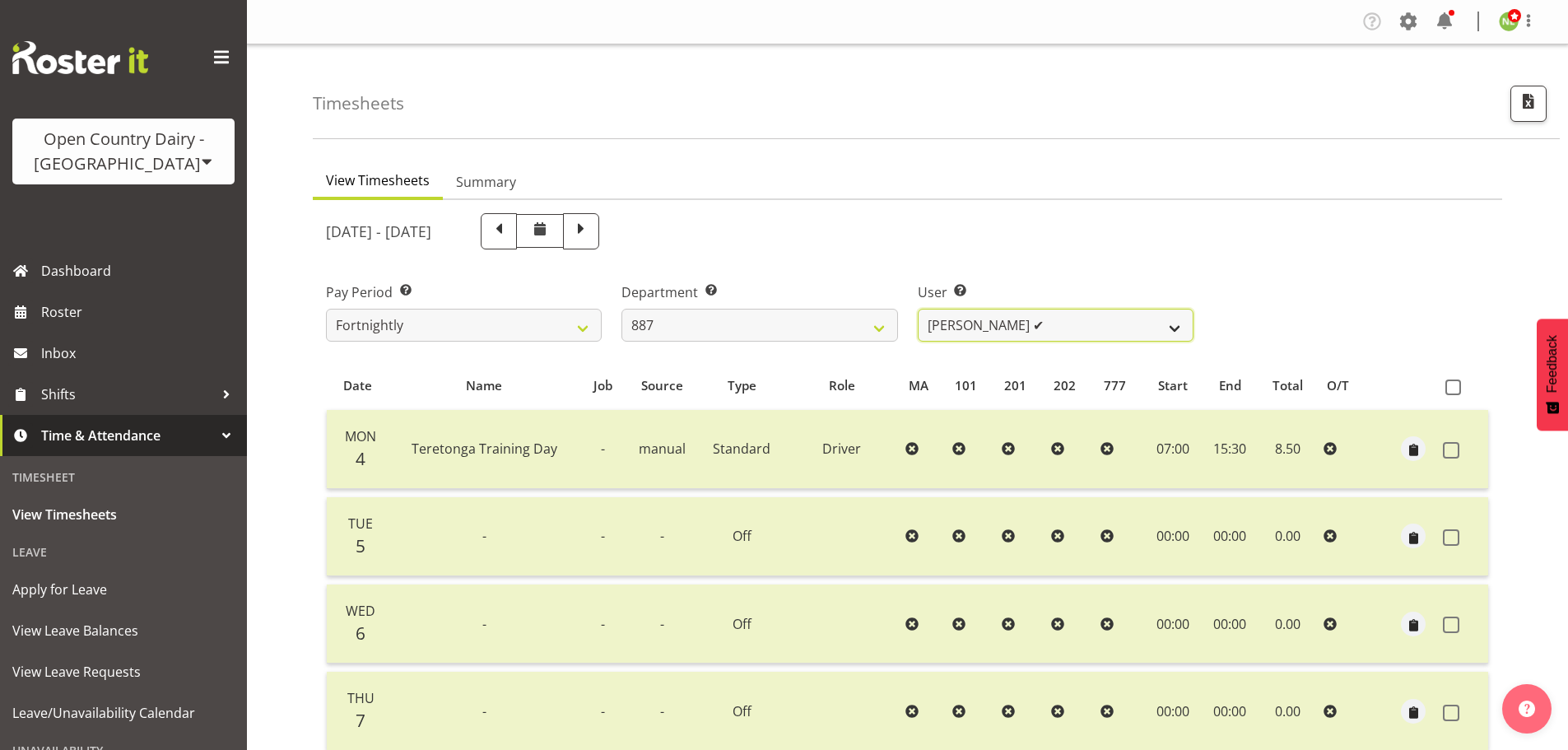
click at [1011, 332] on select "[PERSON_NAME] ✔ [PERSON_NAME] ❌ [PERSON_NAME] ❌" at bounding box center [1055, 325] width 275 height 33
click at [917, 309] on select "[PERSON_NAME] ✔ [PERSON_NAME] ❌ [PERSON_NAME] ❌" at bounding box center [1055, 325] width 275 height 33
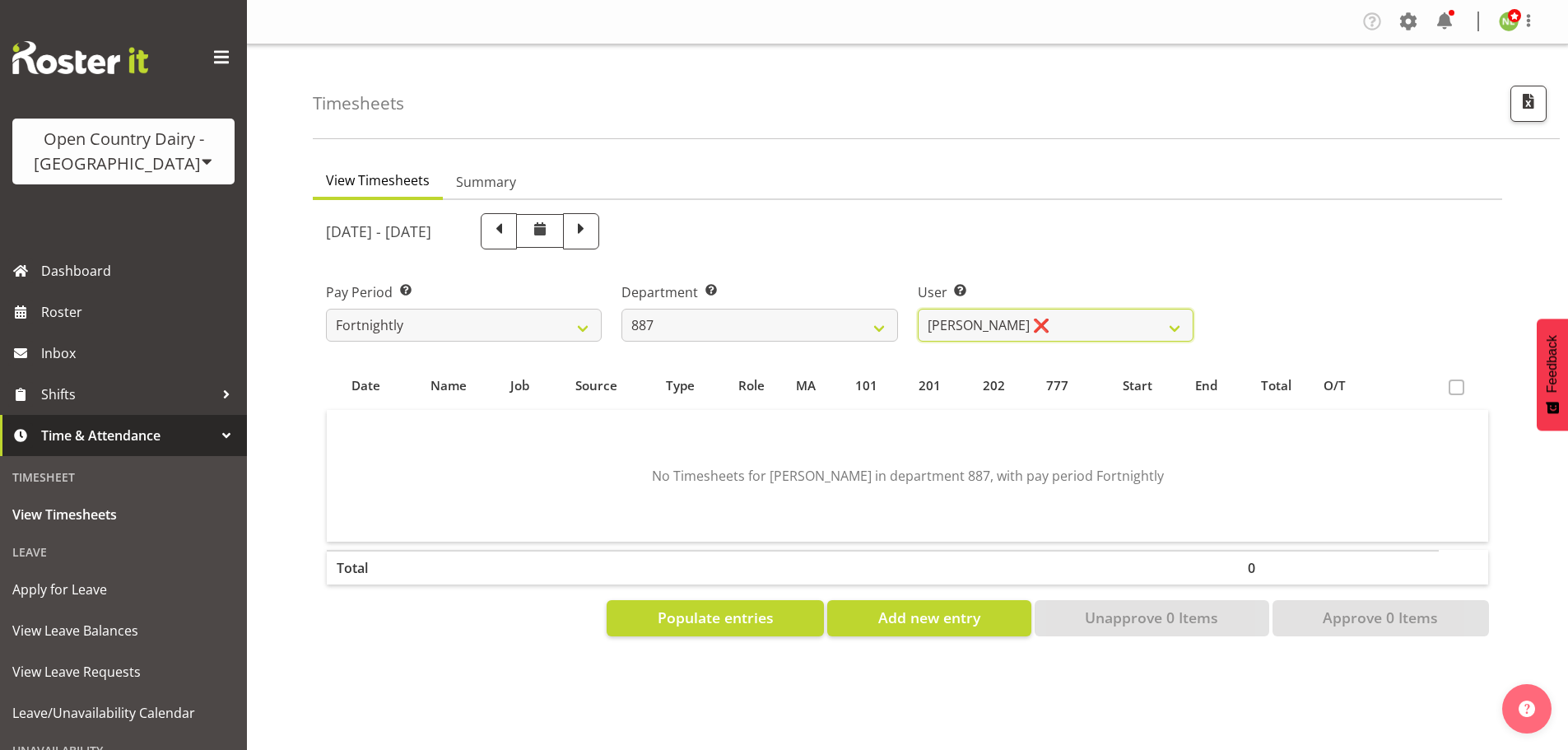
scroll to position [72, 0]
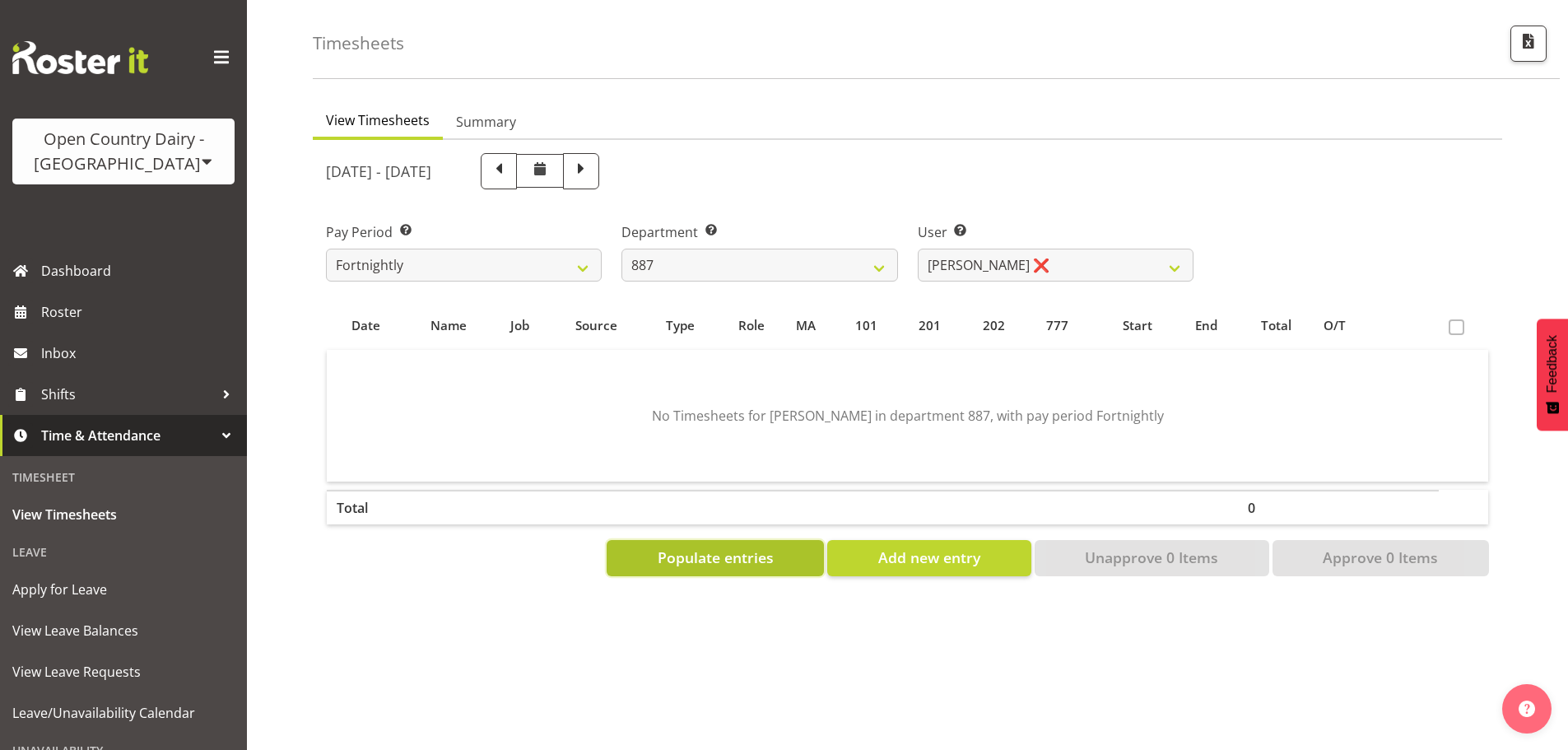
click at [741, 546] on span "Populate entries" at bounding box center [715, 557] width 116 height 21
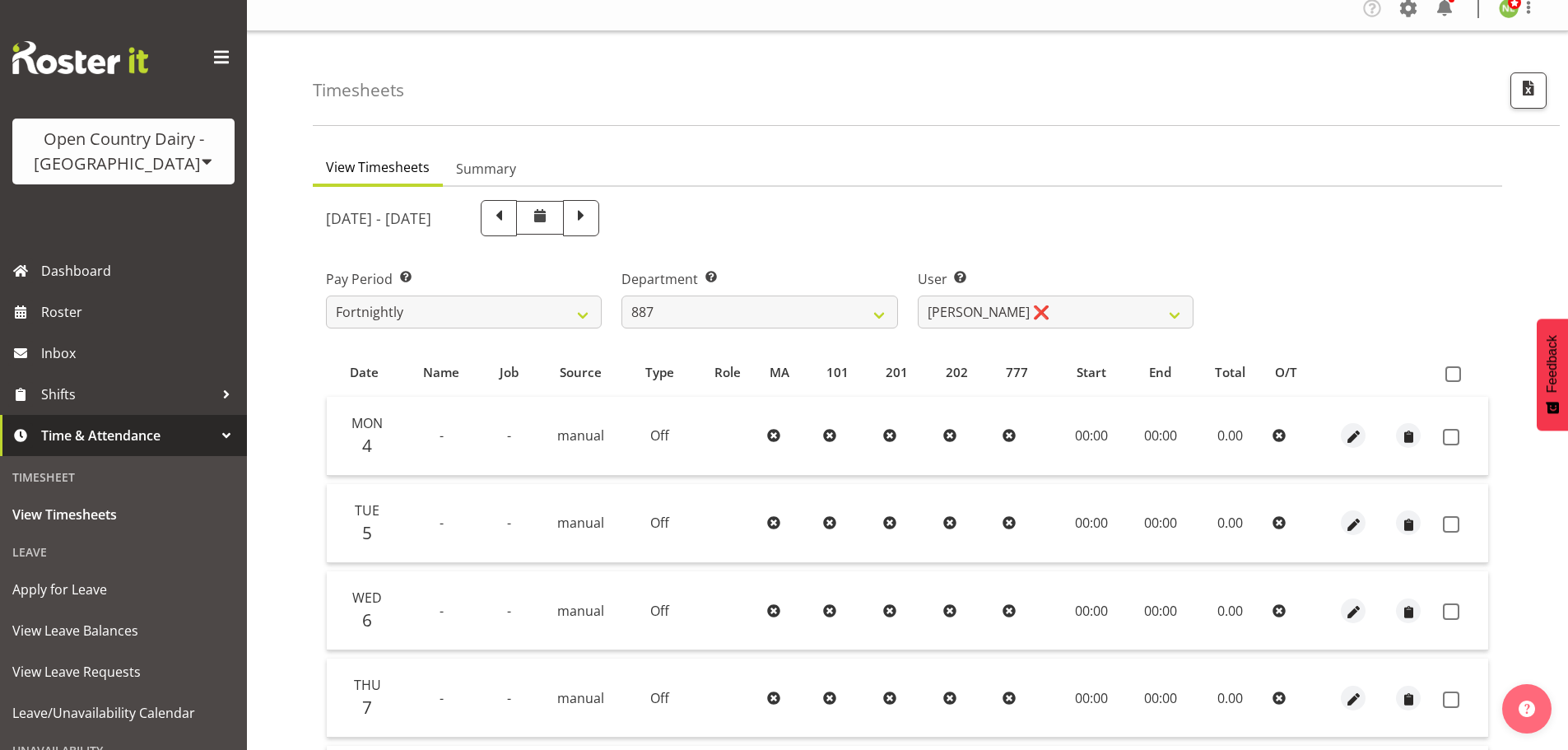
scroll to position [0, 0]
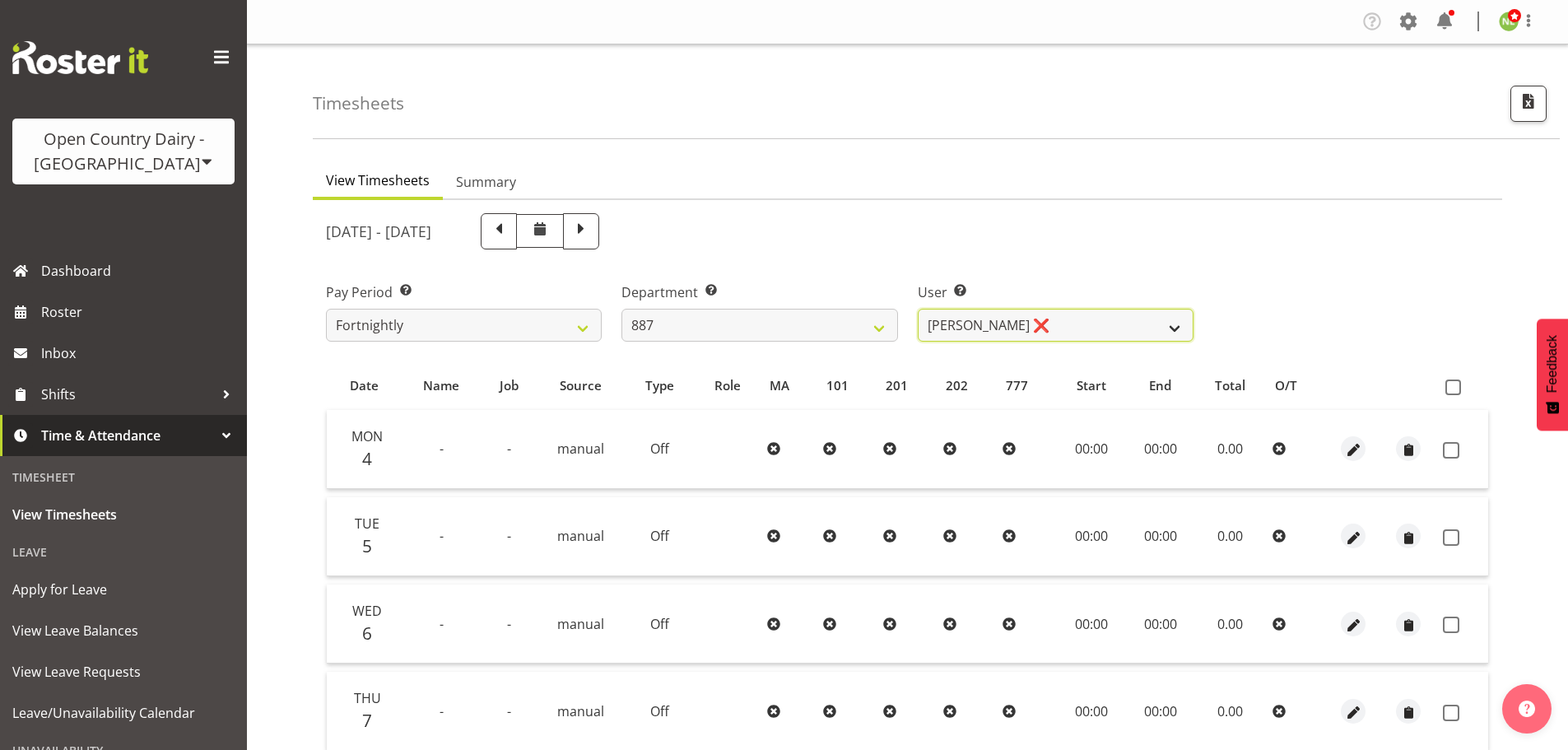
click at [1131, 330] on select "[PERSON_NAME] ✔ [PERSON_NAME] ❌ [PERSON_NAME] ❌" at bounding box center [1055, 325] width 275 height 33
click at [1051, 316] on select "[PERSON_NAME] ✔ [PERSON_NAME] ❌ [PERSON_NAME] ❌" at bounding box center [1055, 325] width 275 height 33
select select "7489"
click at [917, 309] on select "[PERSON_NAME] ✔ [PERSON_NAME] ❌ [PERSON_NAME] ❌" at bounding box center [1055, 325] width 275 height 33
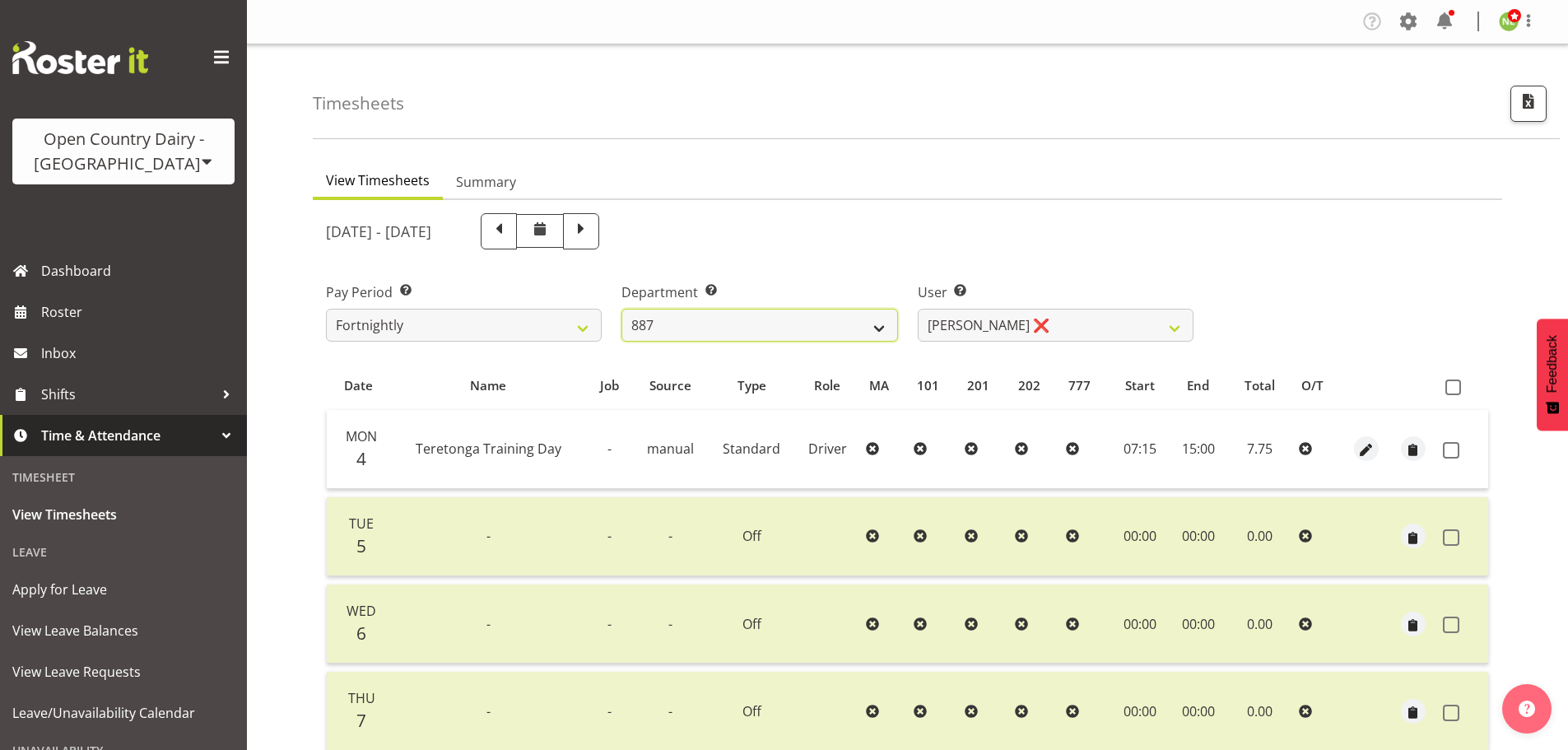
click at [791, 331] on select "734 735 736 737 738 739 850 851 852 853 854 855 856 858 861 862 865 868 869 870" at bounding box center [759, 325] width 275 height 33
click at [622, 309] on select "734 735 736 737 738 739 850 851 852 853 854 855 856 858 861 862 865 868 869 870" at bounding box center [759, 325] width 275 height 33
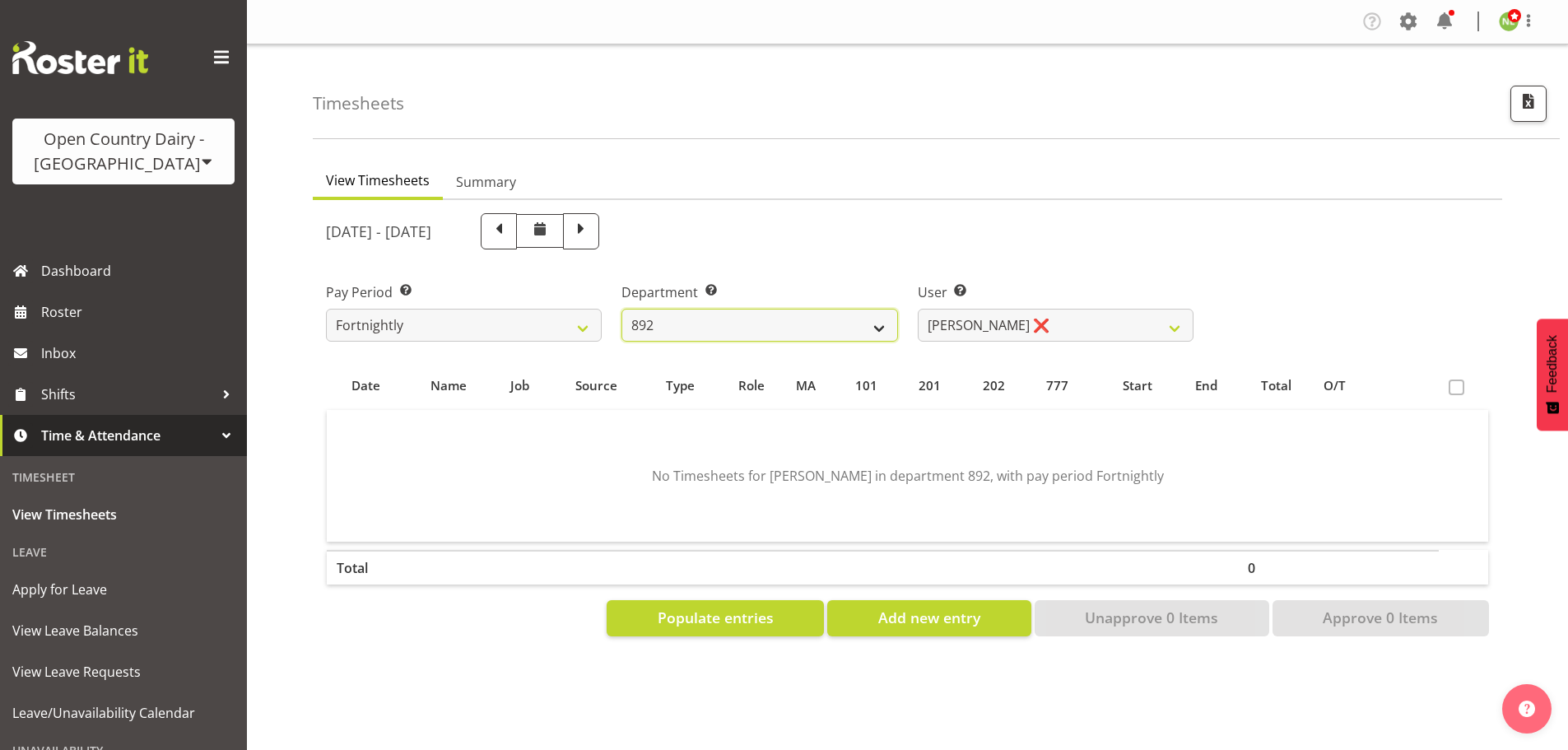
click at [760, 329] on select "734 735 736 737 738 739 850 851 852 853 854 855 856 858 861 862 865 868 869 870" at bounding box center [759, 325] width 275 height 33
drag, startPoint x: 761, startPoint y: 325, endPoint x: 977, endPoint y: 329, distance: 216.0
click at [769, 322] on select "734 735 736 737 738 739 850 851 852 853 854 855 856 858 861 862 865 868 869 870" at bounding box center [759, 325] width 275 height 33
click at [978, 329] on select "[PERSON_NAME] ❌" at bounding box center [1055, 325] width 275 height 33
click at [857, 317] on select "734 735 736 737 738 739 850 851 852 853 854 855 856 858 861 862 865 868 869 870" at bounding box center [759, 325] width 275 height 33
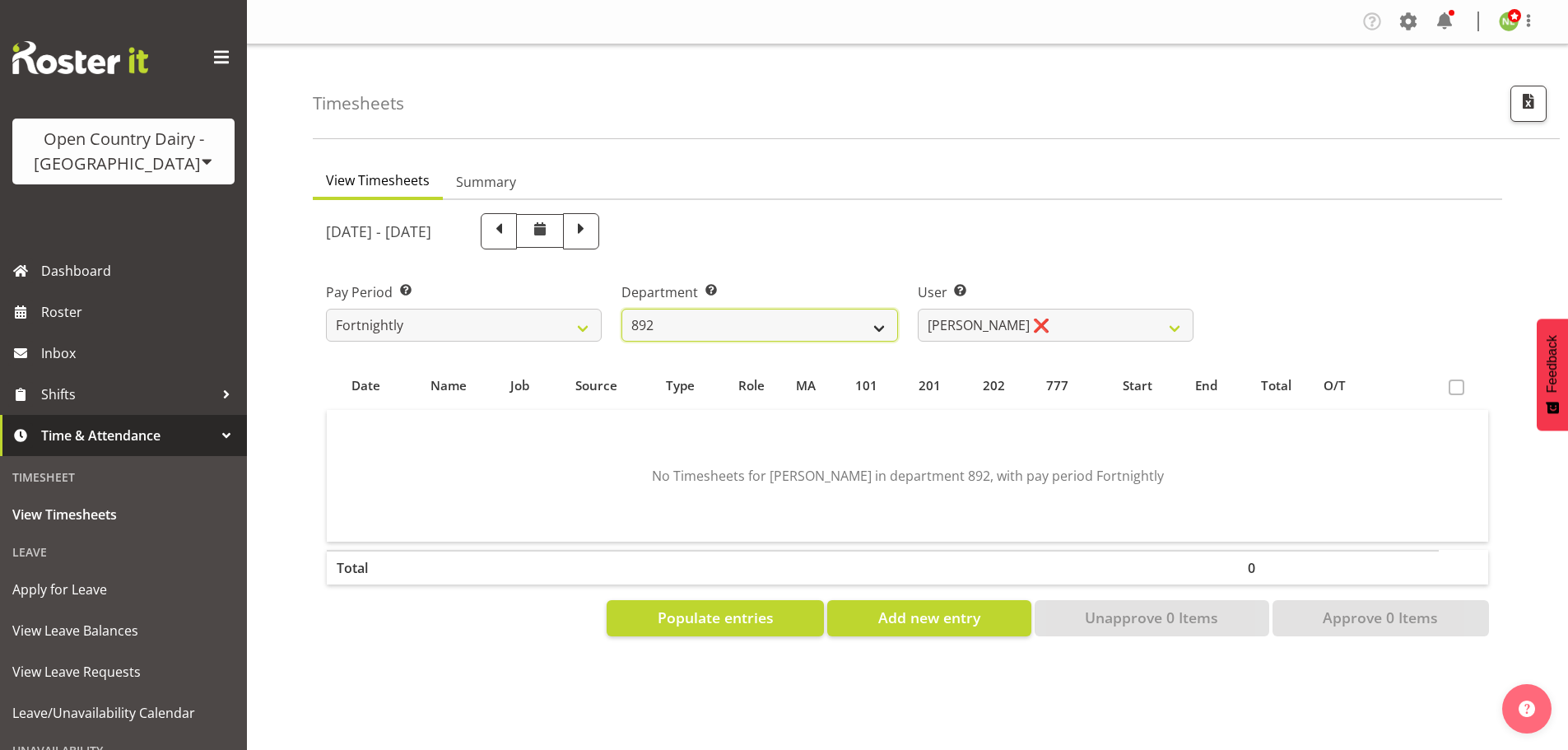
select select "702"
click at [622, 309] on select "734 735 736 737 738 739 850 851 852 853 854 855 856 858 861 862 865 868 869 870" at bounding box center [759, 325] width 275 height 33
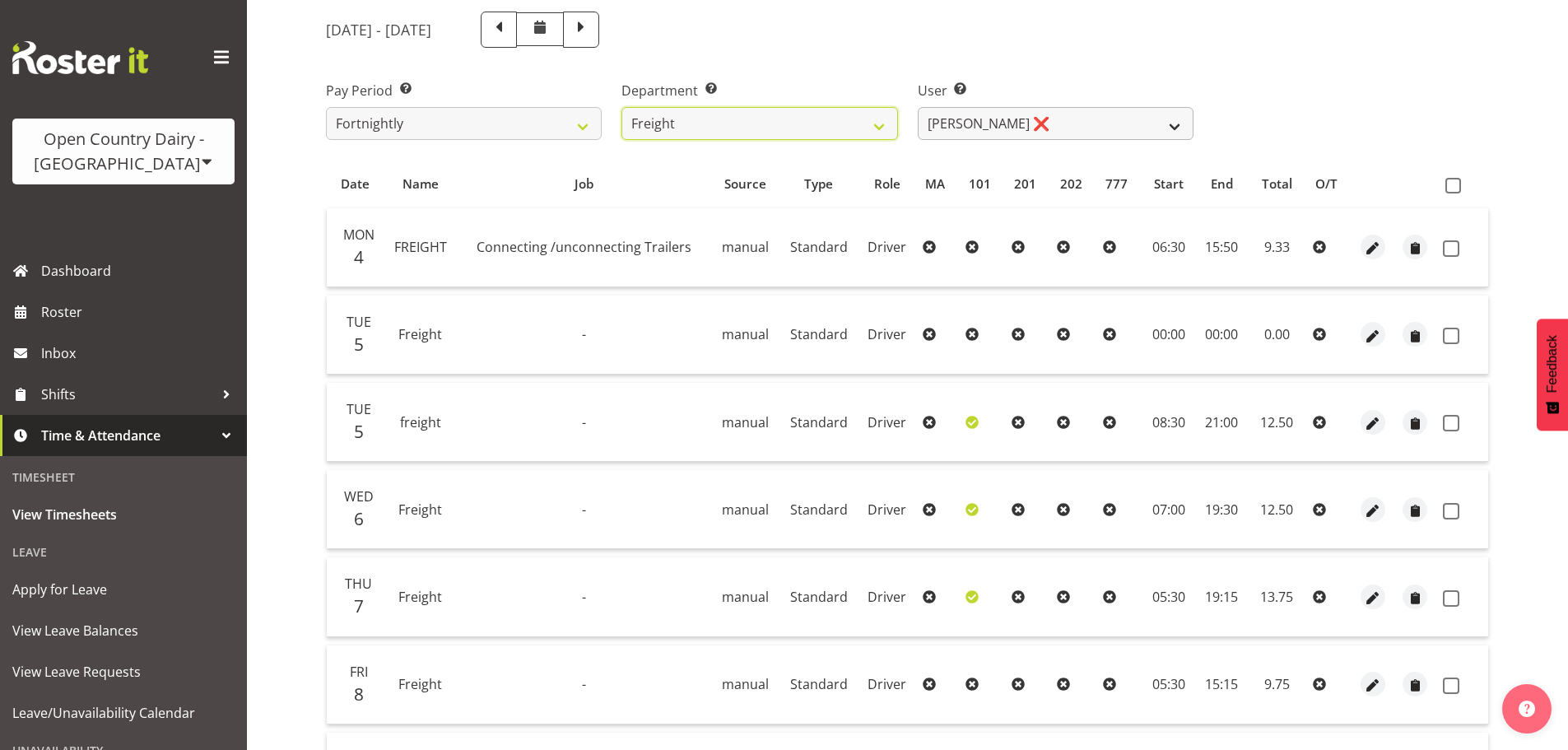
scroll to position [83, 0]
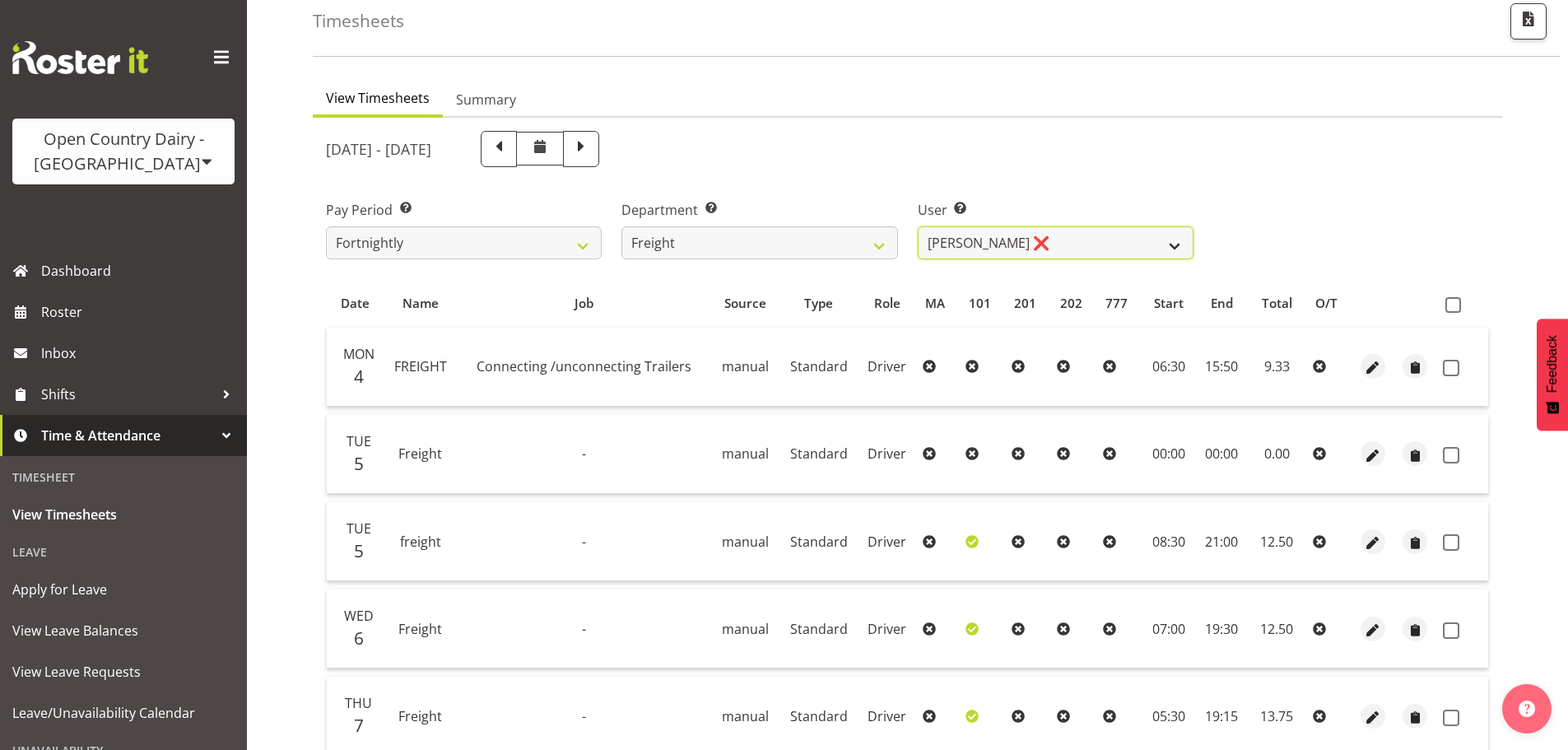
drag, startPoint x: 1068, startPoint y: 237, endPoint x: 1064, endPoint y: 250, distance: 13.6
click at [1068, 237] on select "[PERSON_NAME] ❌ [PERSON_NAME] ❌ [PERSON_NAME] ❌ [PERSON_NAME] (Spotty) McMurdo …" at bounding box center [1055, 242] width 275 height 33
click at [1040, 241] on select "[PERSON_NAME] ❌ [PERSON_NAME] ❌ [PERSON_NAME] ❌ [PERSON_NAME] (Spotty) McMurdo …" at bounding box center [1055, 242] width 275 height 33
click at [917, 226] on select "[PERSON_NAME] ❌ [PERSON_NAME] ❌ [PERSON_NAME] ❌ [PERSON_NAME] (Spotty) McMurdo …" at bounding box center [1055, 242] width 275 height 33
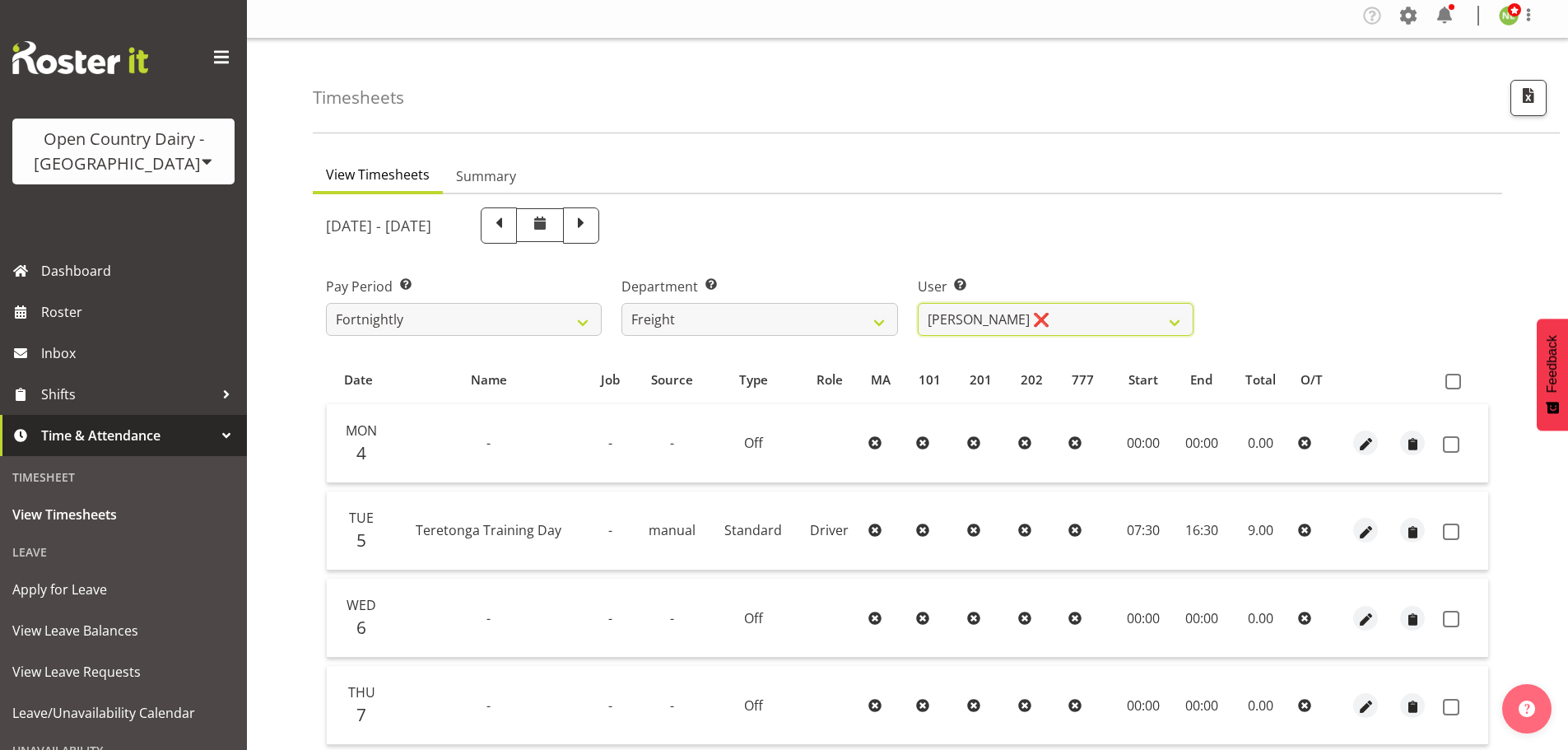
scroll to position [0, 0]
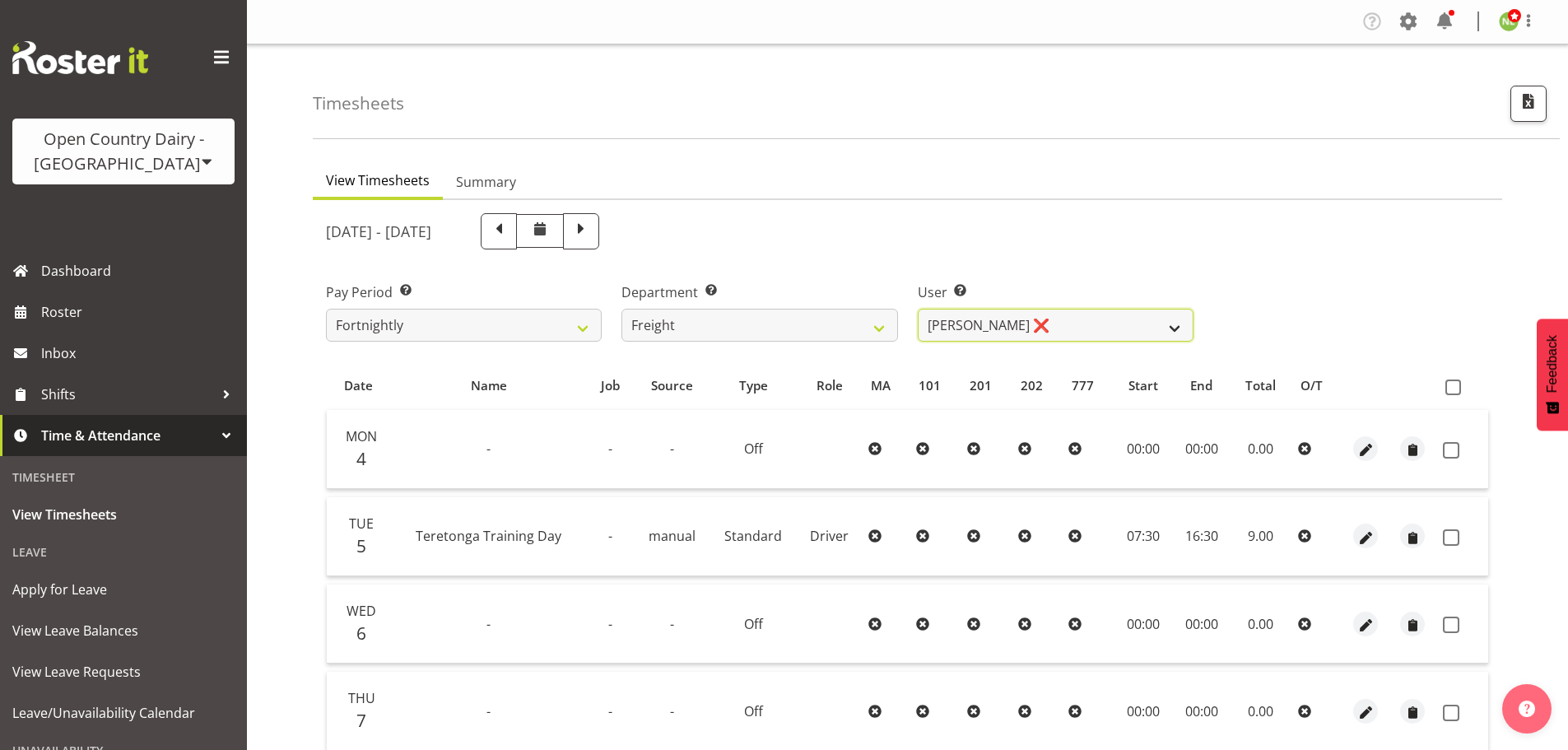
click at [998, 320] on select "[PERSON_NAME] ❌ [PERSON_NAME] ❌ [PERSON_NAME] ❌ [PERSON_NAME] (Spotty) McMurdo …" at bounding box center [1055, 325] width 275 height 33
click at [917, 309] on select "[PERSON_NAME] ❌ [PERSON_NAME] ❌ [PERSON_NAME] ❌ [PERSON_NAME] (Spotty) McMurdo …" at bounding box center [1055, 325] width 275 height 33
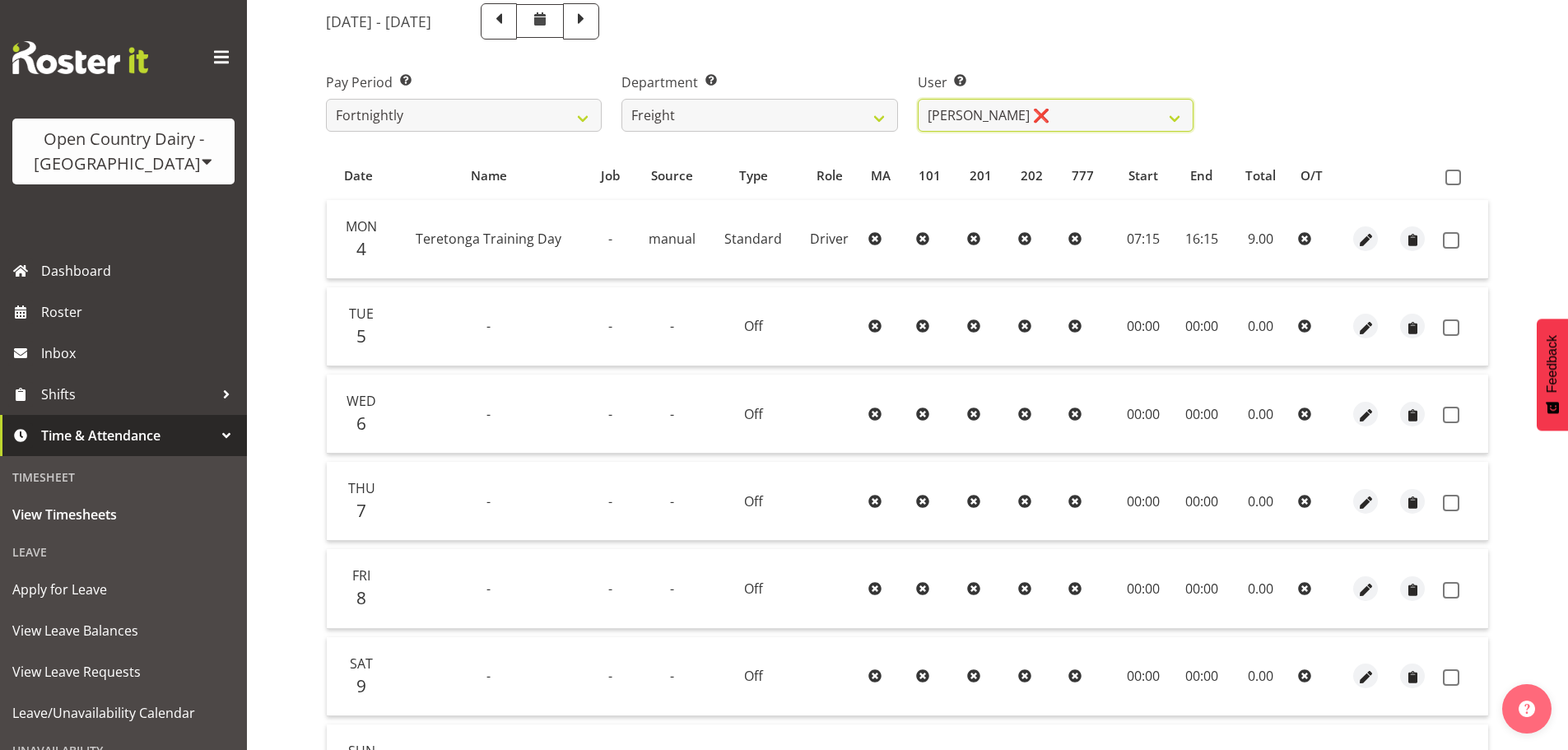
scroll to position [148, 0]
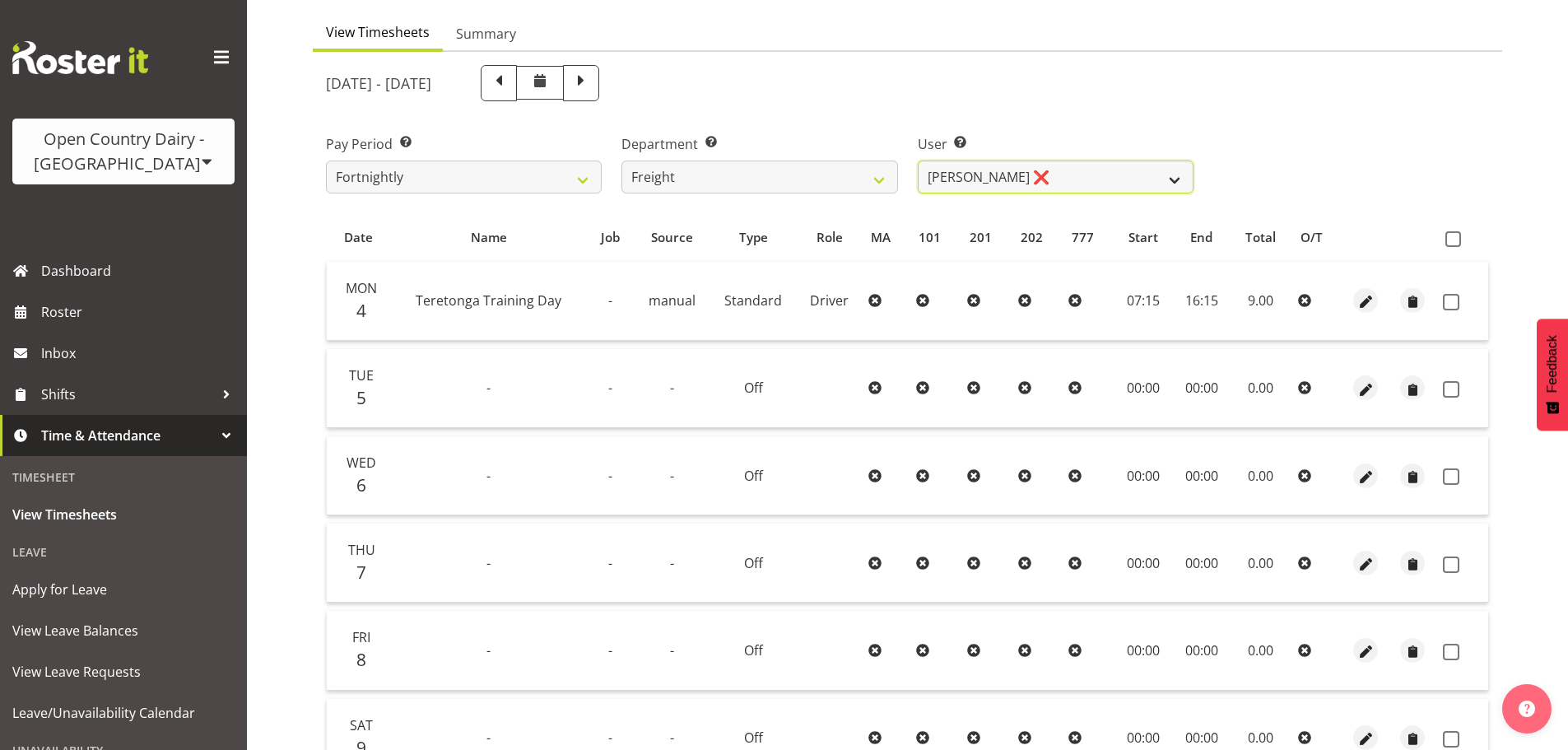
click at [1058, 164] on select "[PERSON_NAME] ❌ [PERSON_NAME] ❌ [PERSON_NAME] ❌ [PERSON_NAME] (Spotty) McMurdo …" at bounding box center [1055, 176] width 275 height 33
click at [917, 160] on select "[PERSON_NAME] ❌ [PERSON_NAME] ❌ [PERSON_NAME] ❌ [PERSON_NAME] (Spotty) McMurdo …" at bounding box center [1055, 176] width 275 height 33
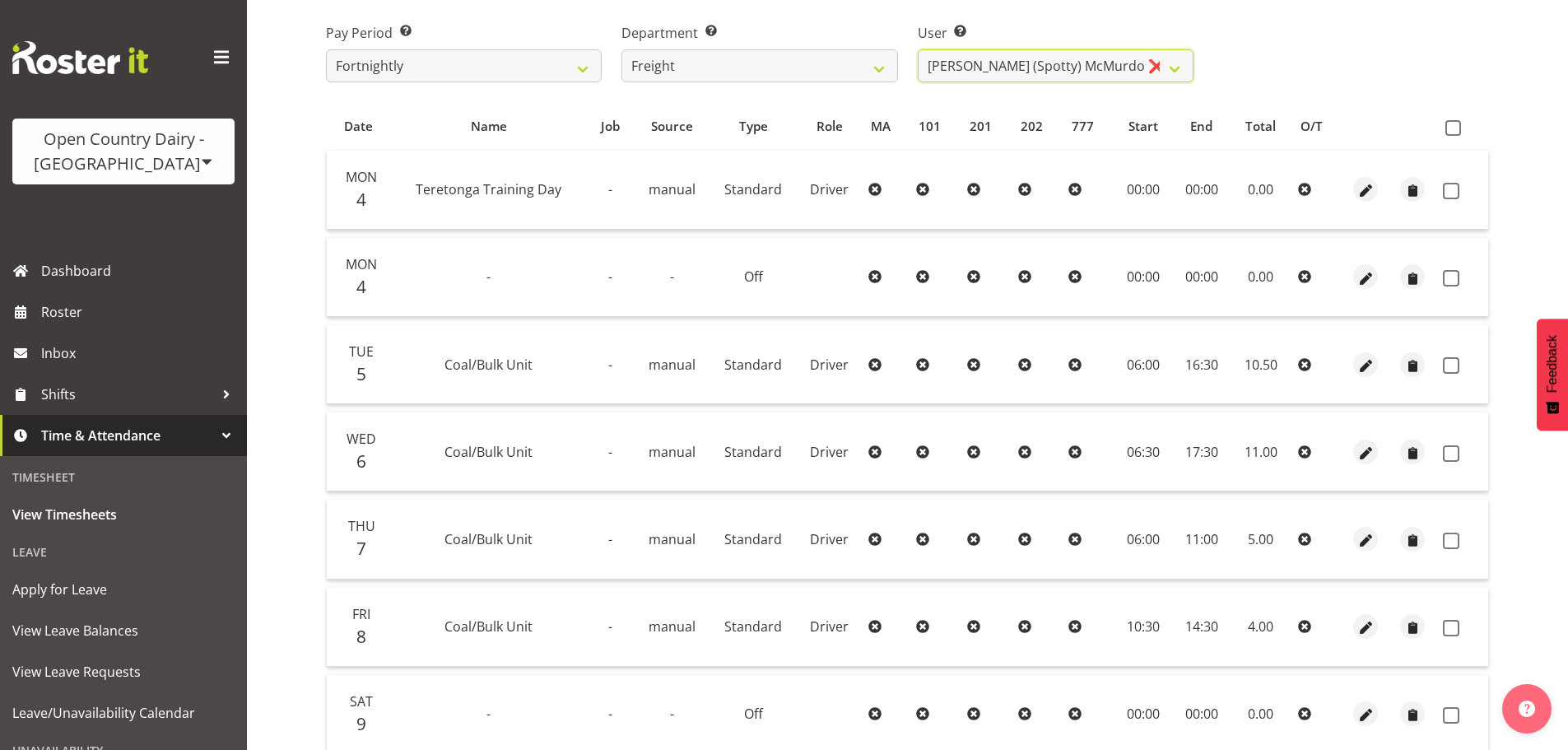
scroll to position [230, 0]
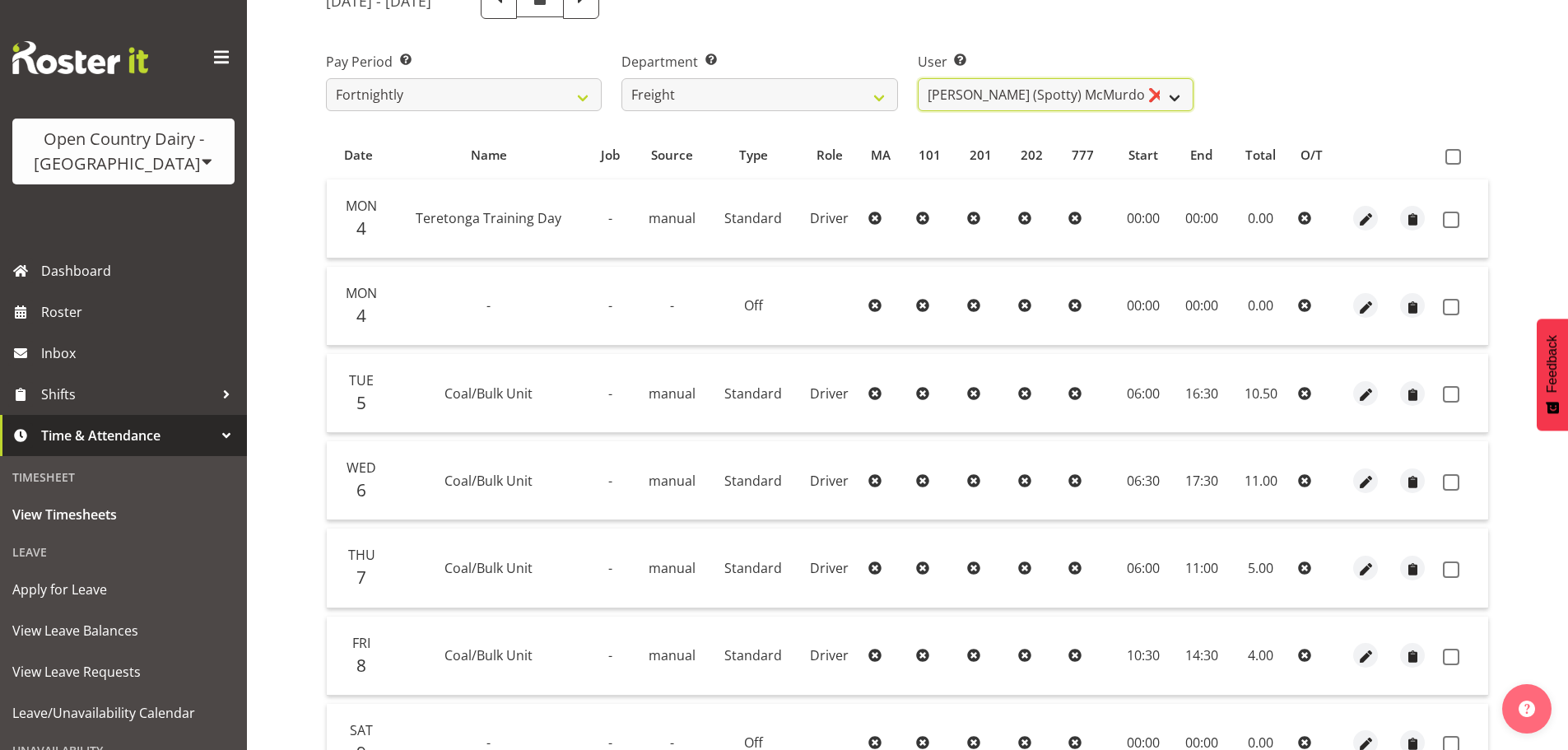
click at [1010, 99] on select "[PERSON_NAME] ❌ [PERSON_NAME] ❌ [PERSON_NAME] ❌ [PERSON_NAME] (Spotty) McMurdo …" at bounding box center [1055, 95] width 275 height 33
select select "7405"
click at [917, 78] on select "[PERSON_NAME] ❌ [PERSON_NAME] ❌ [PERSON_NAME] ❌ [PERSON_NAME] (Spotty) McMurdo …" at bounding box center [1055, 95] width 275 height 33
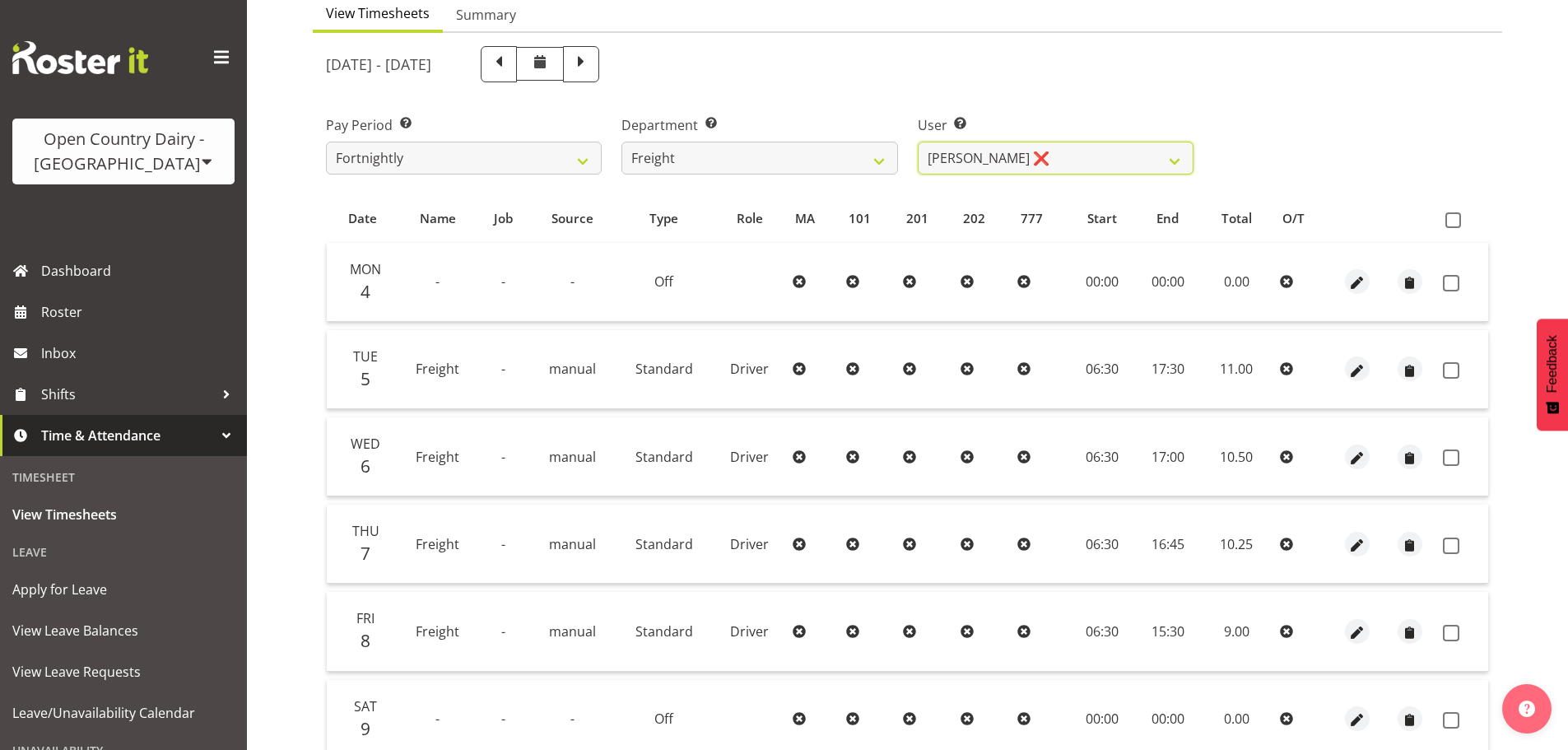
scroll to position [0, 0]
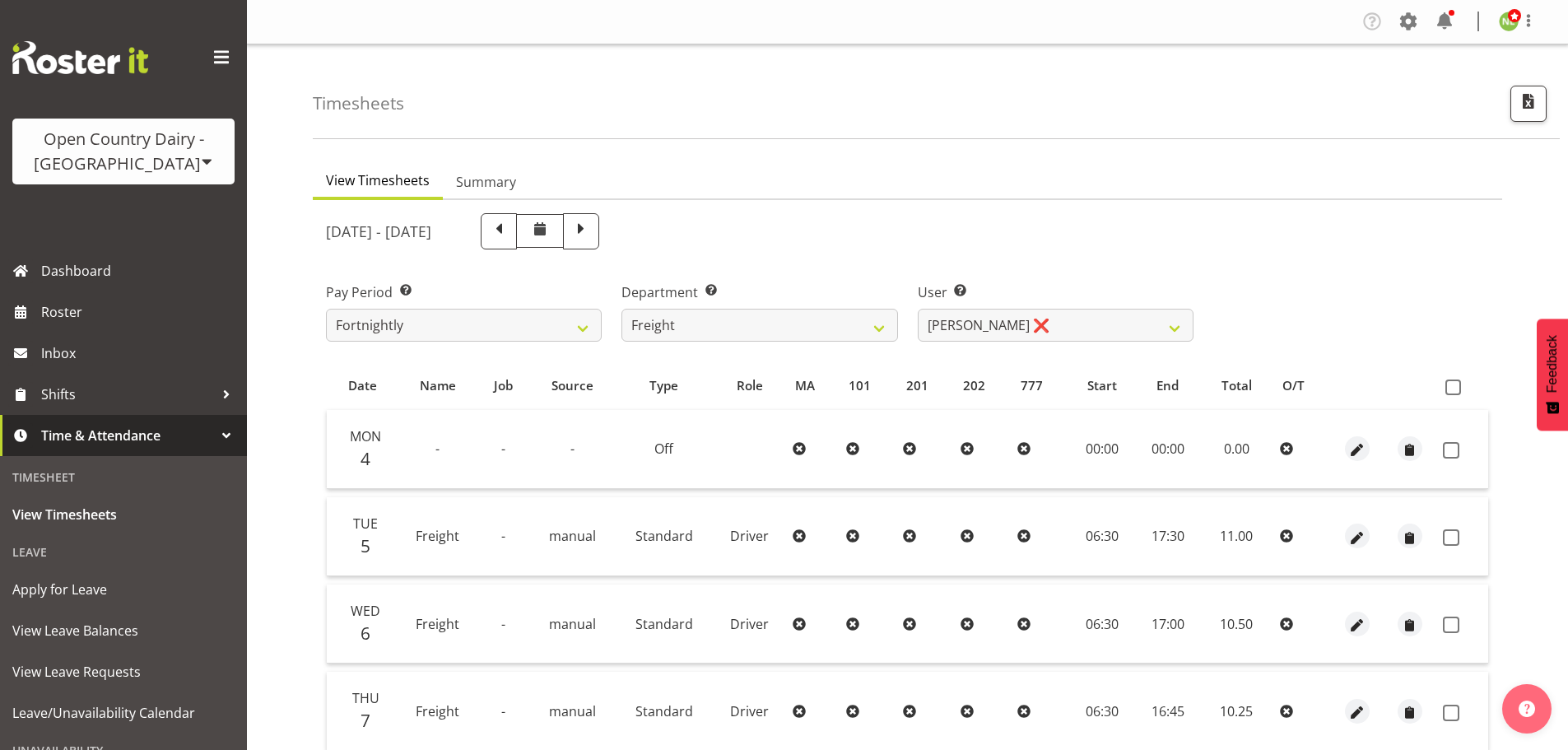
click at [1149, 100] on div "Timesheets" at bounding box center [936, 91] width 1247 height 95
